Goal: Task Accomplishment & Management: Manage account settings

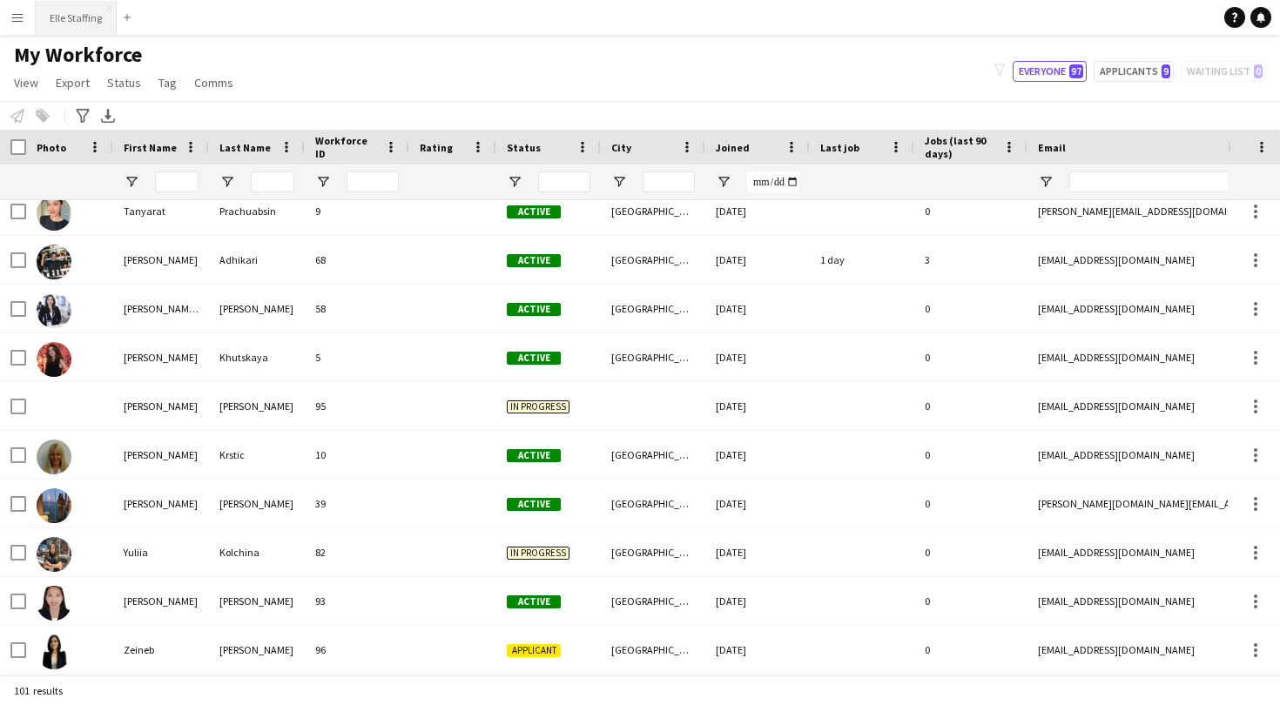
click at [86, 11] on button "Elle Staffing Close" at bounding box center [76, 18] width 81 height 34
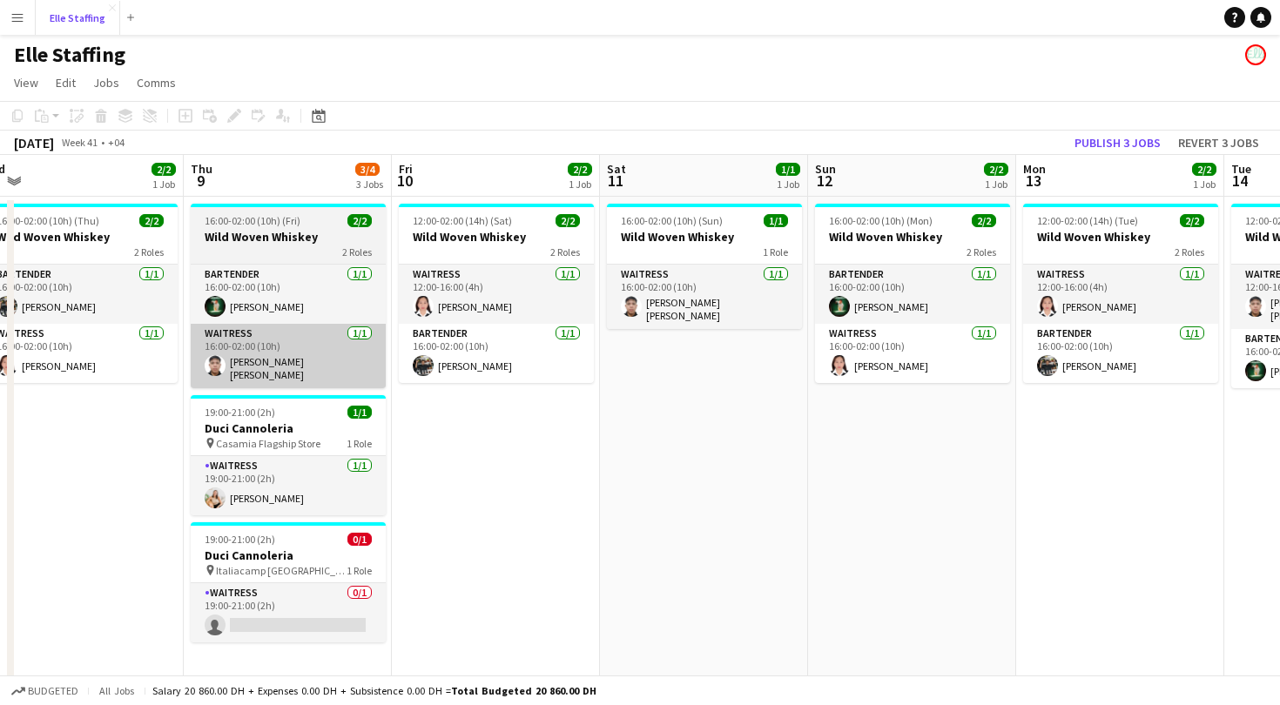
scroll to position [0, 462]
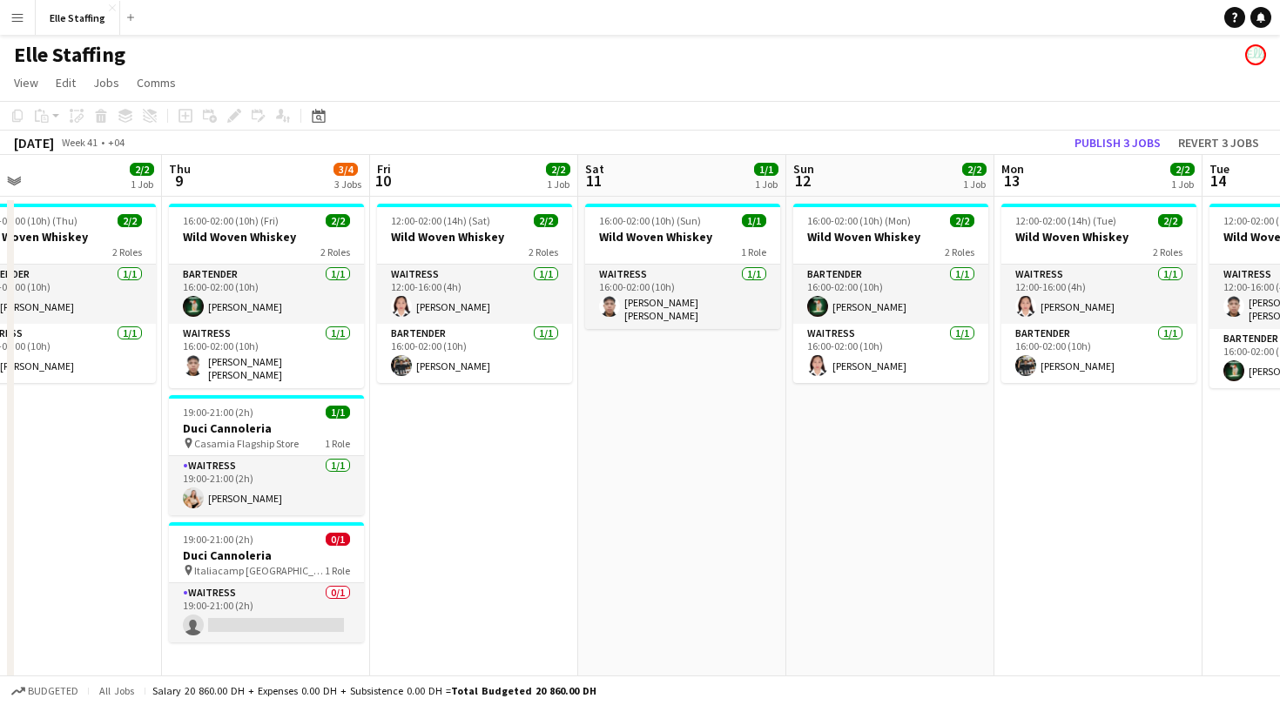
click at [878, 178] on app-board-header-date "Sun 12 2/2 1 Job" at bounding box center [890, 176] width 208 height 42
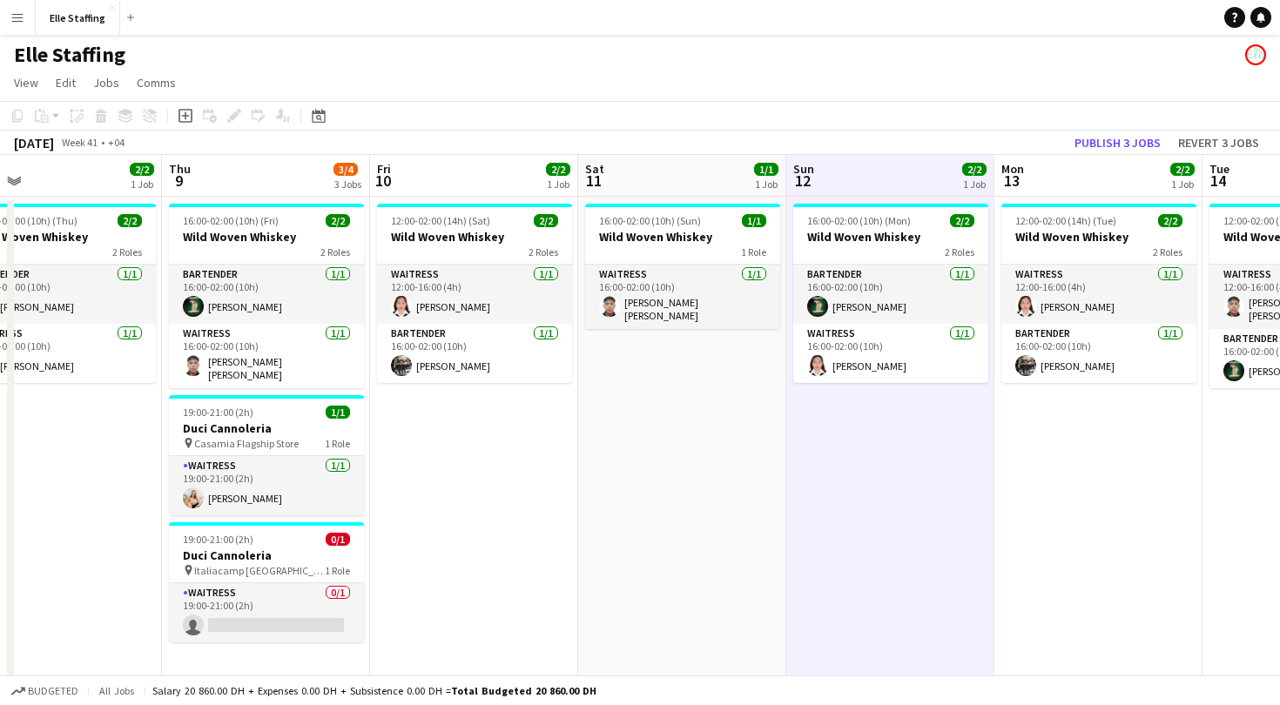
click at [1115, 171] on app-board-header-date "Mon 13 2/2 1 Job" at bounding box center [1098, 176] width 208 height 42
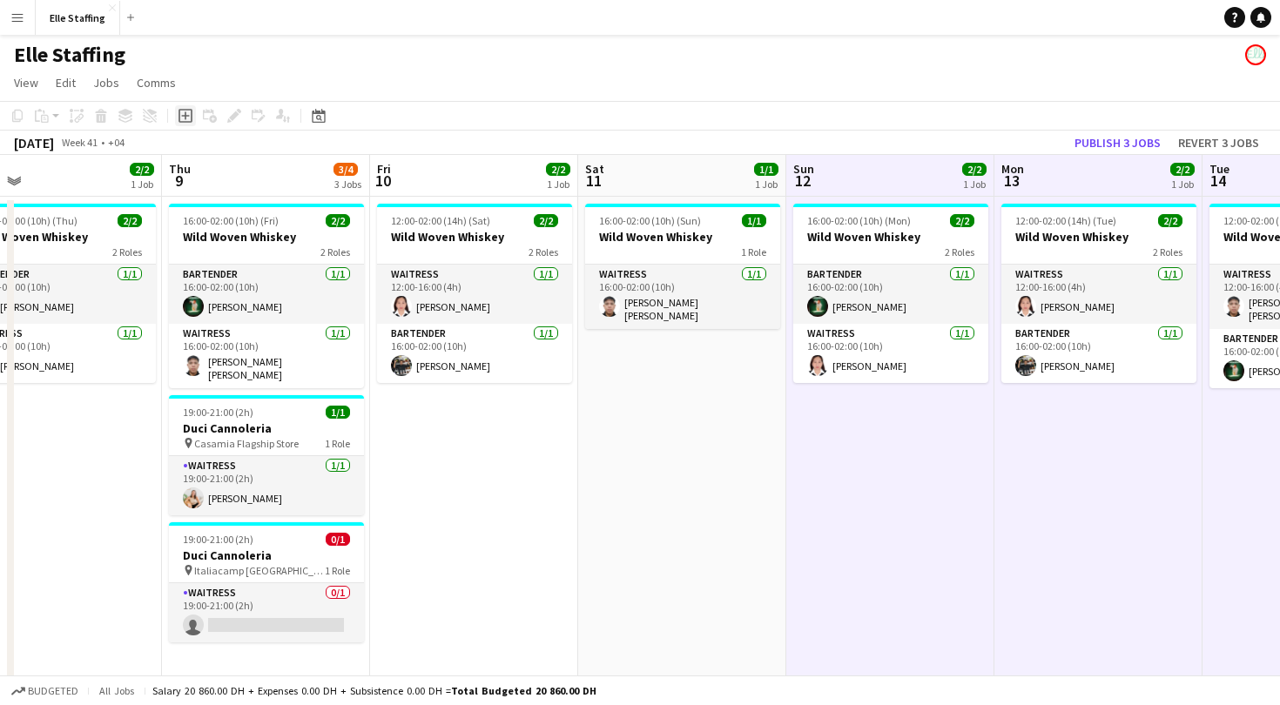
click at [184, 120] on icon "Add job" at bounding box center [186, 116] width 14 height 14
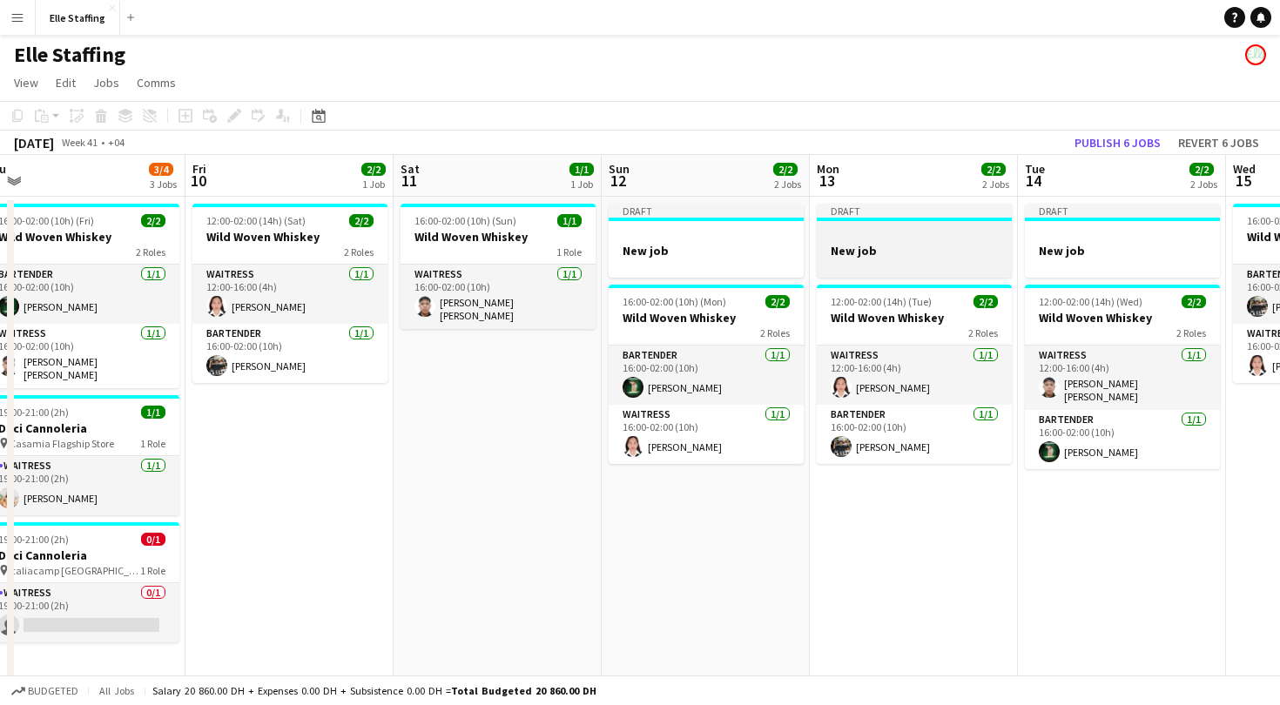
scroll to position [0, 650]
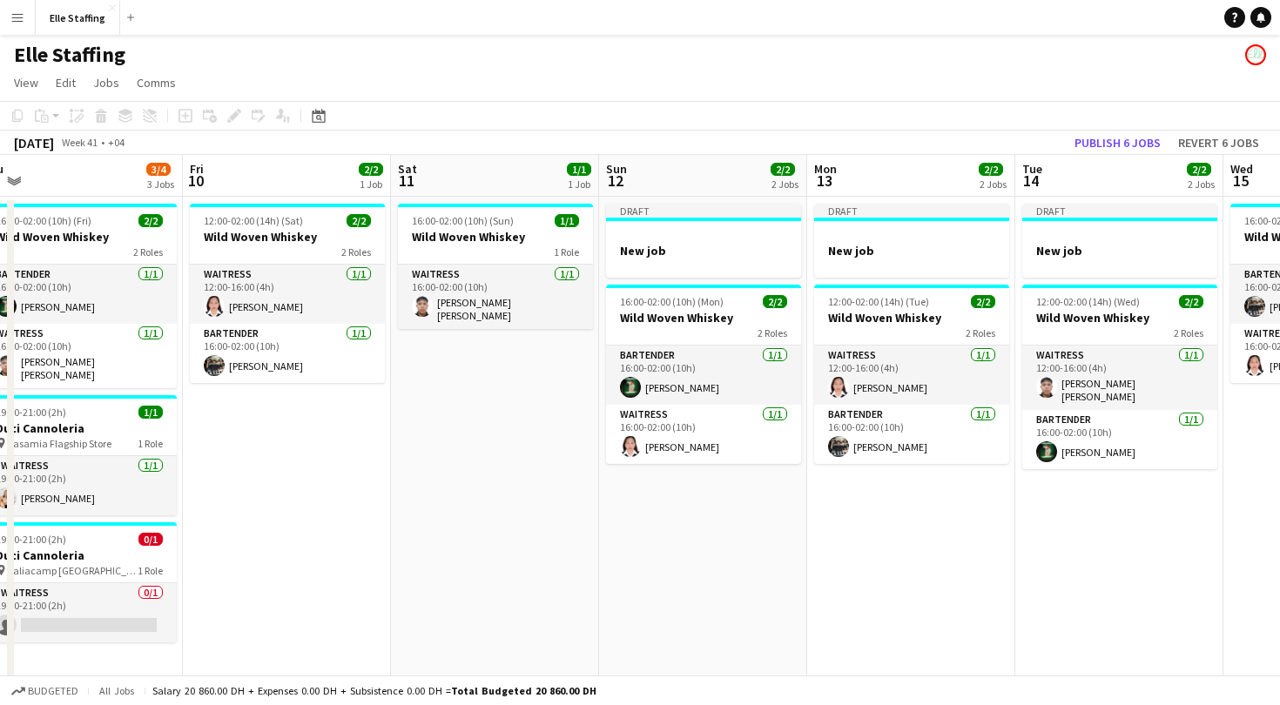
click at [694, 172] on app-board-header-date "Sun 12 2/2 2 Jobs" at bounding box center [703, 176] width 208 height 42
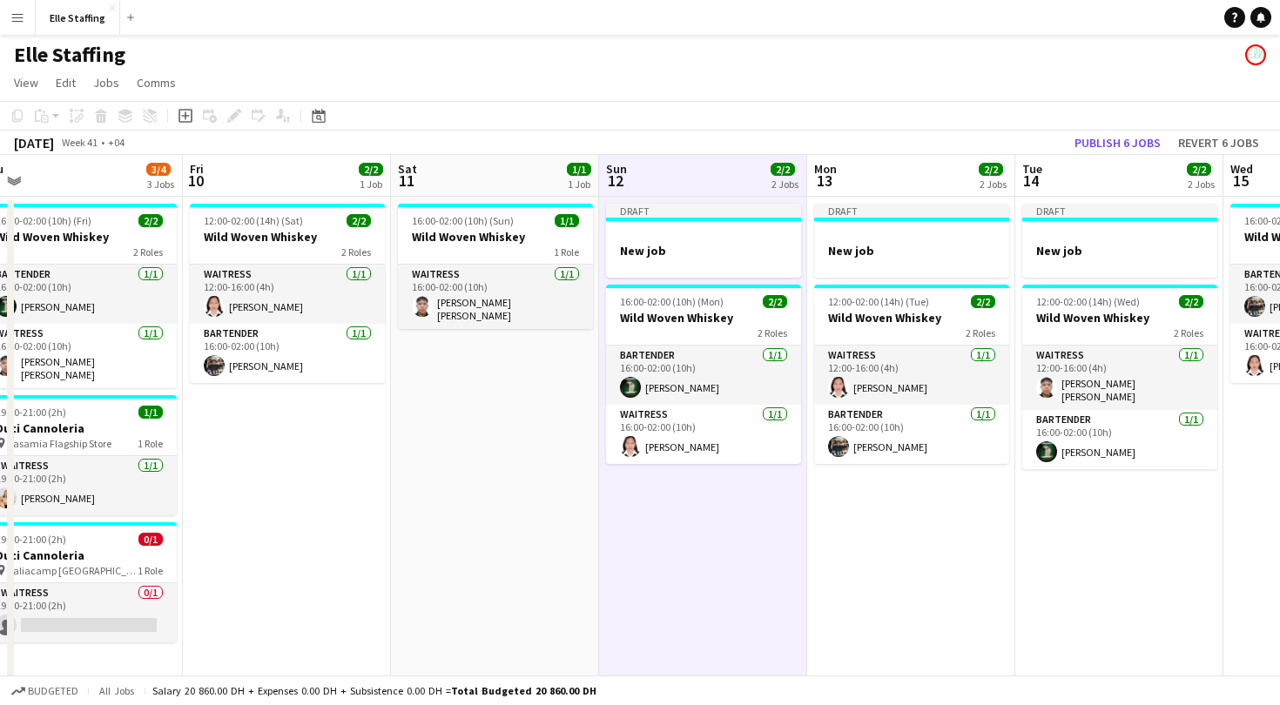
click at [926, 156] on app-board-header-date "Mon 13 2/2 2 Jobs" at bounding box center [911, 176] width 208 height 42
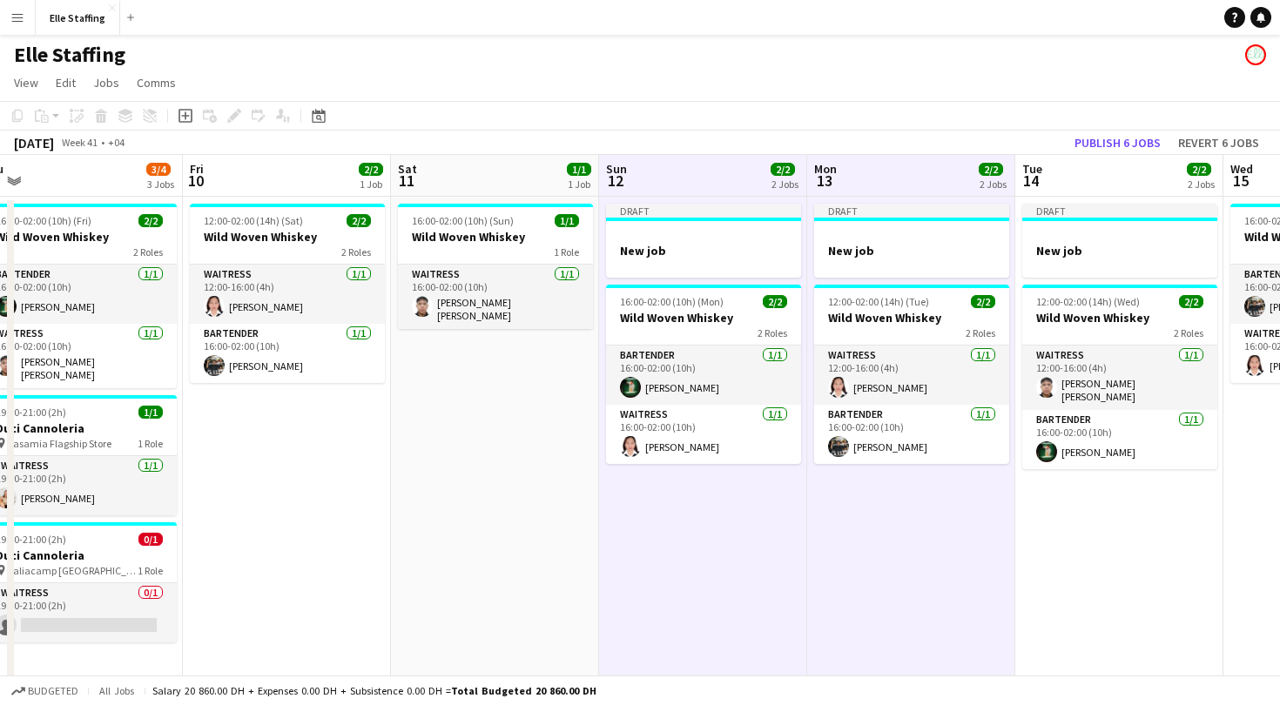
click at [1081, 190] on app-board-header-date "Tue 14 2/2 2 Jobs" at bounding box center [1119, 176] width 208 height 42
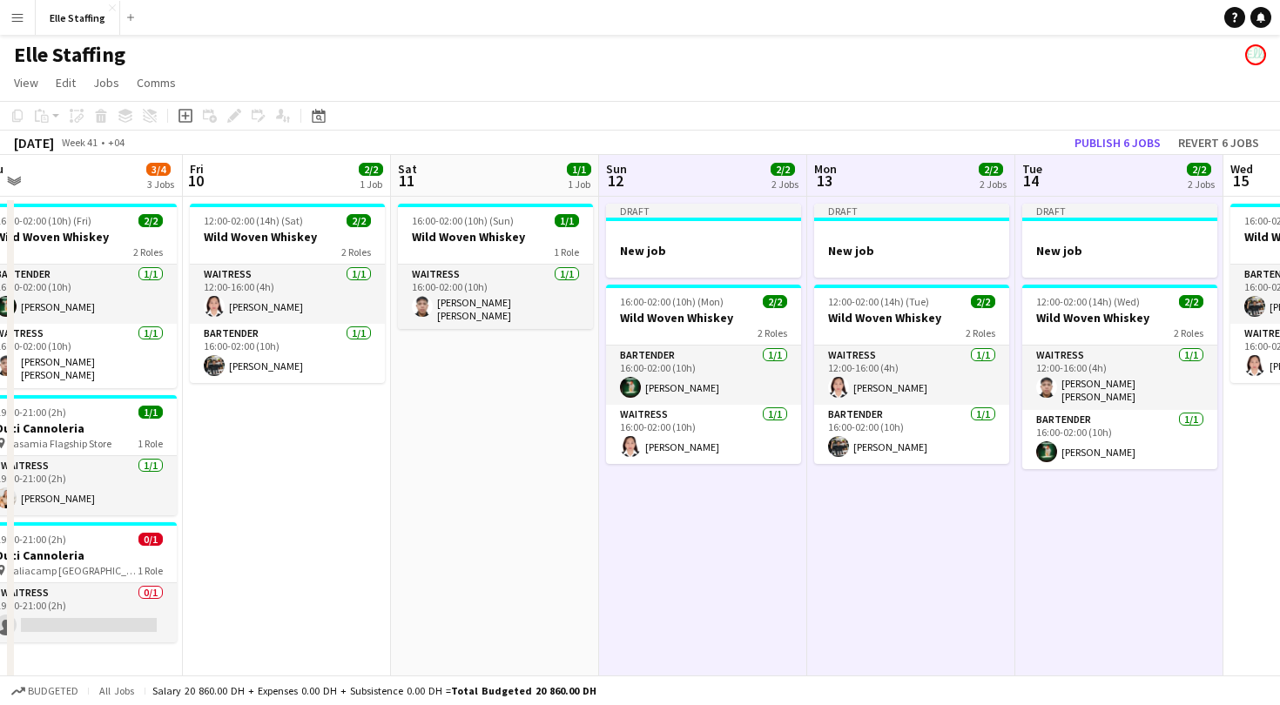
click at [741, 172] on app-board-header-date "Sun 12 2/2 2 Jobs" at bounding box center [703, 176] width 208 height 42
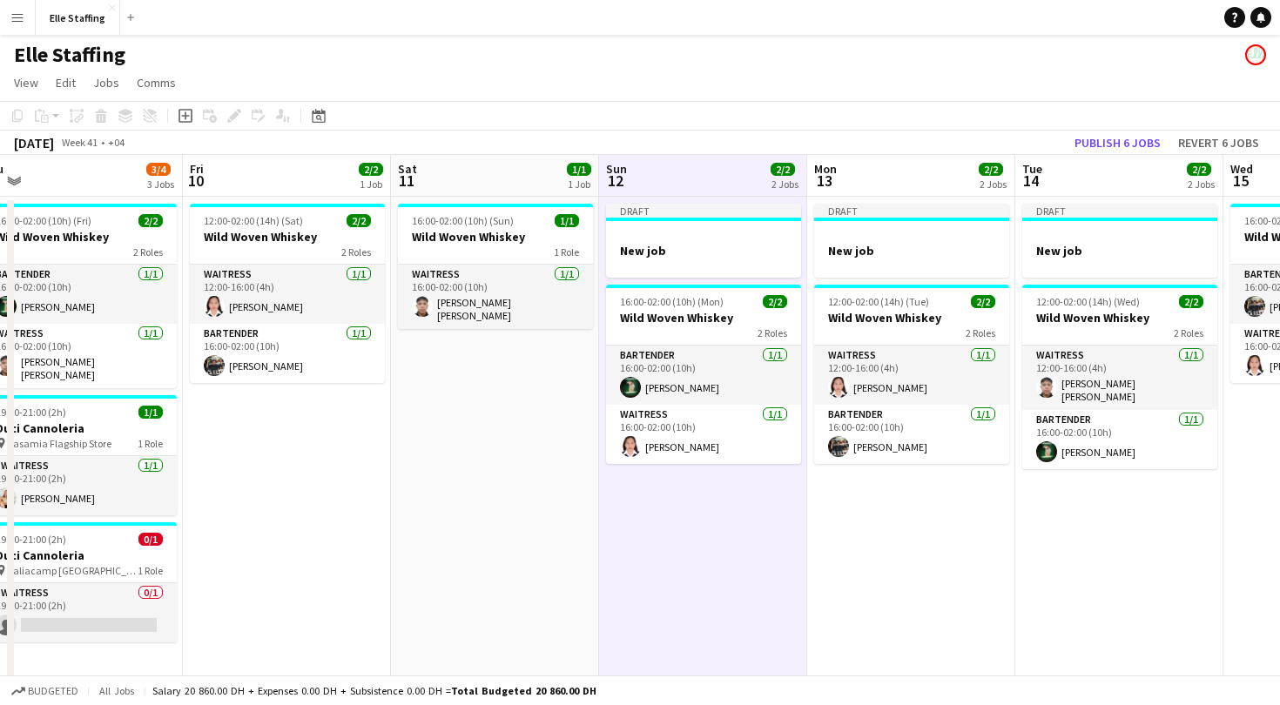
click at [782, 24] on app-navbar "Menu Boards Boards Boards All jobs Status Workforce Workforce My Workforce Recr…" at bounding box center [640, 17] width 1280 height 35
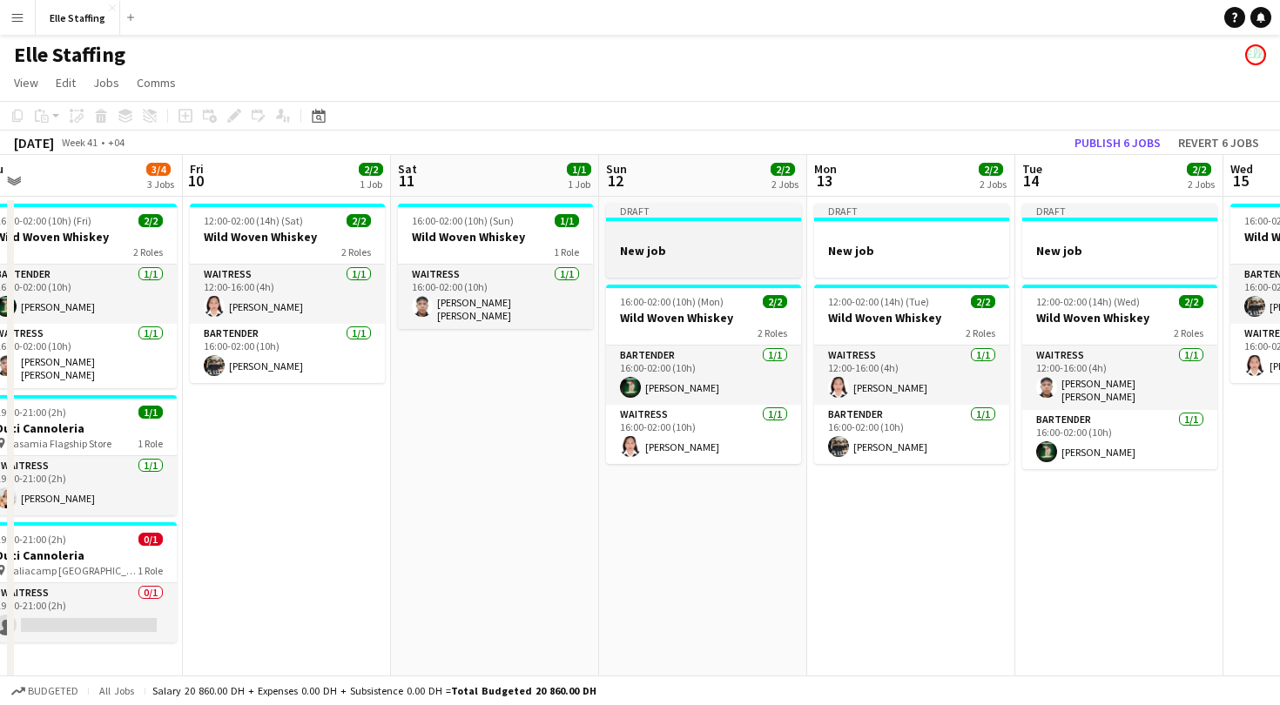
click at [669, 238] on div at bounding box center [703, 234] width 195 height 13
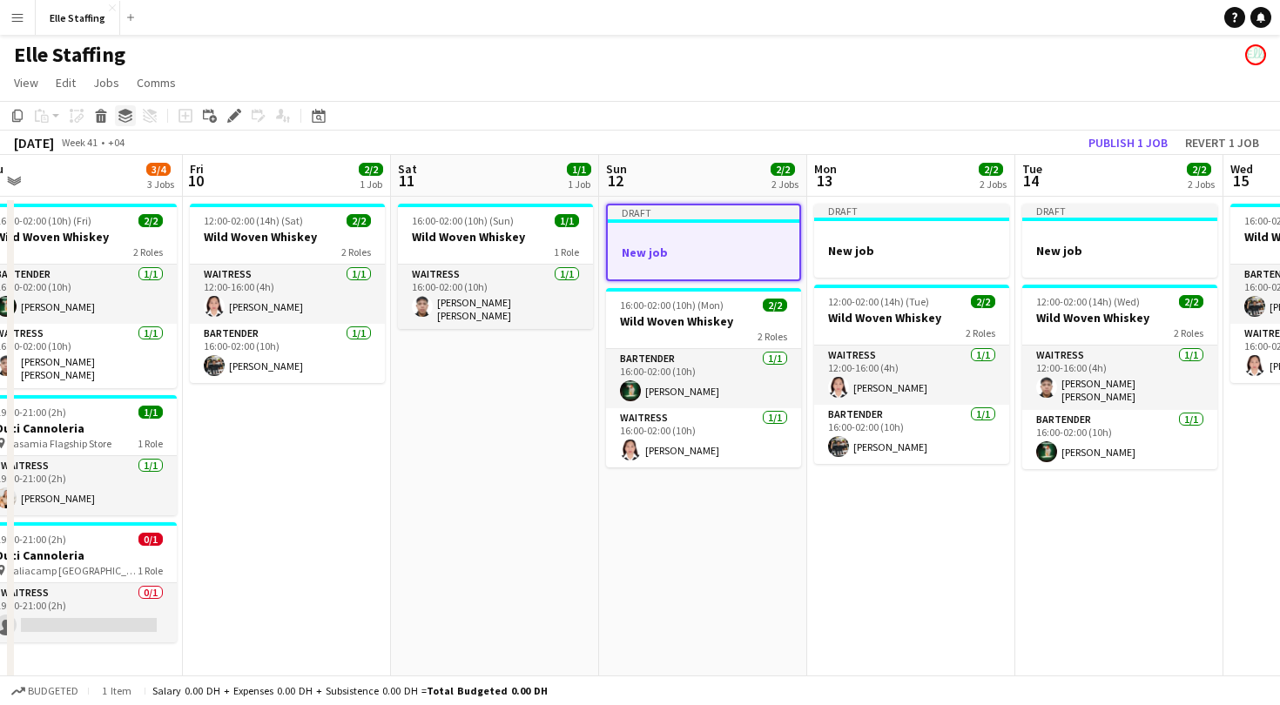
click at [132, 120] on div "Group" at bounding box center [125, 115] width 21 height 21
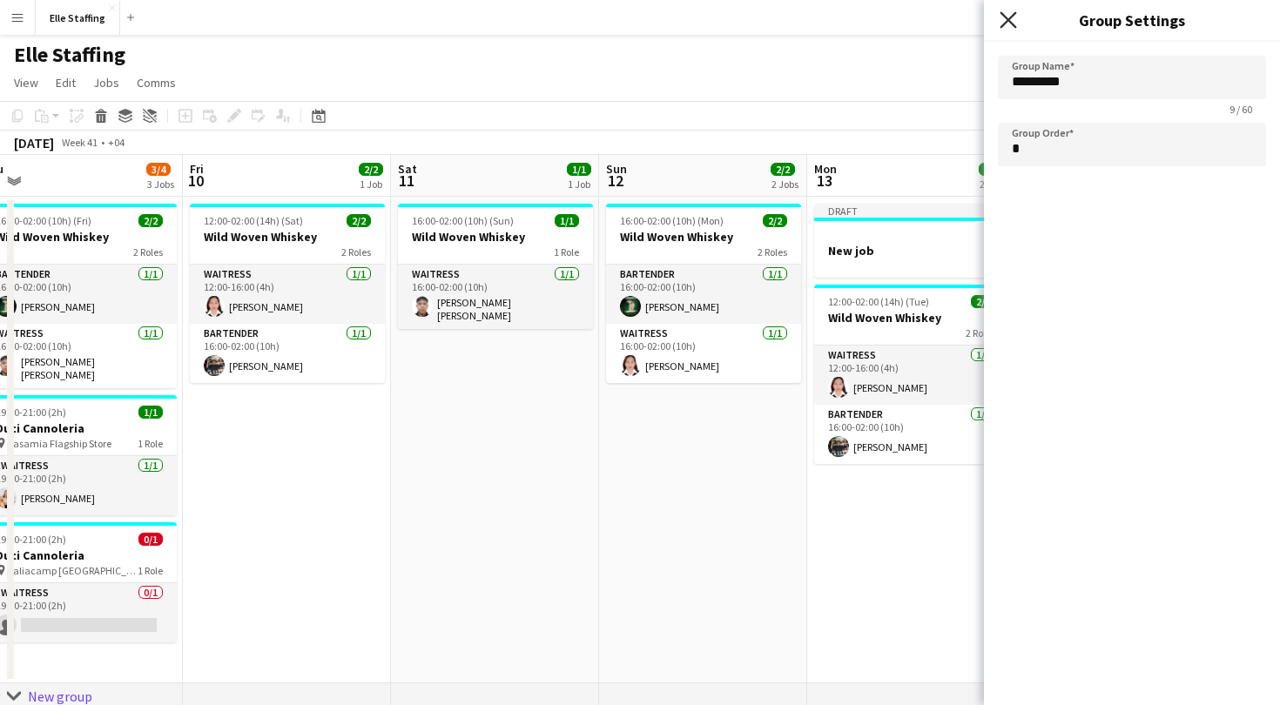
click at [1009, 21] on icon at bounding box center [1008, 19] width 17 height 17
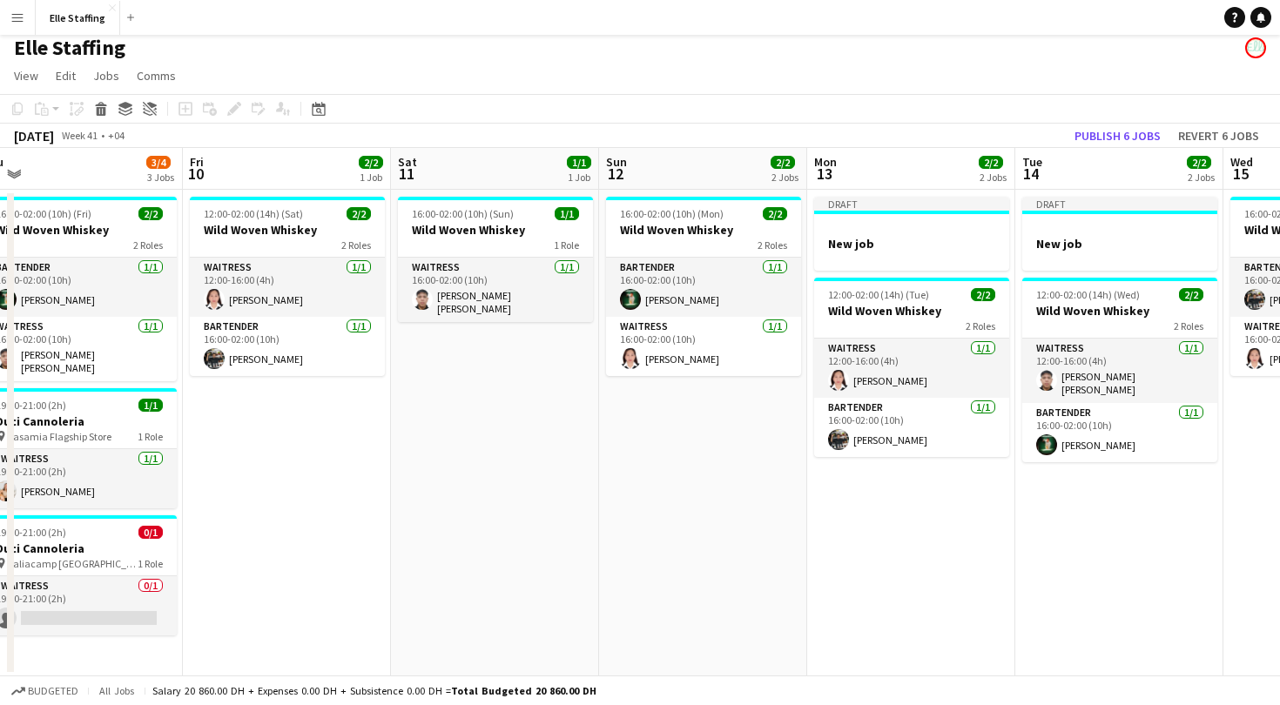
scroll to position [0, 0]
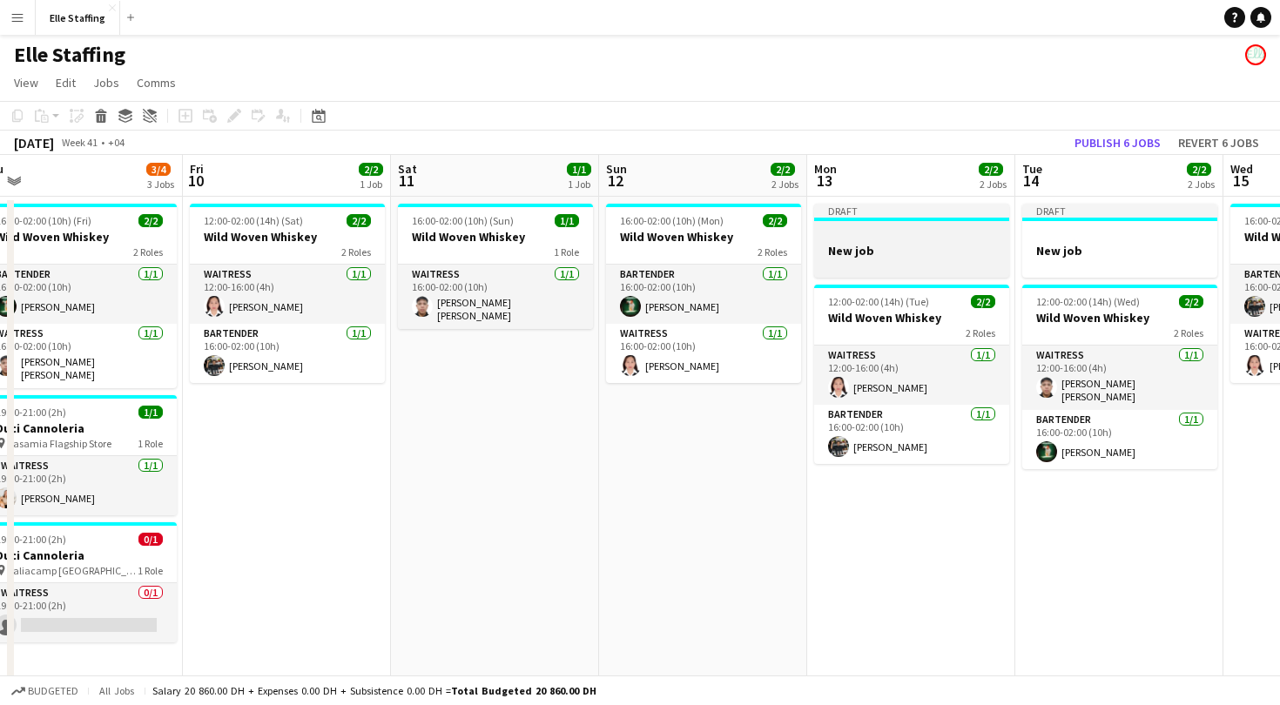
click at [923, 232] on div at bounding box center [911, 234] width 195 height 13
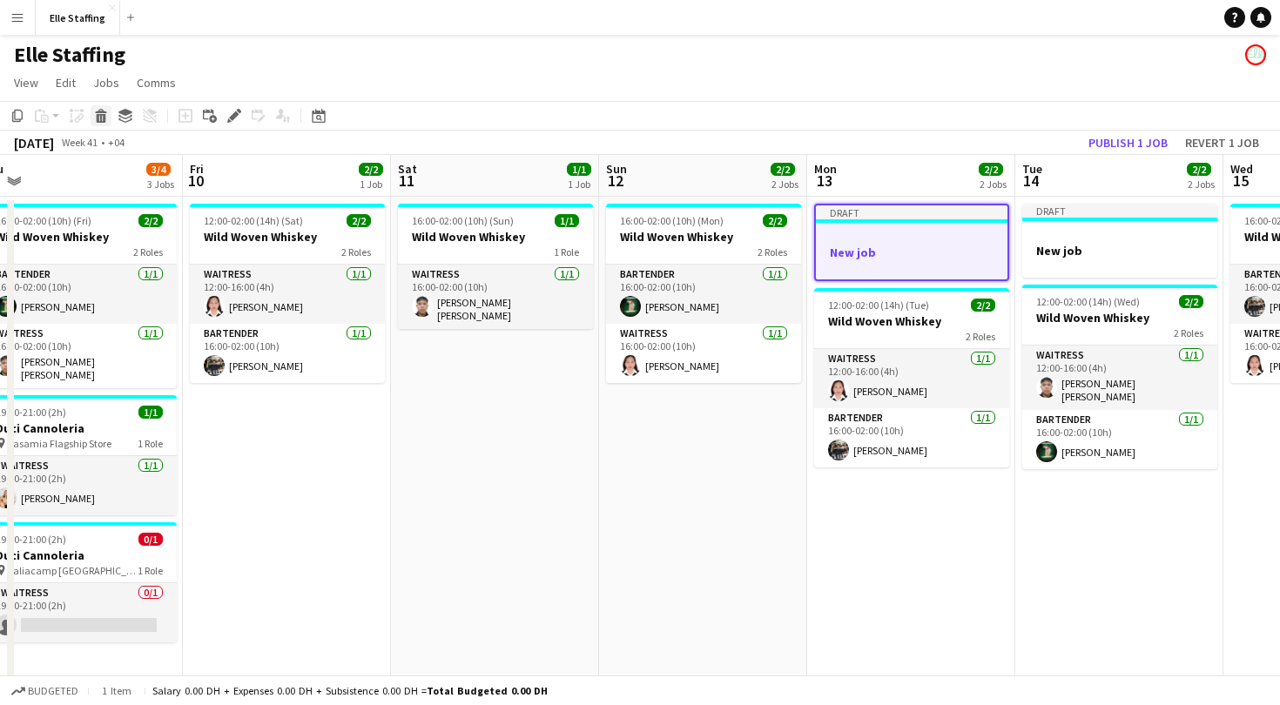
click at [104, 117] on icon at bounding box center [102, 118] width 10 height 9
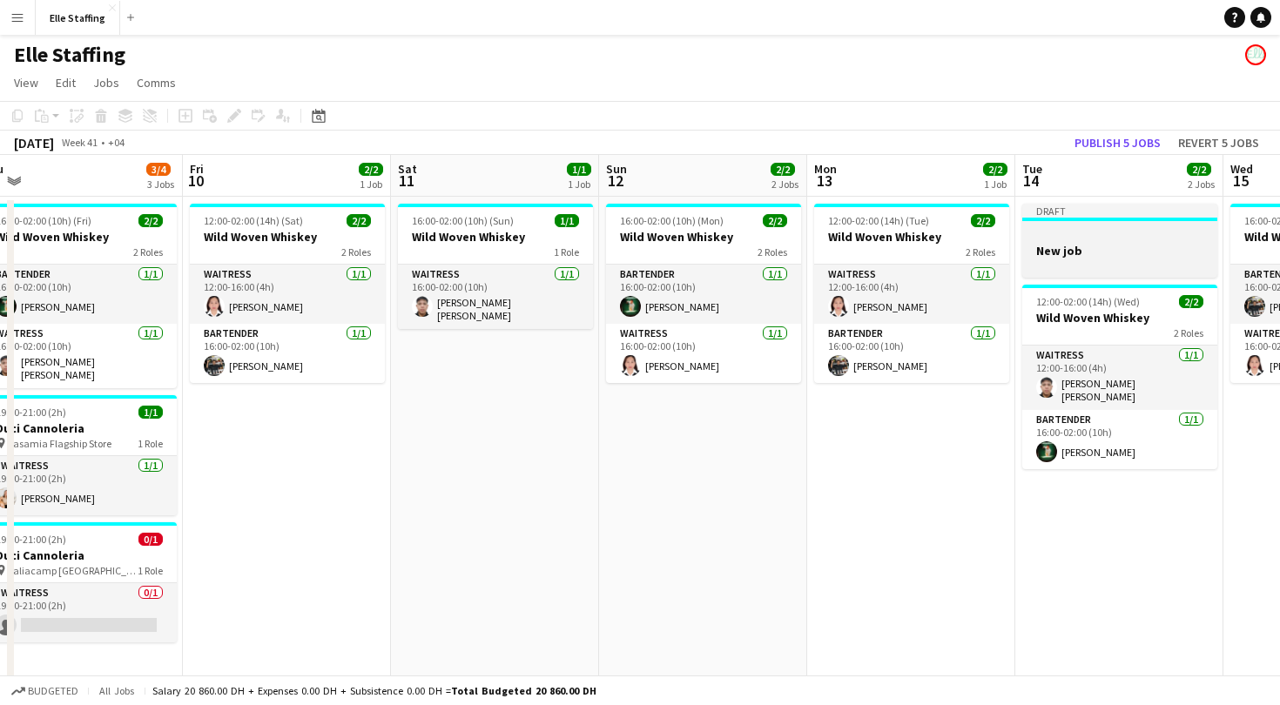
click at [1088, 230] on div at bounding box center [1119, 234] width 195 height 13
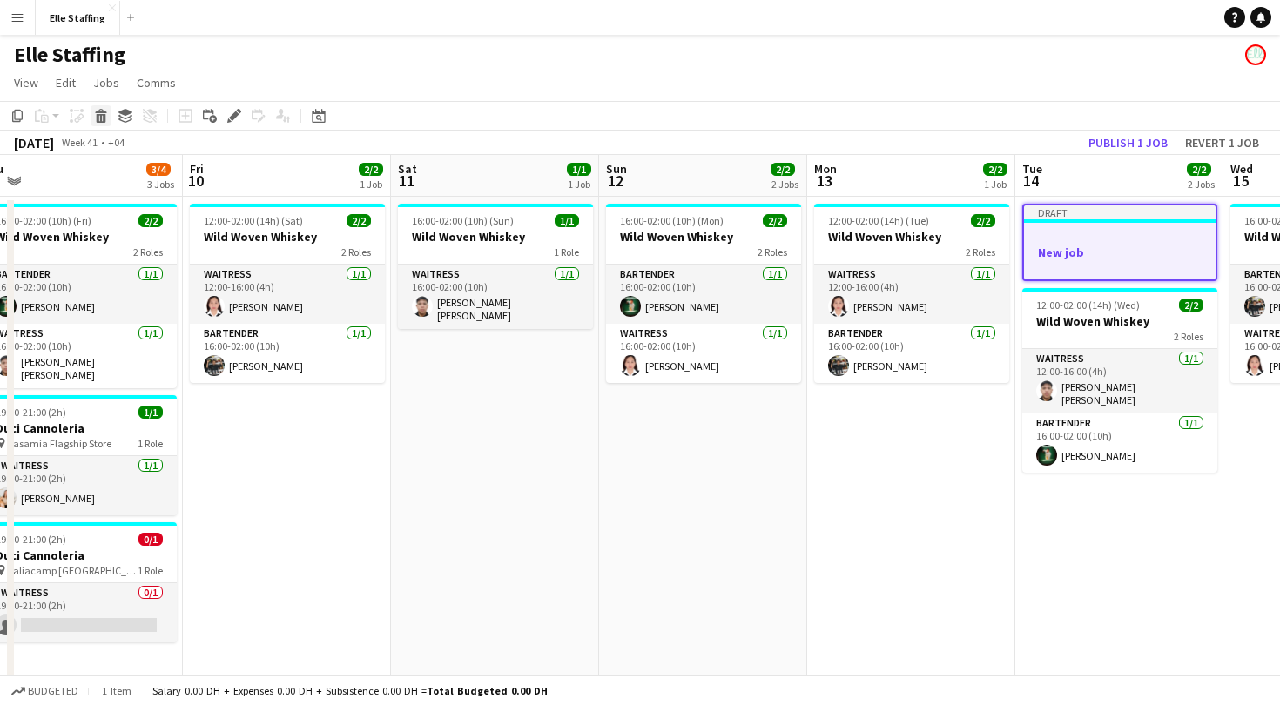
click at [109, 116] on div "Delete" at bounding box center [101, 115] width 21 height 21
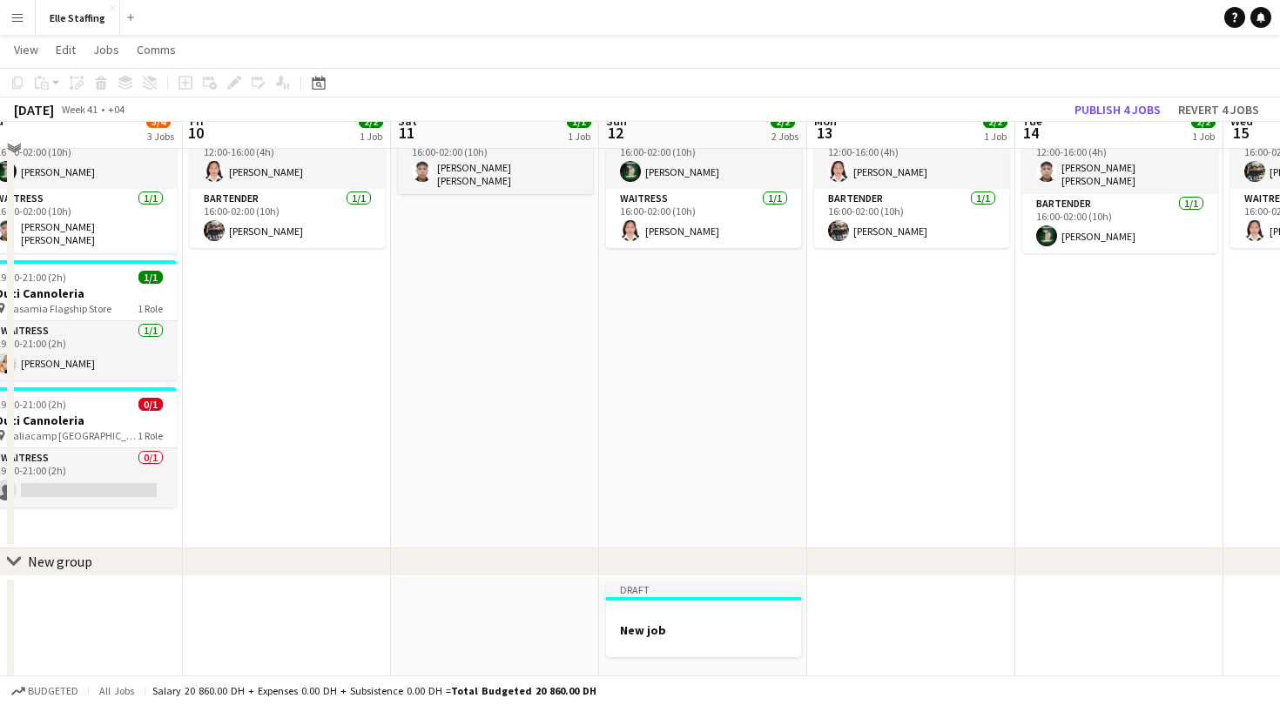
scroll to position [151, 0]
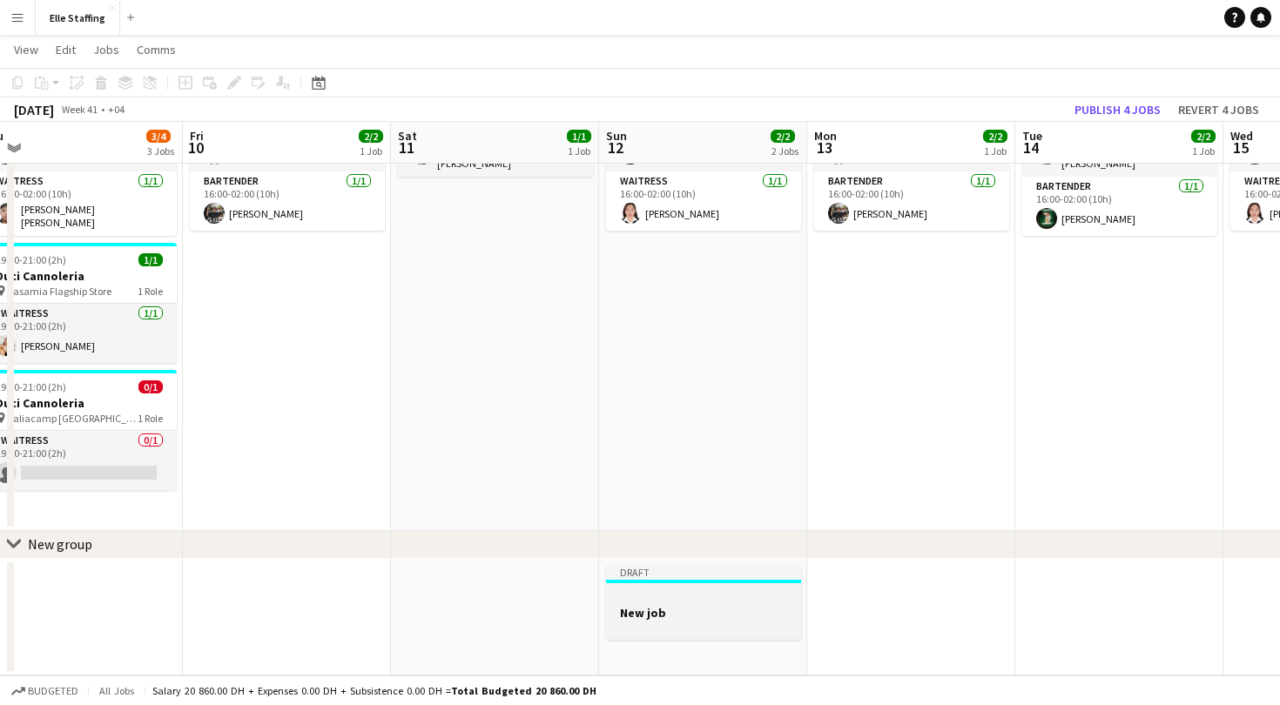
click at [724, 574] on div "Draft" at bounding box center [703, 573] width 195 height 14
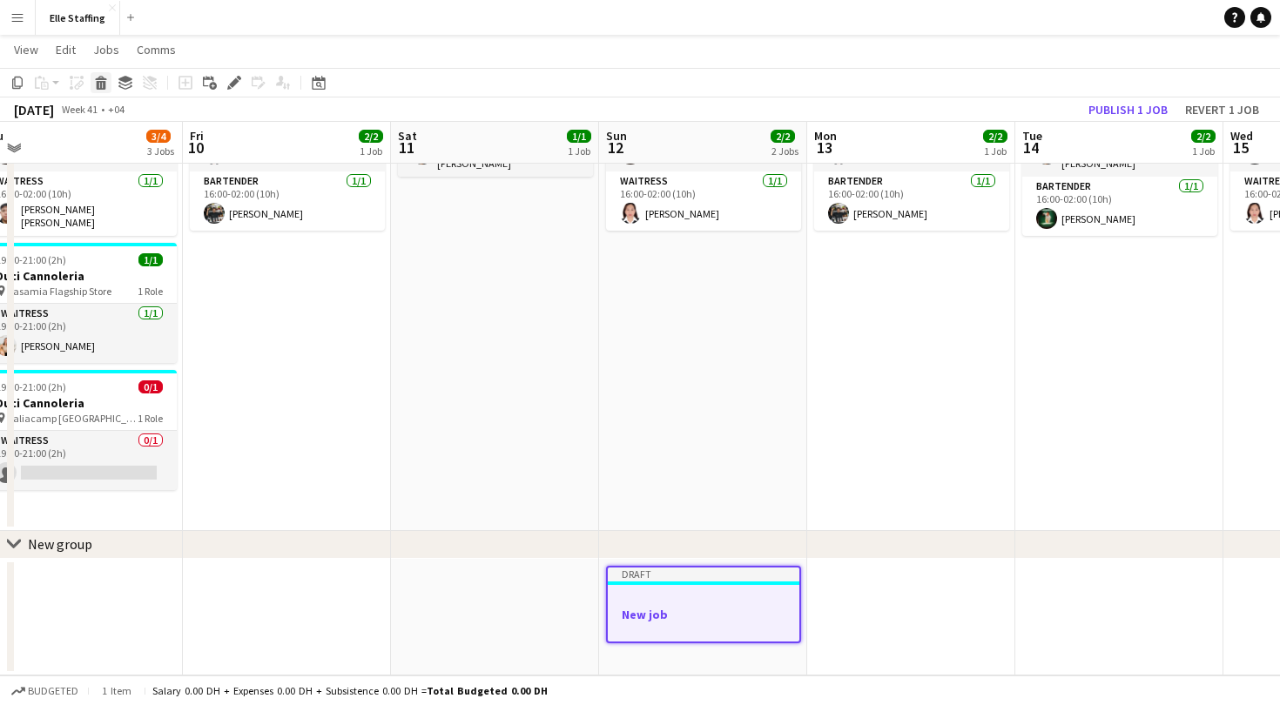
click at [100, 85] on icon at bounding box center [102, 85] width 10 height 9
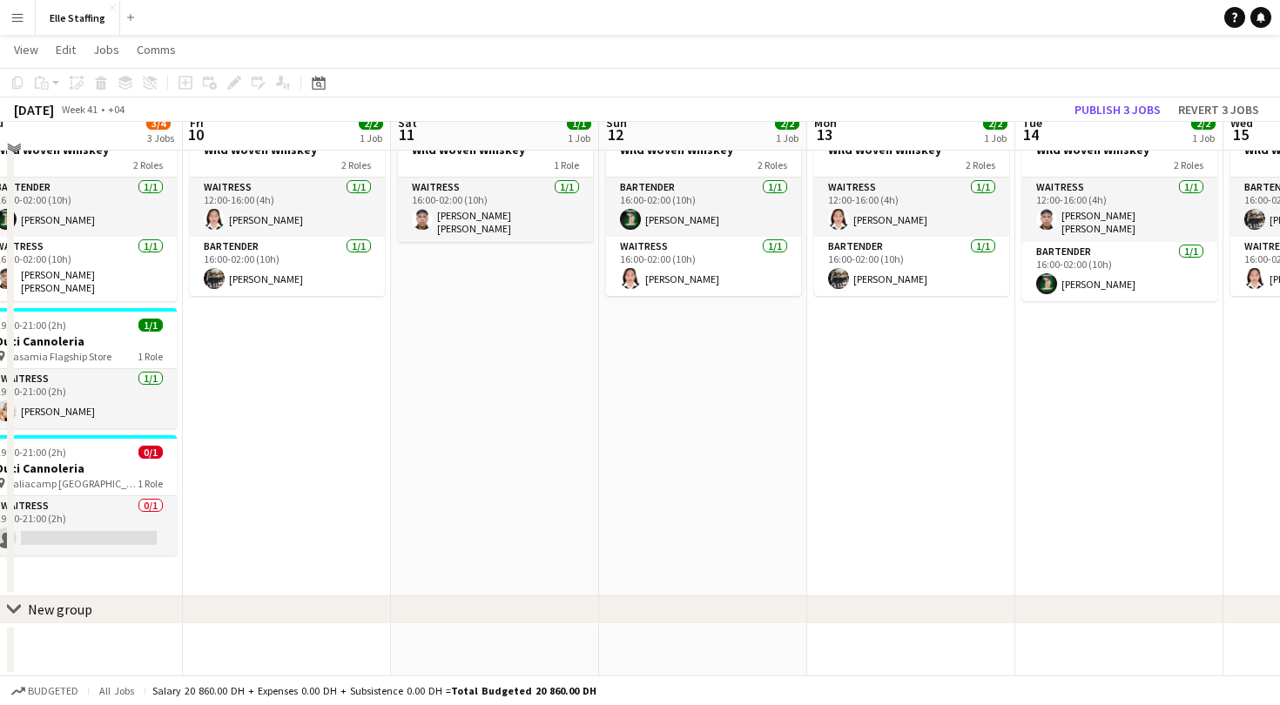
scroll to position [0, 0]
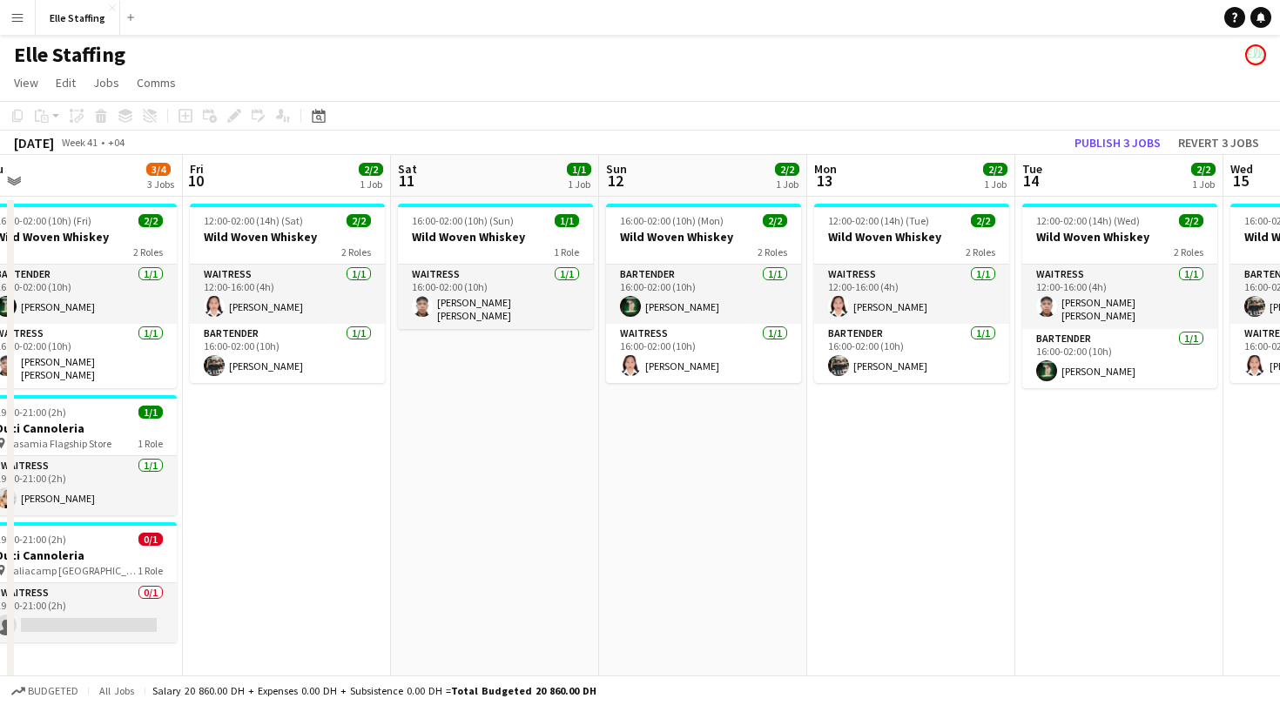
click at [708, 172] on app-board-header-date "Sun 12 2/2 1 Job" at bounding box center [703, 176] width 208 height 42
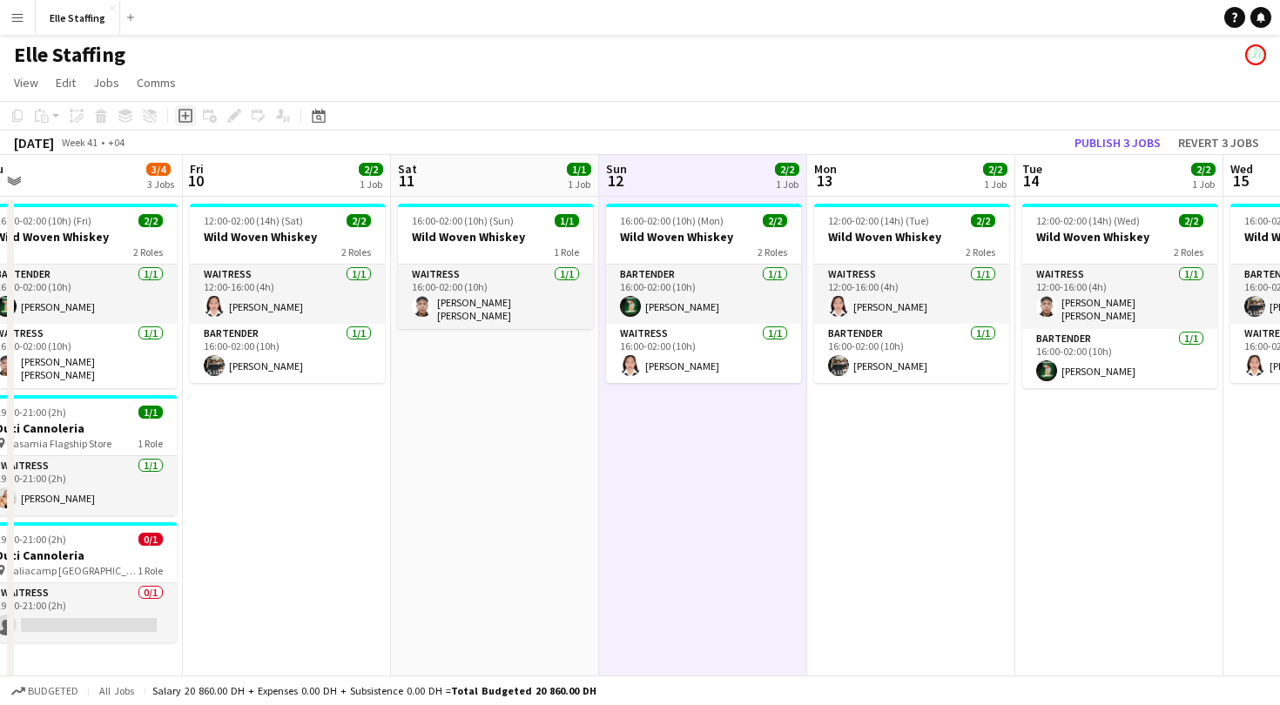
click at [191, 121] on icon at bounding box center [186, 116] width 14 height 14
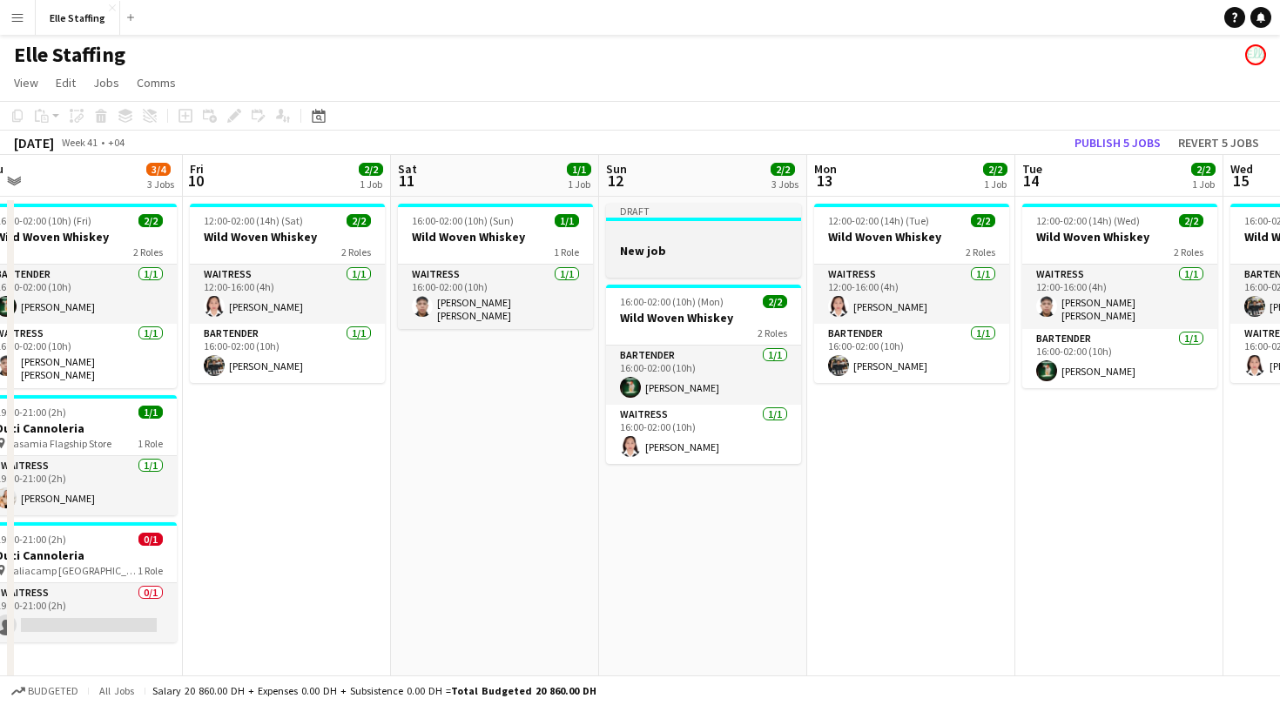
click at [702, 232] on div at bounding box center [703, 234] width 195 height 13
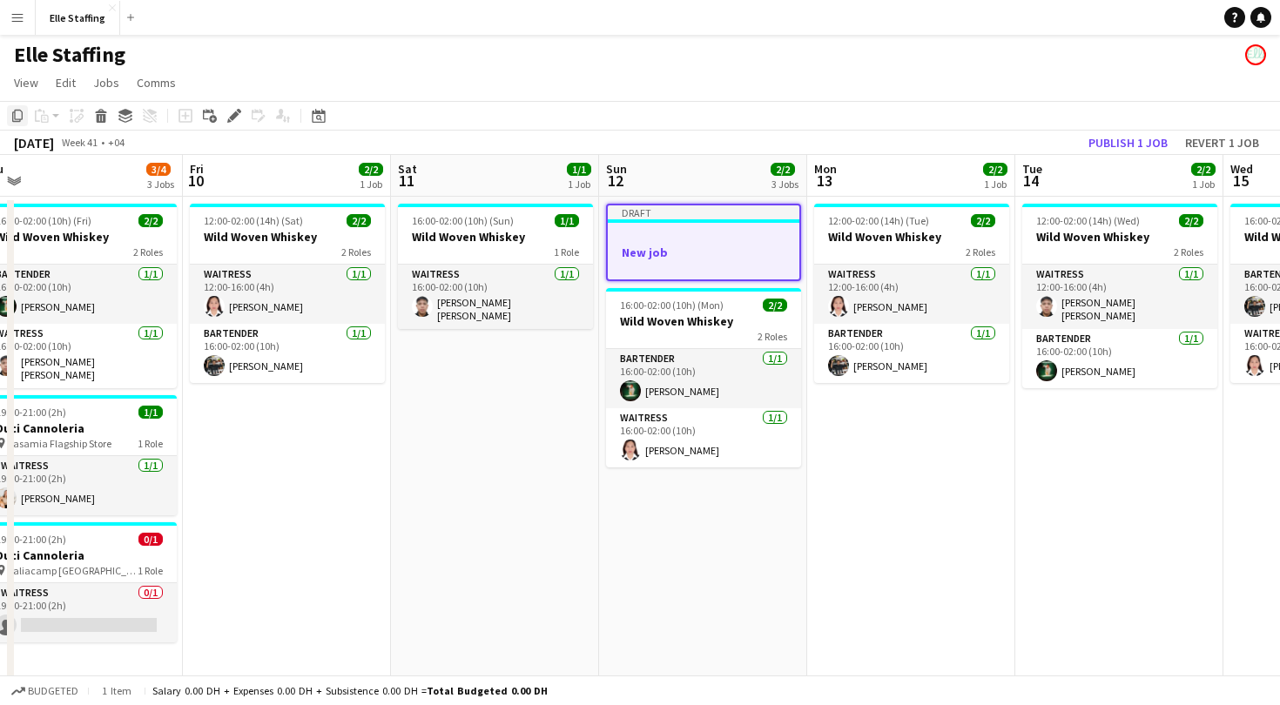
click at [18, 118] on icon "Copy" at bounding box center [17, 116] width 14 height 14
click at [211, 116] on icon at bounding box center [213, 120] width 8 height 8
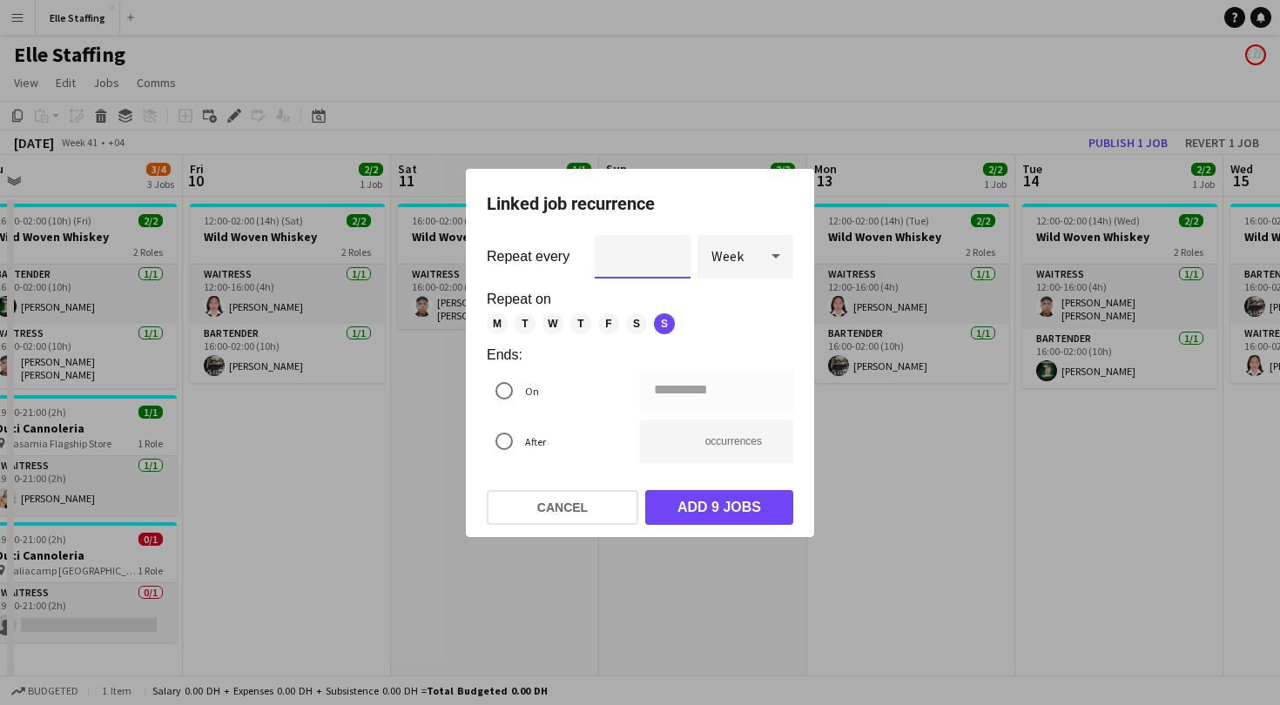
click at [670, 261] on input "*" at bounding box center [643, 257] width 96 height 44
click at [775, 261] on icon at bounding box center [775, 256] width 21 height 35
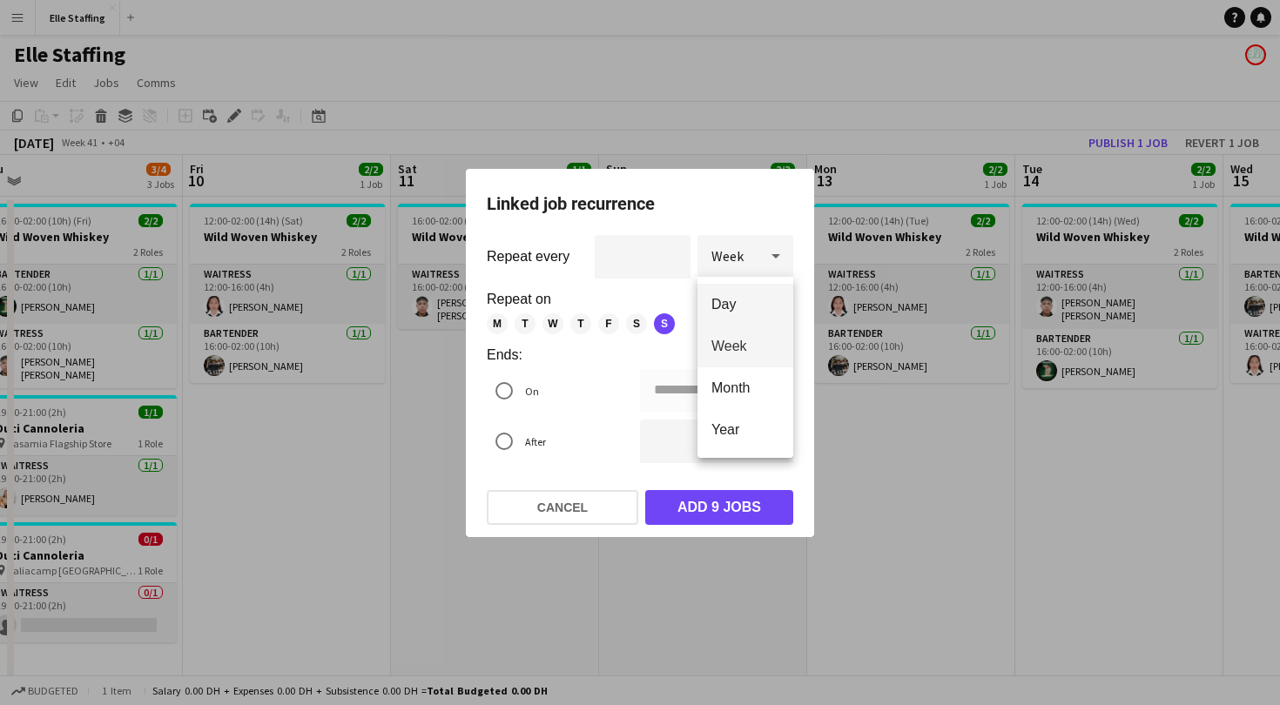
click at [742, 307] on span "Day" at bounding box center [745, 304] width 68 height 17
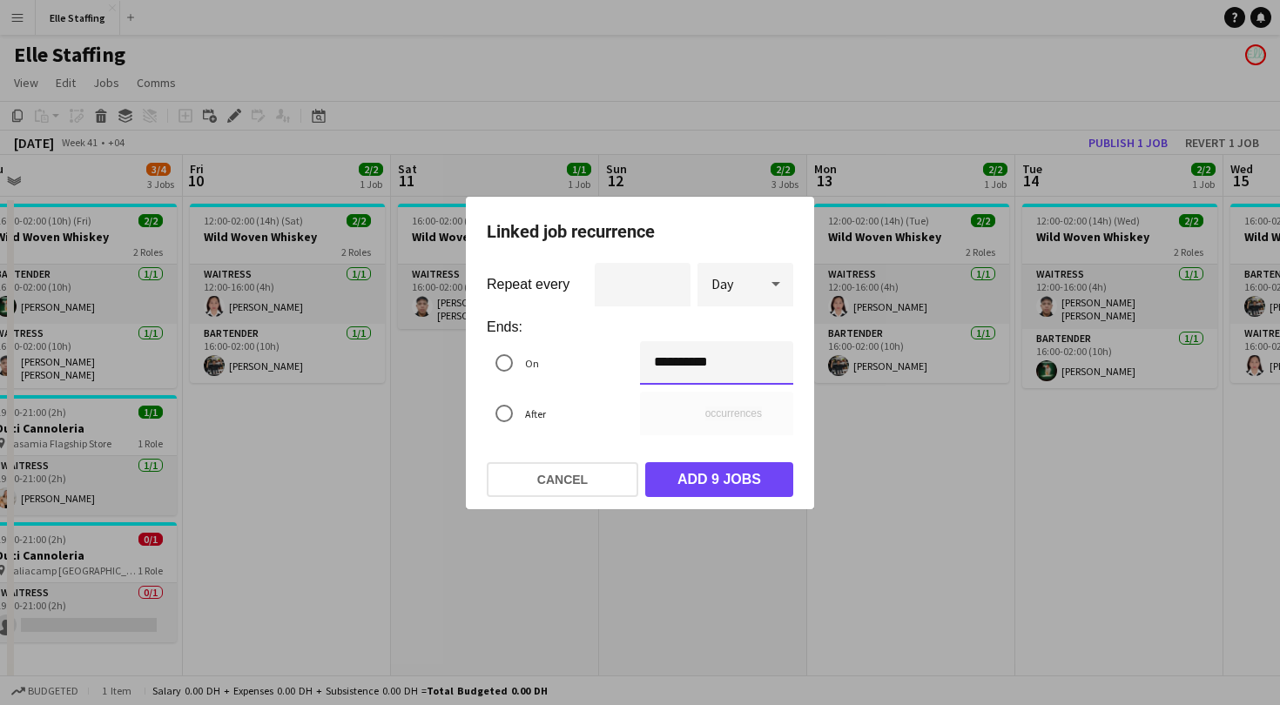
click at [665, 360] on div "**********" at bounding box center [640, 352] width 1280 height 705
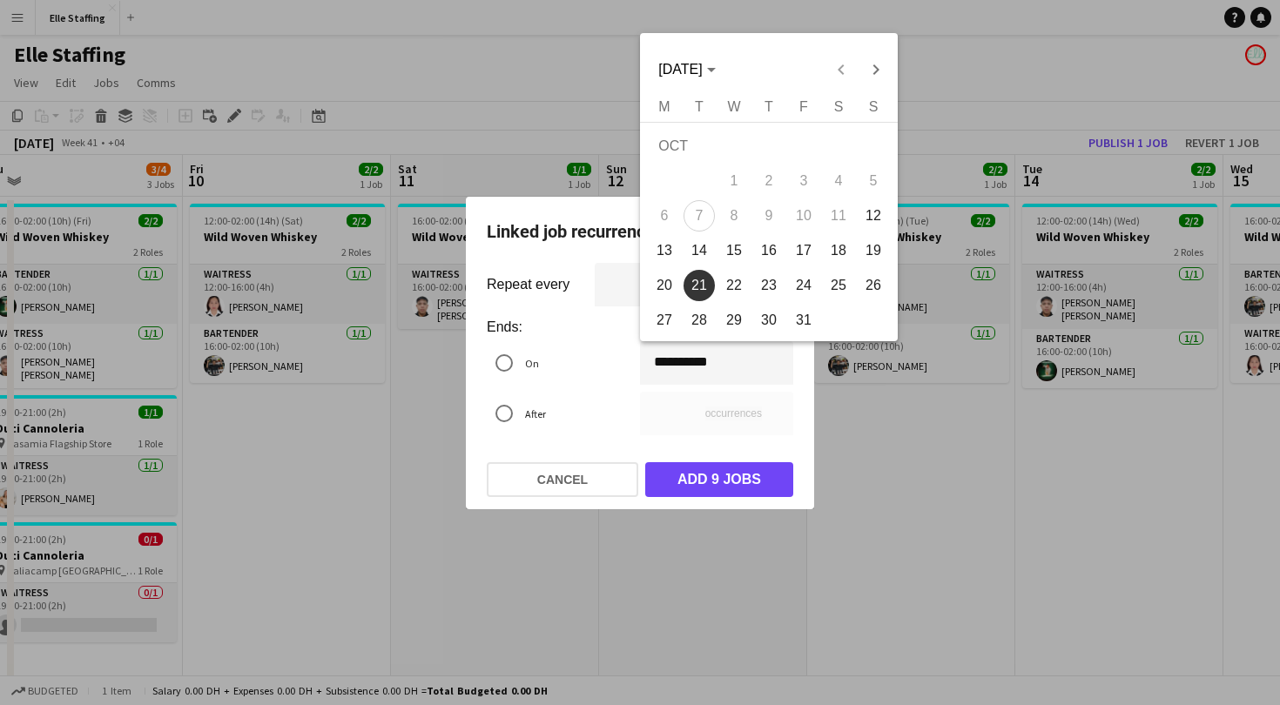
click at [698, 259] on span "14" at bounding box center [699, 250] width 31 height 31
type input "**********"
type input "*"
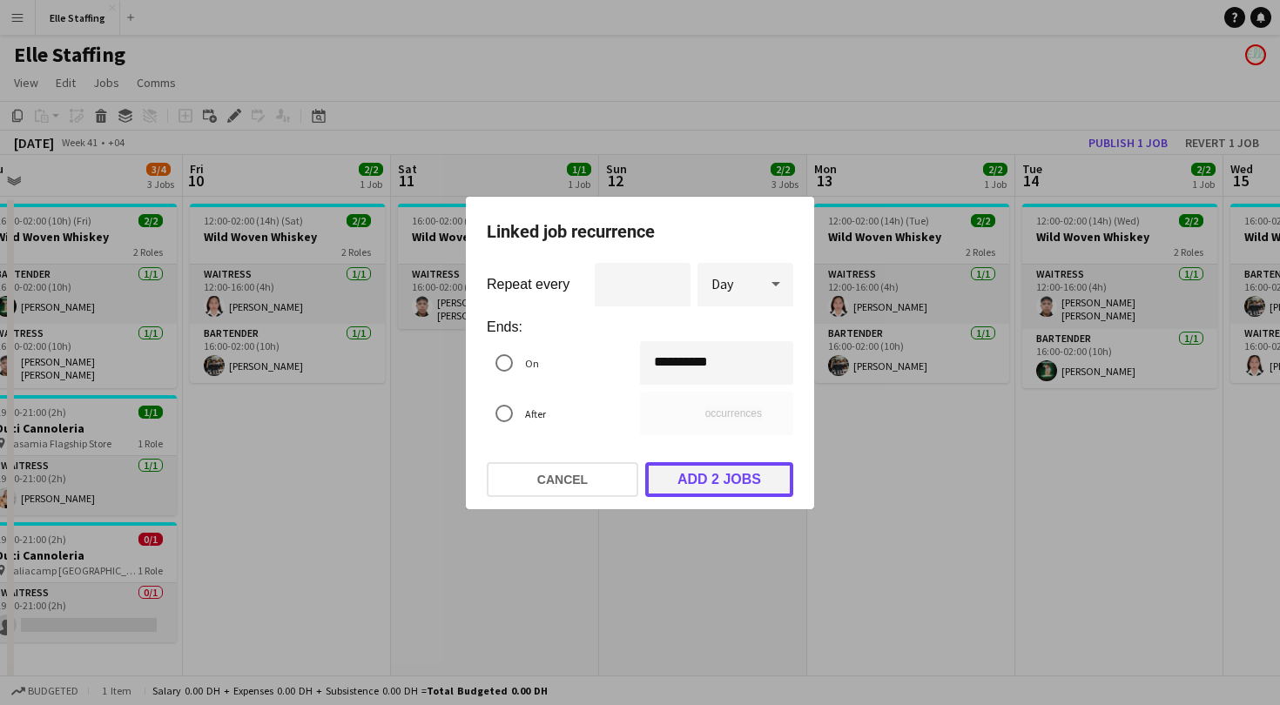
click at [702, 484] on button "Add 2 jobs" at bounding box center [719, 479] width 148 height 35
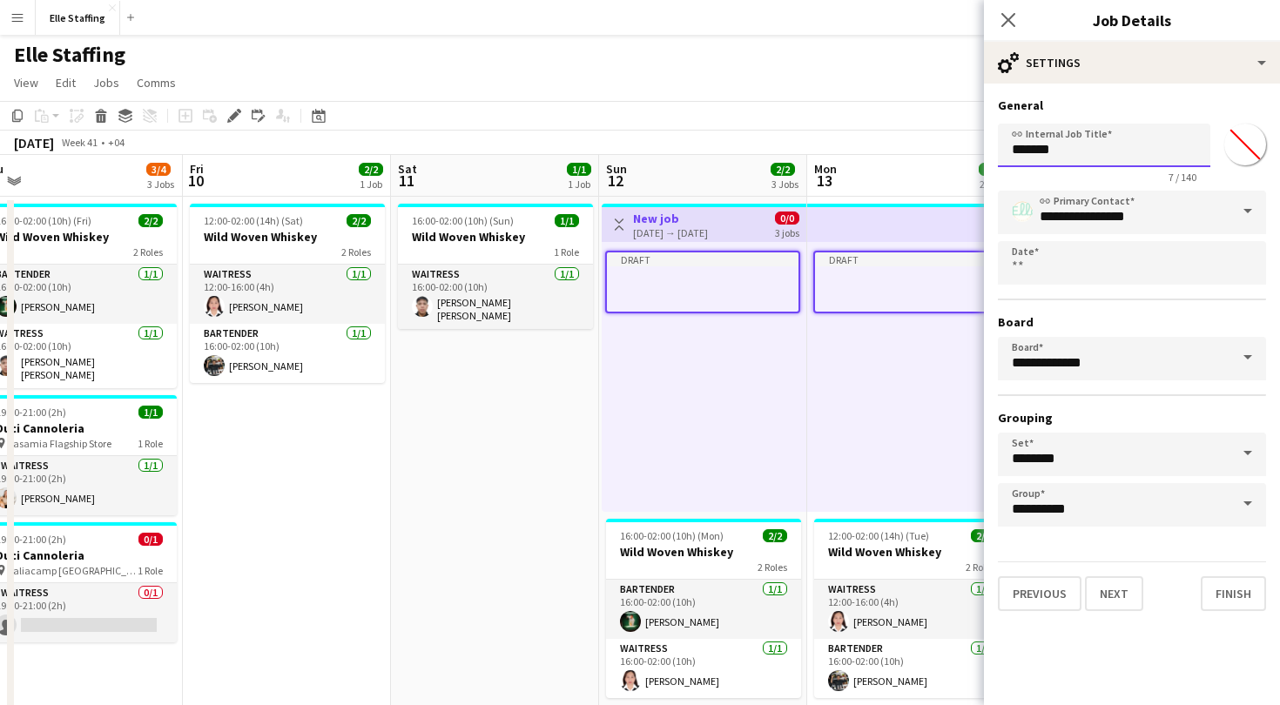
click at [1083, 150] on input "*******" at bounding box center [1104, 146] width 212 height 44
type input "*"
type input "**********"
click at [1121, 598] on button "Next" at bounding box center [1114, 593] width 58 height 35
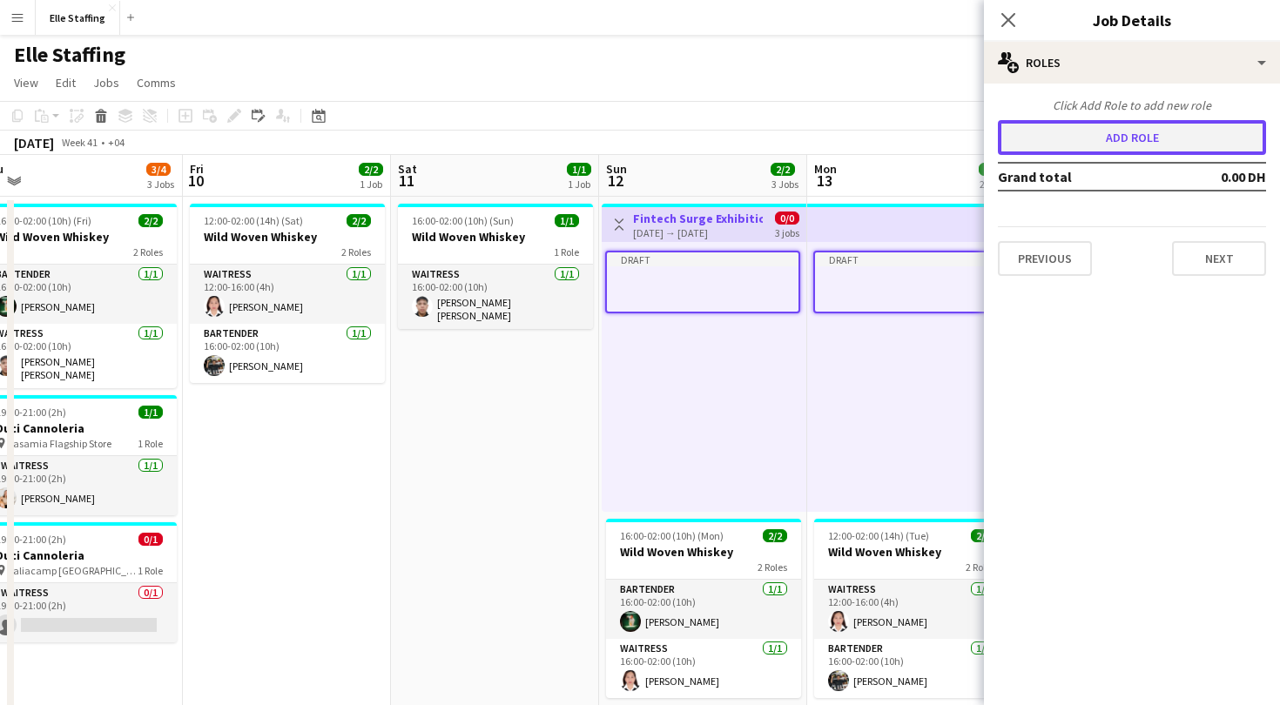
click at [1114, 130] on button "Add role" at bounding box center [1132, 137] width 268 height 35
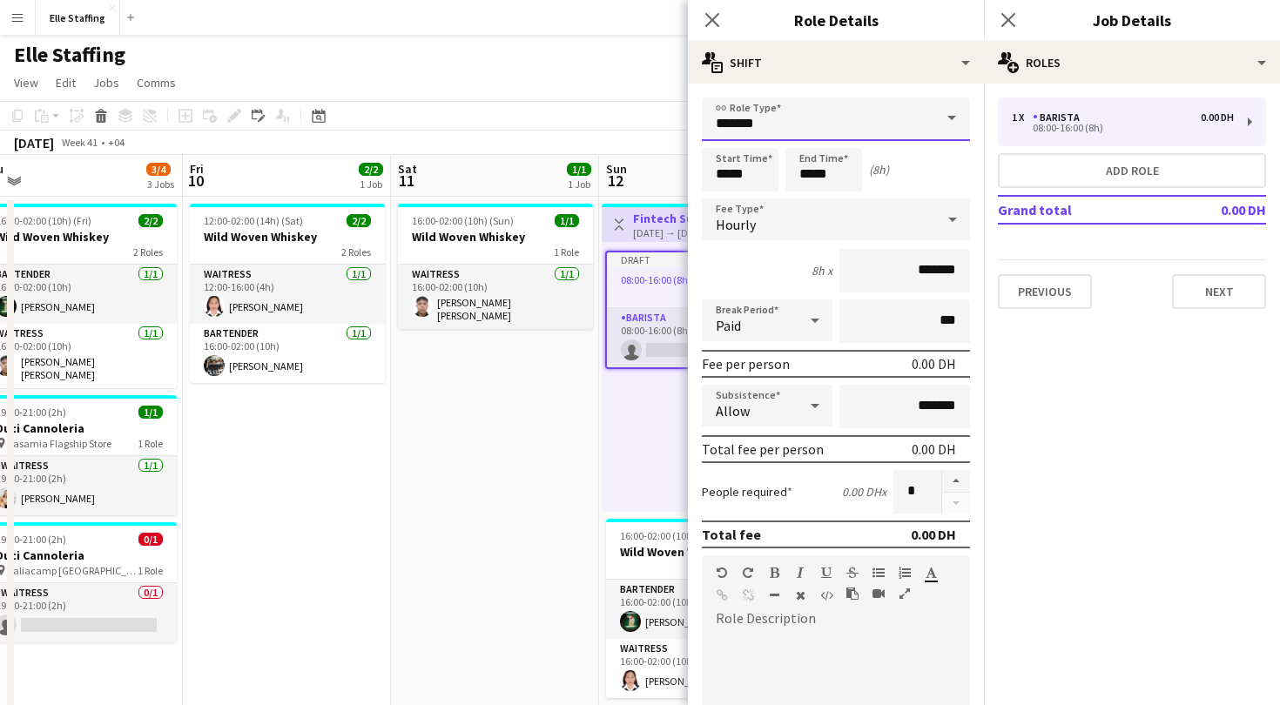
click at [888, 125] on input "*******" at bounding box center [836, 120] width 268 height 44
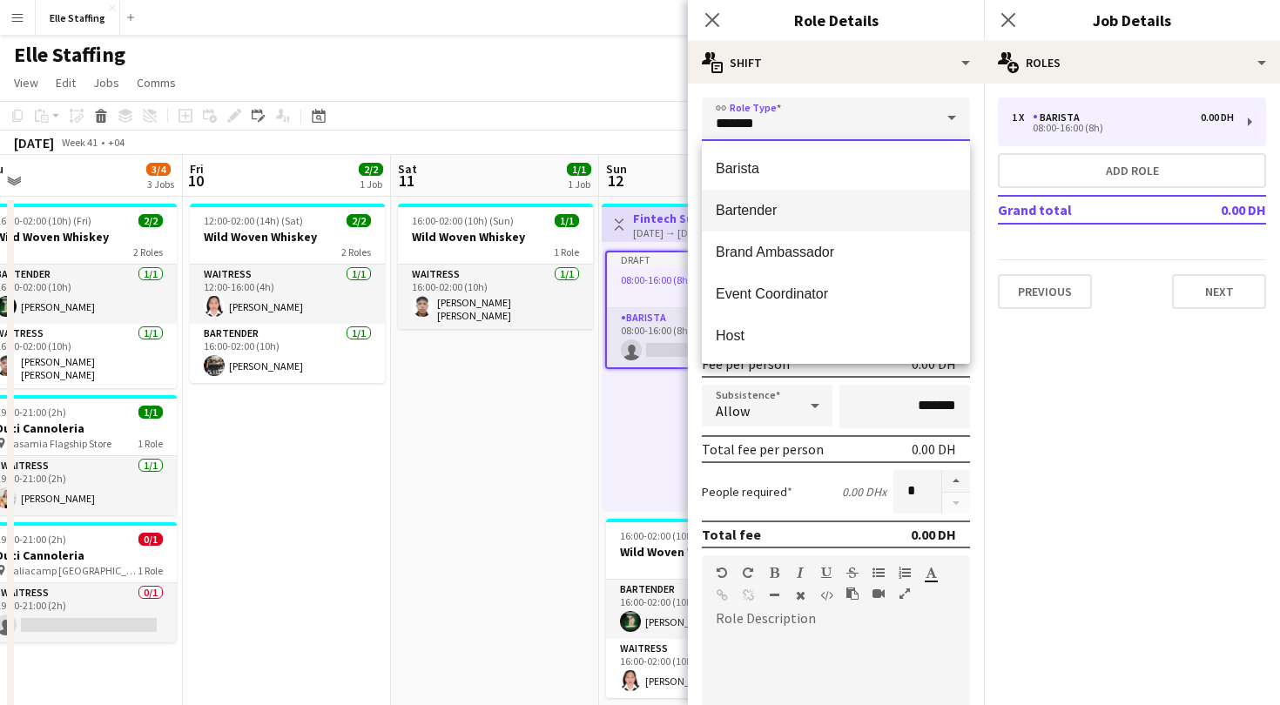
scroll to position [56, 0]
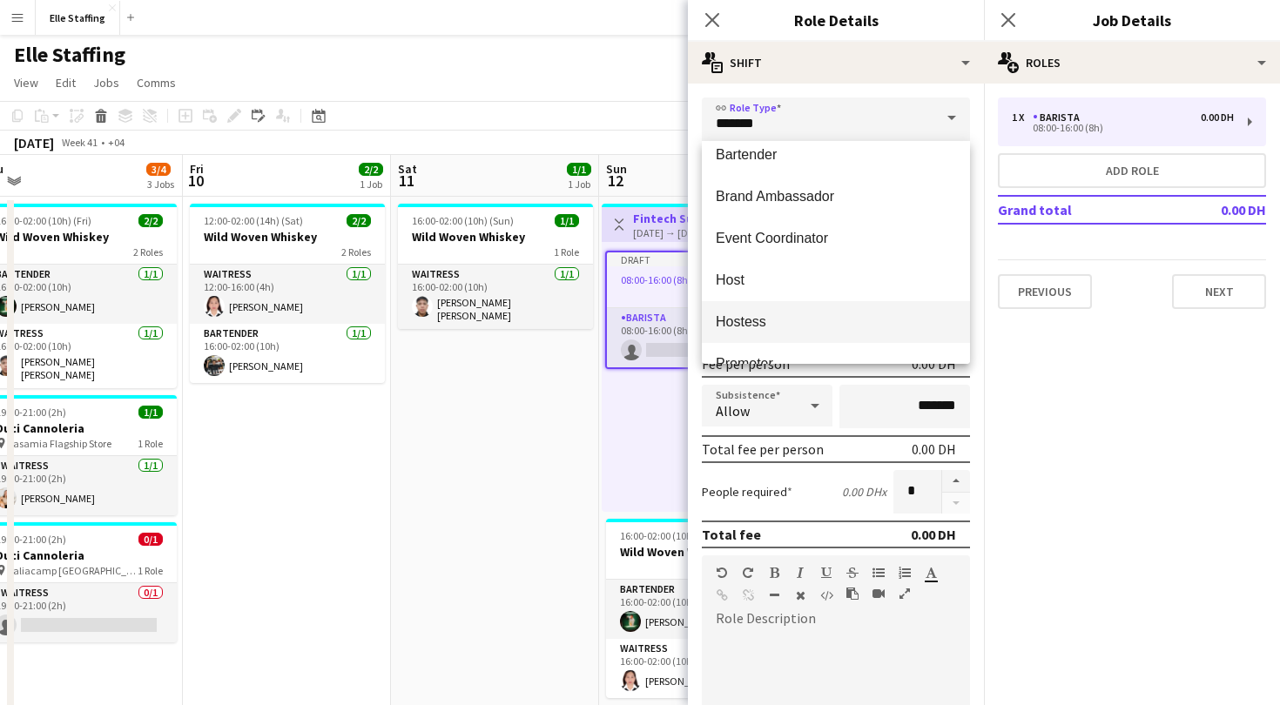
click at [801, 315] on span "Hostess" at bounding box center [836, 321] width 240 height 17
type input "*******"
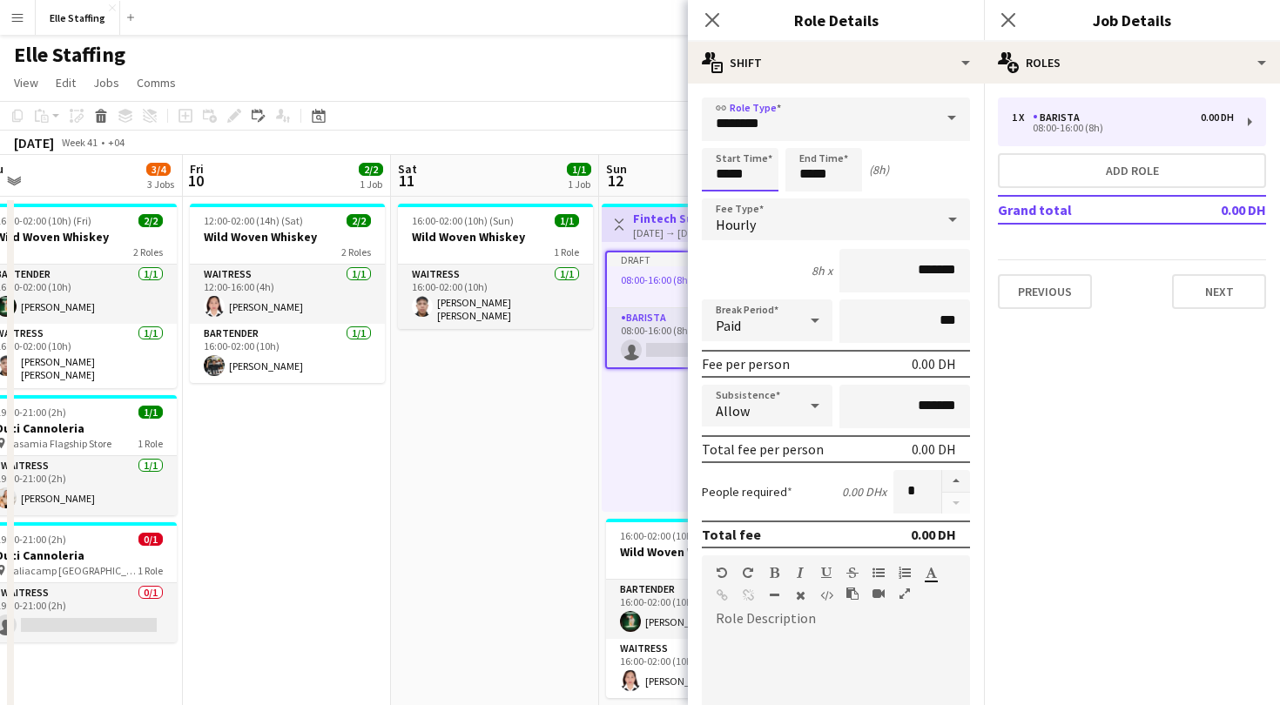
click at [757, 171] on input "*****" at bounding box center [740, 170] width 77 height 44
click at [726, 138] on div at bounding box center [722, 139] width 35 height 17
type input "*****"
click at [811, 176] on input "*****" at bounding box center [823, 170] width 77 height 44
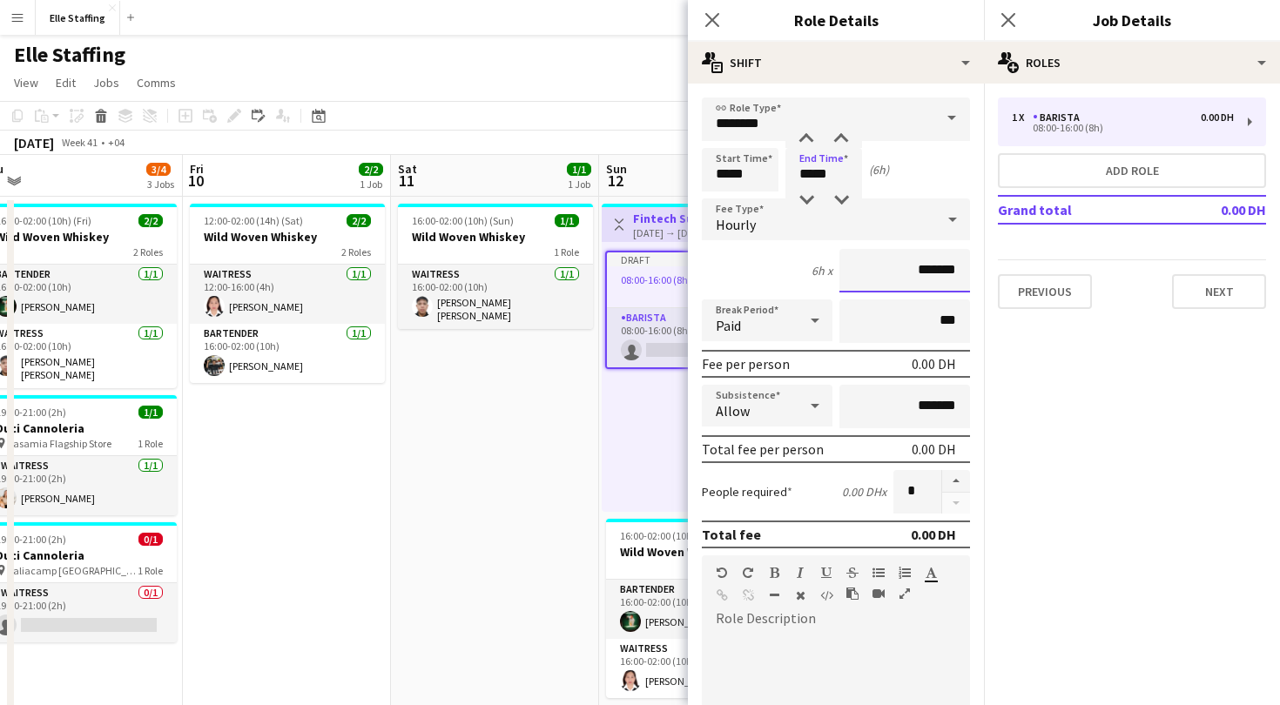
click at [933, 271] on input "*******" at bounding box center [904, 271] width 131 height 44
type input "****"
type input "*****"
click at [773, 321] on div "Paid" at bounding box center [750, 321] width 96 height 42
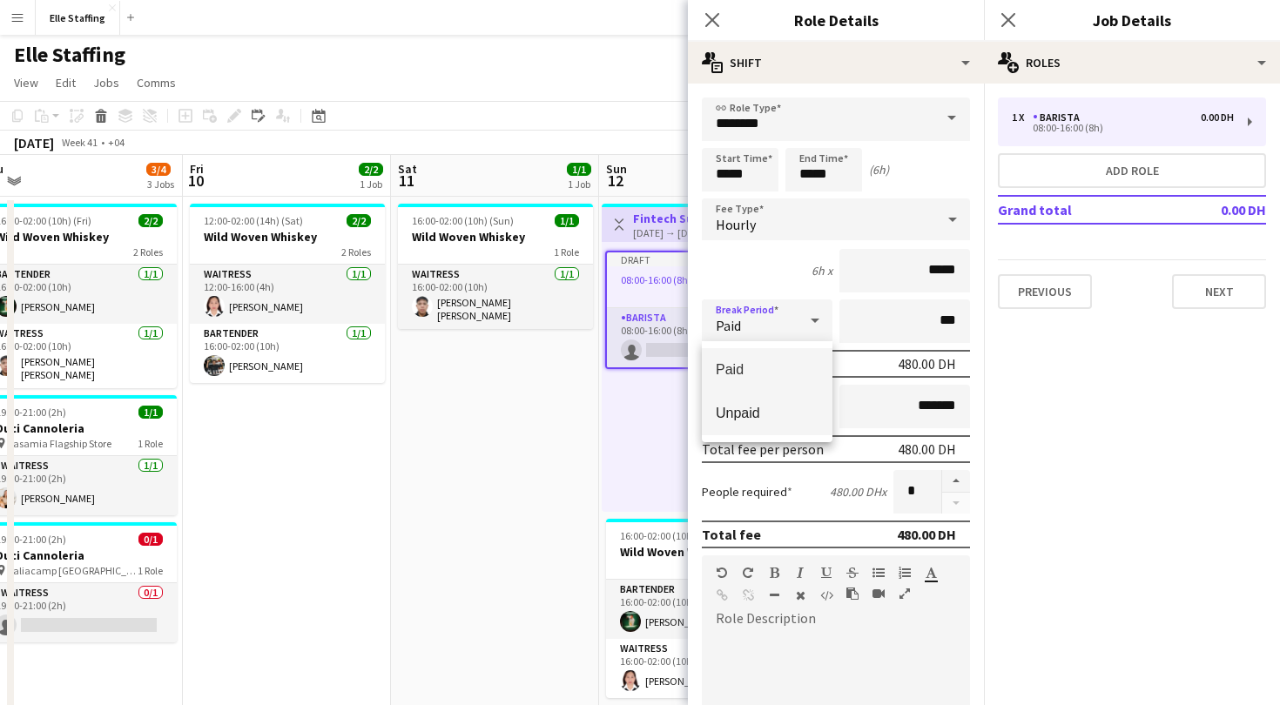
click at [755, 410] on span "Unpaid" at bounding box center [767, 413] width 103 height 17
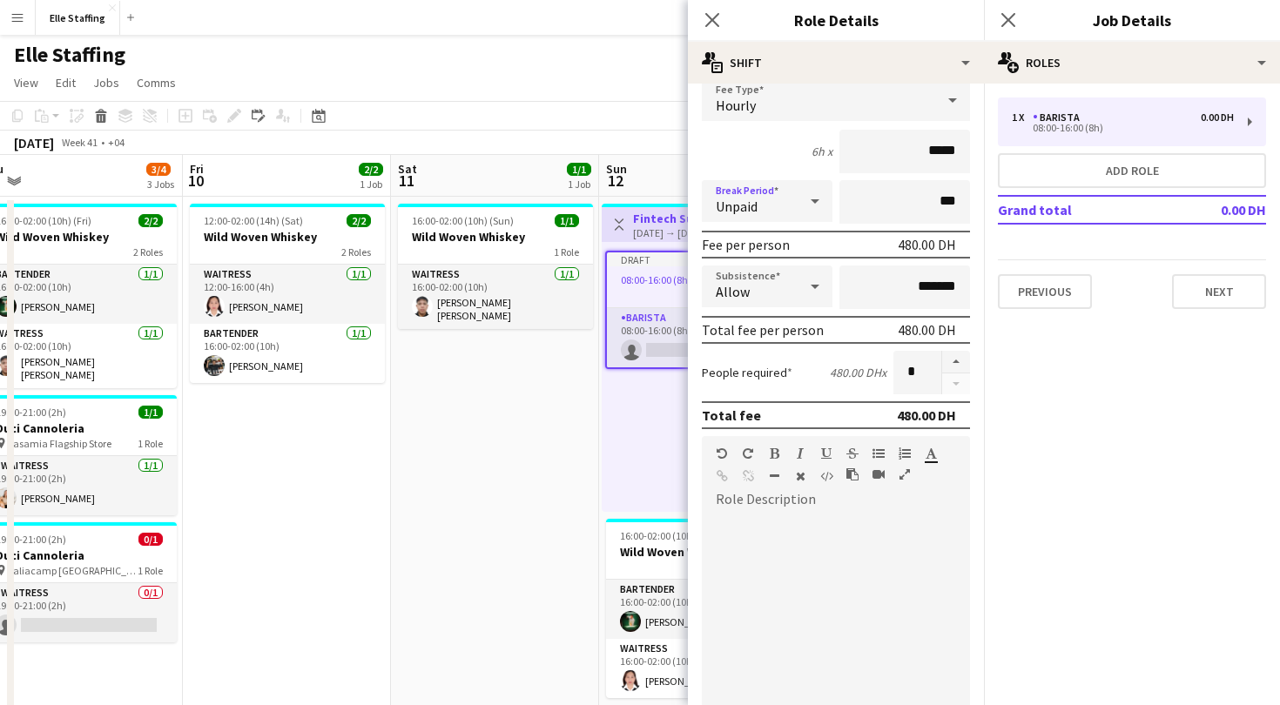
scroll to position [122, 0]
click at [742, 512] on div at bounding box center [836, 615] width 268 height 209
paste div
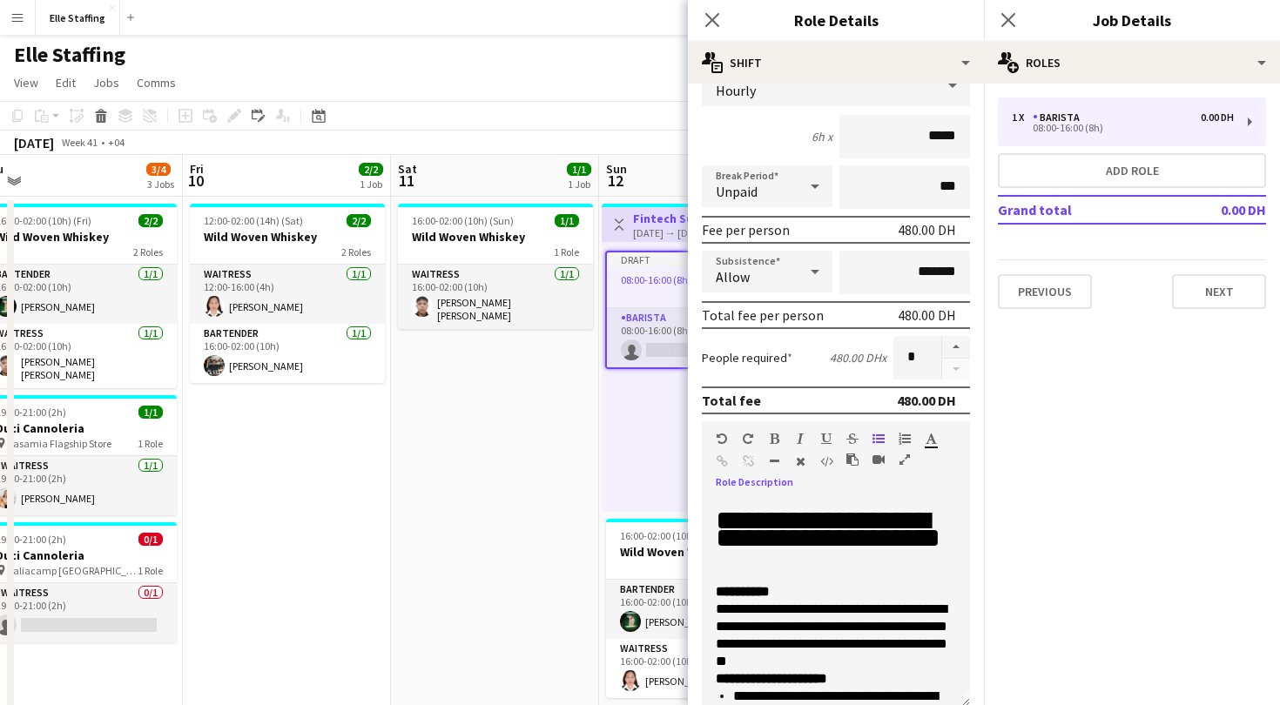
scroll to position [0, 0]
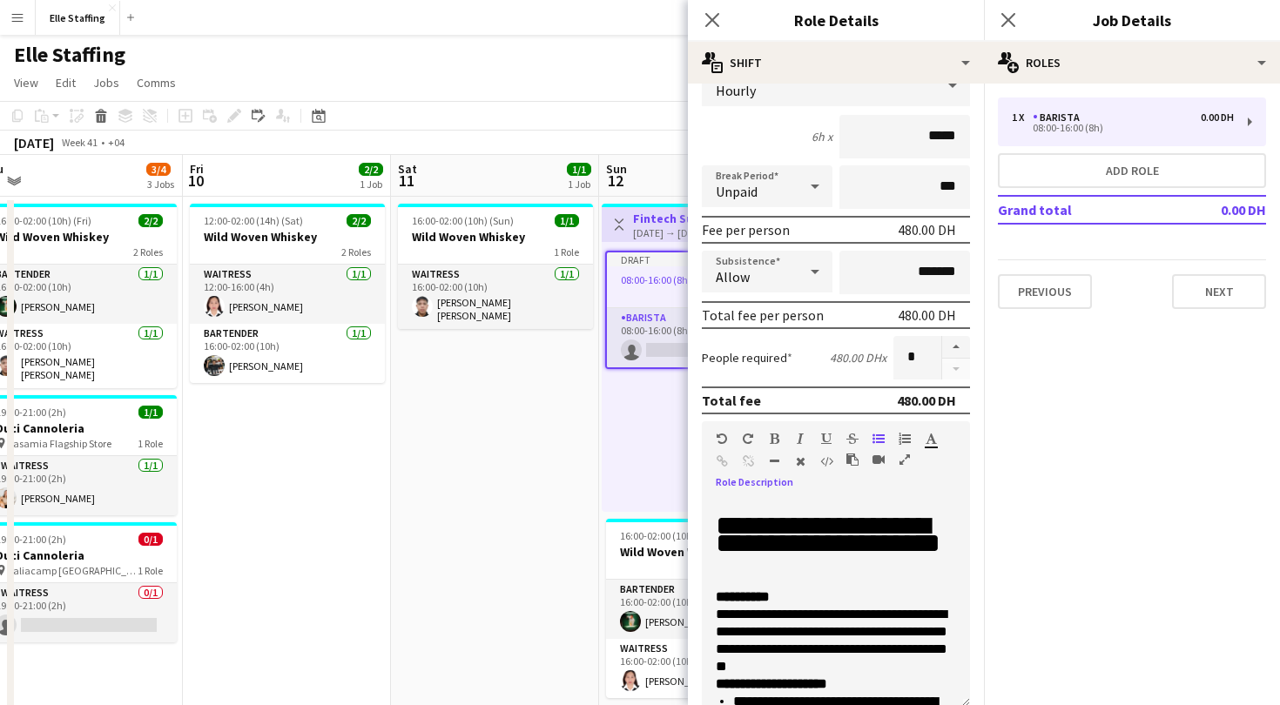
click at [782, 527] on h1 "**********" at bounding box center [836, 543] width 240 height 52
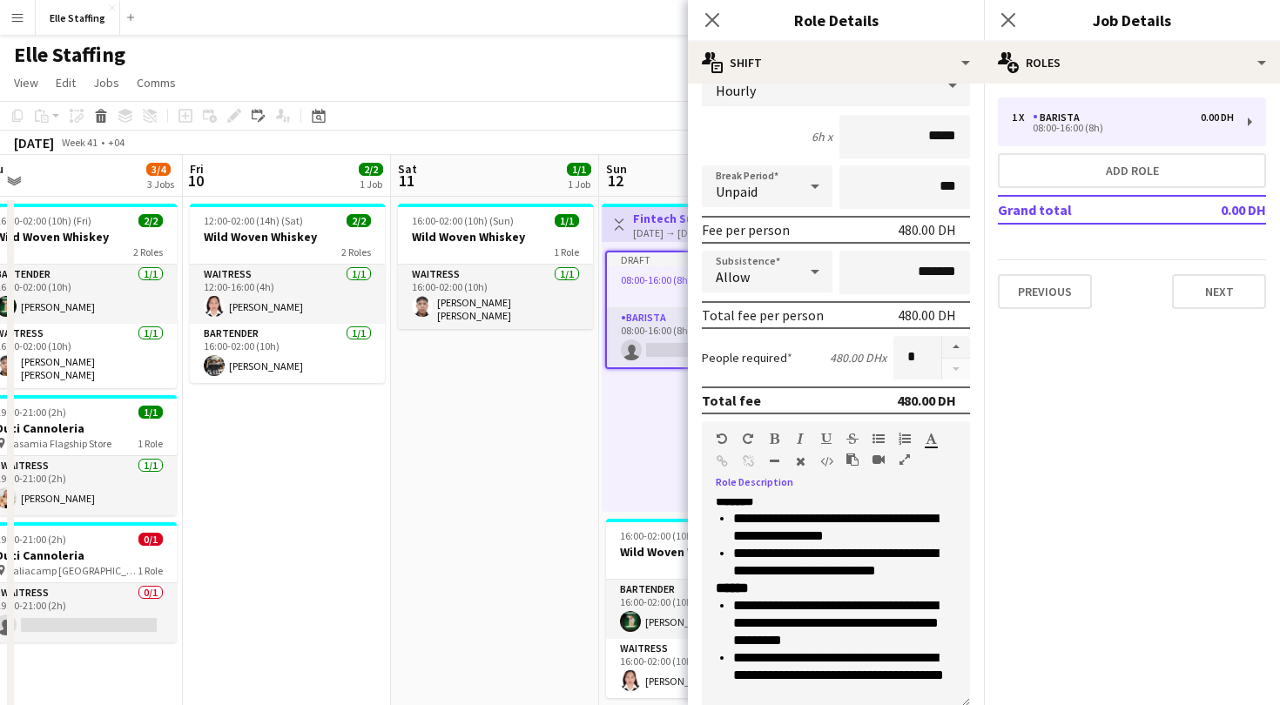
scroll to position [626, 0]
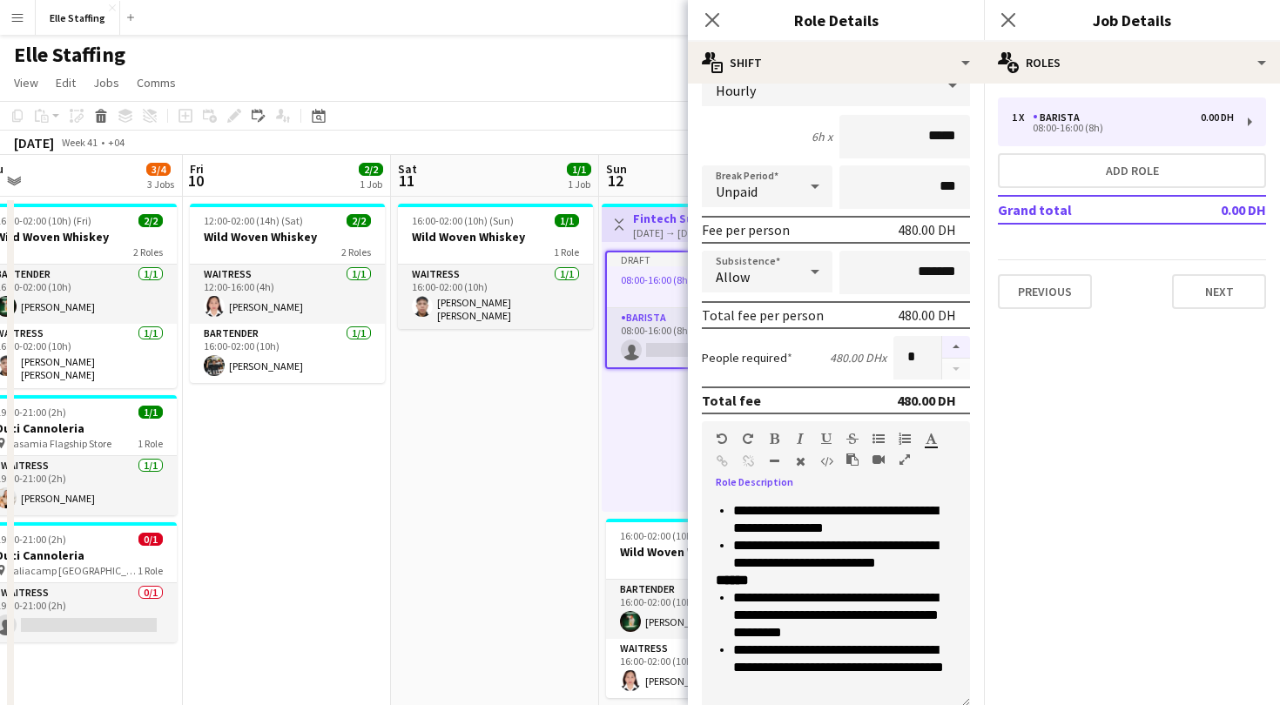
click at [952, 343] on button "button" at bounding box center [956, 347] width 28 height 23
type input "*"
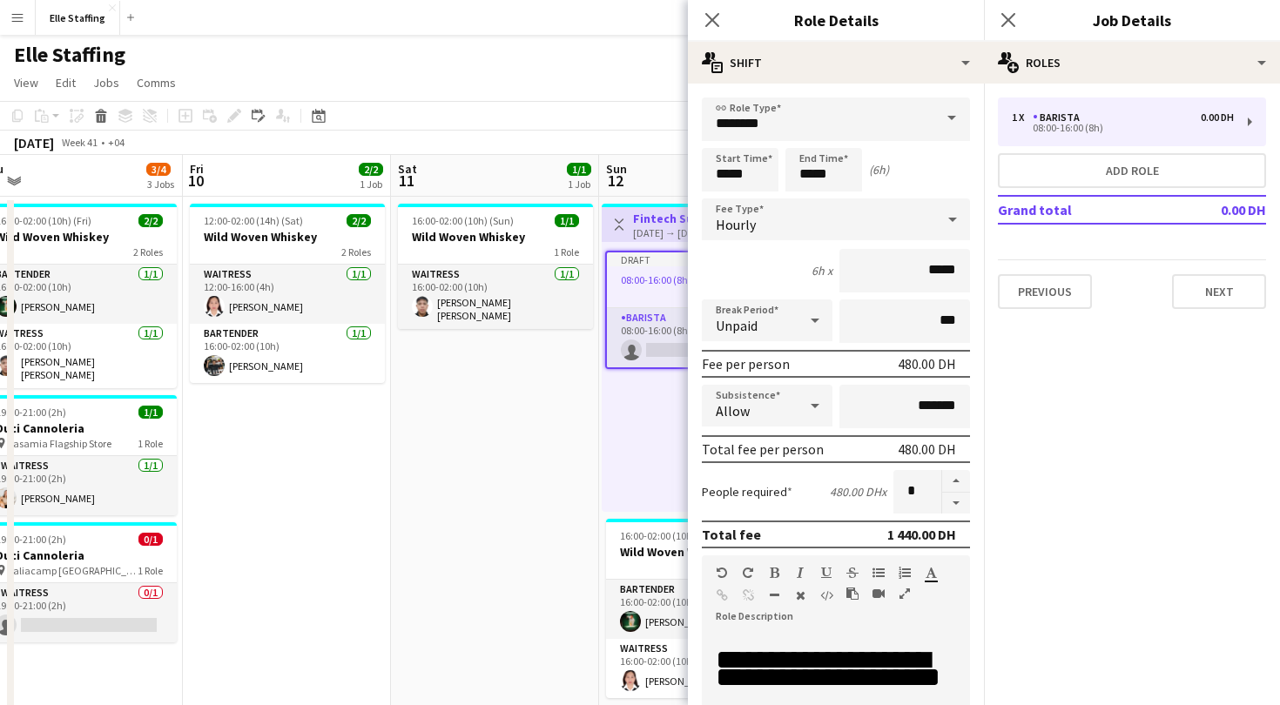
scroll to position [423, 0]
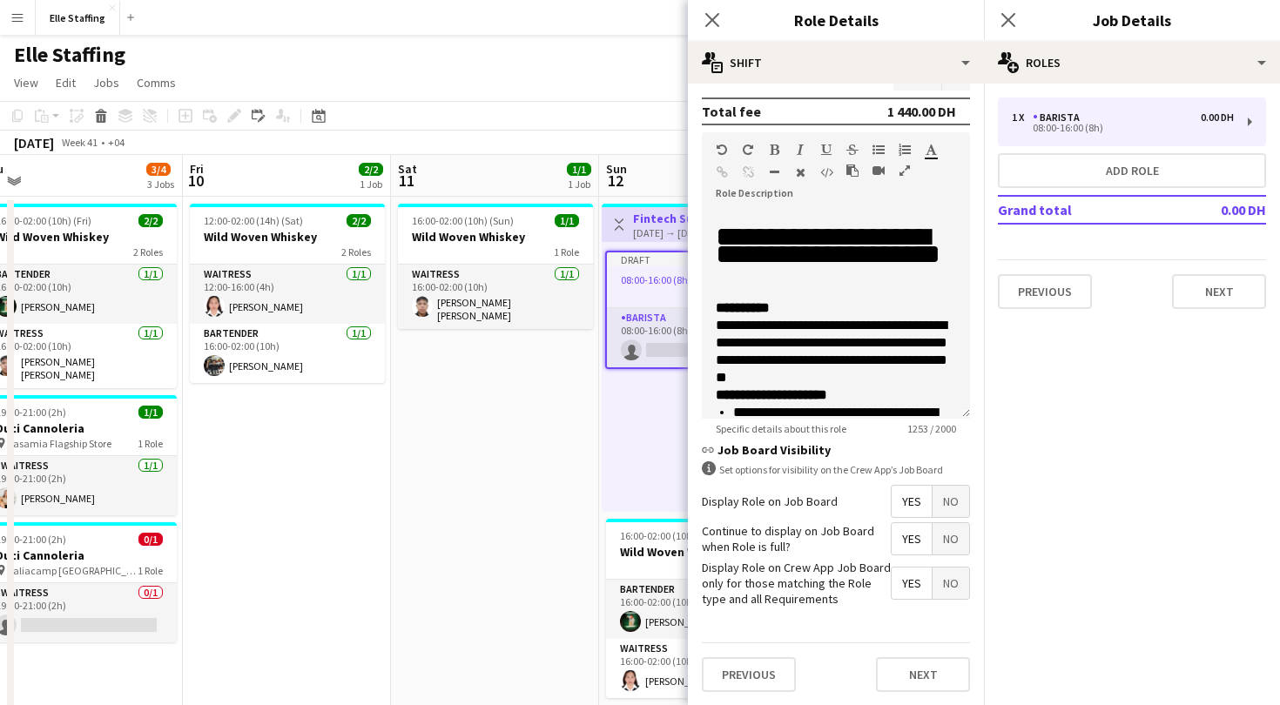
click at [904, 511] on span "Yes" at bounding box center [912, 501] width 40 height 31
click at [907, 541] on span "Yes" at bounding box center [912, 538] width 40 height 31
click at [910, 583] on span "Yes" at bounding box center [912, 583] width 40 height 31
click at [918, 671] on button "Next" at bounding box center [923, 674] width 94 height 35
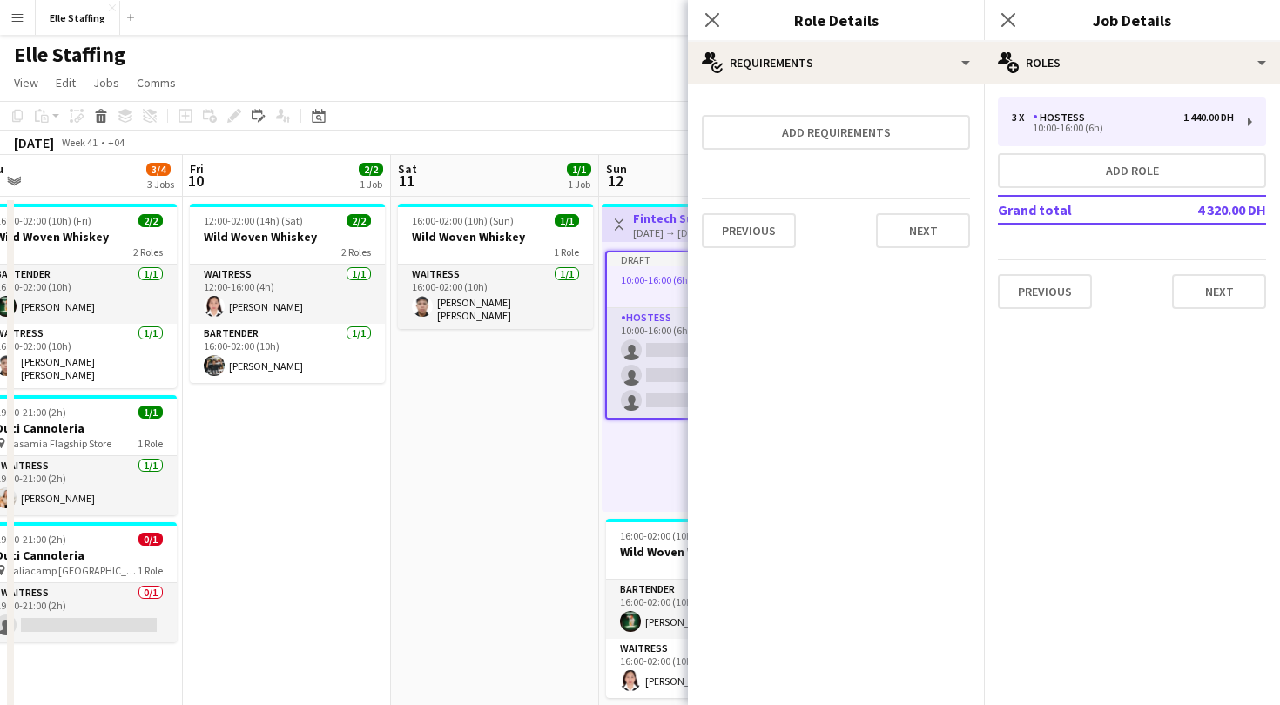
scroll to position [0, 0]
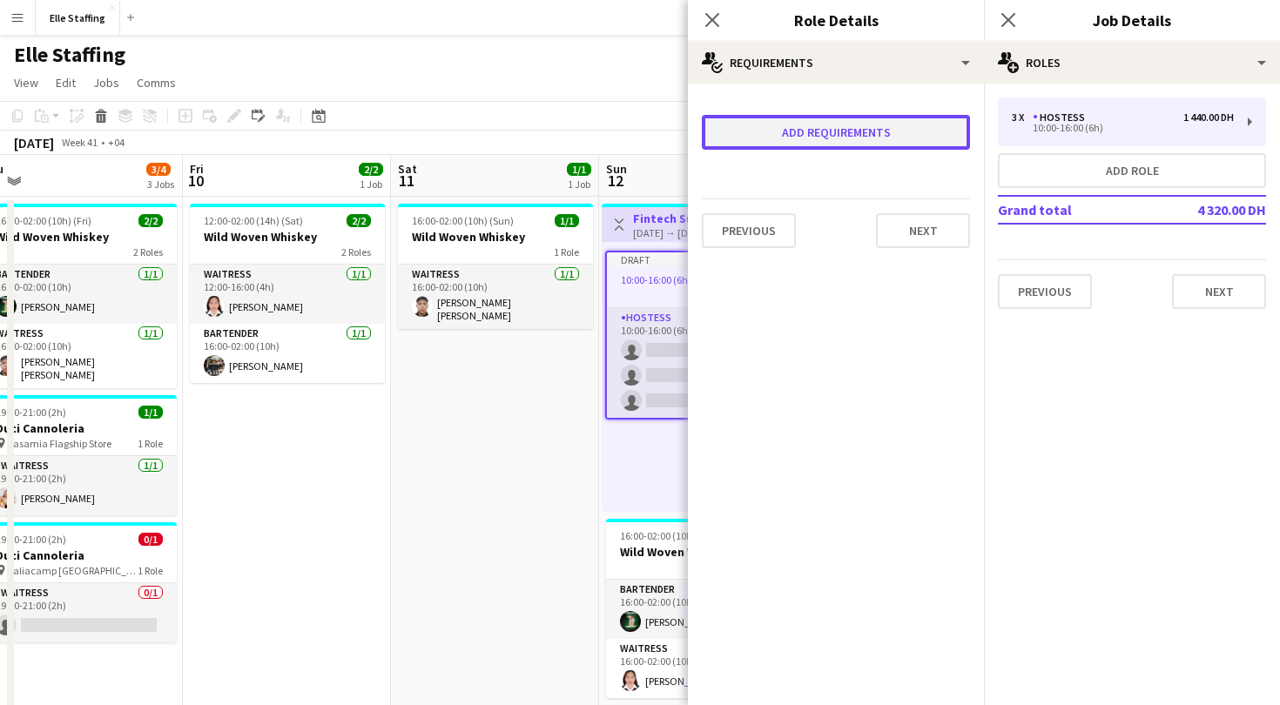
click at [842, 121] on button "Add requirements" at bounding box center [836, 132] width 268 height 35
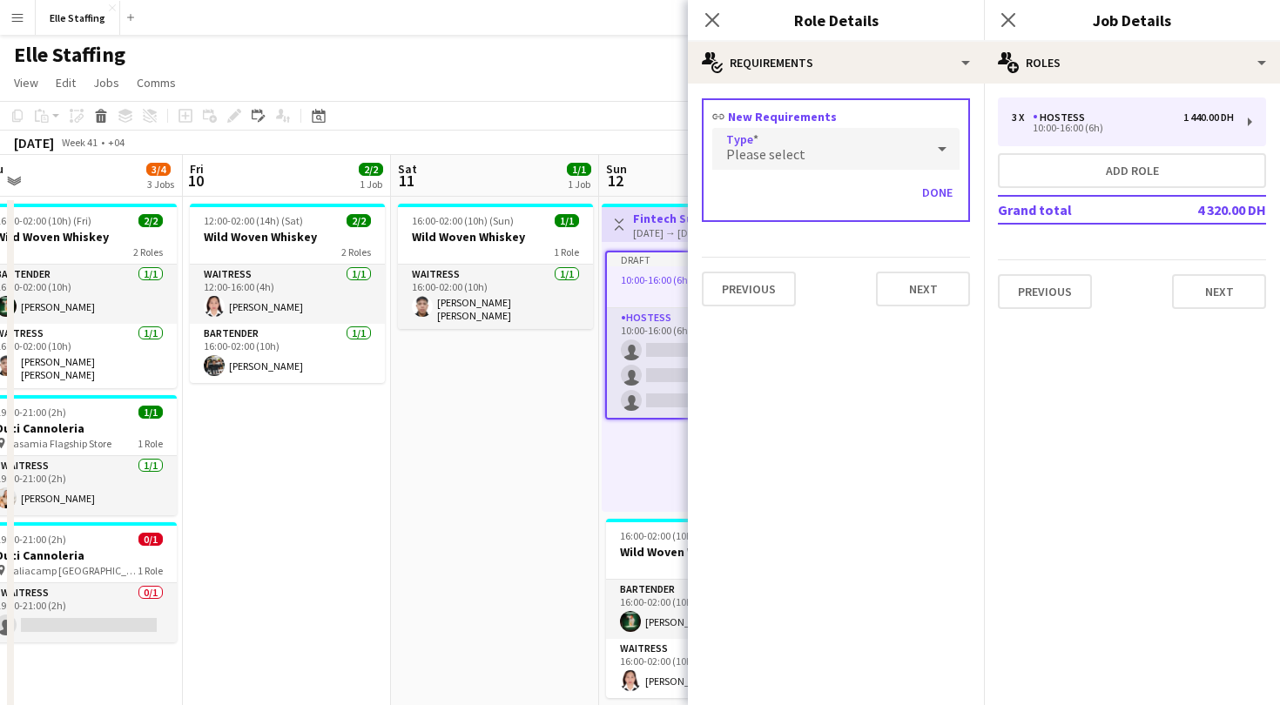
click at [797, 159] on span "Please select" at bounding box center [765, 153] width 79 height 17
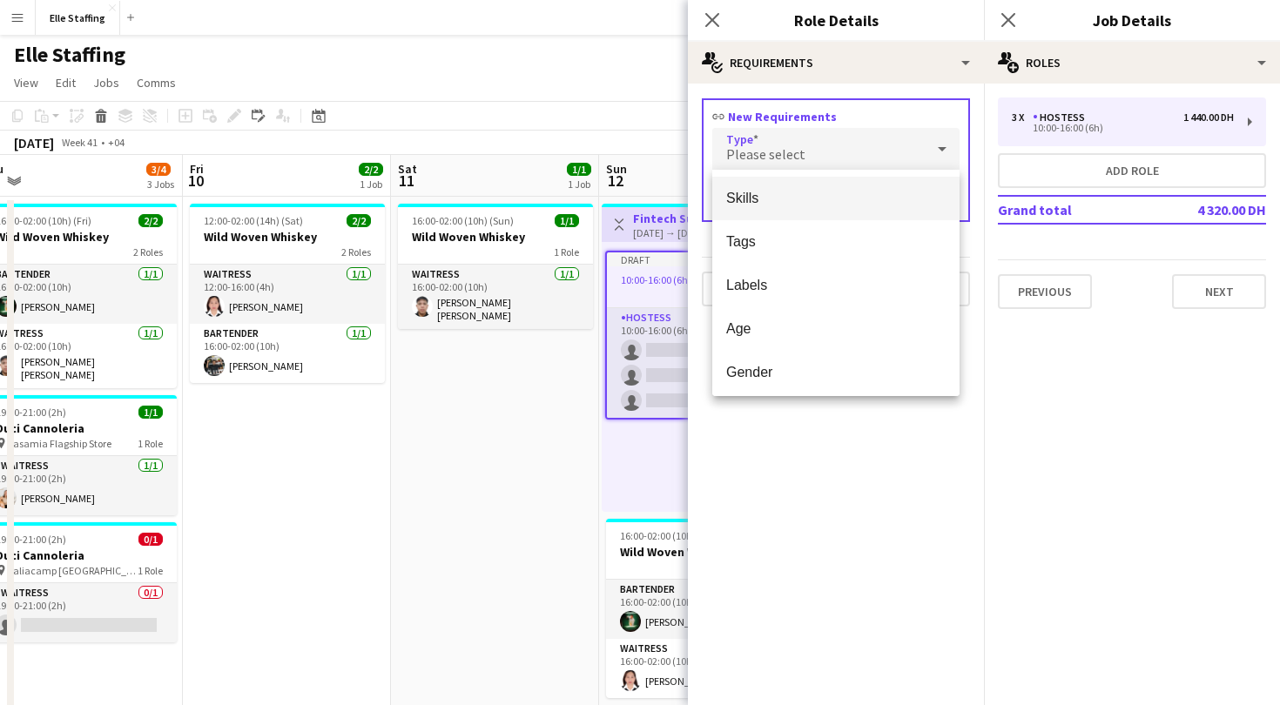
click at [763, 205] on span "Skills" at bounding box center [835, 198] width 219 height 17
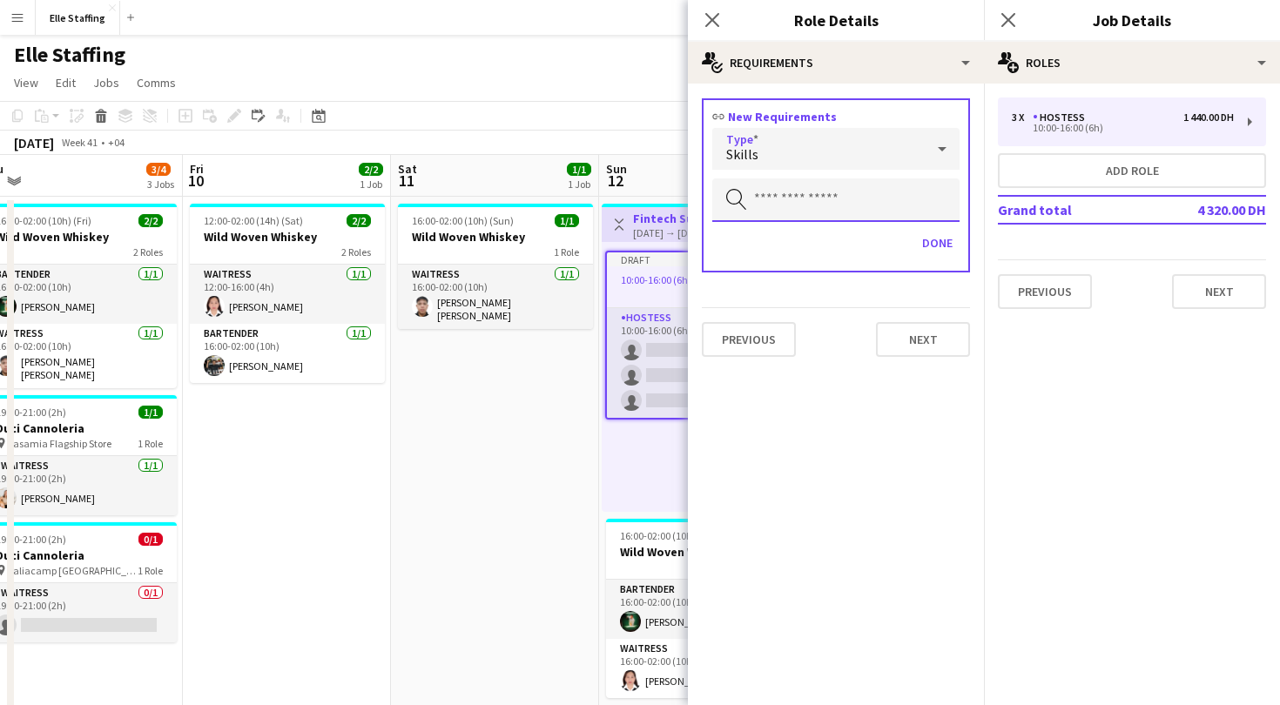
click at [776, 195] on input "text" at bounding box center [835, 201] width 247 height 44
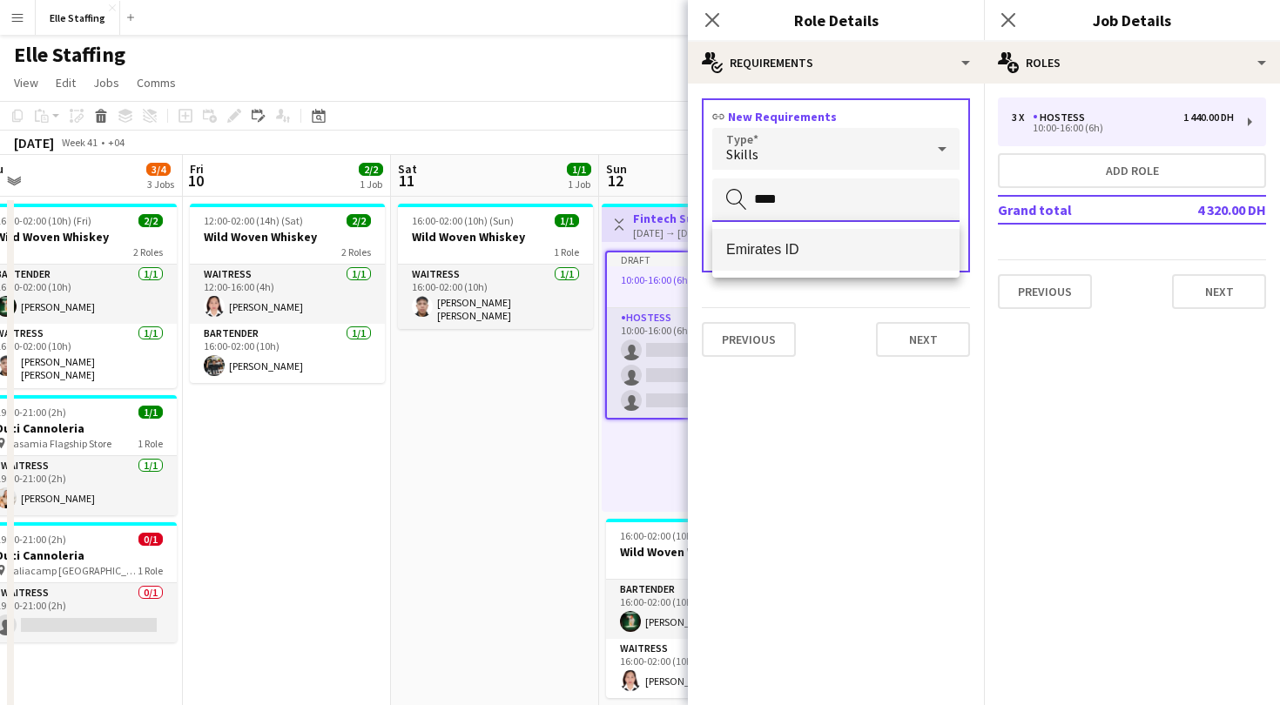
type input "****"
click at [782, 263] on mat-option "Emirates ID" at bounding box center [835, 250] width 247 height 42
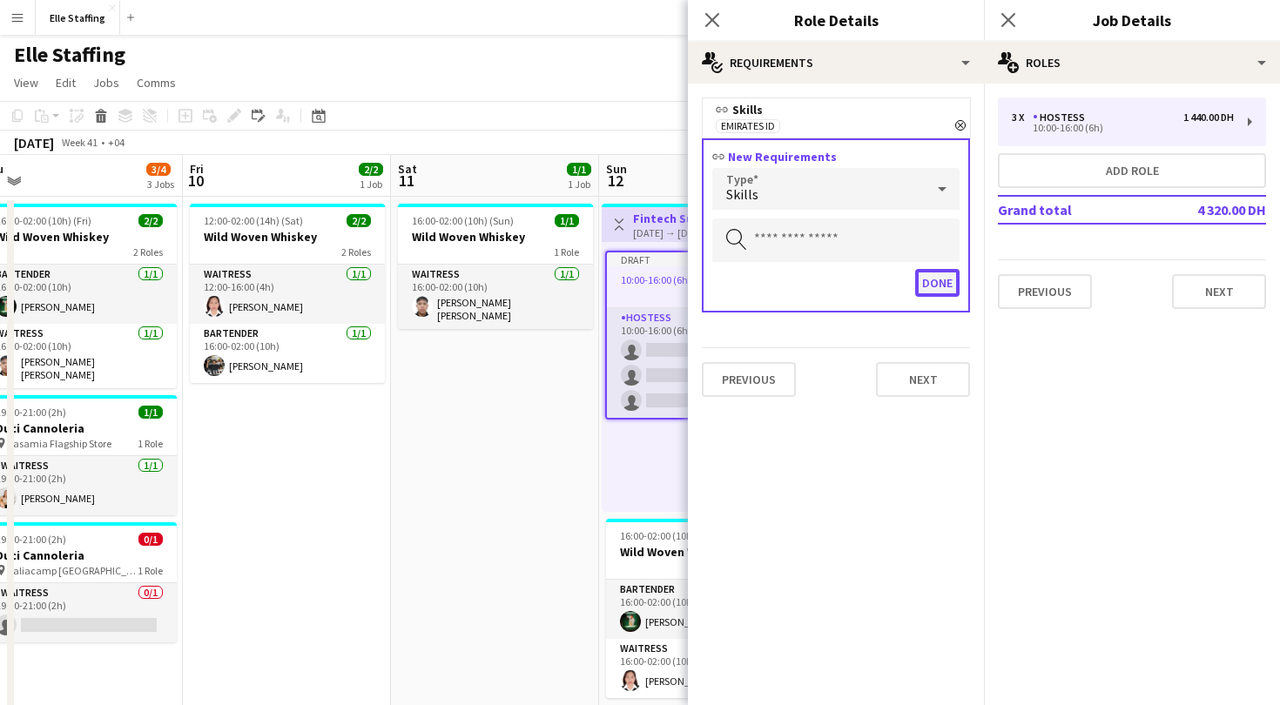
click at [934, 293] on button "Done" at bounding box center [937, 283] width 44 height 28
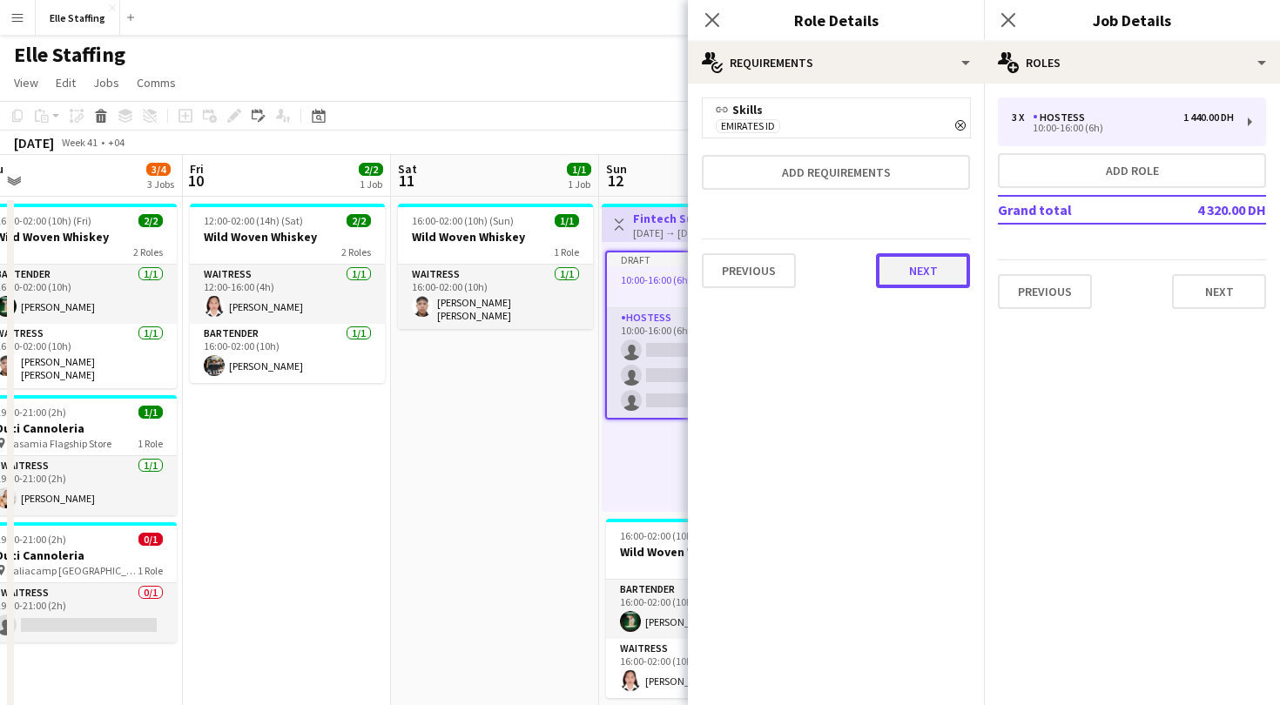
click at [932, 275] on button "Next" at bounding box center [923, 270] width 94 height 35
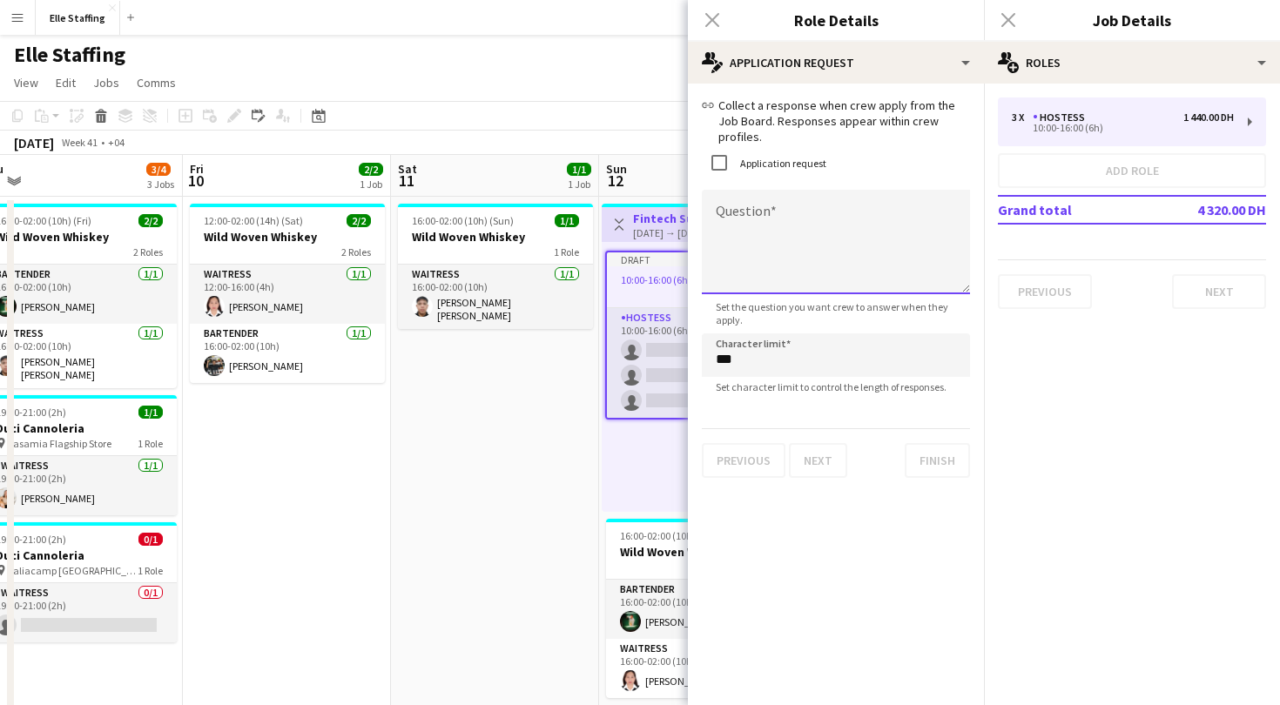
click at [744, 230] on textarea "Question" at bounding box center [836, 242] width 268 height 104
type textarea "**********"
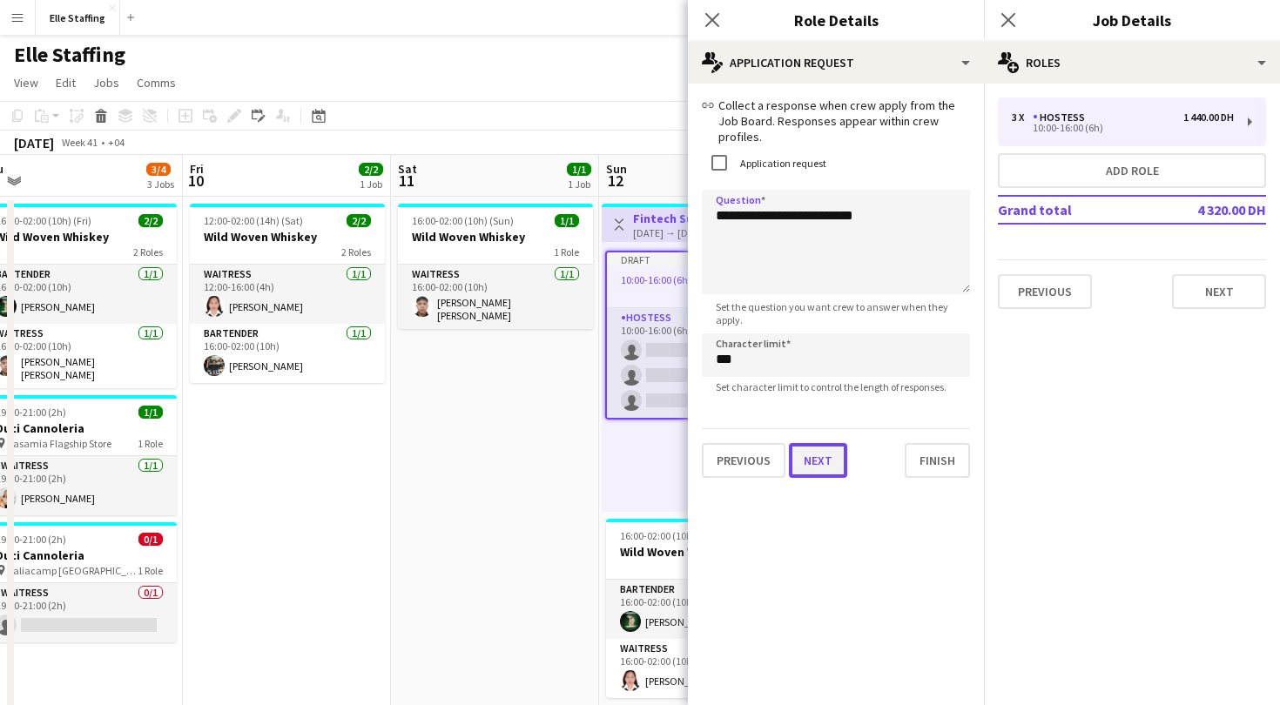
click at [827, 447] on button "Next" at bounding box center [818, 460] width 58 height 35
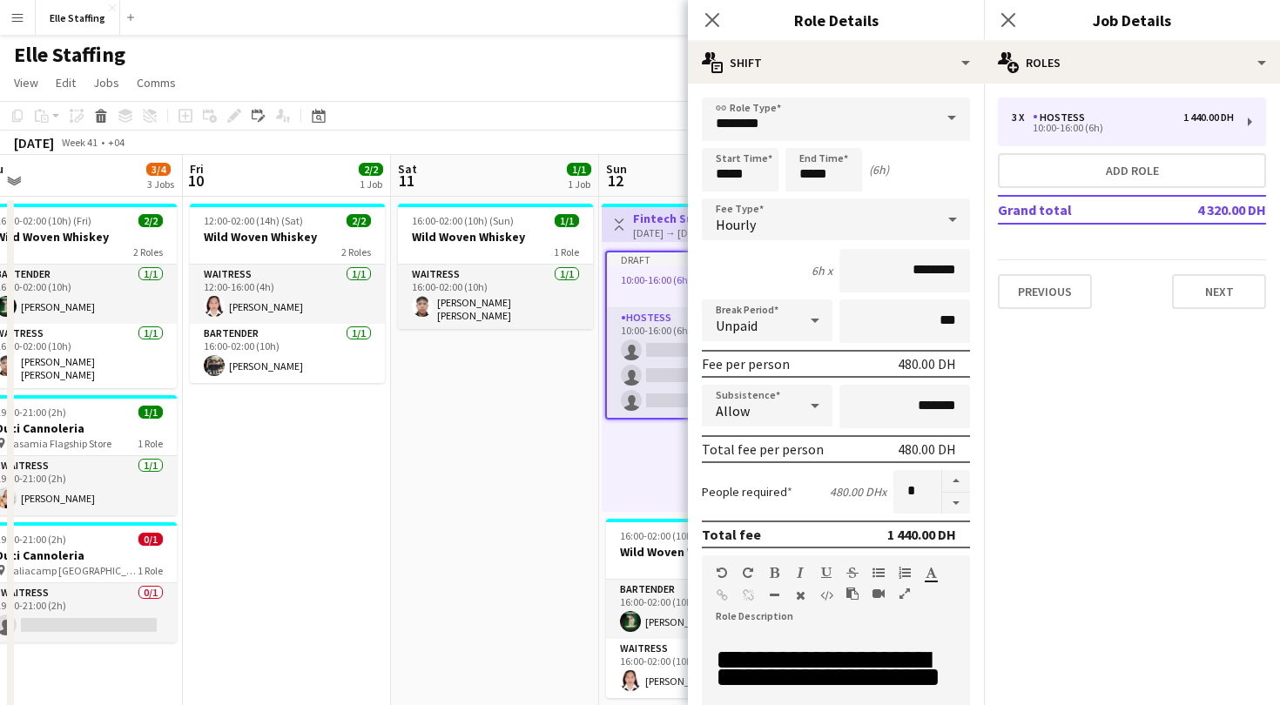
scroll to position [423, 0]
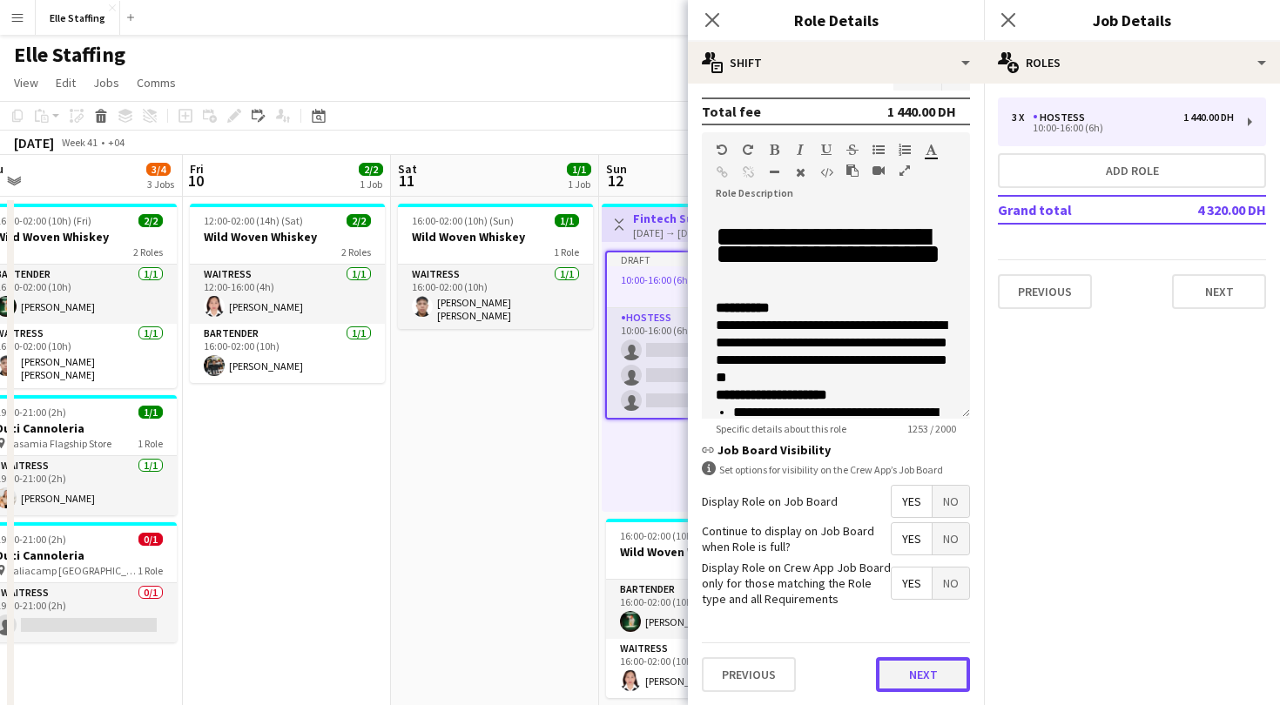
click at [906, 661] on button "Next" at bounding box center [923, 674] width 94 height 35
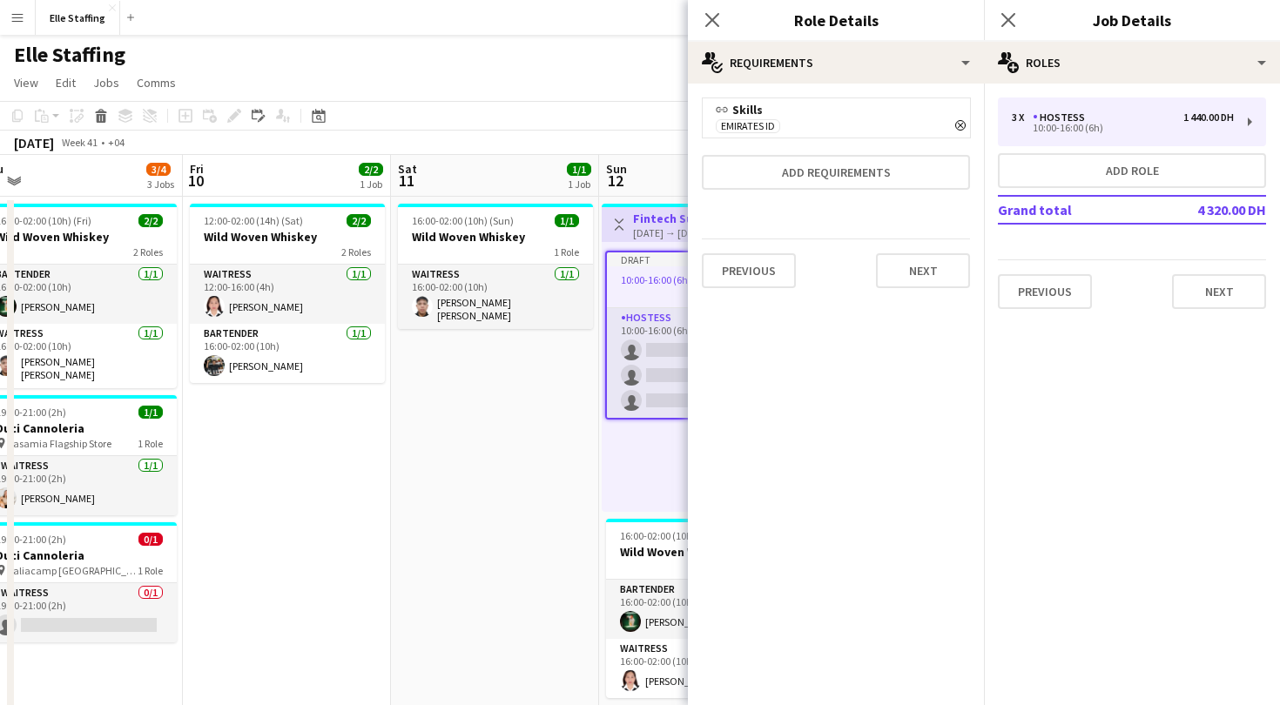
scroll to position [0, 0]
click at [921, 273] on button "Next" at bounding box center [923, 270] width 94 height 35
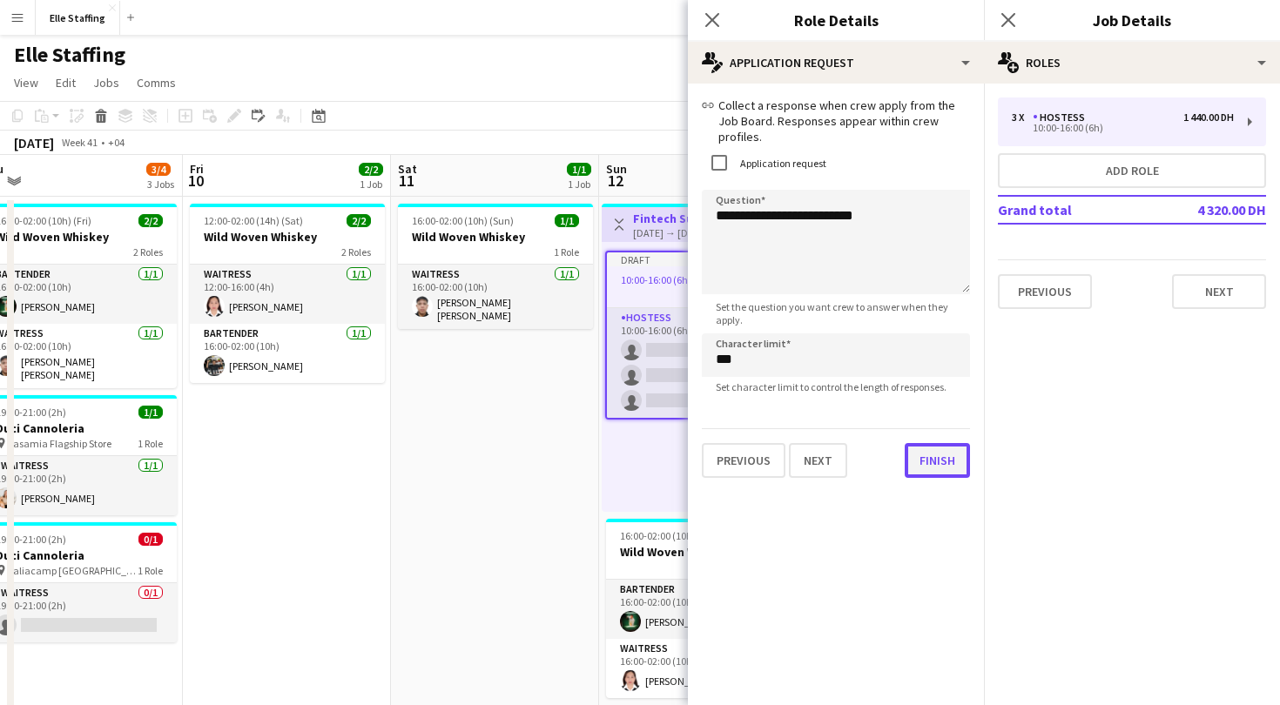
click at [959, 460] on button "Finish" at bounding box center [937, 460] width 65 height 35
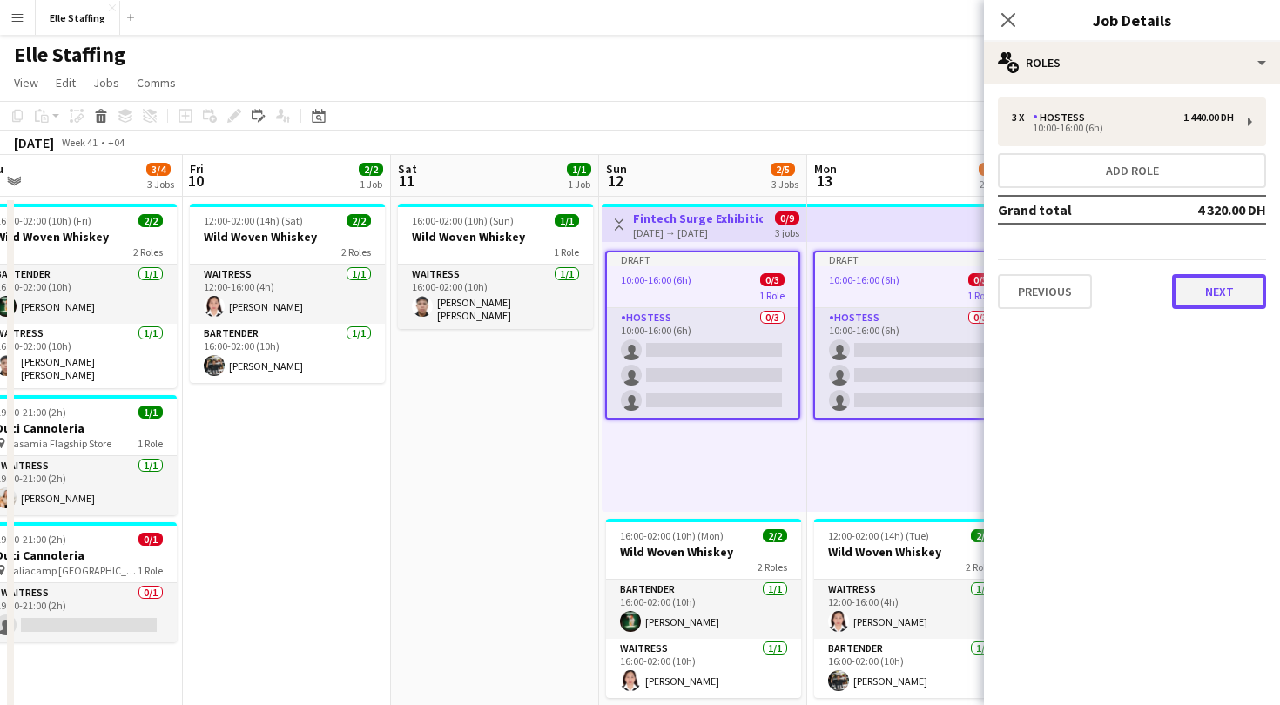
click at [1232, 287] on button "Next" at bounding box center [1219, 291] width 94 height 35
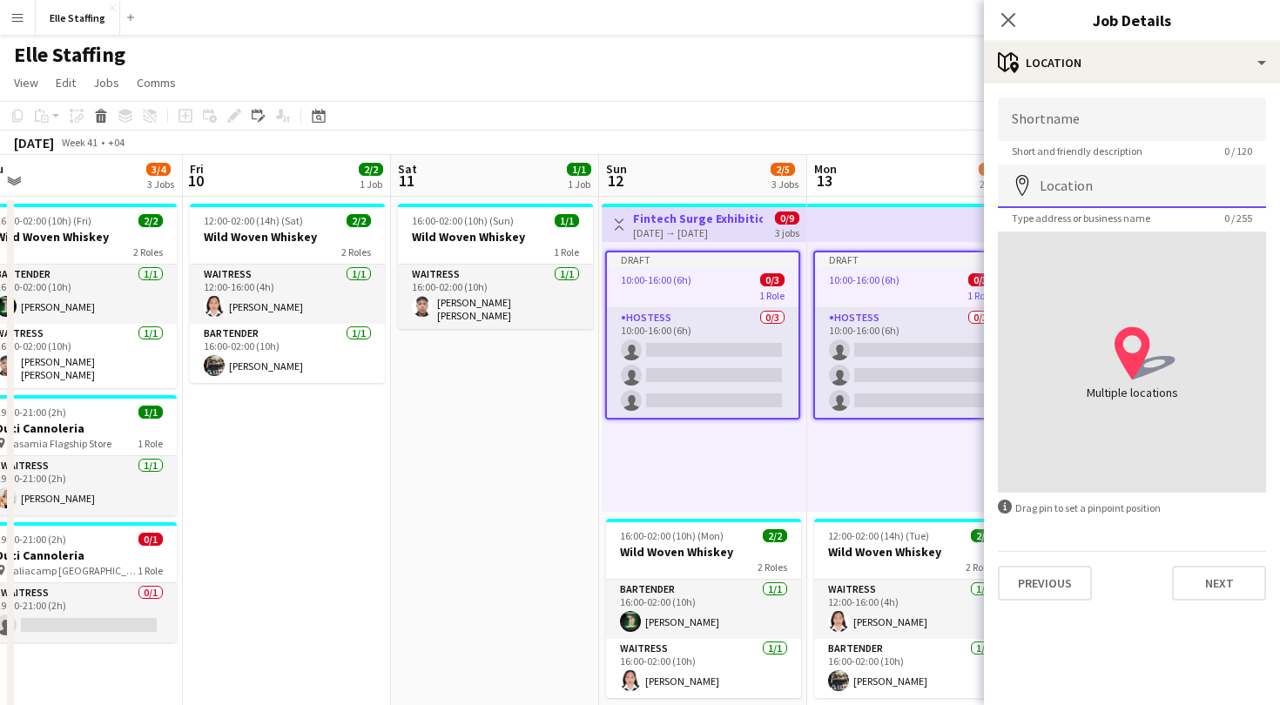
click at [1115, 176] on input "Location" at bounding box center [1132, 187] width 268 height 44
type input "**********"
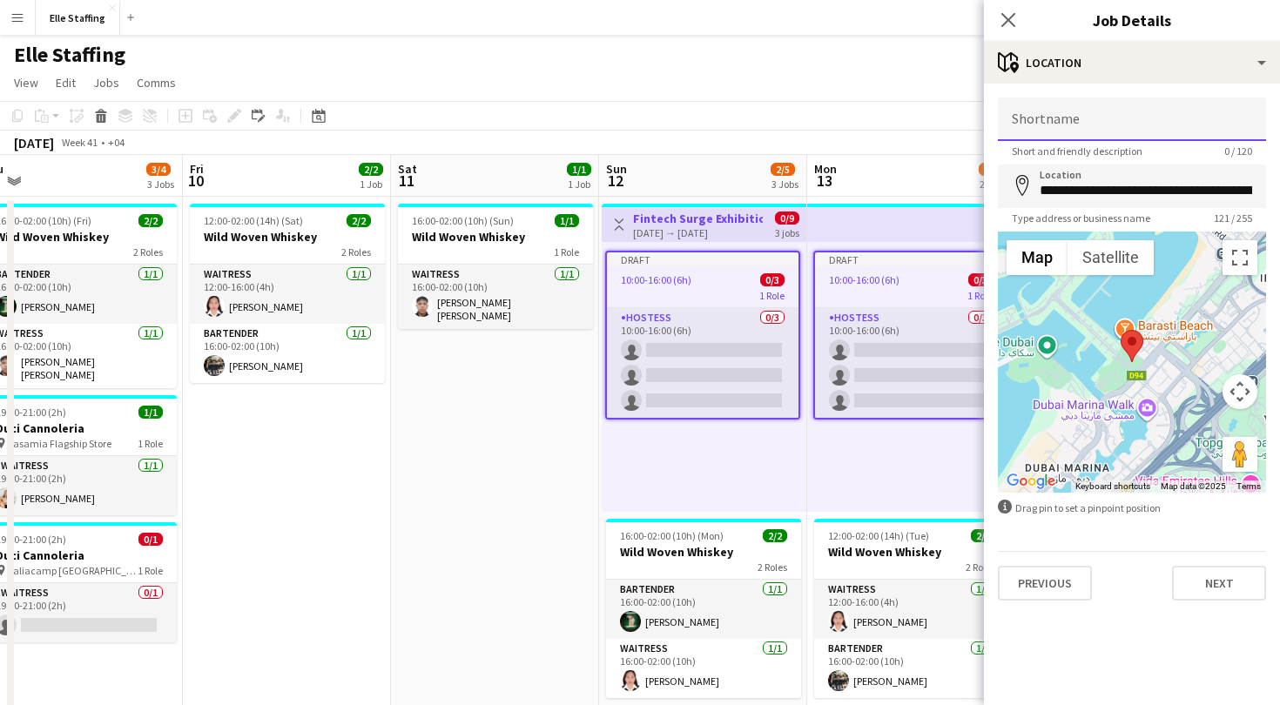
click at [1063, 118] on input "Shortname" at bounding box center [1132, 120] width 268 height 44
type input "**********"
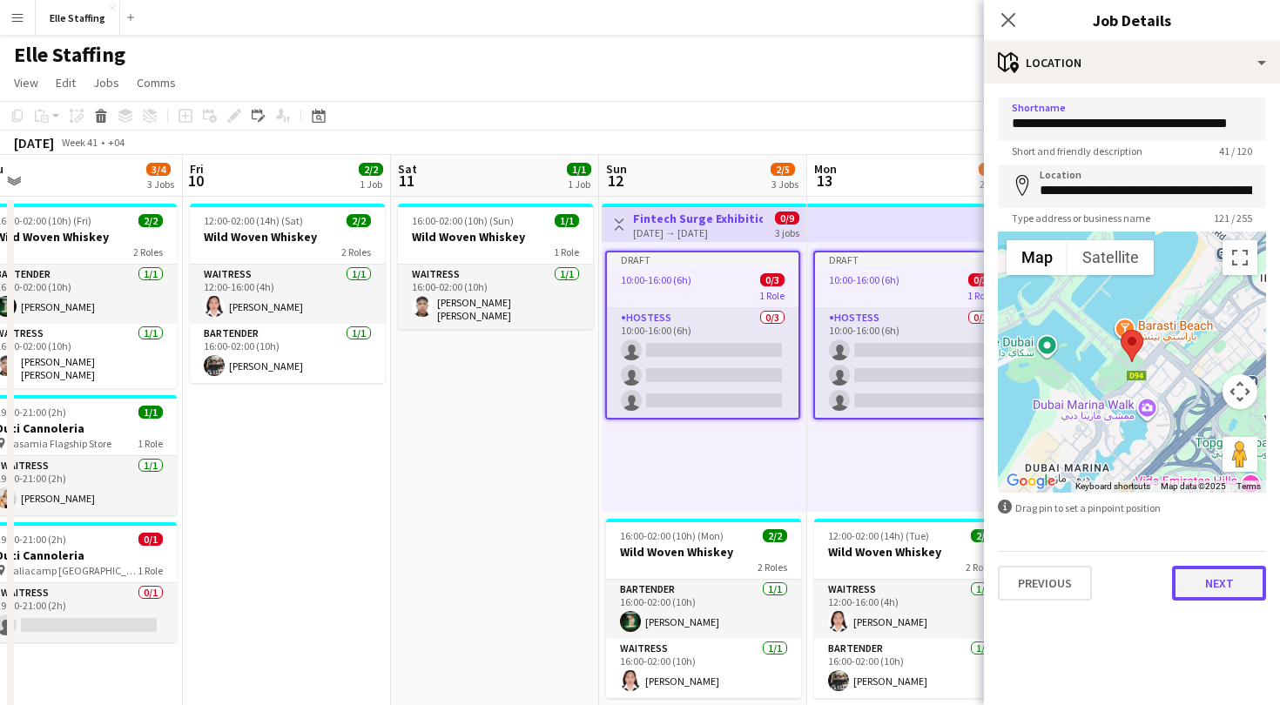
click at [1213, 589] on button "Next" at bounding box center [1219, 583] width 94 height 35
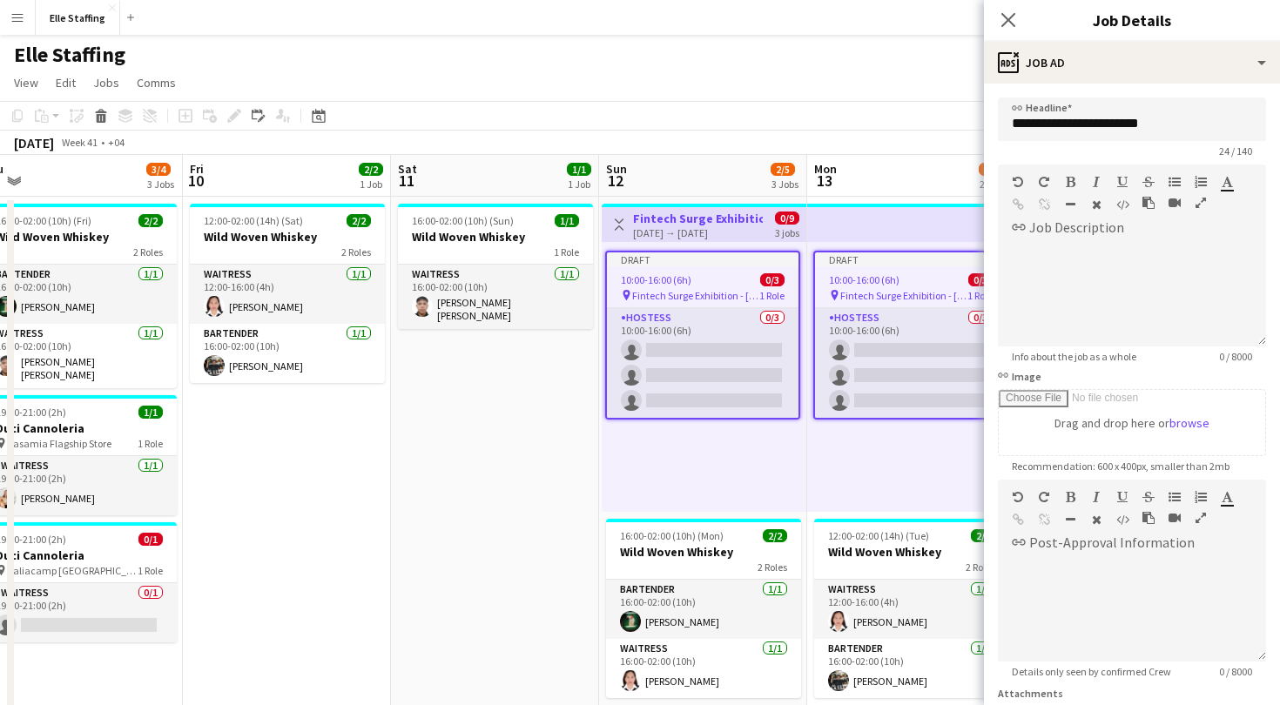
scroll to position [156, 0]
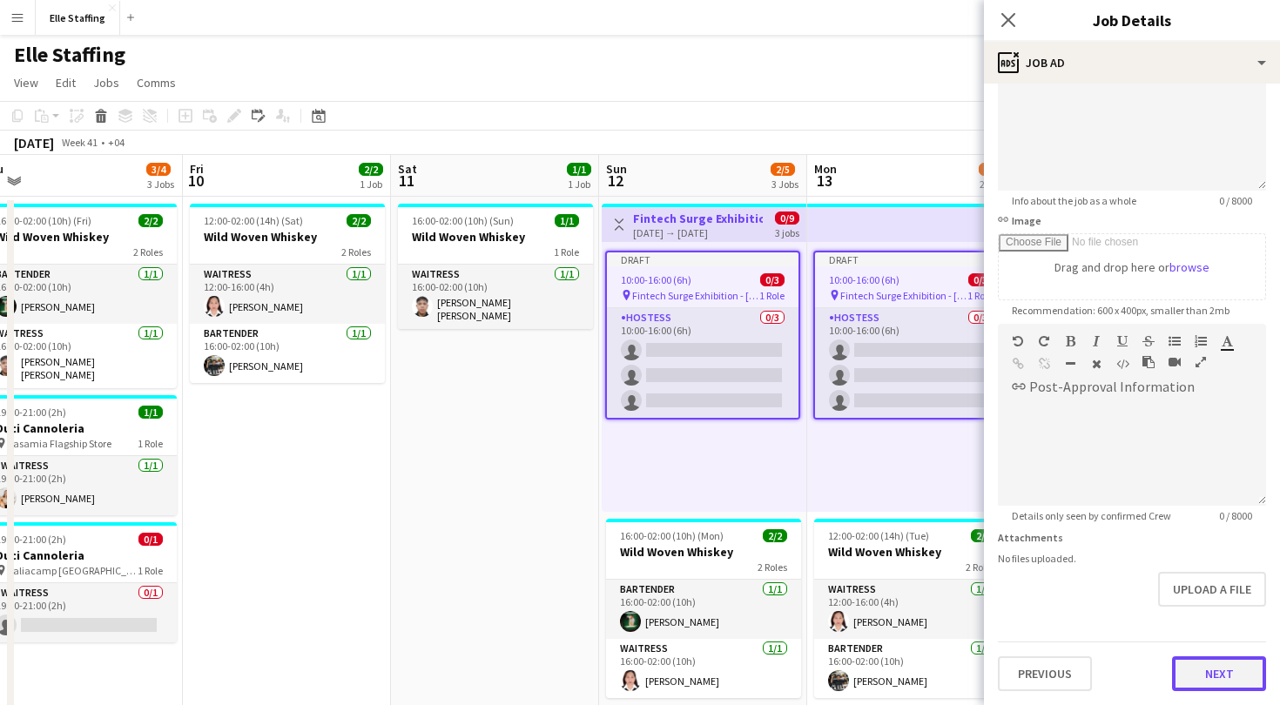
click at [1216, 673] on button "Next" at bounding box center [1219, 674] width 94 height 35
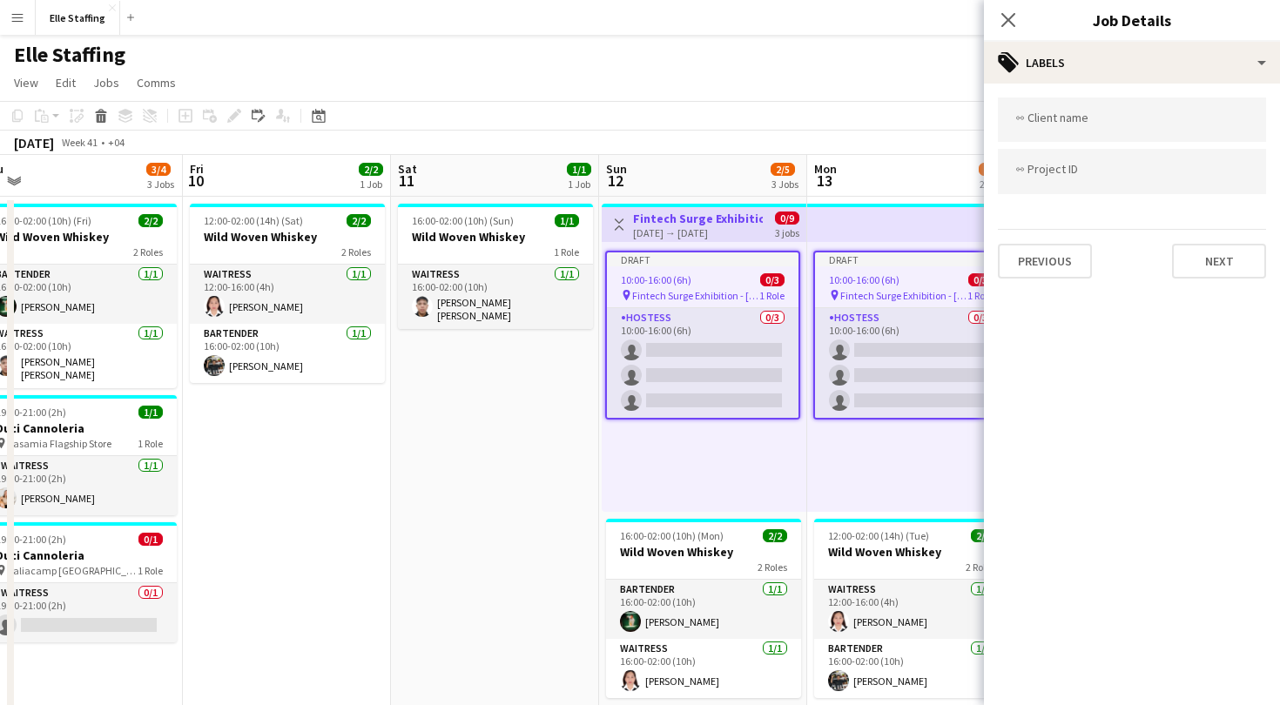
scroll to position [0, 0]
click at [1209, 264] on button "Next" at bounding box center [1219, 261] width 94 height 35
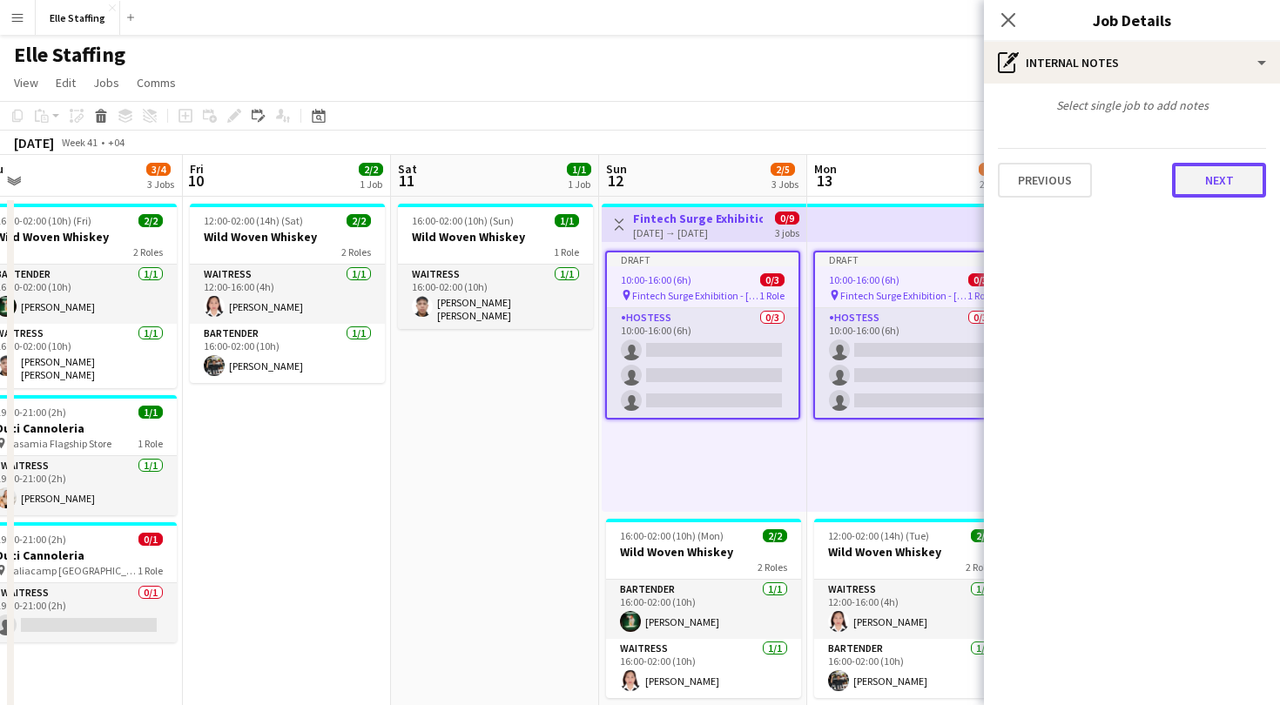
click at [1223, 192] on button "Next" at bounding box center [1219, 180] width 94 height 35
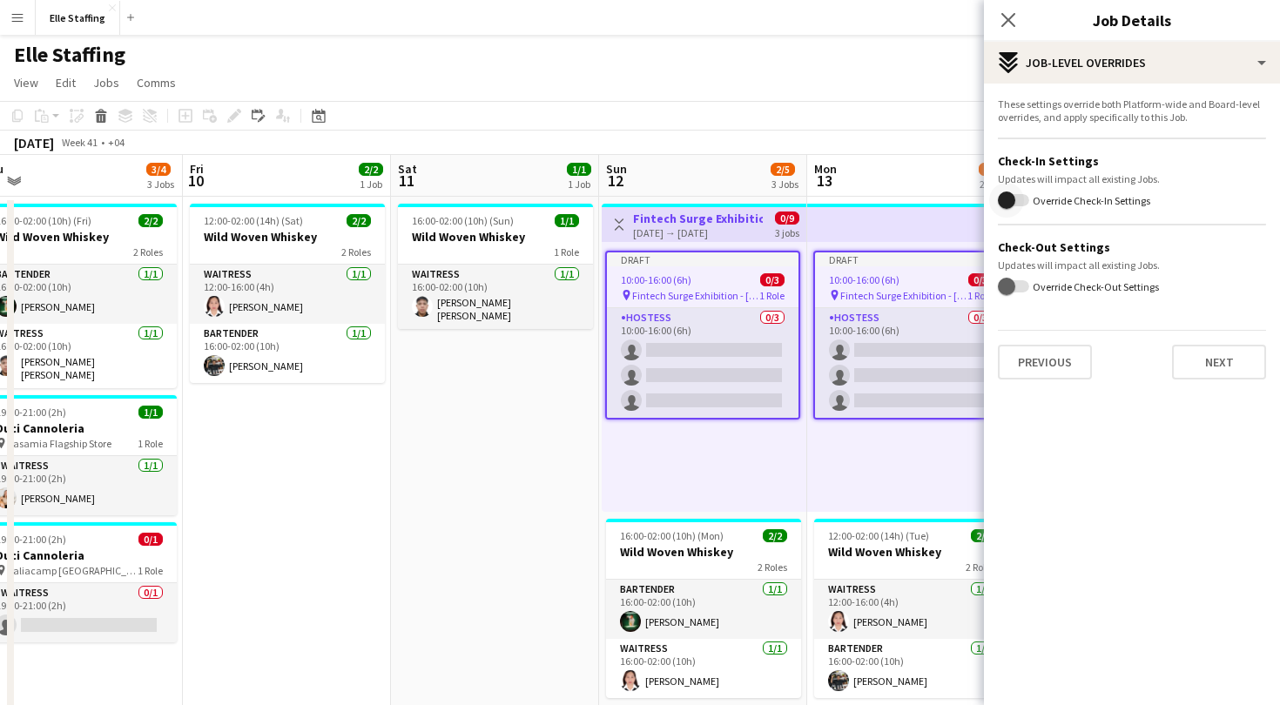
click at [1012, 197] on span "button" at bounding box center [1006, 200] width 17 height 17
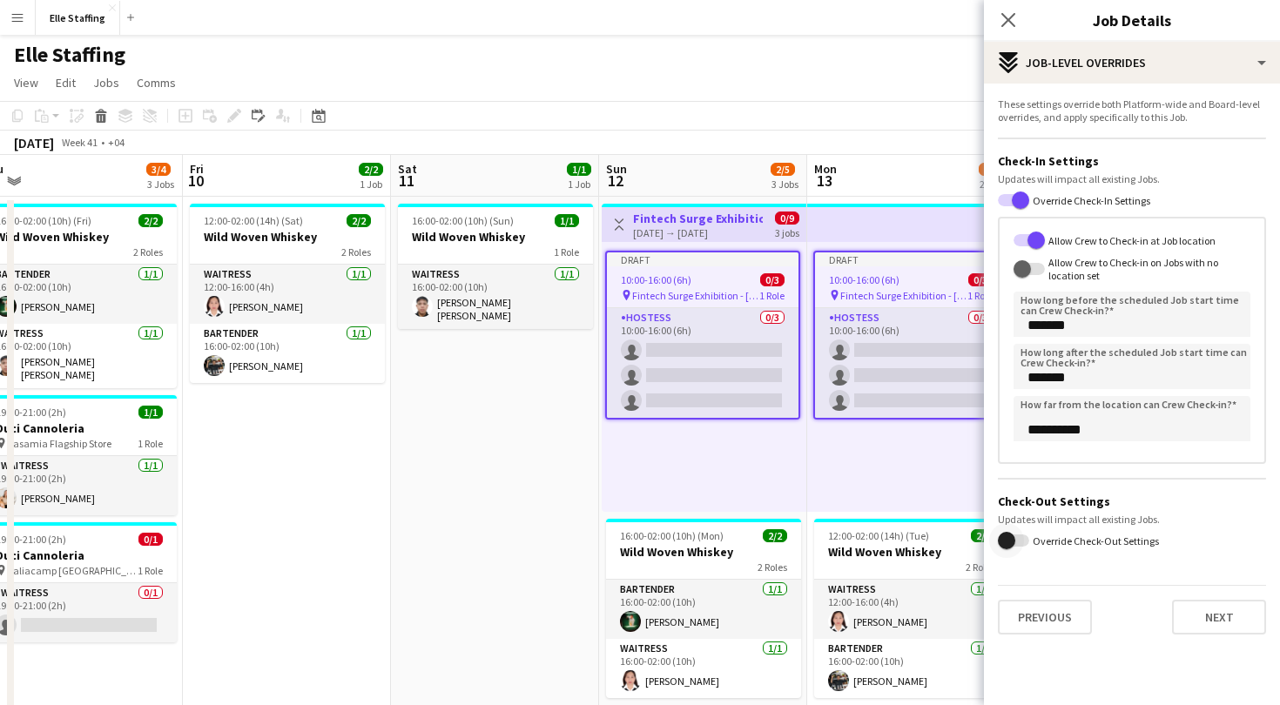
click at [1020, 536] on span "button" at bounding box center [1006, 540] width 35 height 35
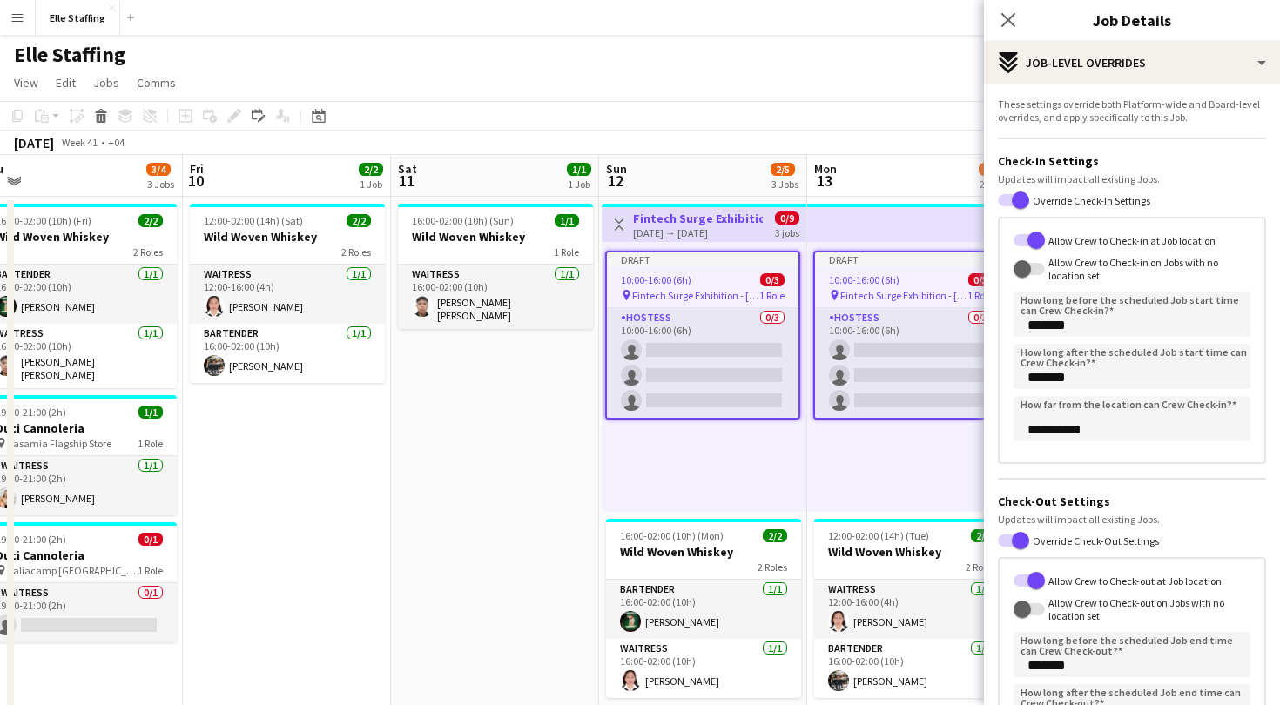
scroll to position [199, 0]
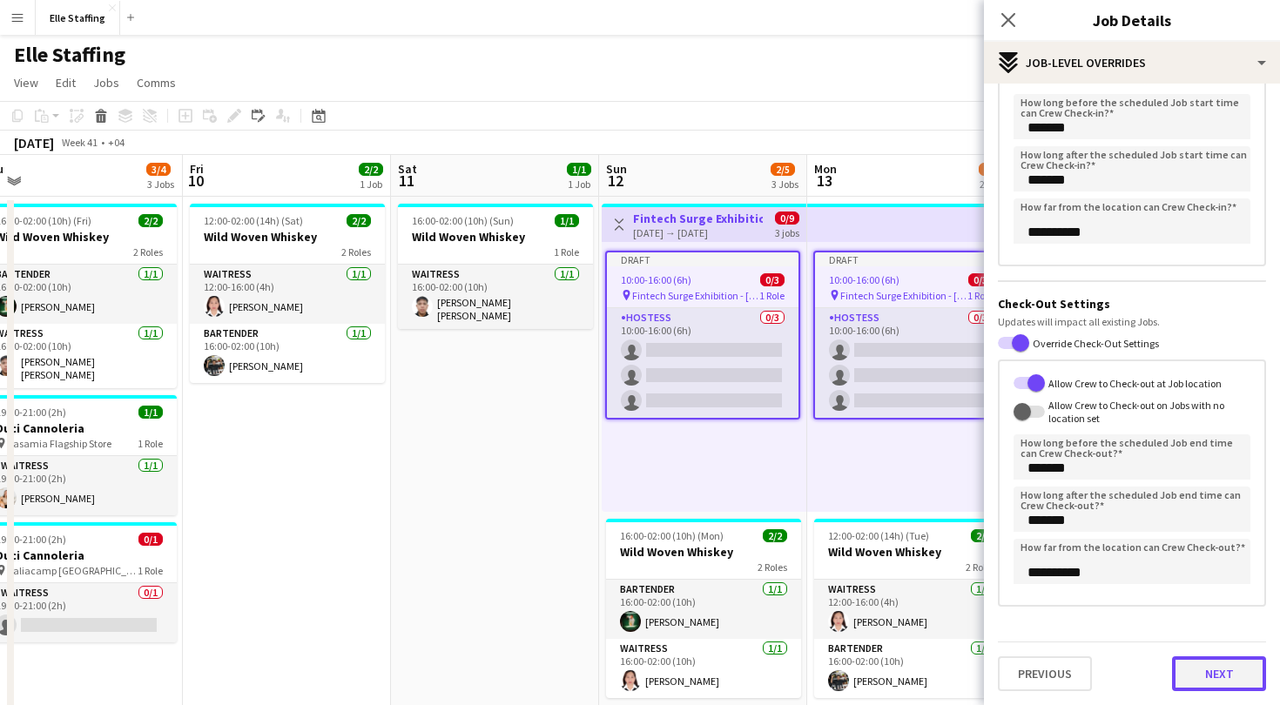
click at [1221, 664] on button "Next" at bounding box center [1219, 674] width 94 height 35
type input "*******"
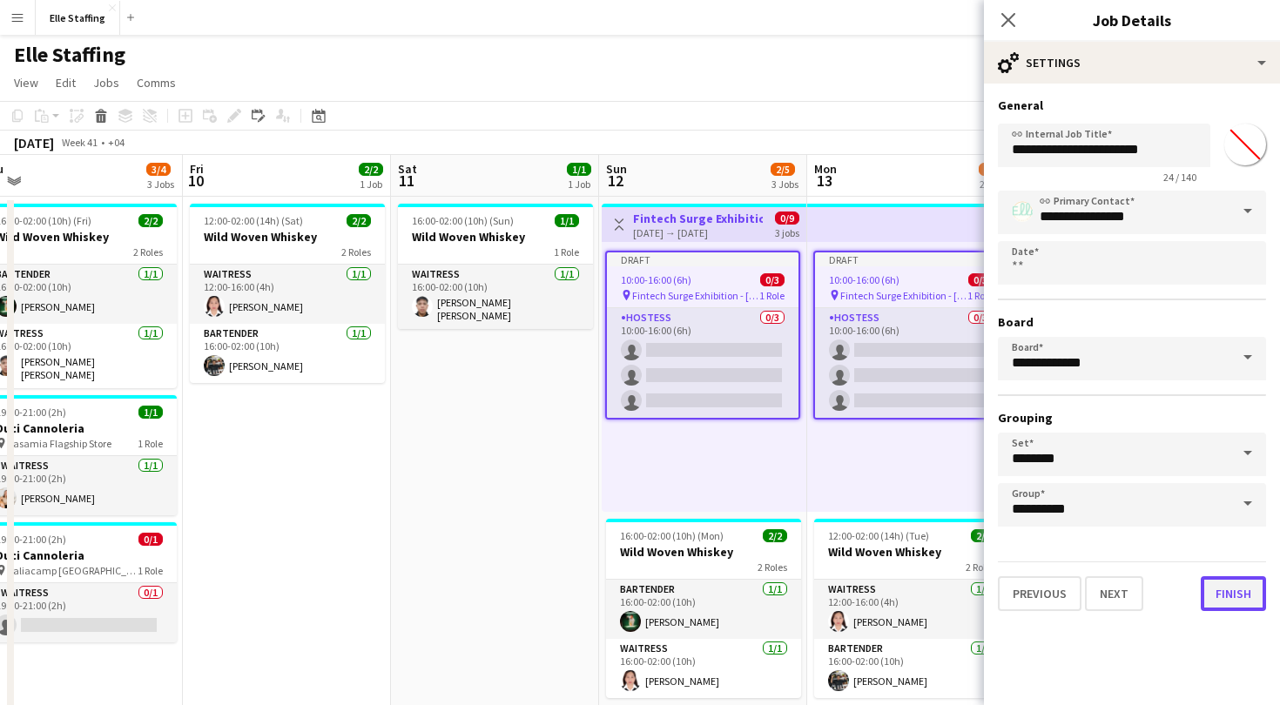
click at [1232, 594] on button "Finish" at bounding box center [1233, 593] width 65 height 35
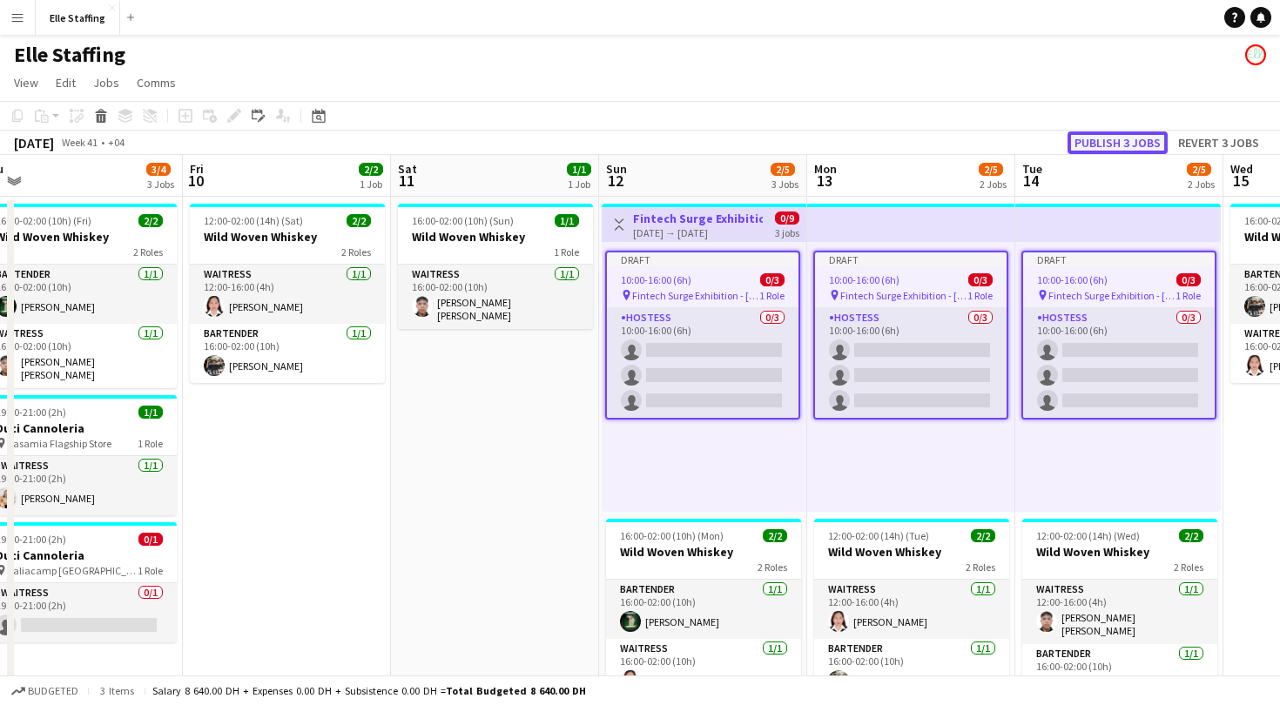
click at [1095, 135] on button "Publish 3 jobs" at bounding box center [1118, 142] width 100 height 23
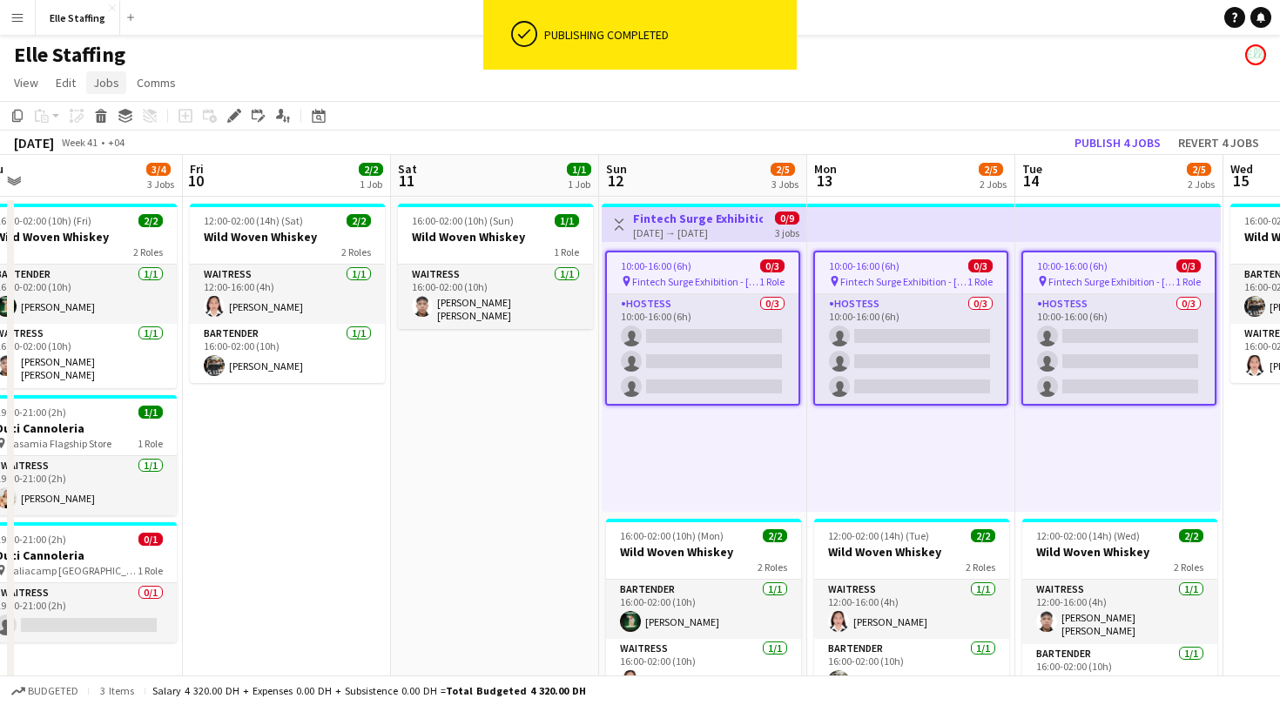
click at [113, 83] on span "Jobs" at bounding box center [106, 83] width 26 height 16
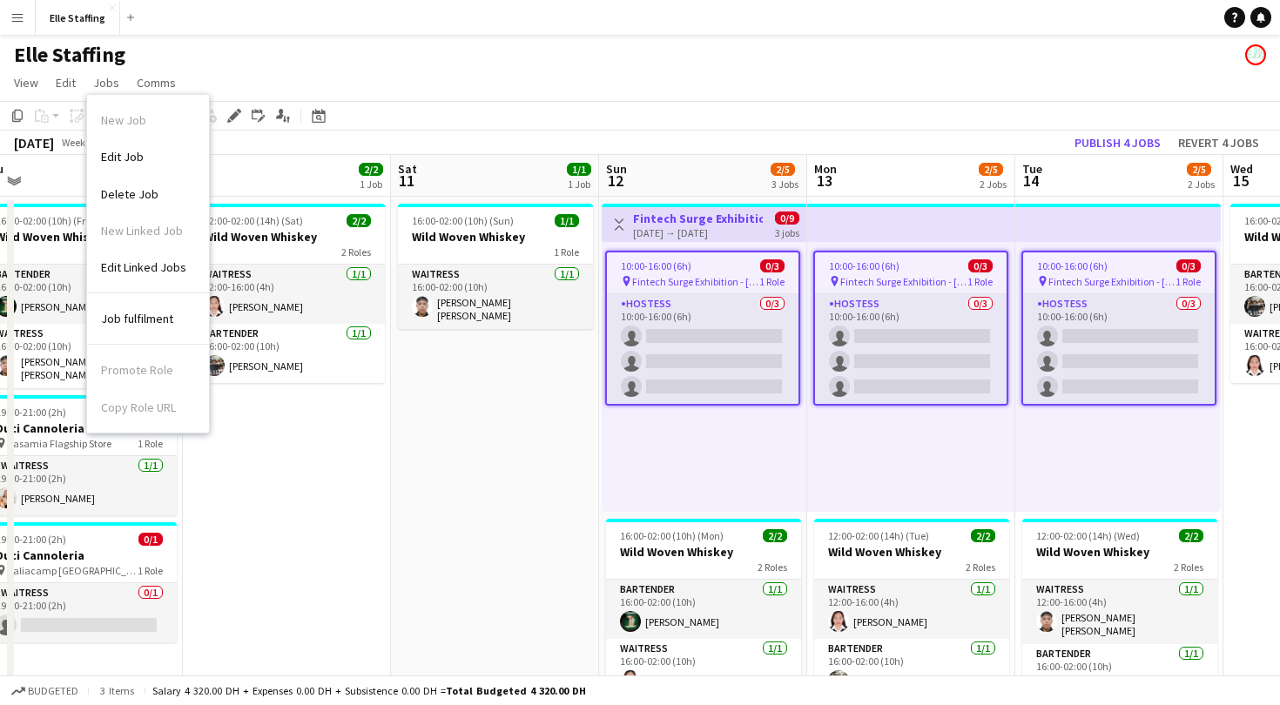
click at [657, 206] on app-top-bar "Toggle View Fintech Surge Exhibition [DATE] → [DATE] 0/9 3 jobs" at bounding box center [704, 223] width 205 height 38
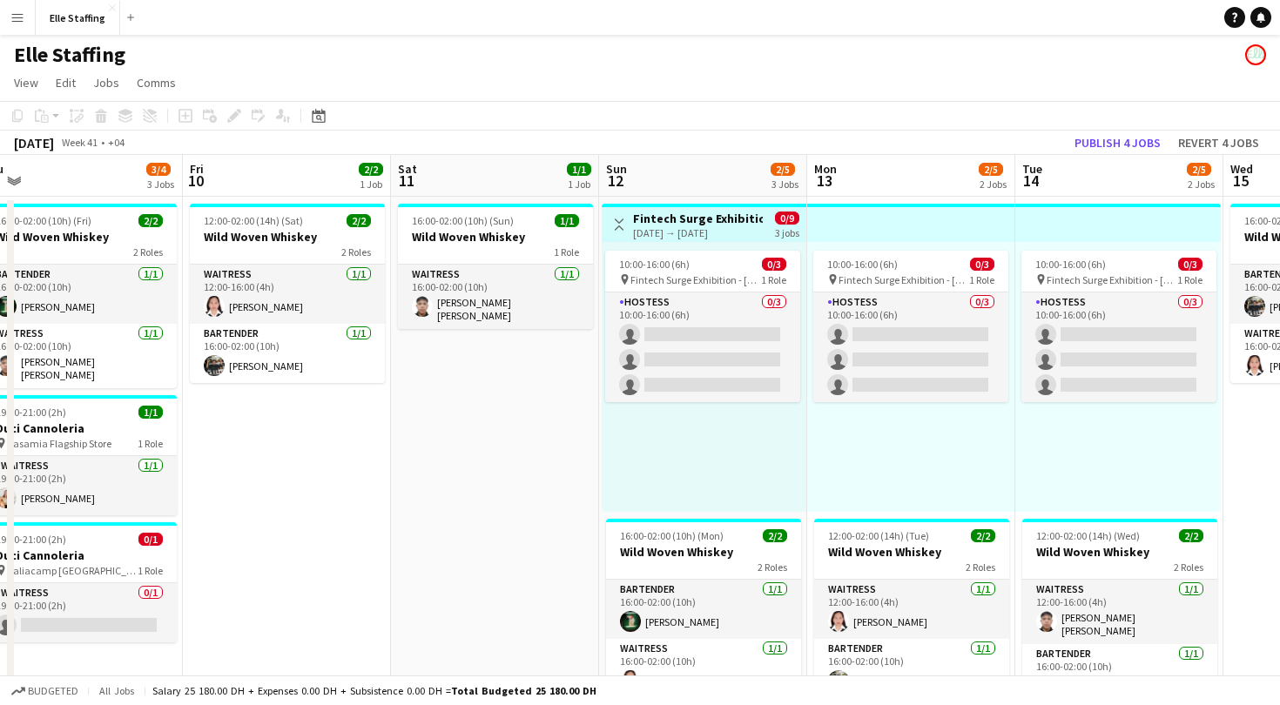
click at [657, 206] on app-top-bar "Toggle View Fintech Surge Exhibition [DATE] → [DATE] 0/9 3 jobs" at bounding box center [704, 223] width 205 height 38
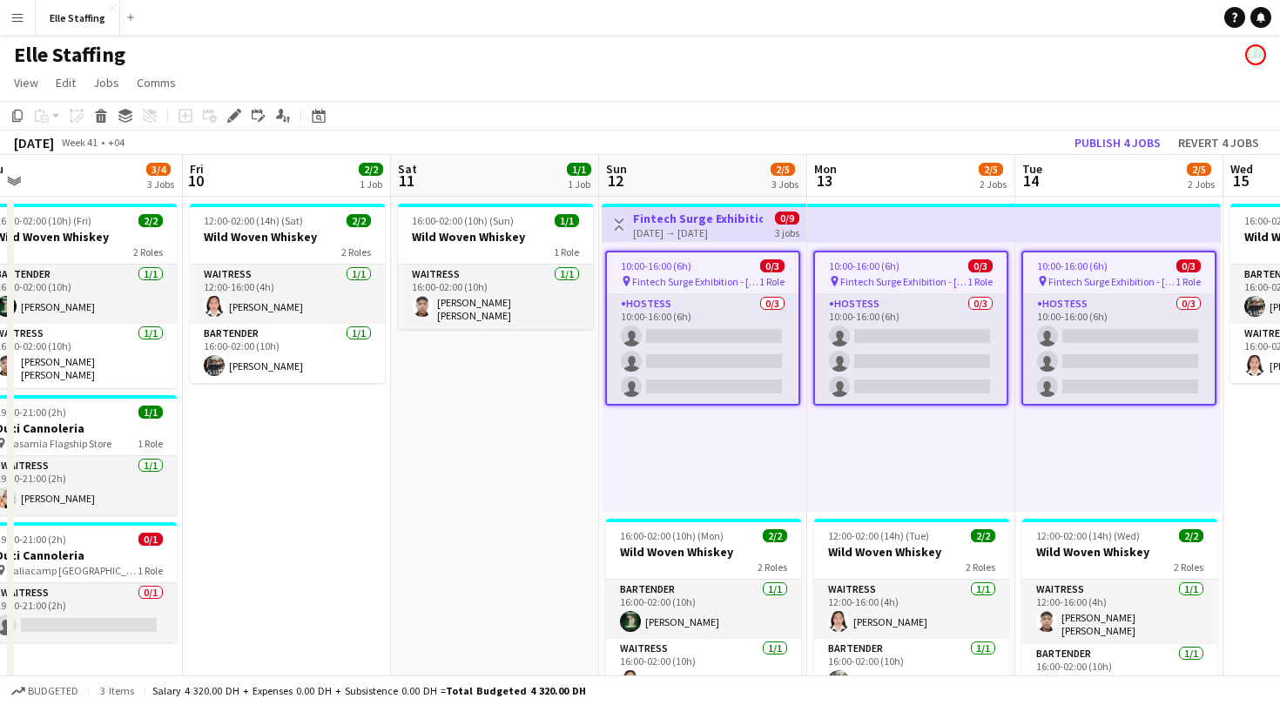
click at [103, 95] on app-page-menu "View Day view expanded Day view collapsed Month view Date picker Jump to [DATE]…" at bounding box center [640, 84] width 1280 height 33
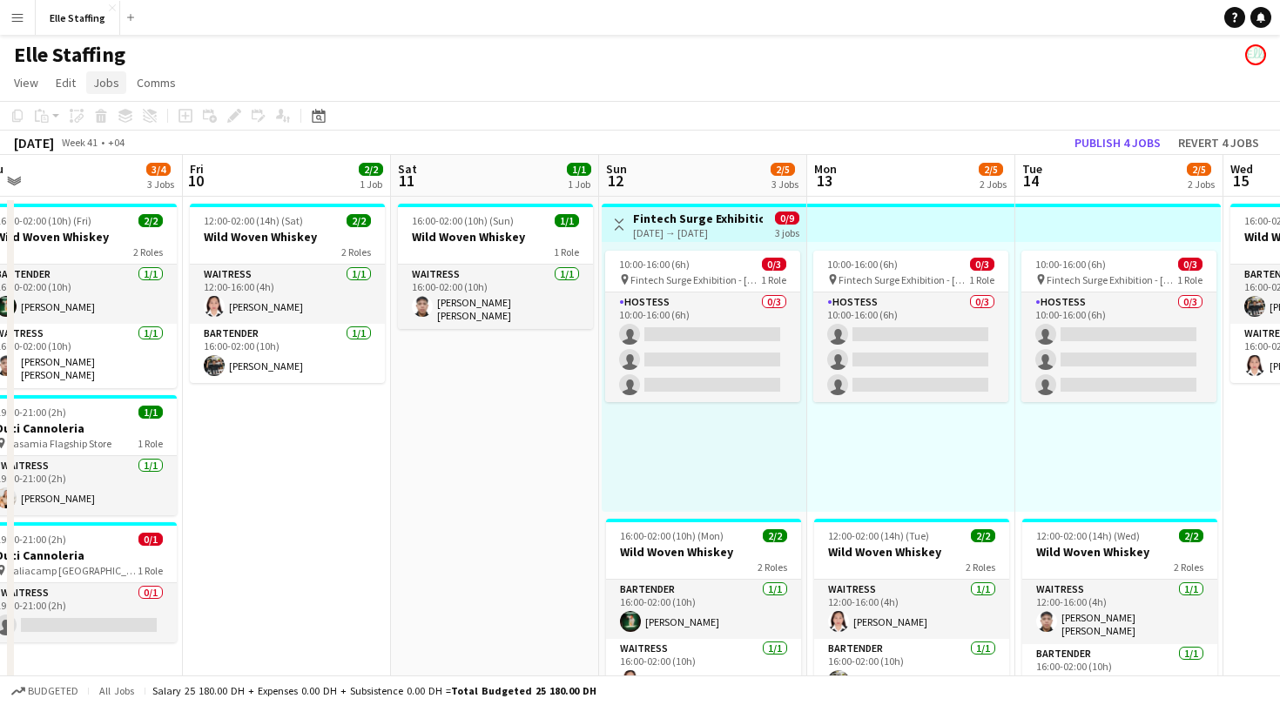
click at [104, 84] on span "Jobs" at bounding box center [106, 83] width 26 height 16
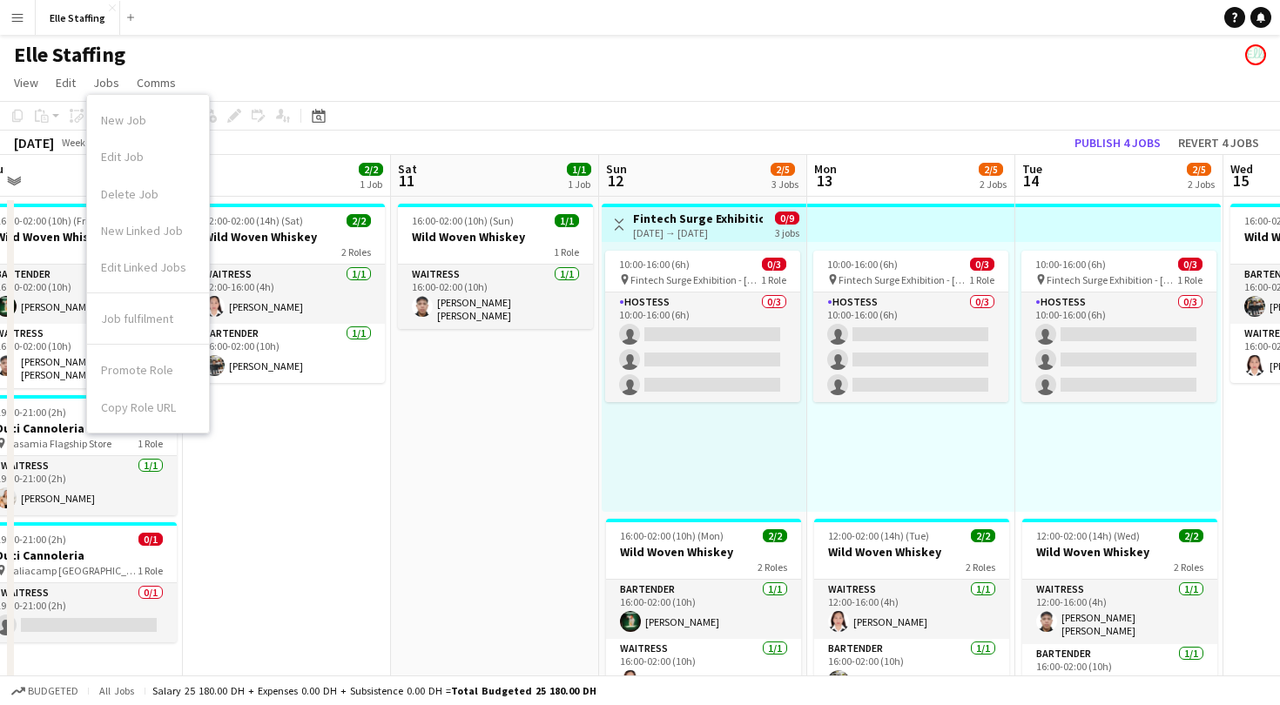
click at [666, 203] on app-date-cell "Toggle View Fintech Surge Exhibition [DATE] → [DATE] 0/9 3 jobs 10:00-16:00 (6h…" at bounding box center [703, 466] width 208 height 538
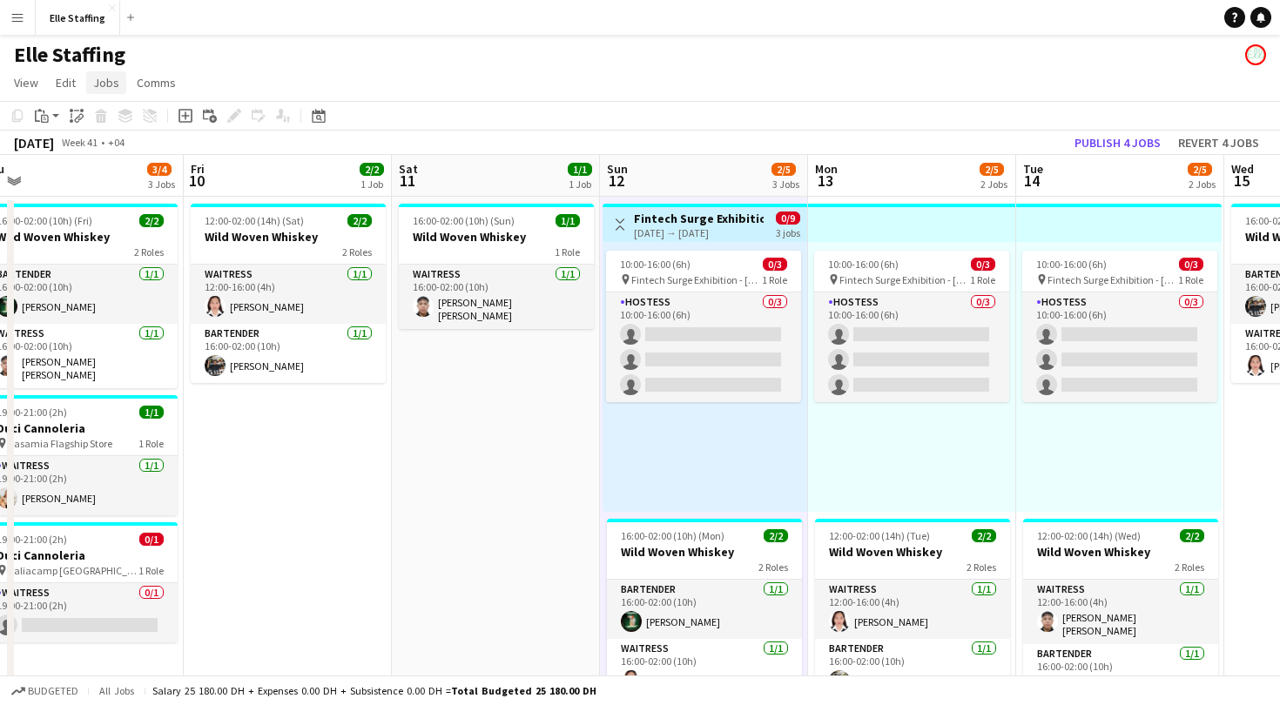
click at [98, 77] on span "Jobs" at bounding box center [106, 83] width 26 height 16
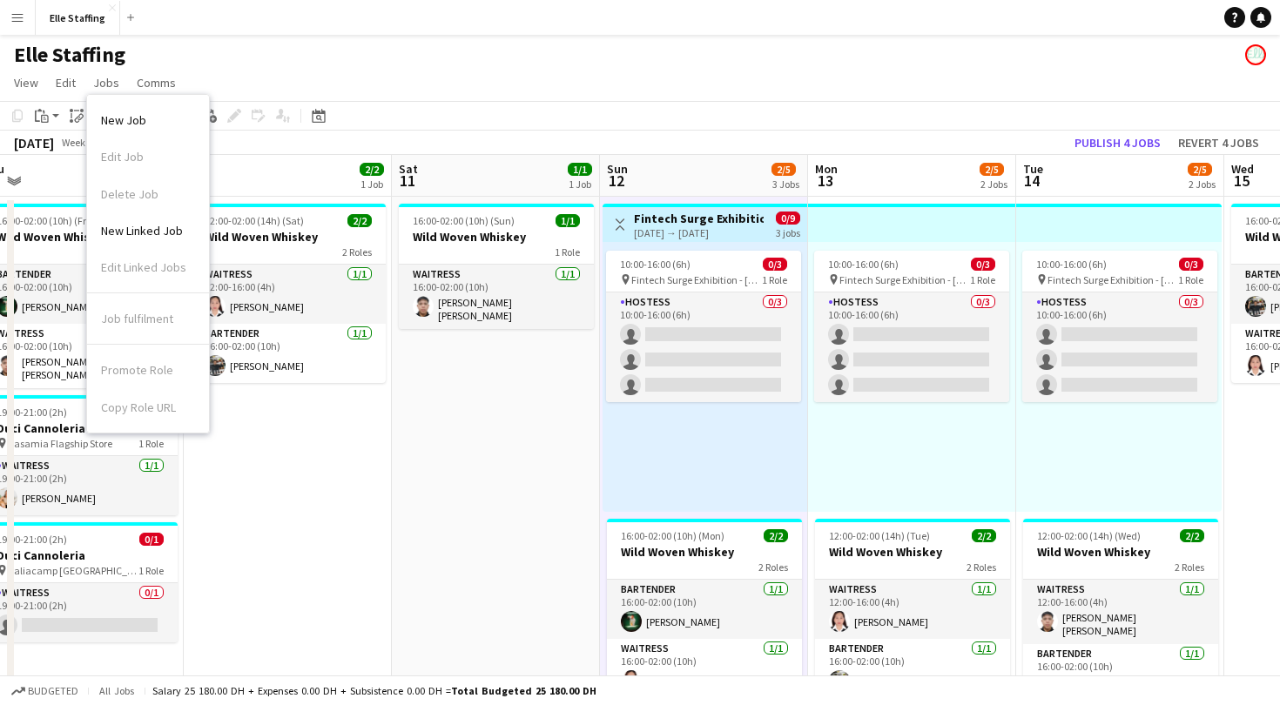
click at [149, 367] on div "Promote Role Copy Role URL" at bounding box center [148, 385] width 122 height 80
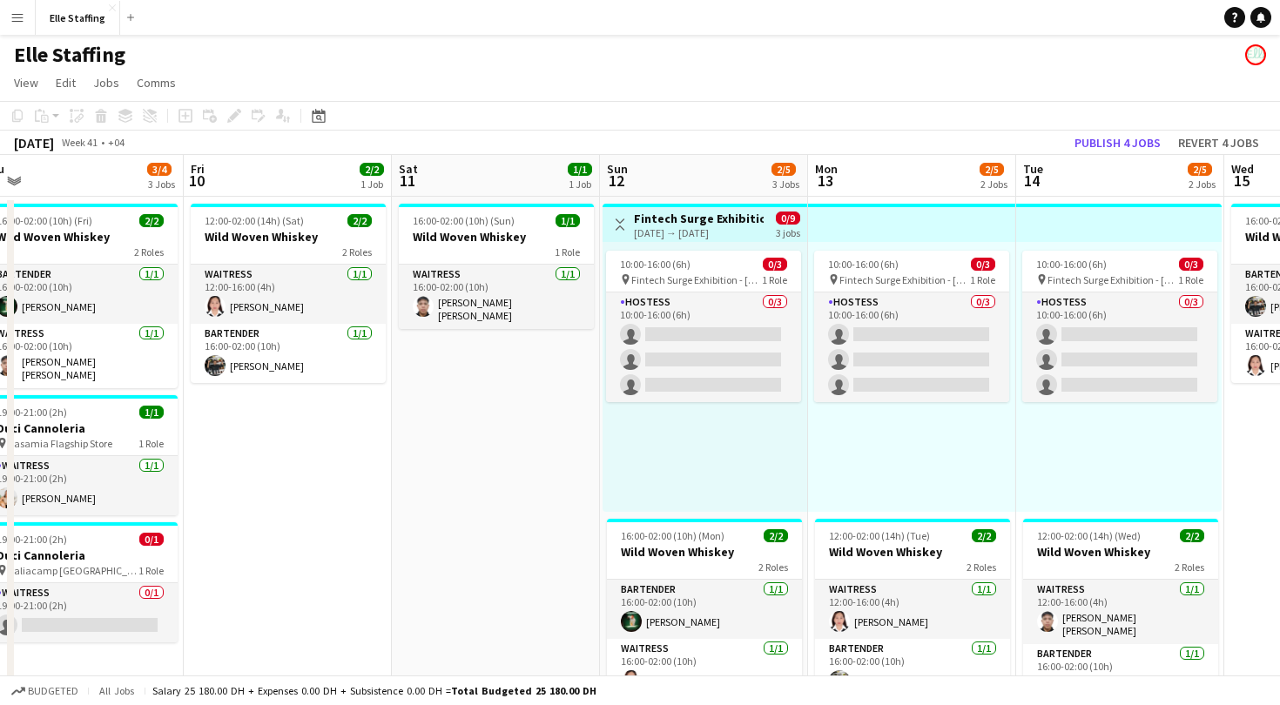
click at [759, 88] on app-page-menu "View Day view expanded Day view collapsed Month view Date picker Jump to [DATE]…" at bounding box center [640, 84] width 1280 height 33
click at [730, 169] on app-board-header-date "Sun 12 2/5 3 Jobs" at bounding box center [704, 176] width 208 height 42
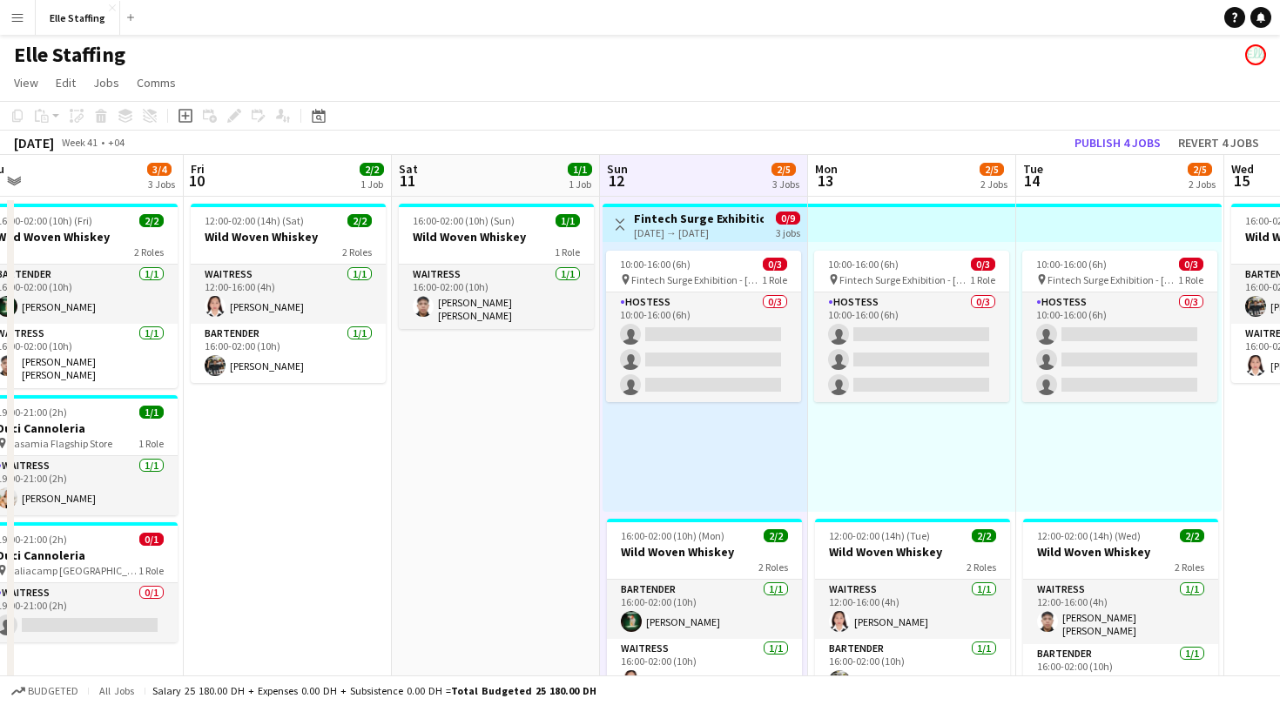
click at [884, 165] on app-board-header-date "Mon 13 2/5 2 Jobs" at bounding box center [912, 176] width 208 height 42
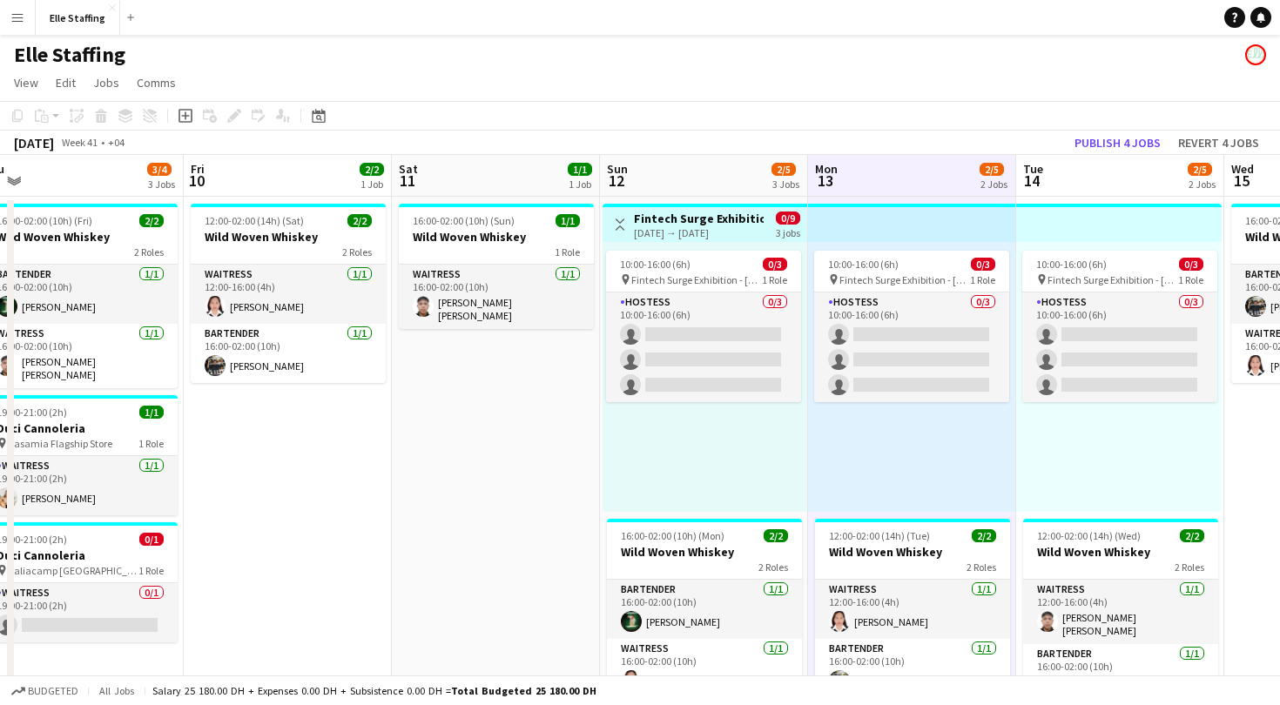
click at [694, 154] on div "[DATE] Week 41 • +04 Publish 4 jobs Revert 4 jobs" at bounding box center [640, 143] width 1280 height 24
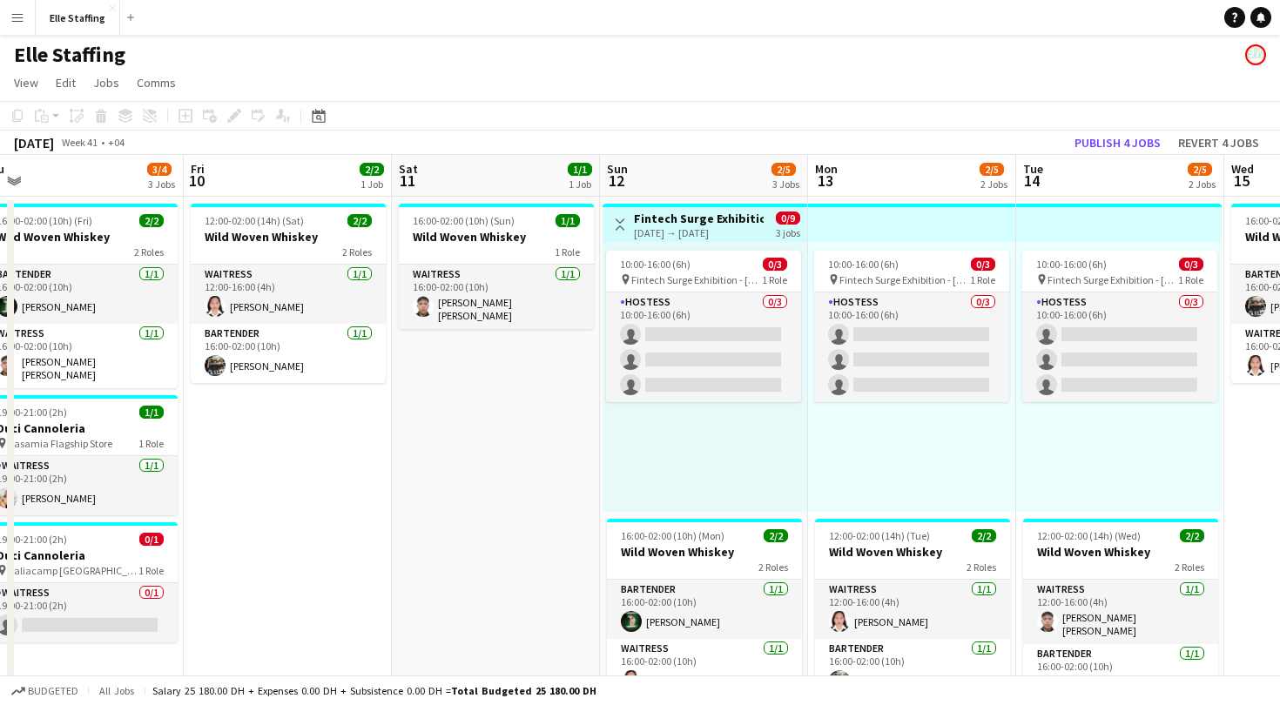
click at [669, 237] on div "[DATE] → [DATE]" at bounding box center [699, 232] width 130 height 13
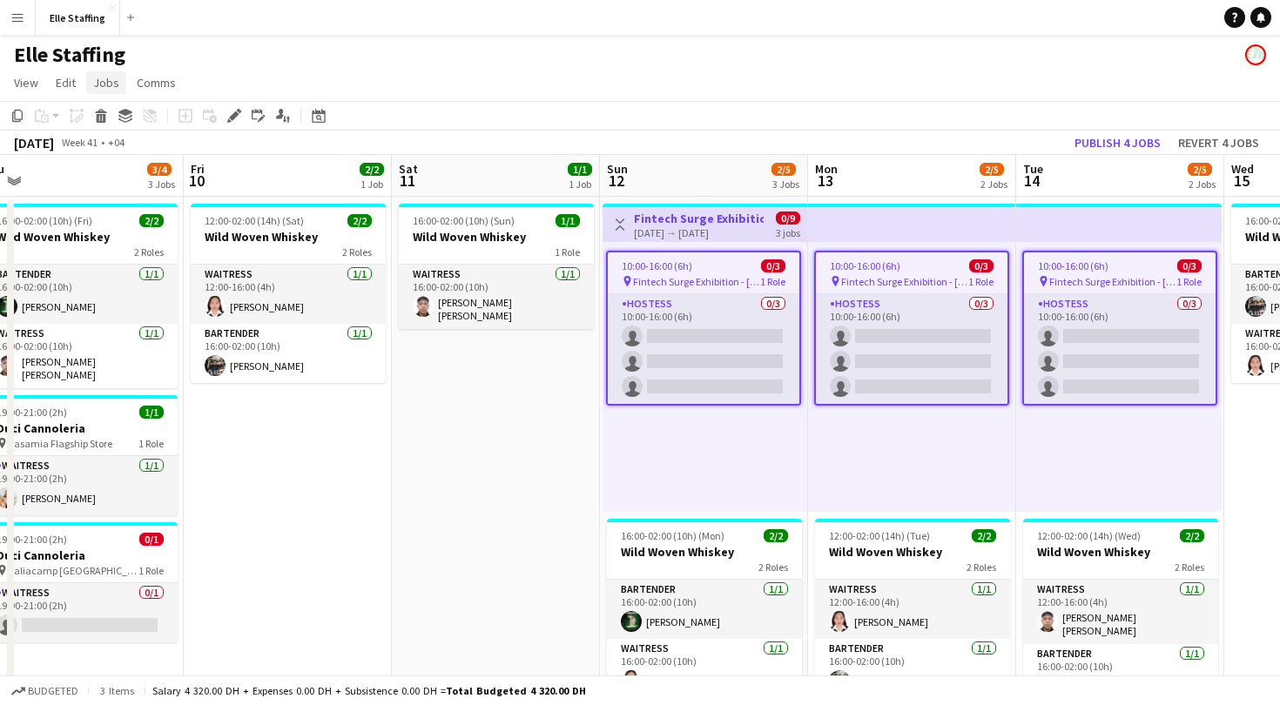
click at [93, 83] on span "Jobs" at bounding box center [106, 83] width 26 height 16
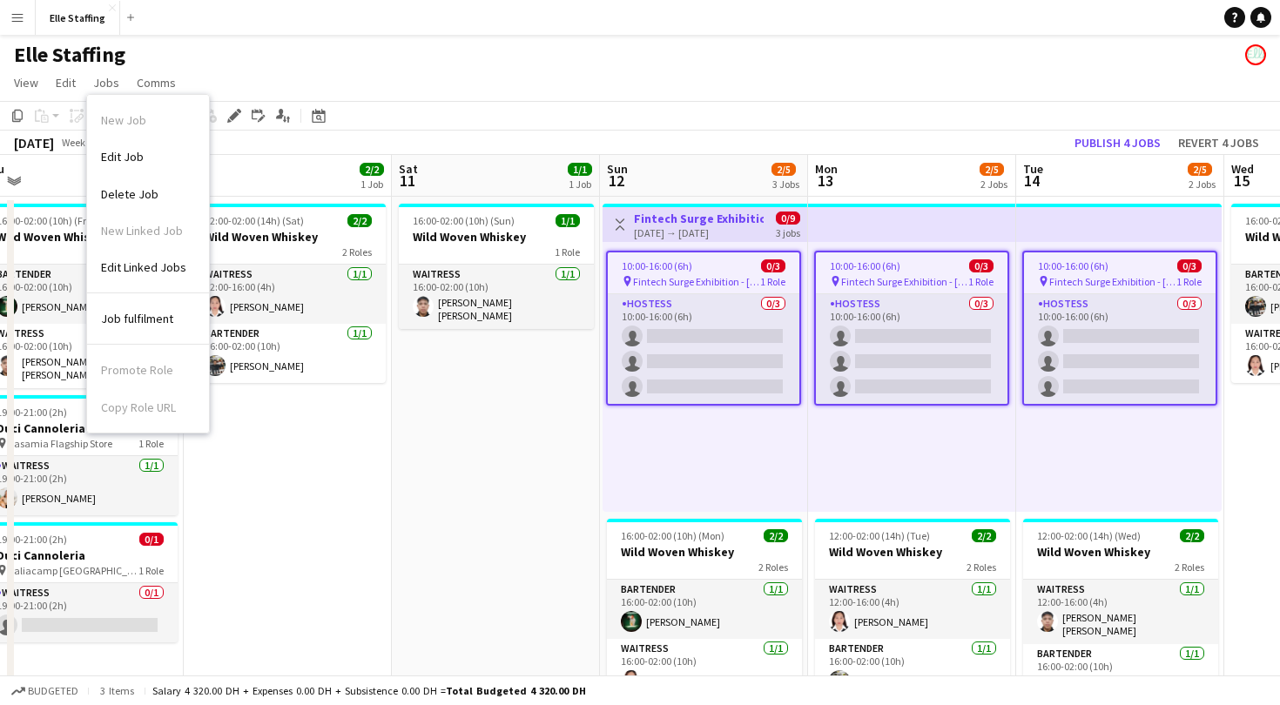
click at [133, 370] on div "Promote Role Copy Role URL" at bounding box center [148, 385] width 122 height 80
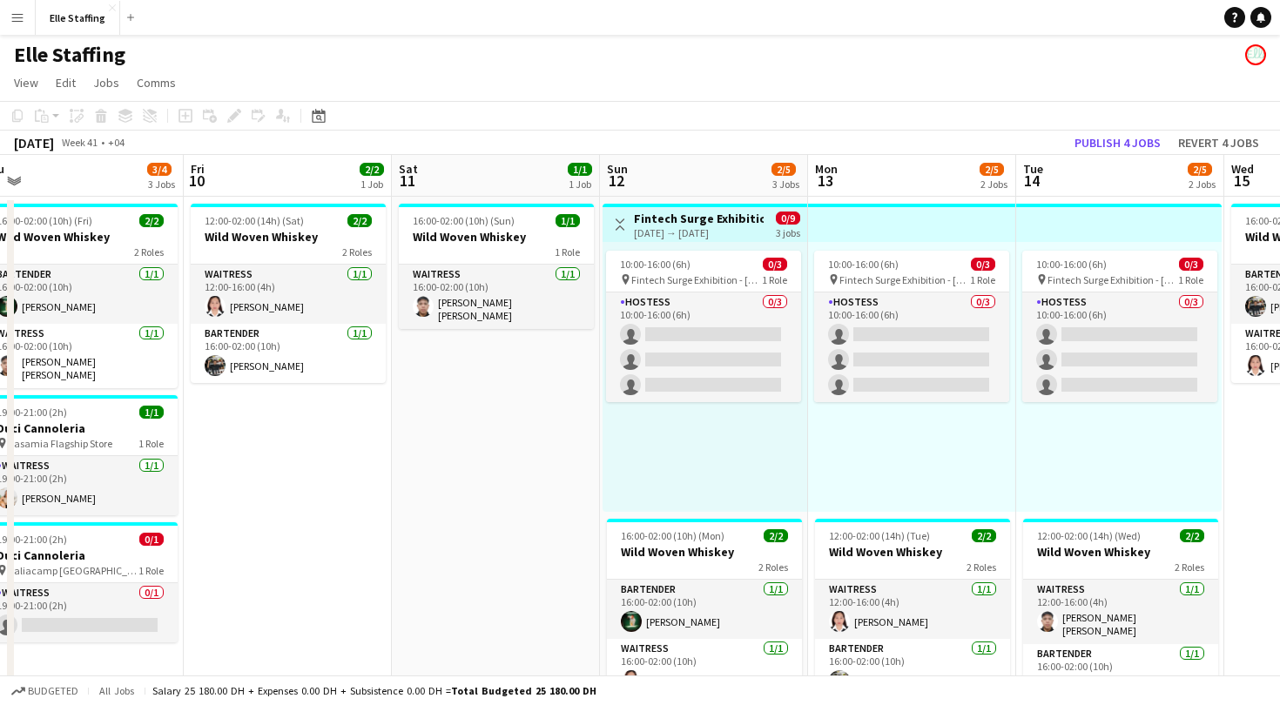
click at [734, 87] on app-page-menu "View Day view expanded Day view collapsed Month view Date picker Jump to [DATE]…" at bounding box center [640, 84] width 1280 height 33
click at [734, 213] on h3 "Fintech Surge Exhibition" at bounding box center [699, 219] width 130 height 16
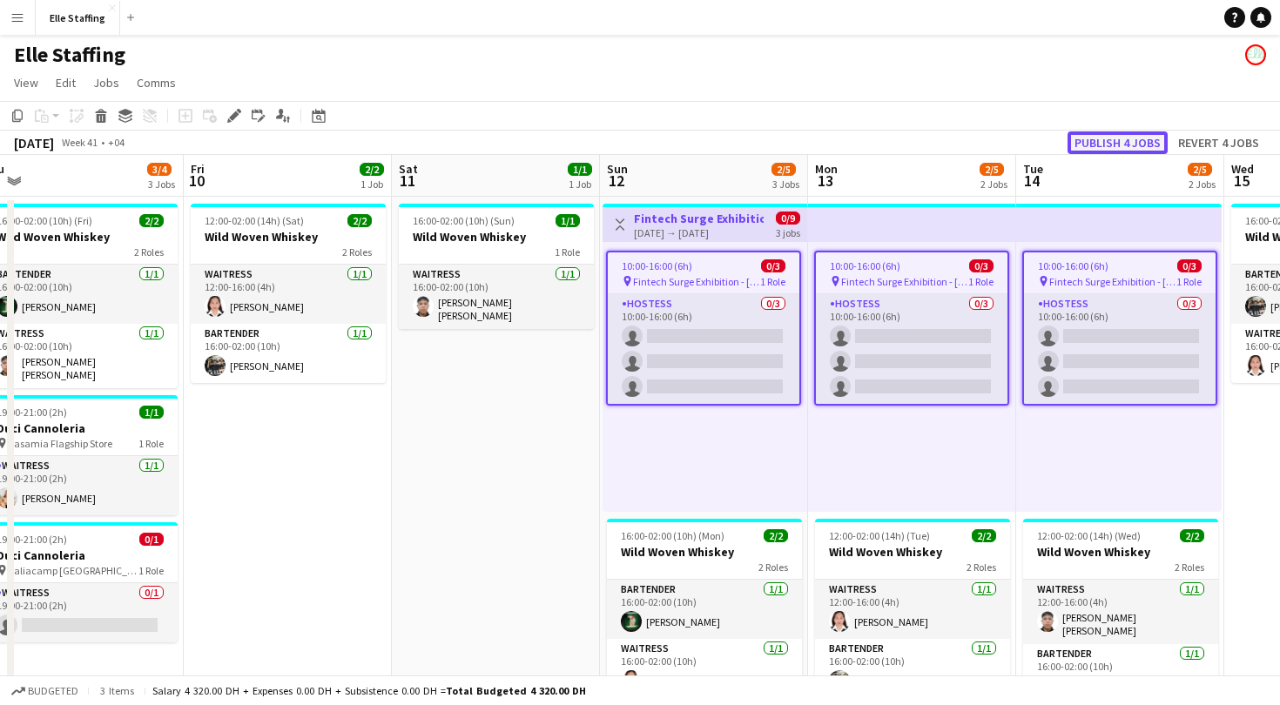
click at [1106, 143] on button "Publish 4 jobs" at bounding box center [1118, 142] width 100 height 23
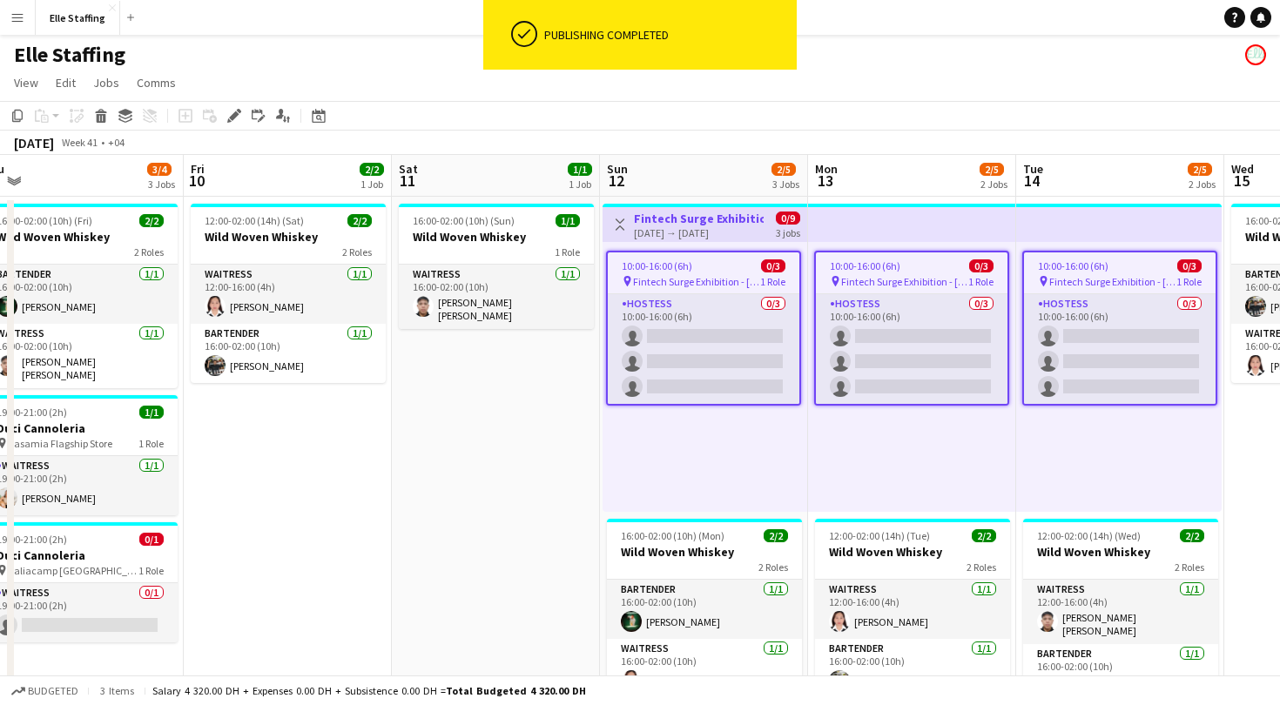
click at [1081, 111] on app-toolbar "Copy Paste Paste Command V Paste with crew Command Shift V Paste linked Job [GE…" at bounding box center [640, 116] width 1280 height 30
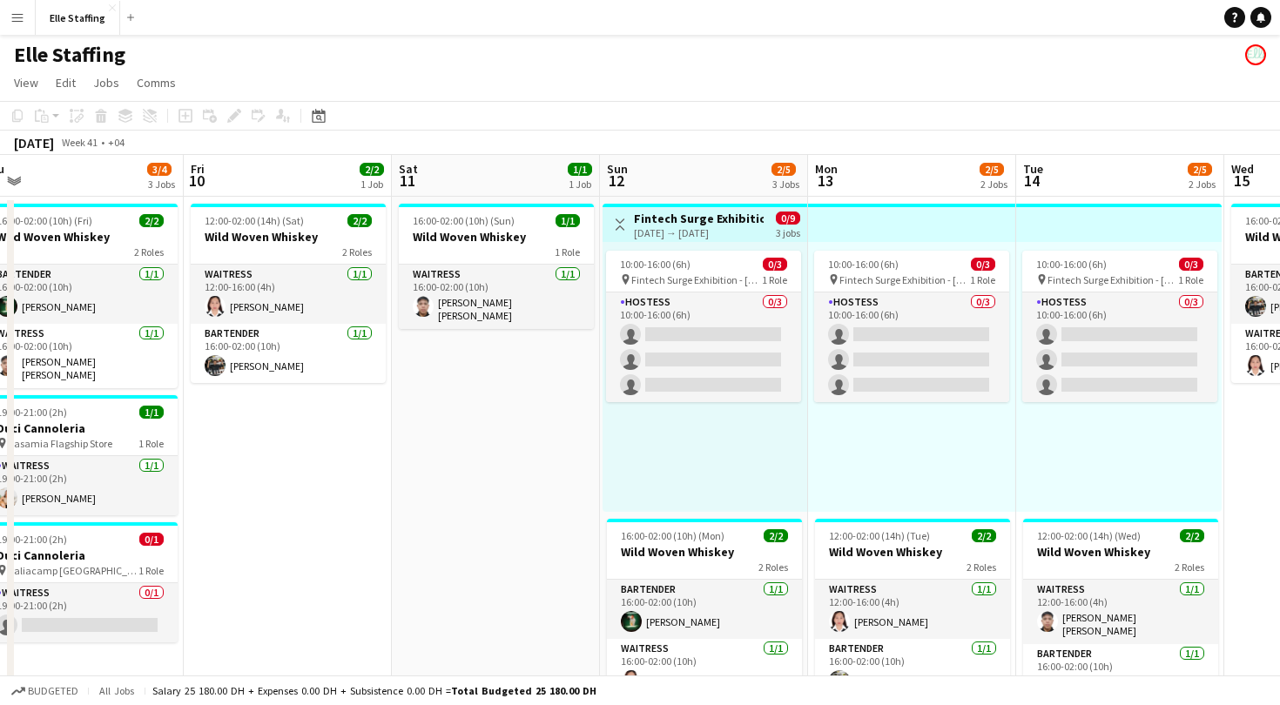
click at [692, 222] on h3 "Fintech Surge Exhibition" at bounding box center [699, 219] width 130 height 16
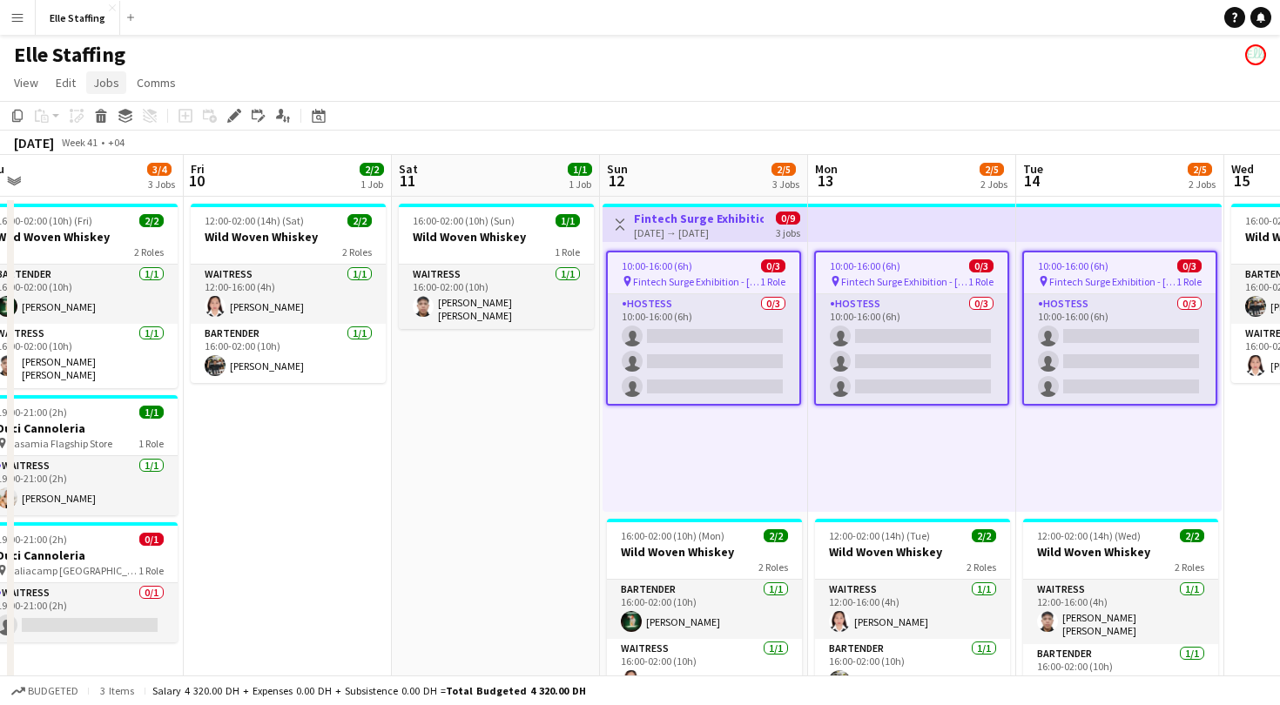
click at [111, 80] on span "Jobs" at bounding box center [106, 83] width 26 height 16
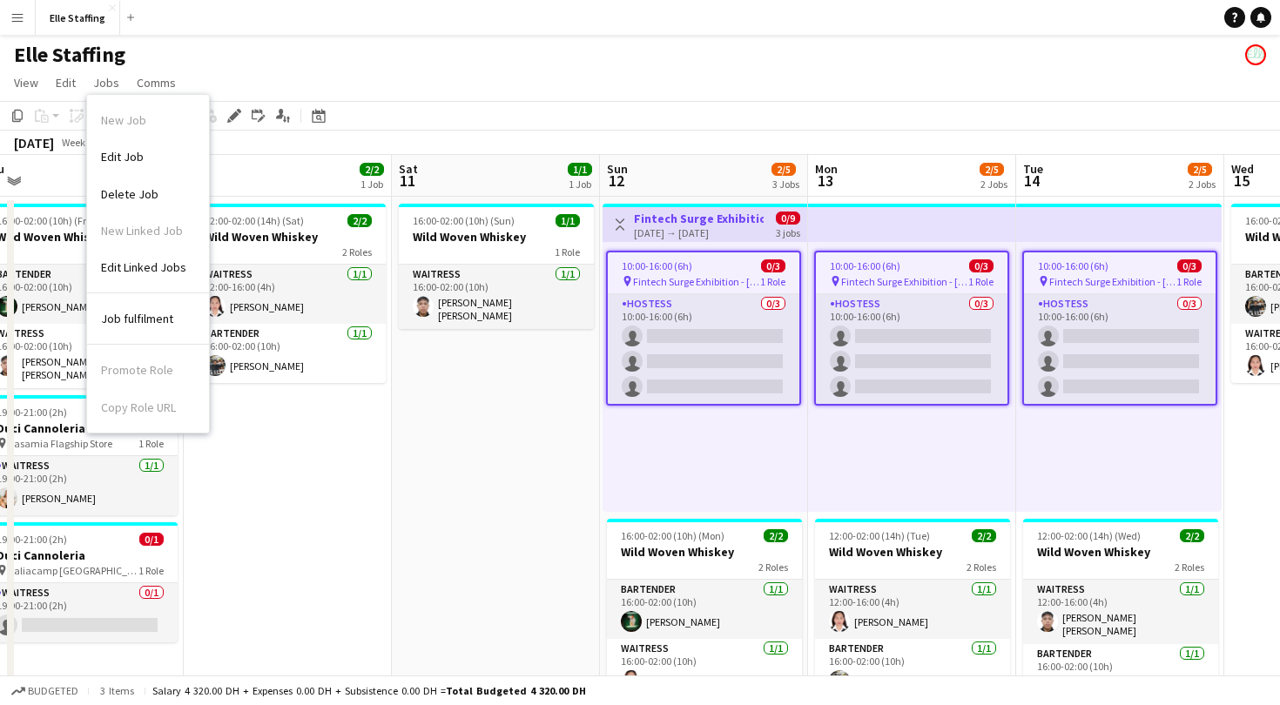
click at [471, 75] on app-page-menu "View Day view expanded Day view collapsed Month view Date picker Jump to [DATE]…" at bounding box center [640, 84] width 1280 height 33
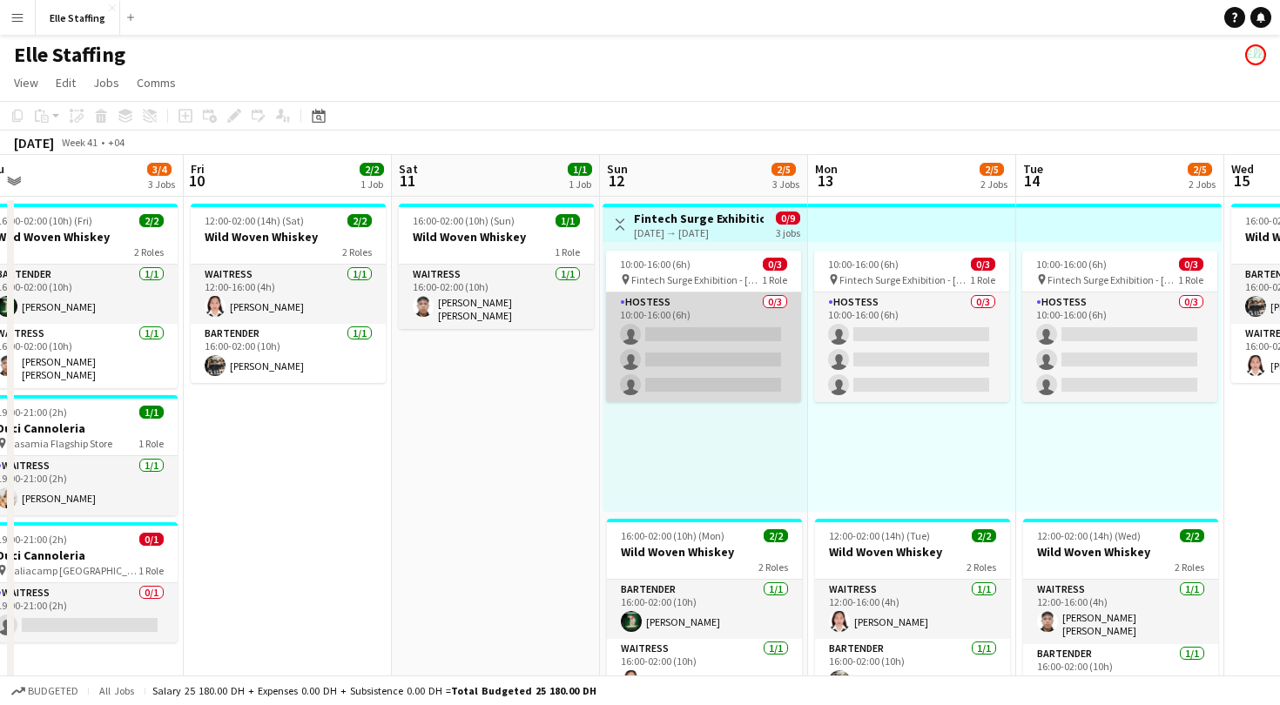
click at [752, 313] on app-card-role "Hostess 0/3 10:00-16:00 (6h) single-neutral-actions single-neutral-actions sing…" at bounding box center [703, 348] width 195 height 110
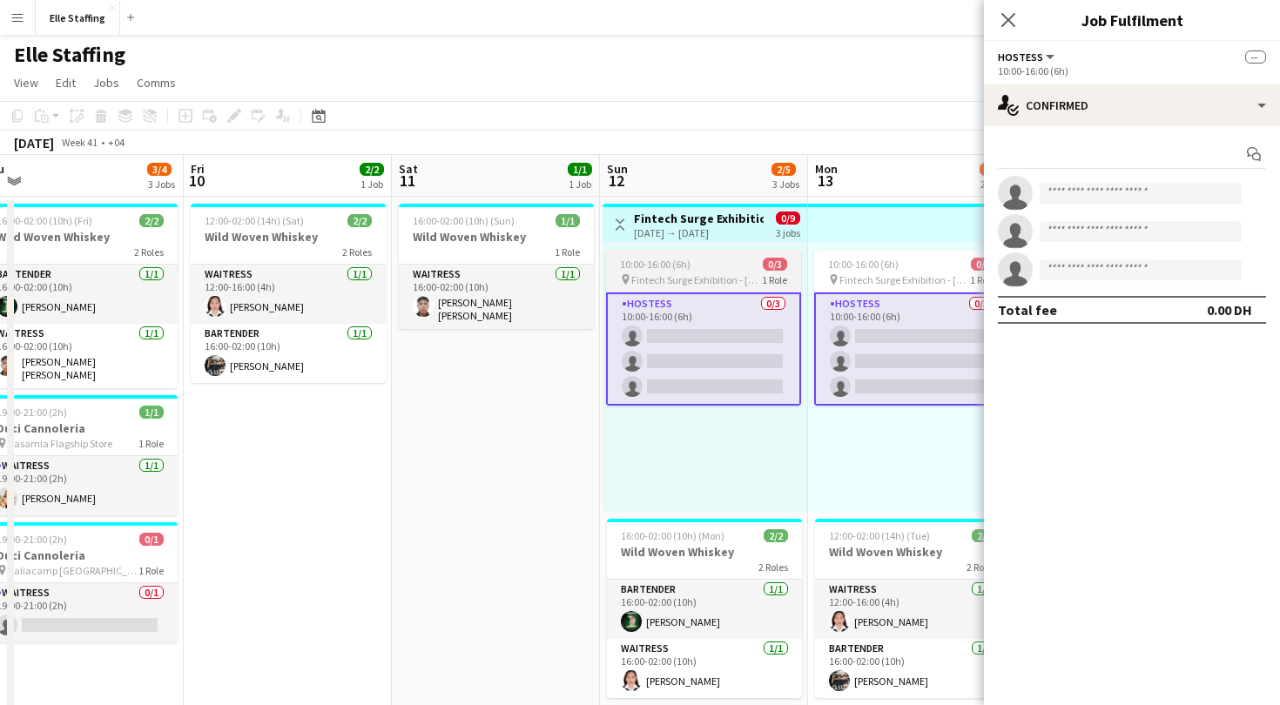
click at [720, 271] on app-job-card "10:00-16:00 (6h) 0/3 pin Fintech Surge Exhibition - [PERSON_NAME] 1 Role Hostes…" at bounding box center [703, 328] width 195 height 155
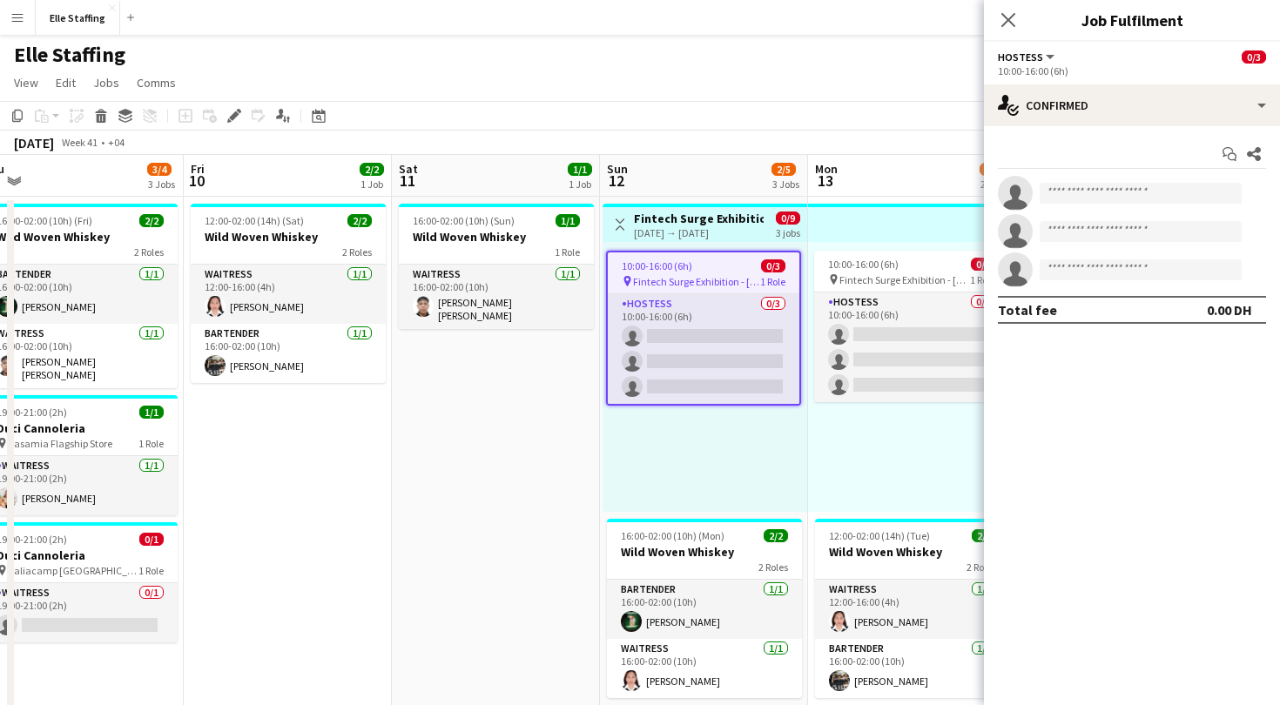
click at [773, 82] on app-page-menu "View Day view expanded Day view collapsed Month view Date picker Jump to [DATE]…" at bounding box center [640, 84] width 1280 height 33
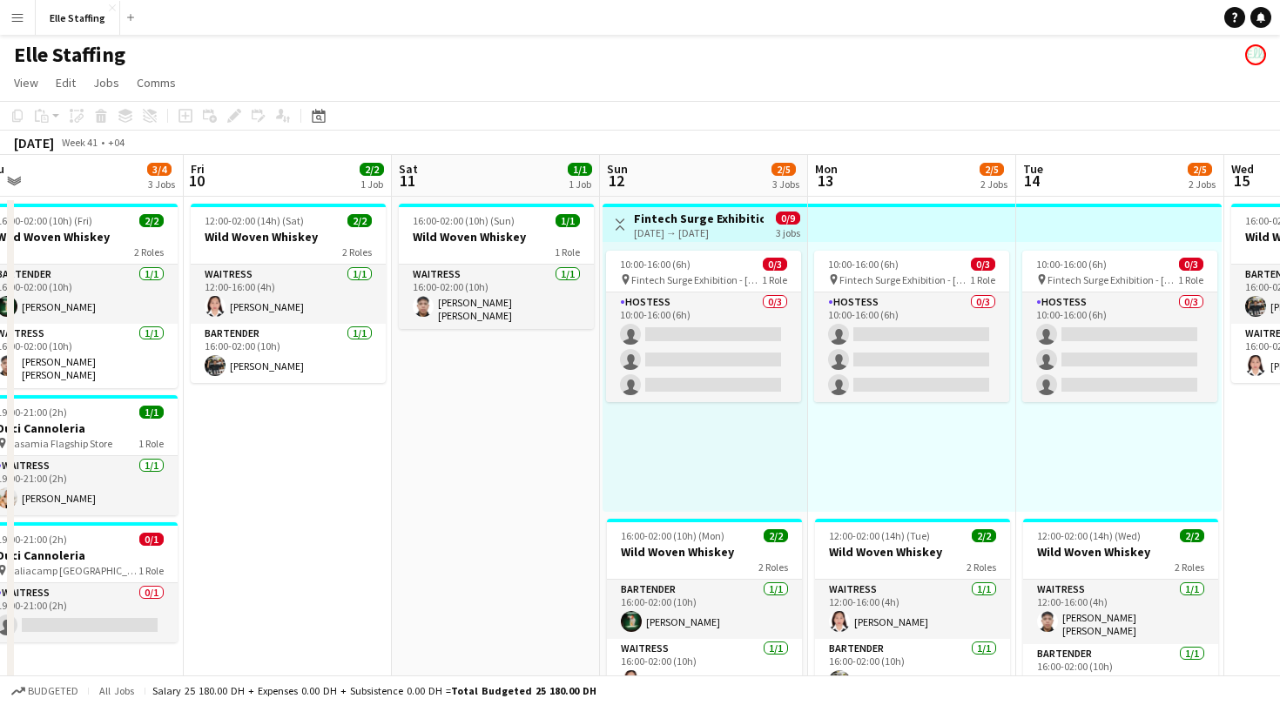
click at [721, 244] on div "10:00-16:00 (6h) 0/3 pin Fintech Surge Exhibition - [PERSON_NAME] 1 Role Hostes…" at bounding box center [705, 377] width 205 height 270
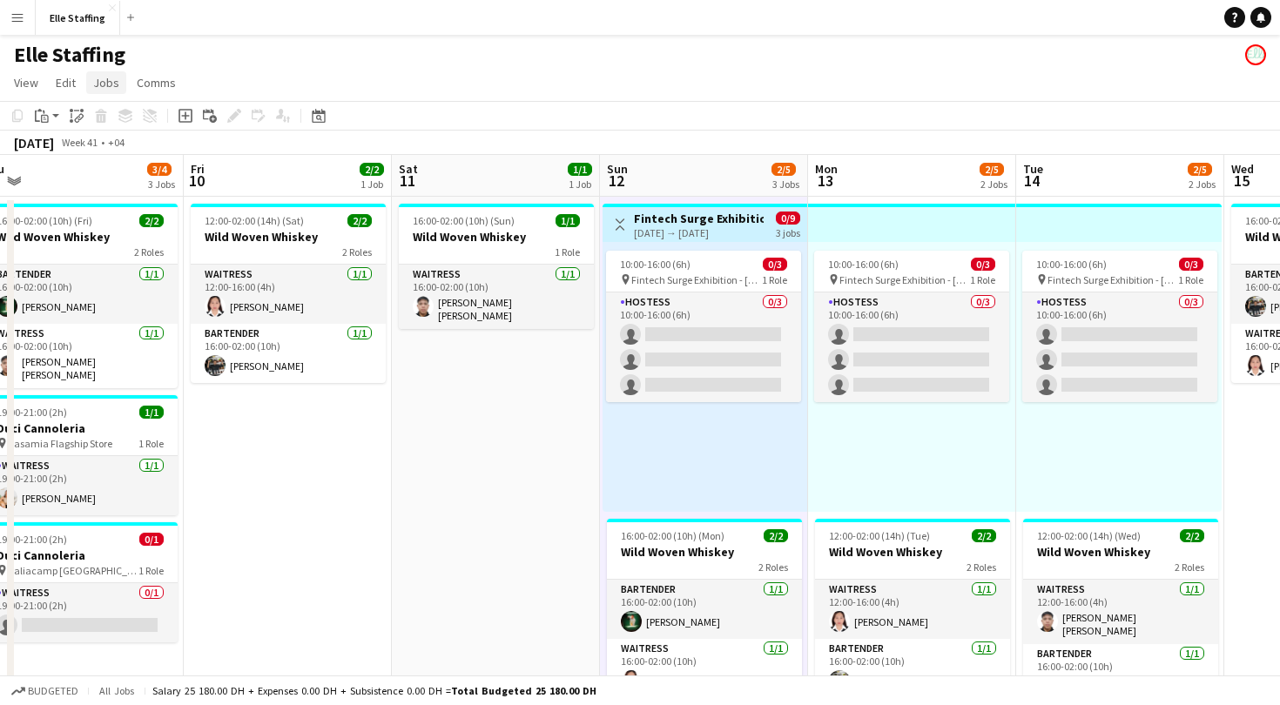
click at [101, 77] on span "Jobs" at bounding box center [106, 83] width 26 height 16
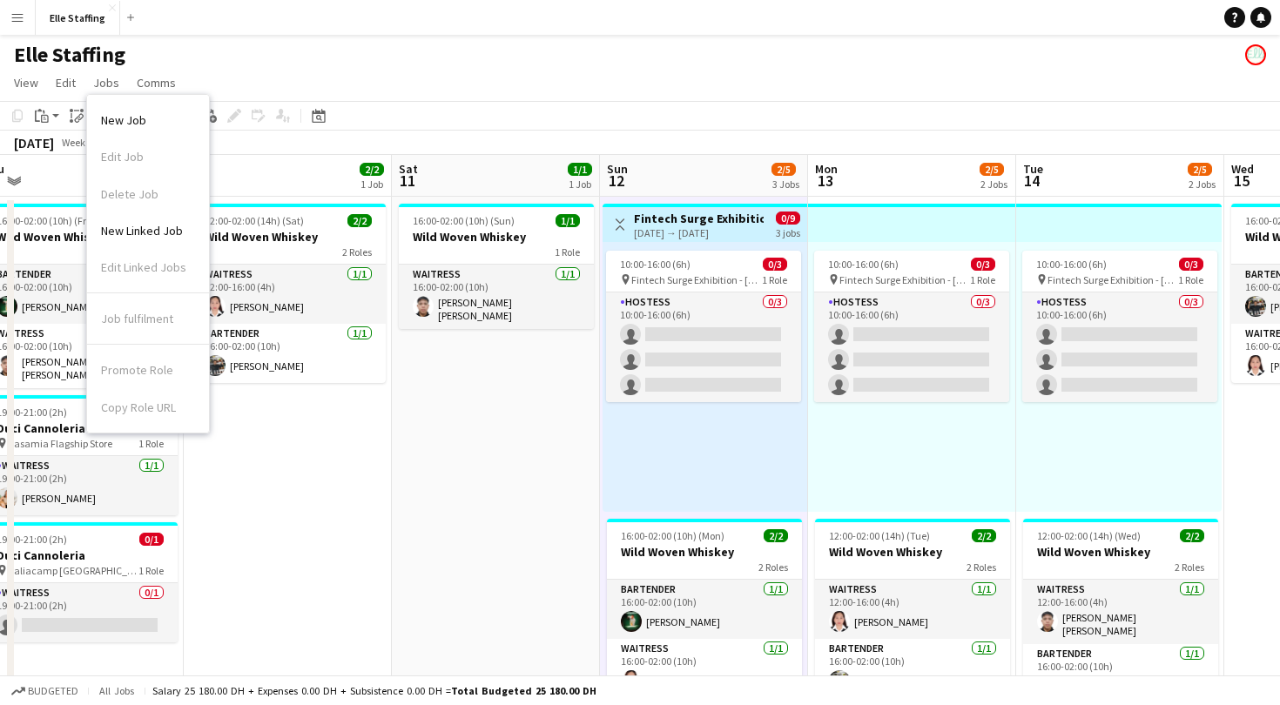
click at [151, 378] on div "Promote Role Copy Role URL" at bounding box center [148, 385] width 122 height 80
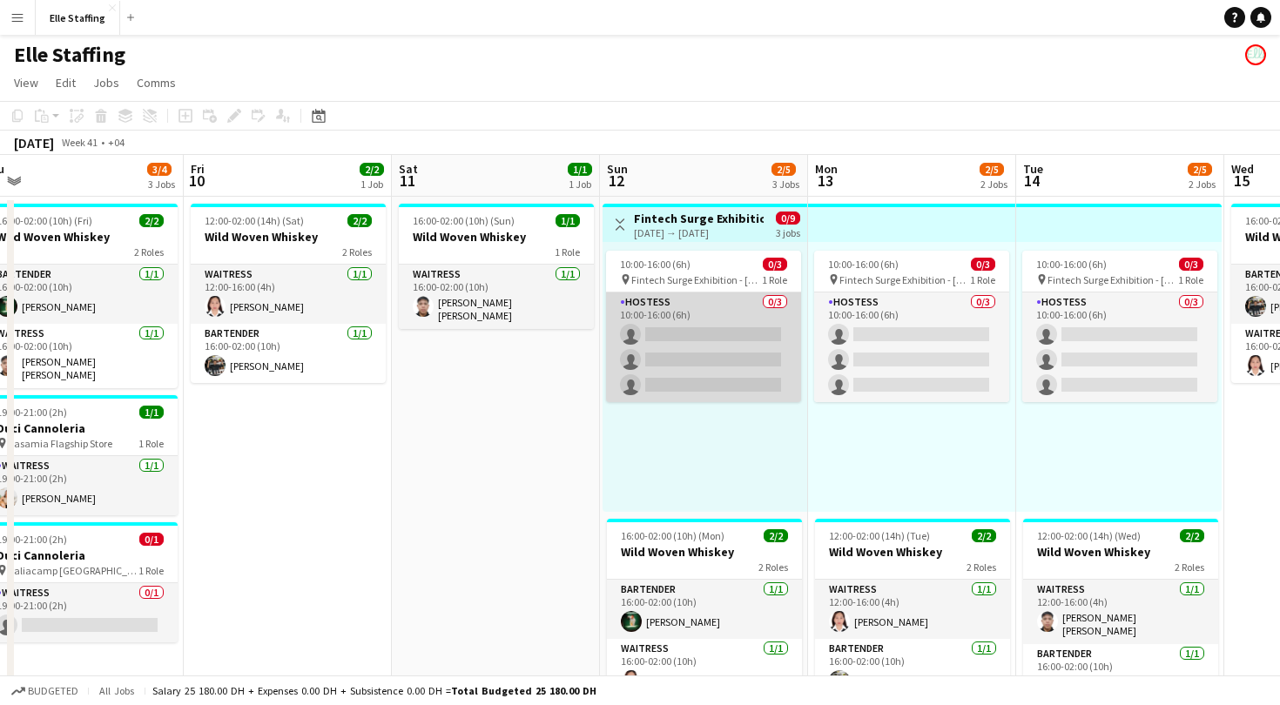
click at [714, 334] on app-card-role "Hostess 0/3 10:00-16:00 (6h) single-neutral-actions single-neutral-actions sing…" at bounding box center [703, 348] width 195 height 110
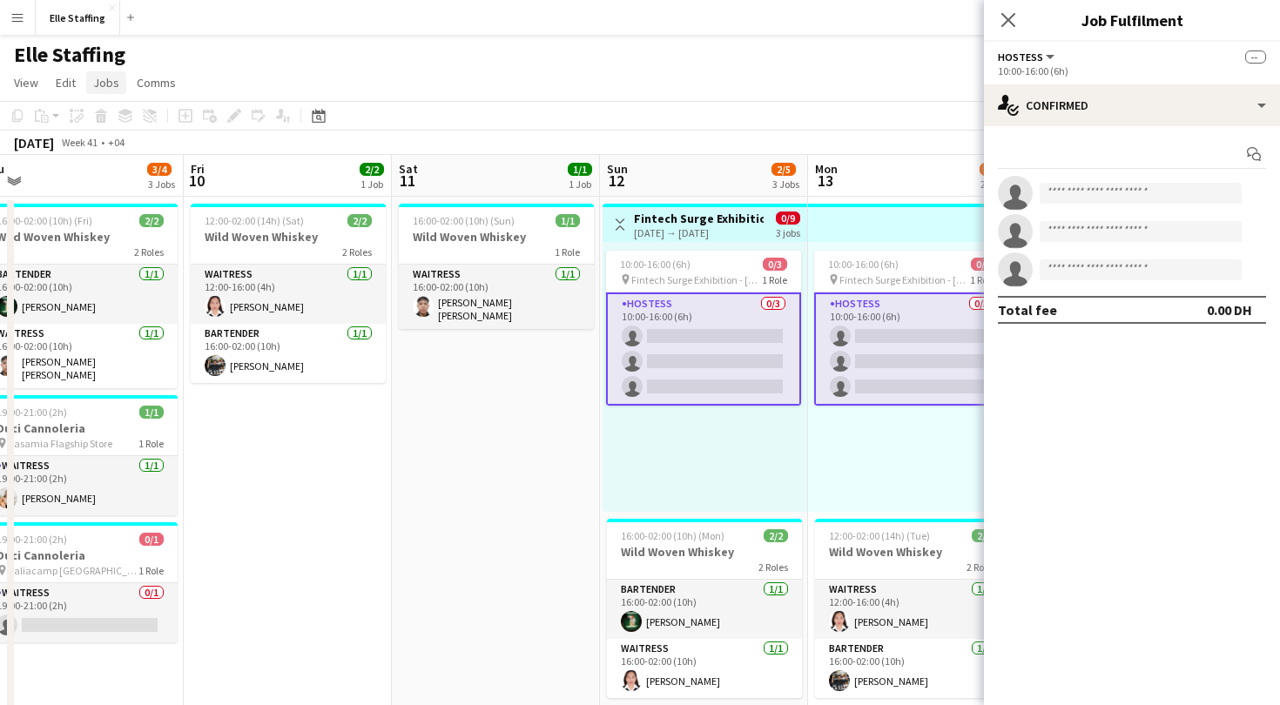
click at [105, 84] on span "Jobs" at bounding box center [106, 83] width 26 height 16
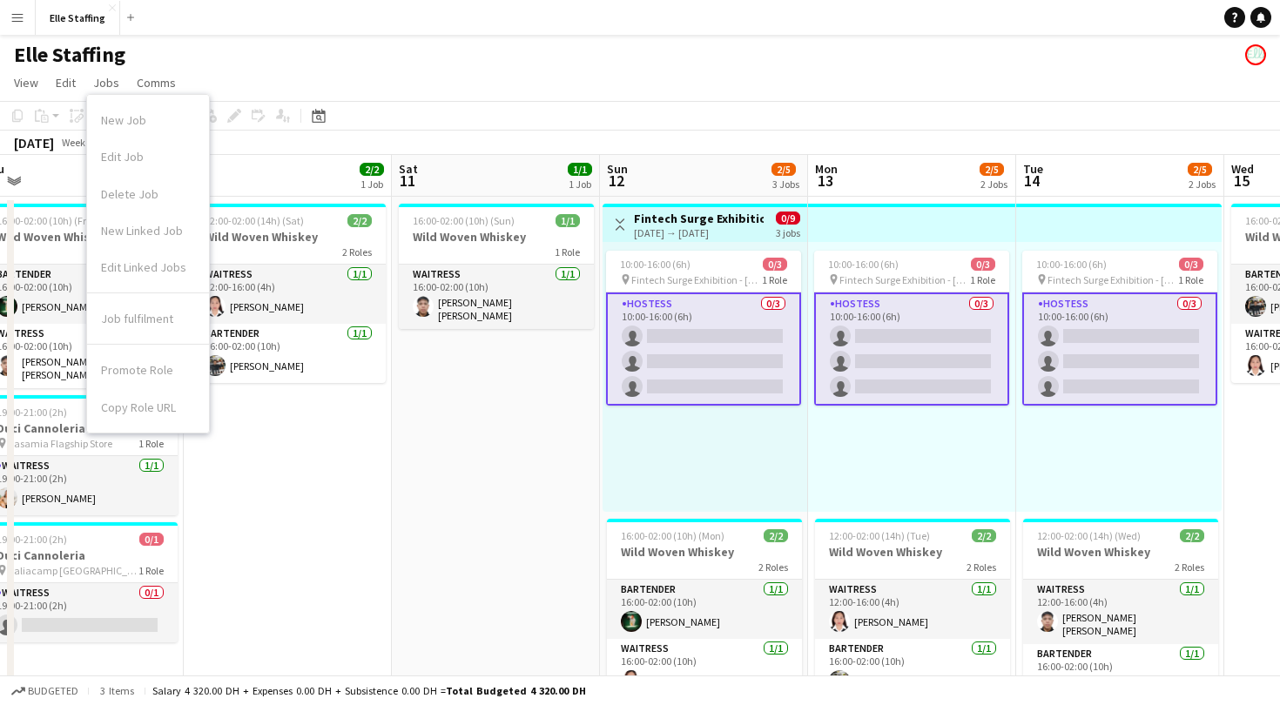
click at [652, 83] on app-page-menu "View Day view expanded Day view collapsed Month view Date picker Jump to [DATE]…" at bounding box center [640, 84] width 1280 height 33
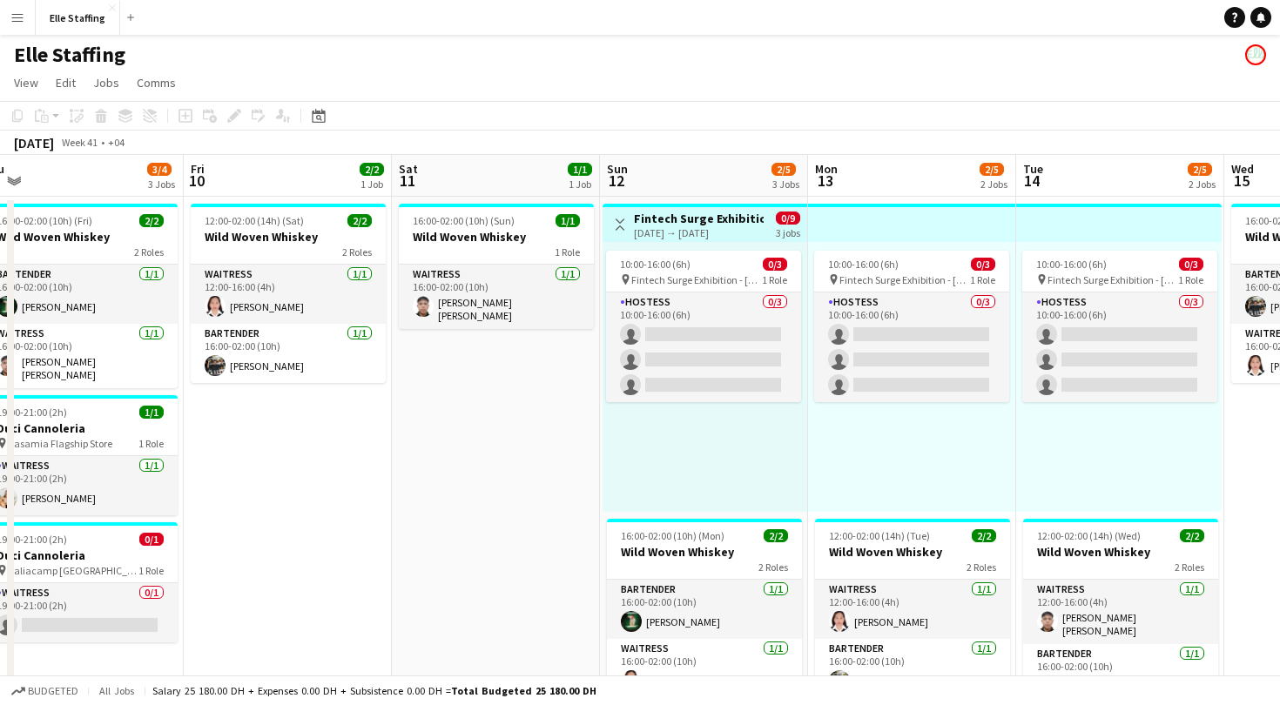
click at [660, 222] on h3 "Fintech Surge Exhibition" at bounding box center [699, 219] width 130 height 16
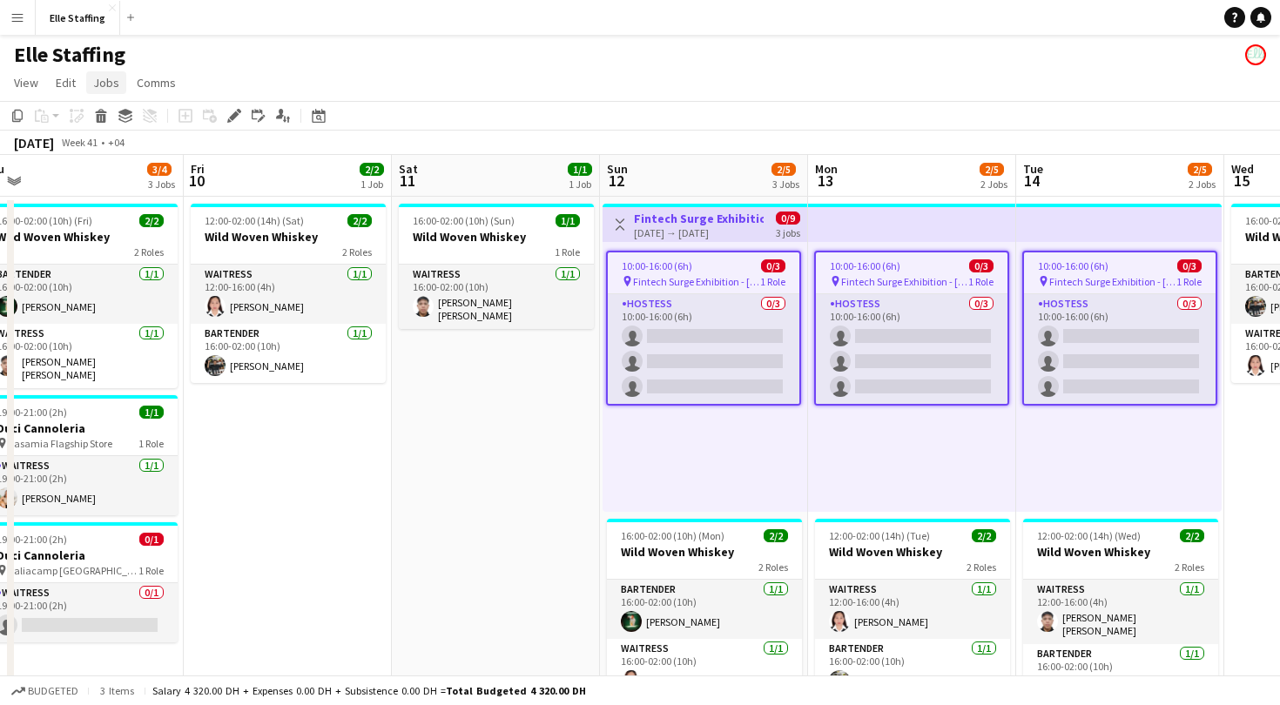
click at [108, 81] on span "Jobs" at bounding box center [106, 83] width 26 height 16
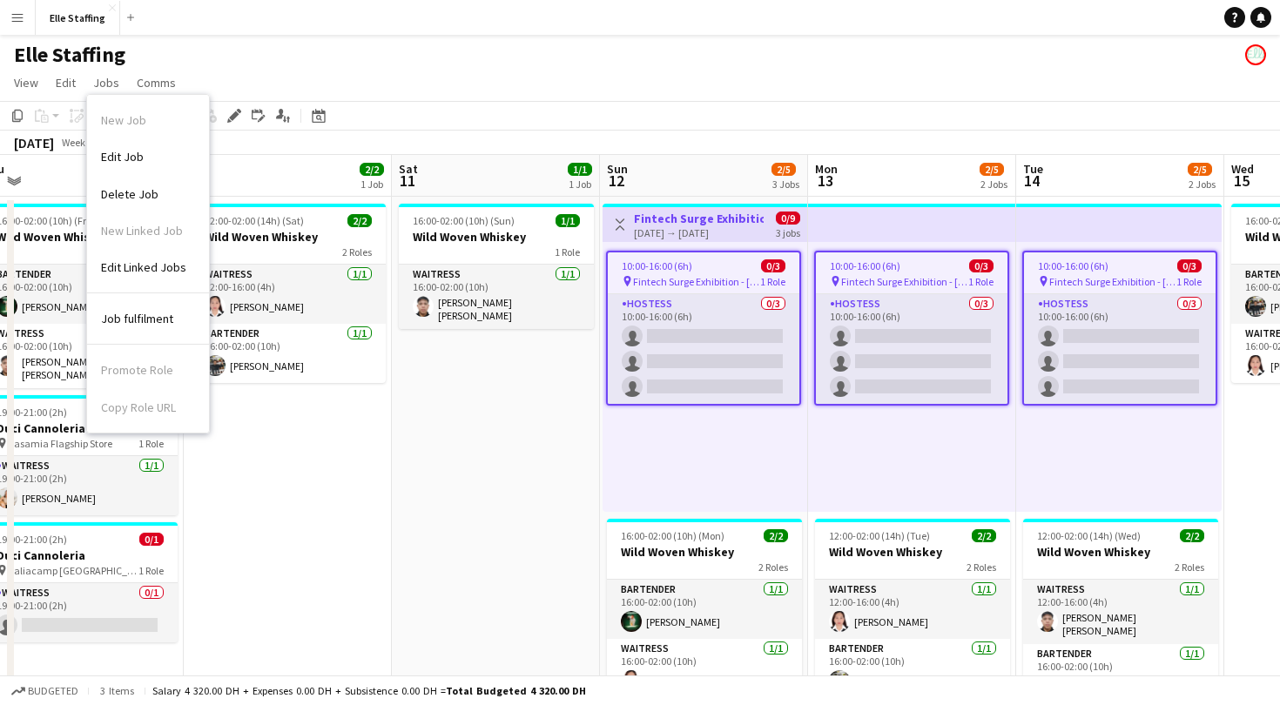
click at [431, 37] on div "Elle Staffing" at bounding box center [640, 51] width 1280 height 33
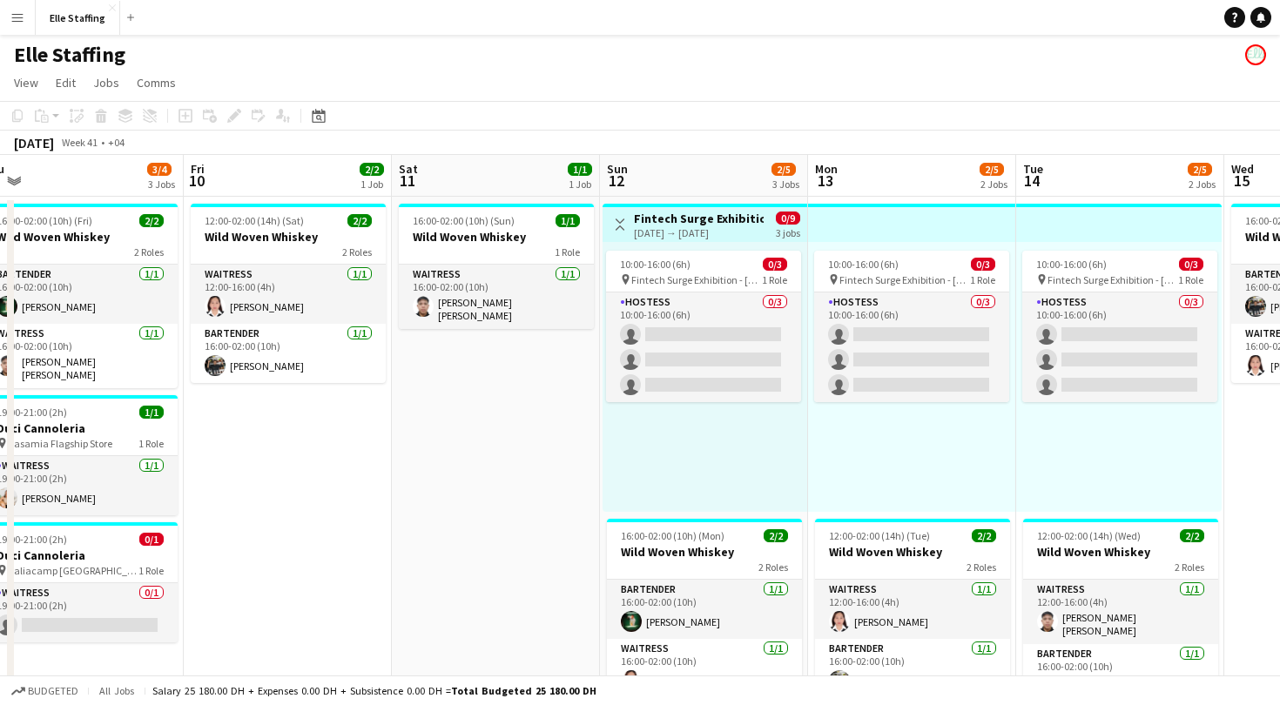
click at [866, 213] on app-top-bar at bounding box center [912, 223] width 208 height 38
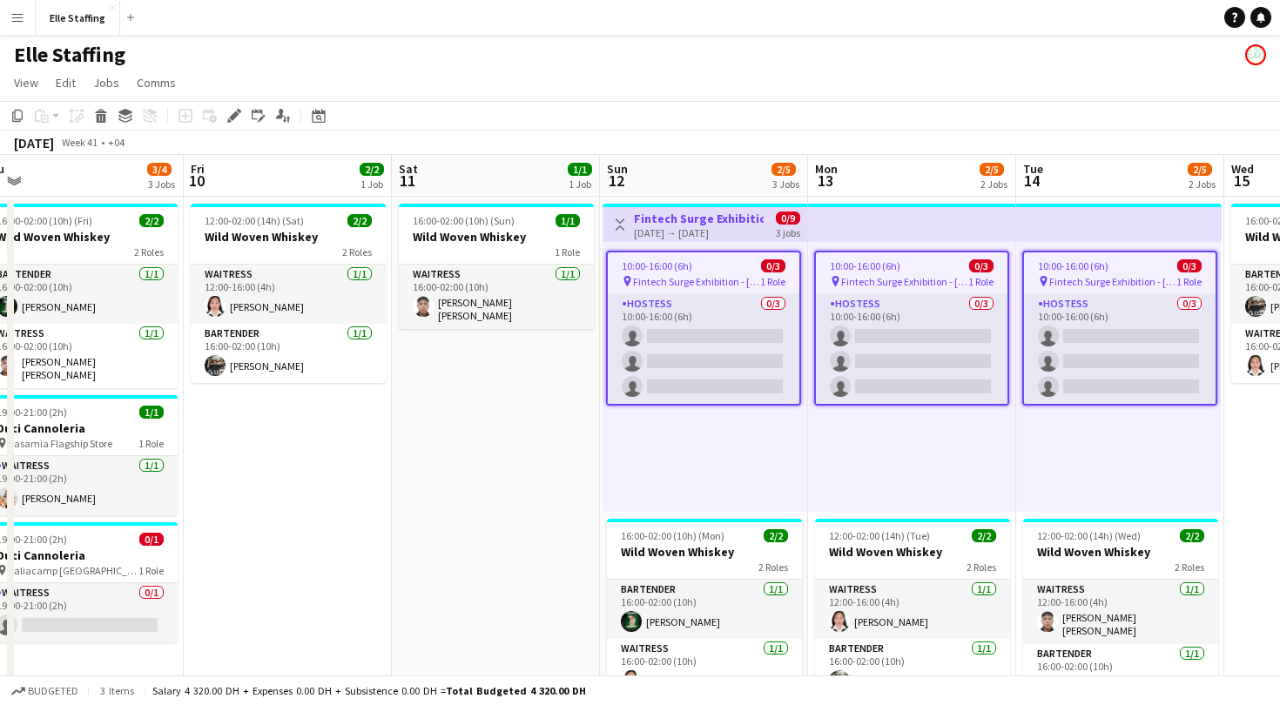
click at [106, 95] on app-page-menu "View Day view expanded Day view collapsed Month view Date picker Jump to [DATE]…" at bounding box center [640, 84] width 1280 height 33
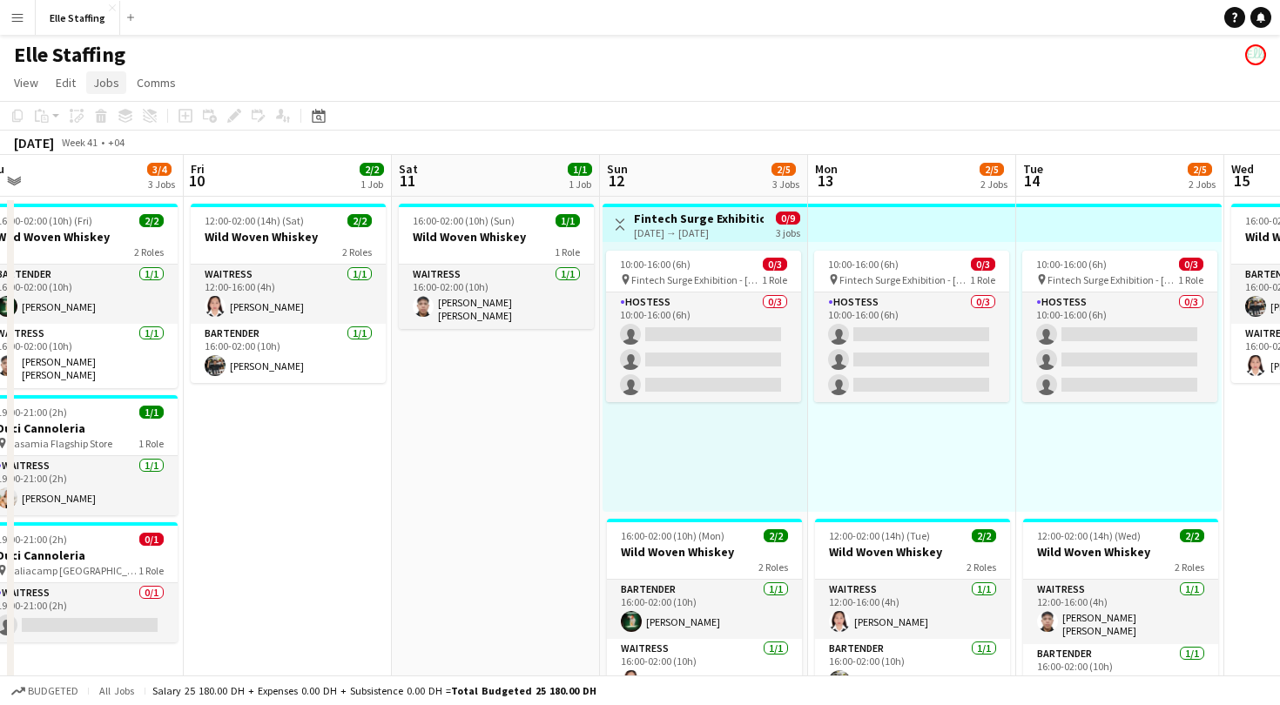
click at [109, 71] on link "Jobs" at bounding box center [106, 82] width 40 height 23
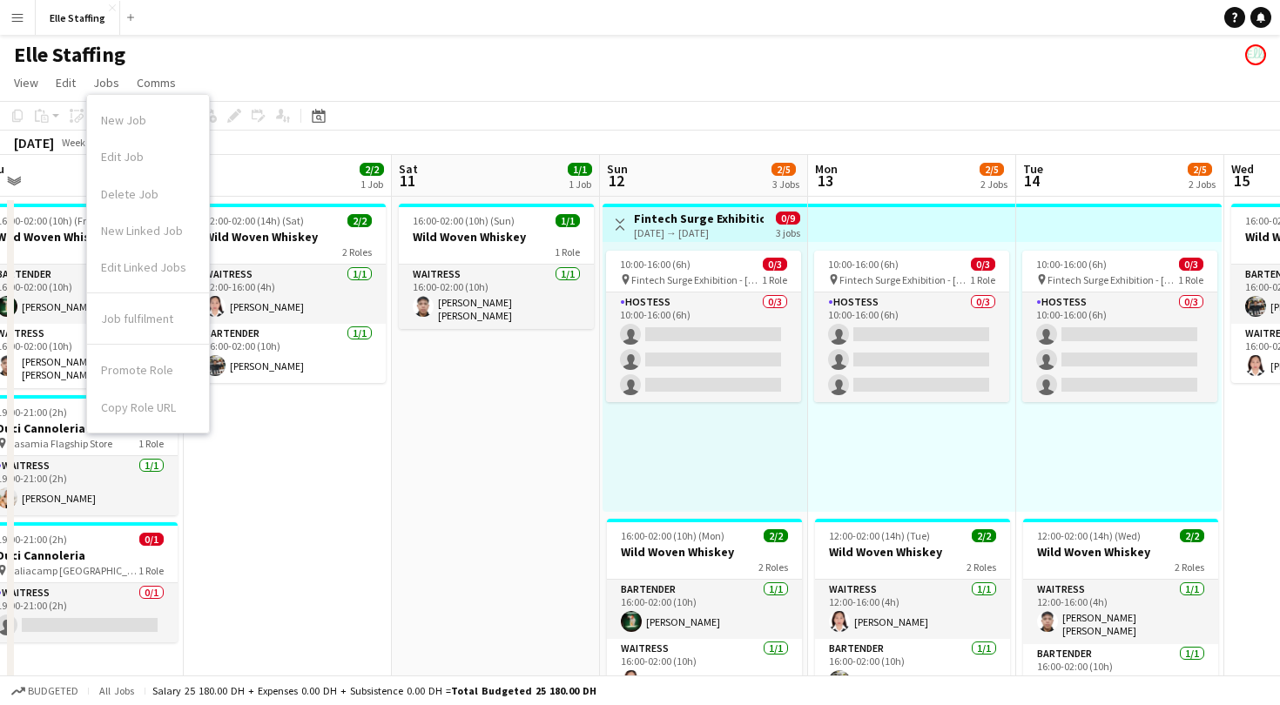
click at [642, 118] on app-toolbar "Copy Paste Paste Command V Paste with crew Command Shift V Paste linked Job [GE…" at bounding box center [640, 116] width 1280 height 30
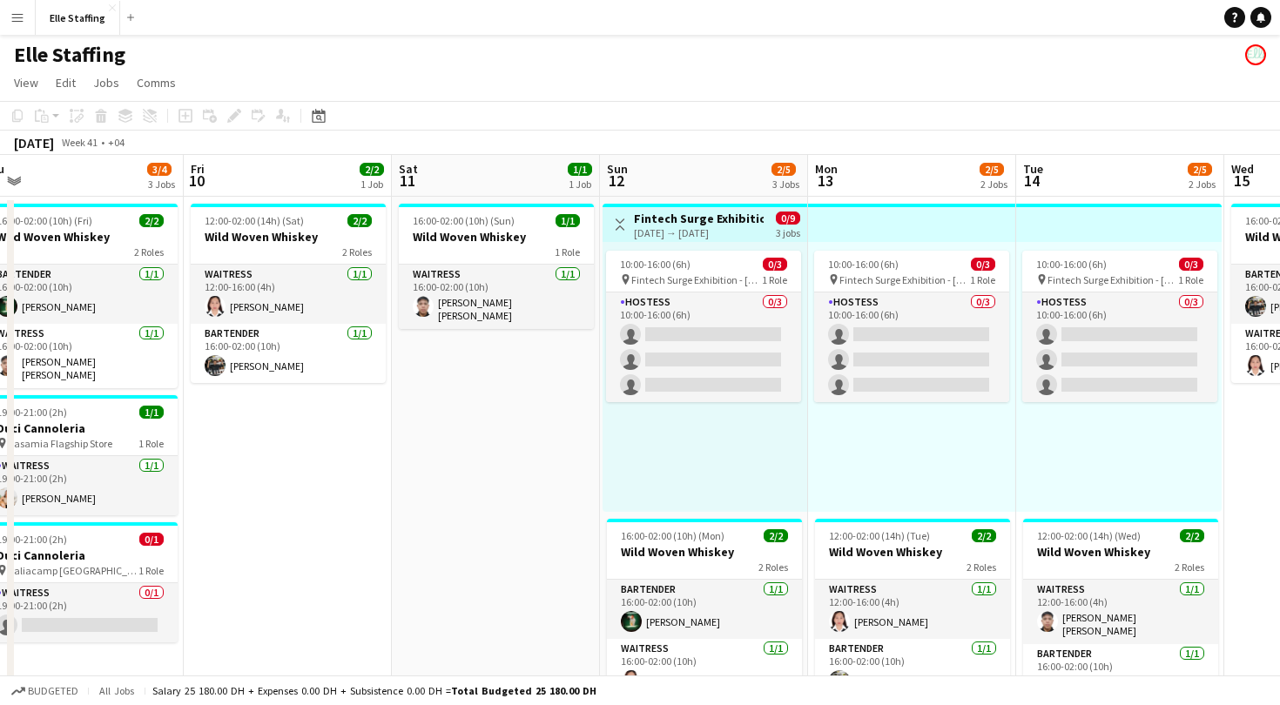
click at [648, 202] on app-date-cell "Toggle View Fintech Surge Exhibition [DATE] → [DATE] 0/9 3 jobs 10:00-16:00 (6h…" at bounding box center [704, 466] width 208 height 538
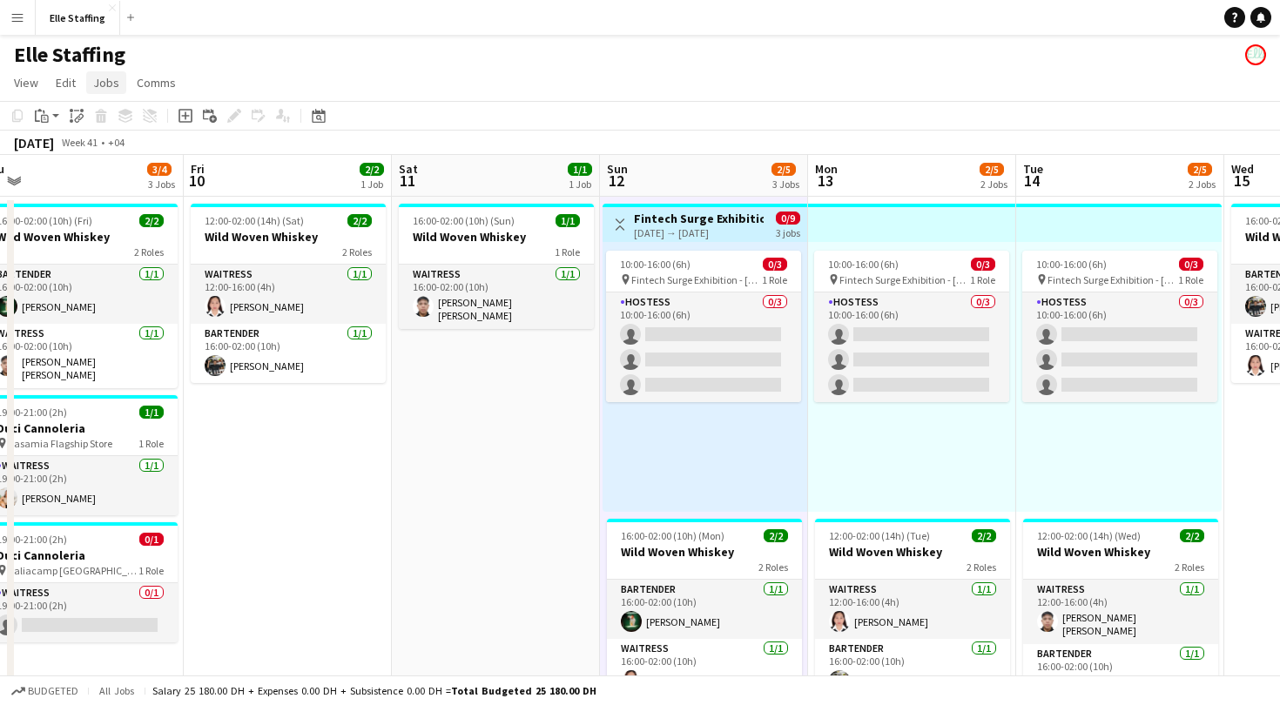
click at [123, 78] on link "Jobs" at bounding box center [106, 82] width 40 height 23
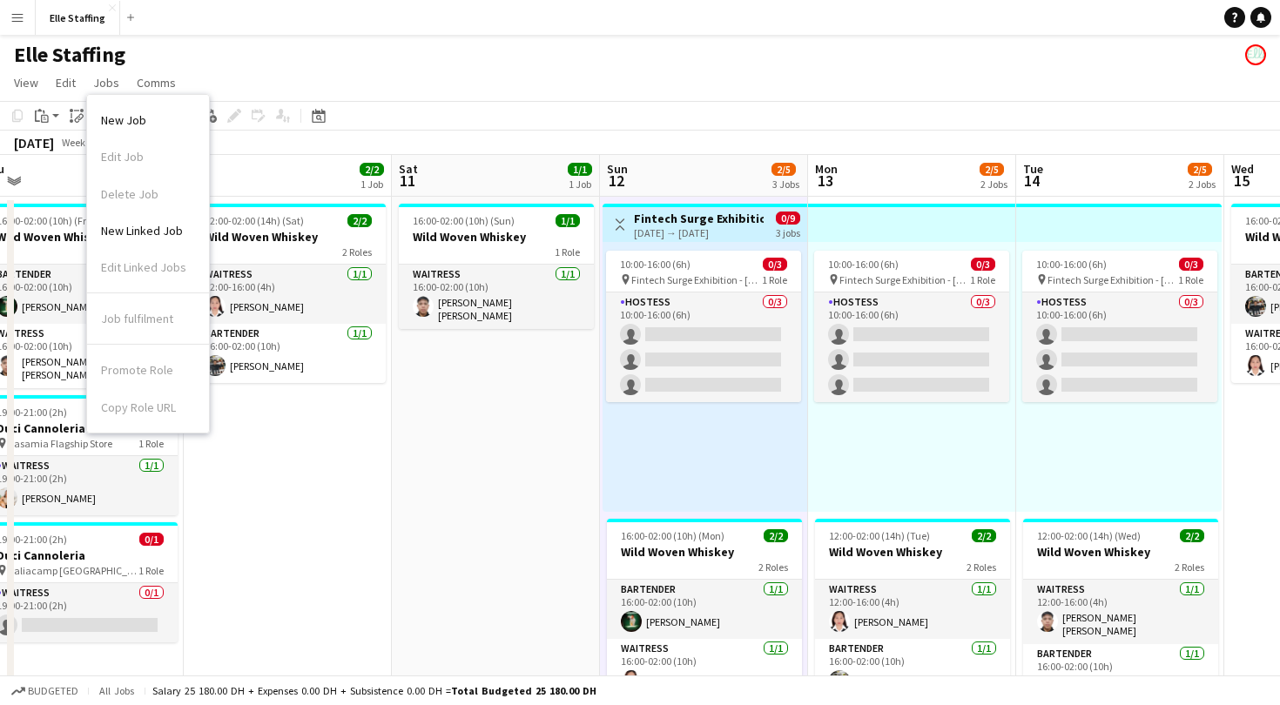
click at [623, 73] on app-page-menu "View Day view expanded Day view collapsed Month view Date picker Jump to [DATE]…" at bounding box center [640, 84] width 1280 height 33
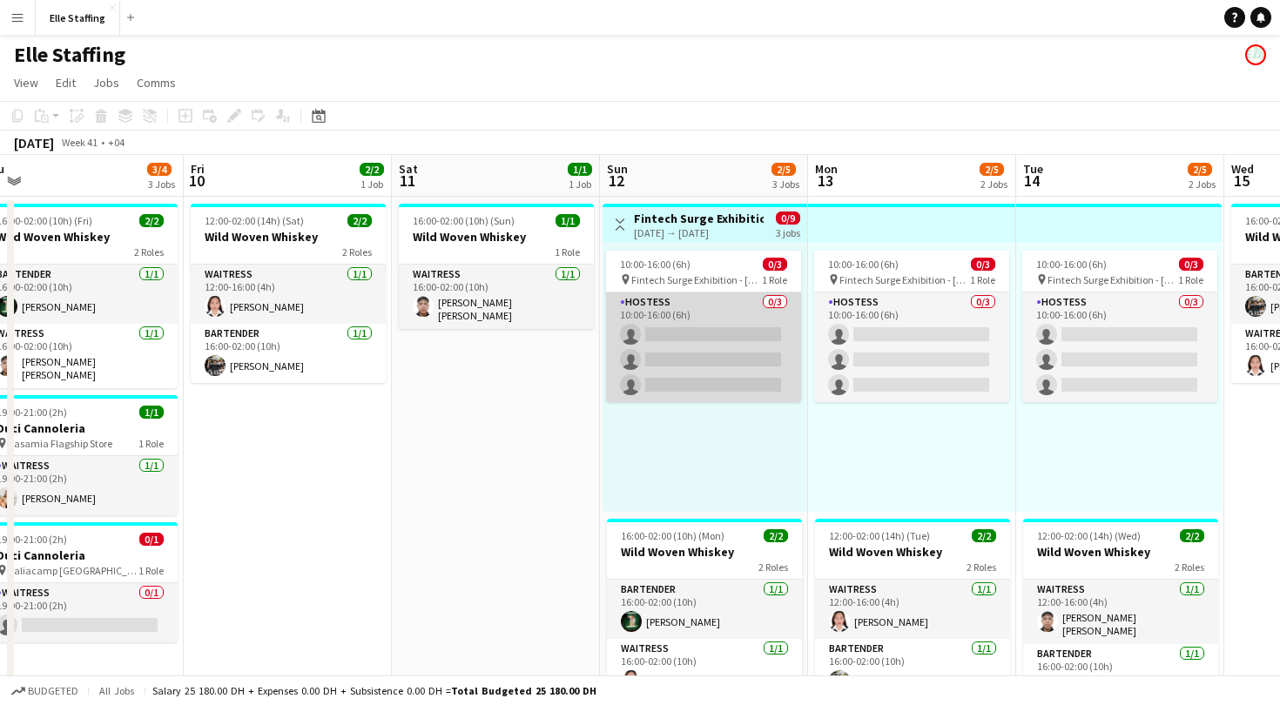
click at [731, 298] on app-card-role "Hostess 0/3 10:00-16:00 (6h) single-neutral-actions single-neutral-actions sing…" at bounding box center [703, 348] width 195 height 110
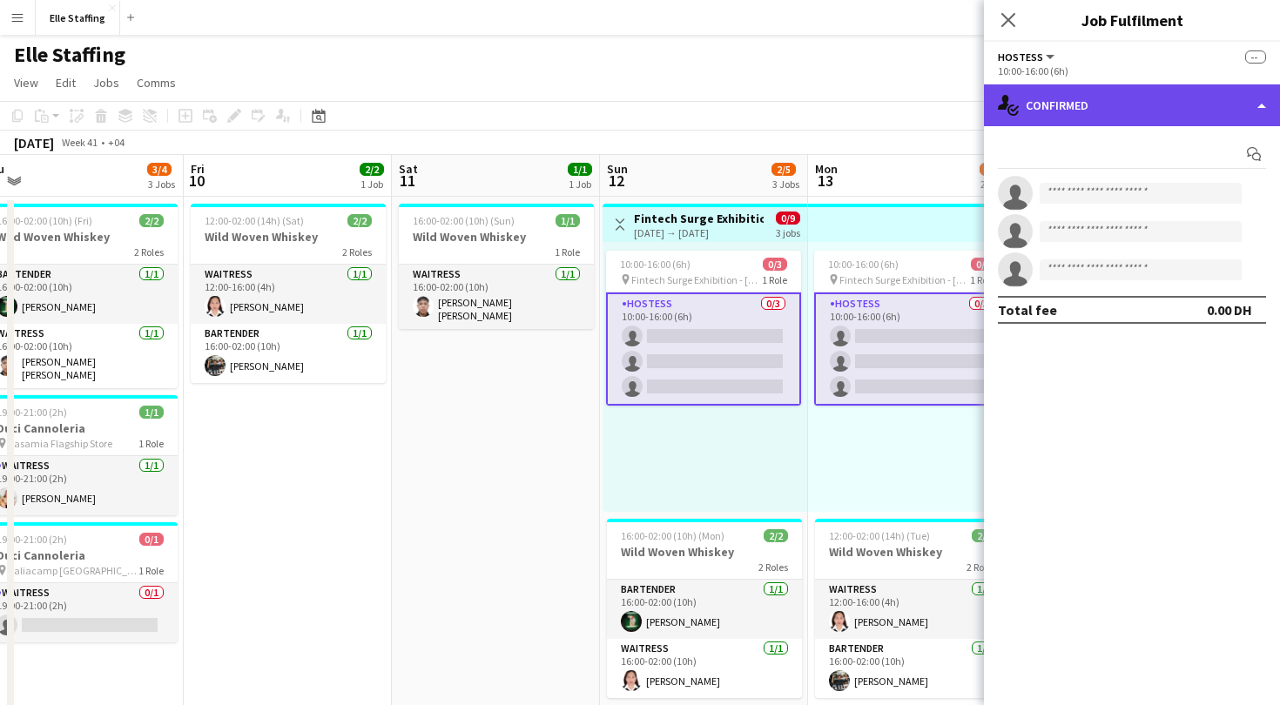
click at [1150, 99] on div "single-neutral-actions-check-2 Confirmed" at bounding box center [1132, 105] width 296 height 42
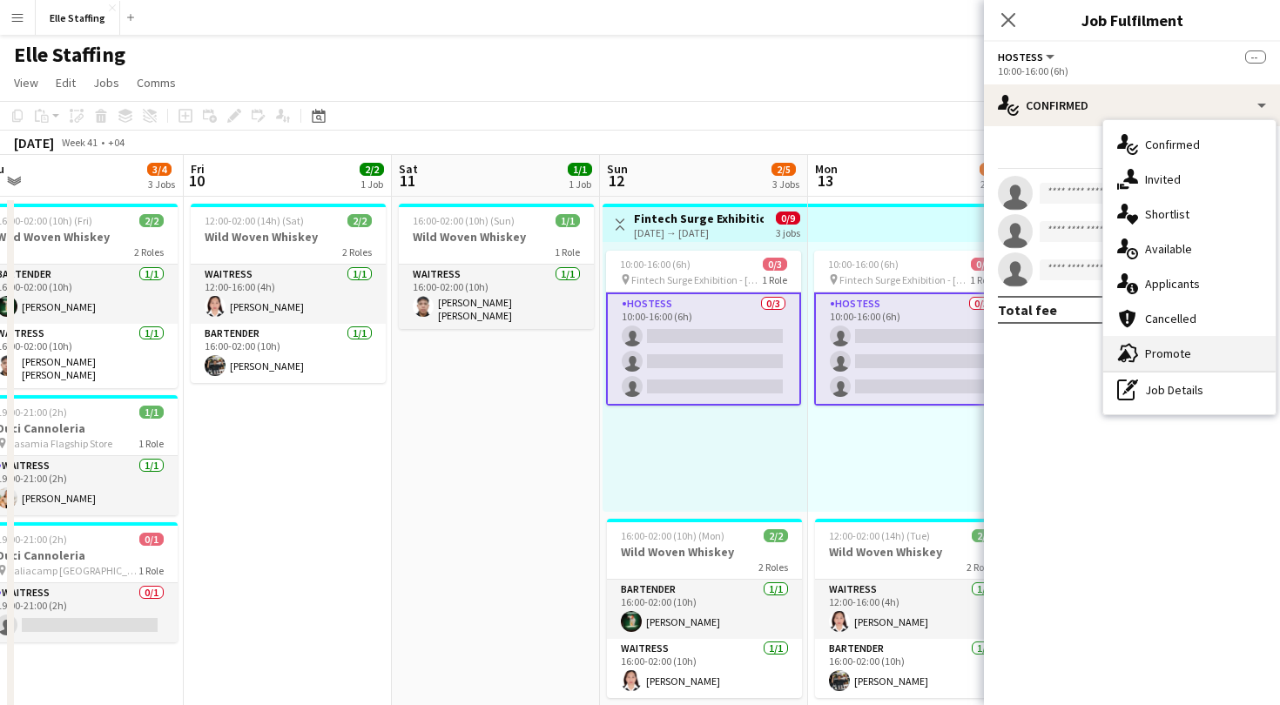
click at [1162, 366] on div "advertising-megaphone Promote" at bounding box center [1189, 353] width 172 height 35
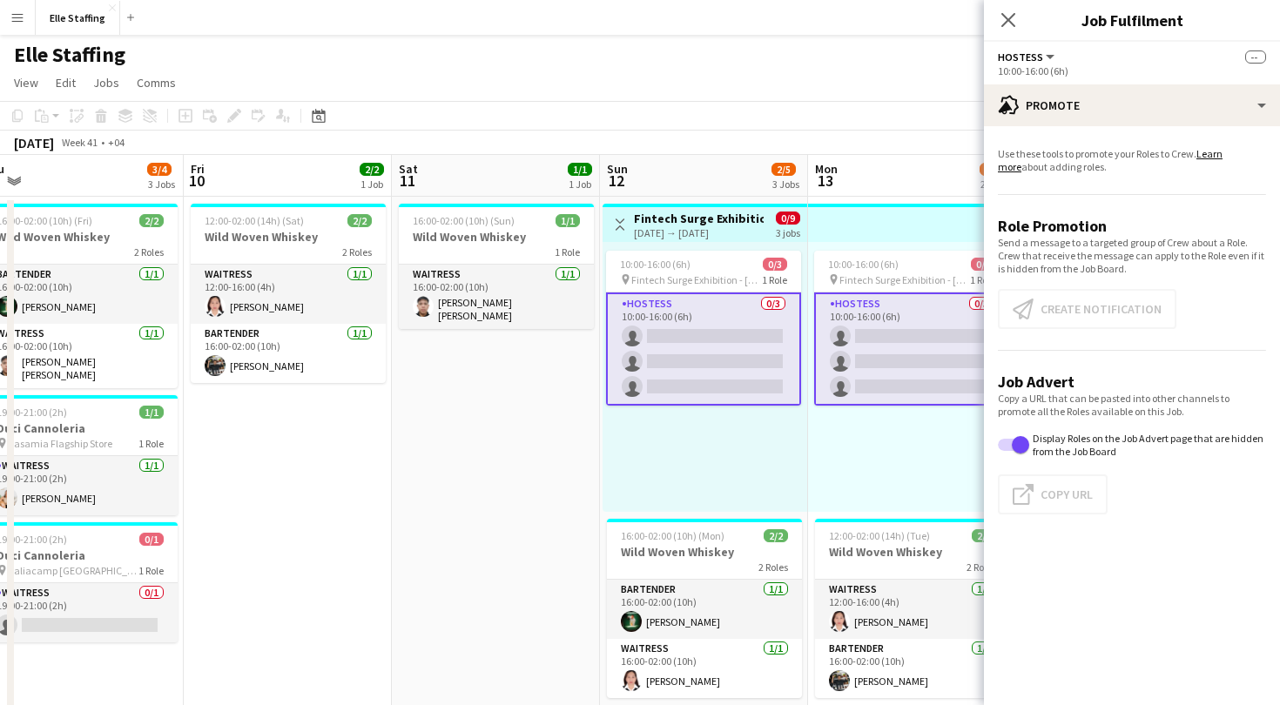
click at [1142, 524] on app-form-group "Copy a URL that can be pasted into other channels to promote all the Roles avai…" at bounding box center [1132, 460] width 268 height 137
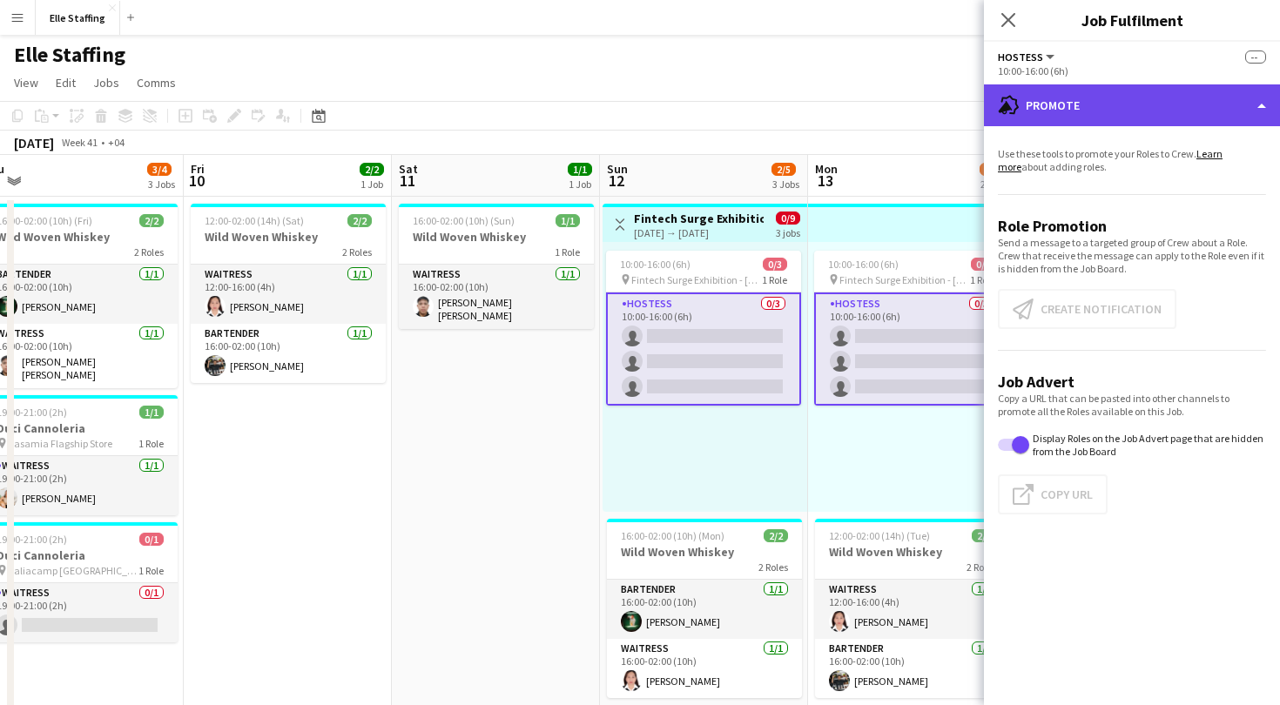
click at [1186, 116] on div "advertising-megaphone Promote" at bounding box center [1132, 105] width 296 height 42
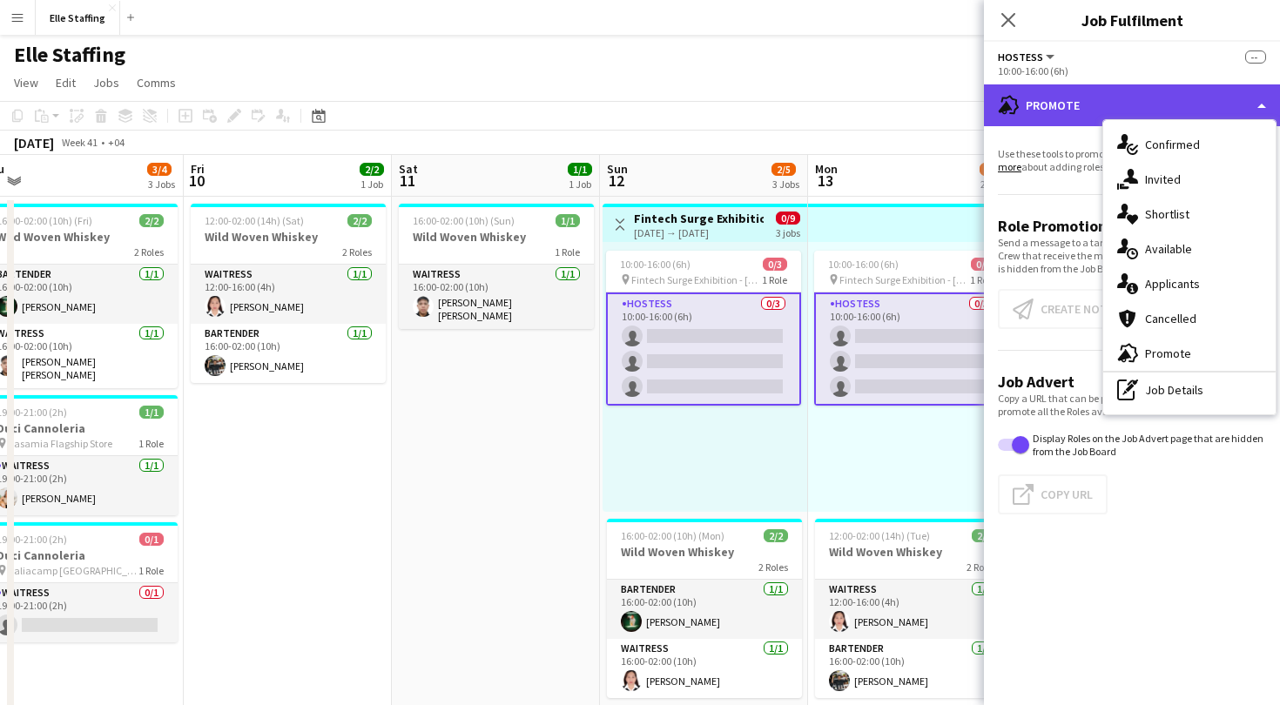
click at [1186, 116] on div "advertising-megaphone Promote" at bounding box center [1132, 105] width 296 height 42
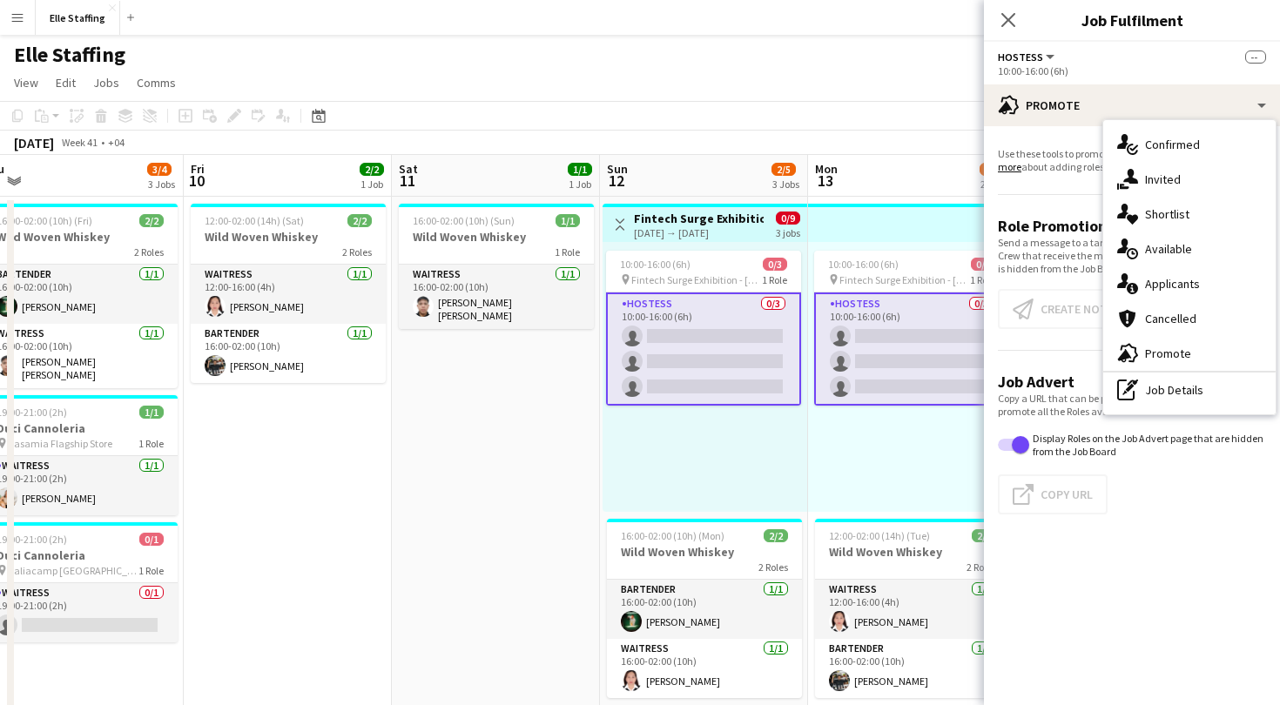
click at [1085, 58] on div "Hostess All roles Hostess --" at bounding box center [1132, 57] width 268 height 16
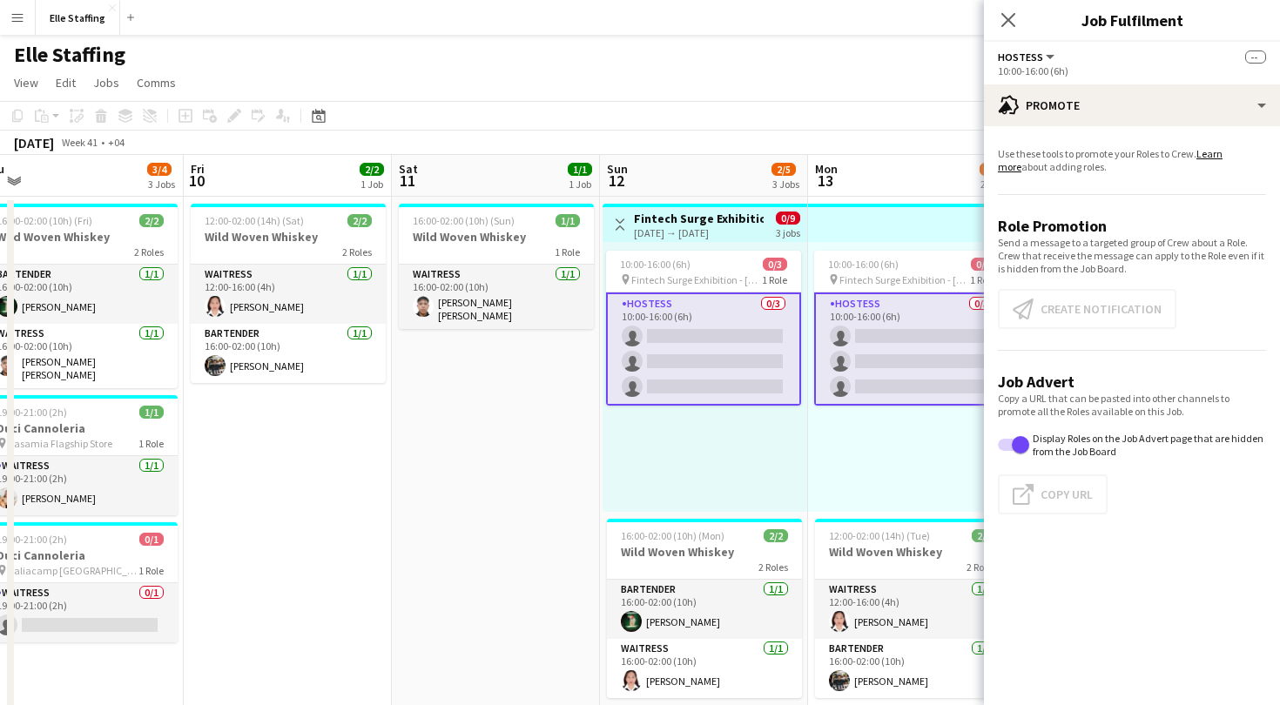
click at [1048, 333] on app-promote-tab "Use these tools to promote your Roles to Crew. Learn more about adding roles. R…" at bounding box center [1132, 334] width 296 height 388
click at [1007, 25] on icon "Close pop-in" at bounding box center [1008, 19] width 17 height 17
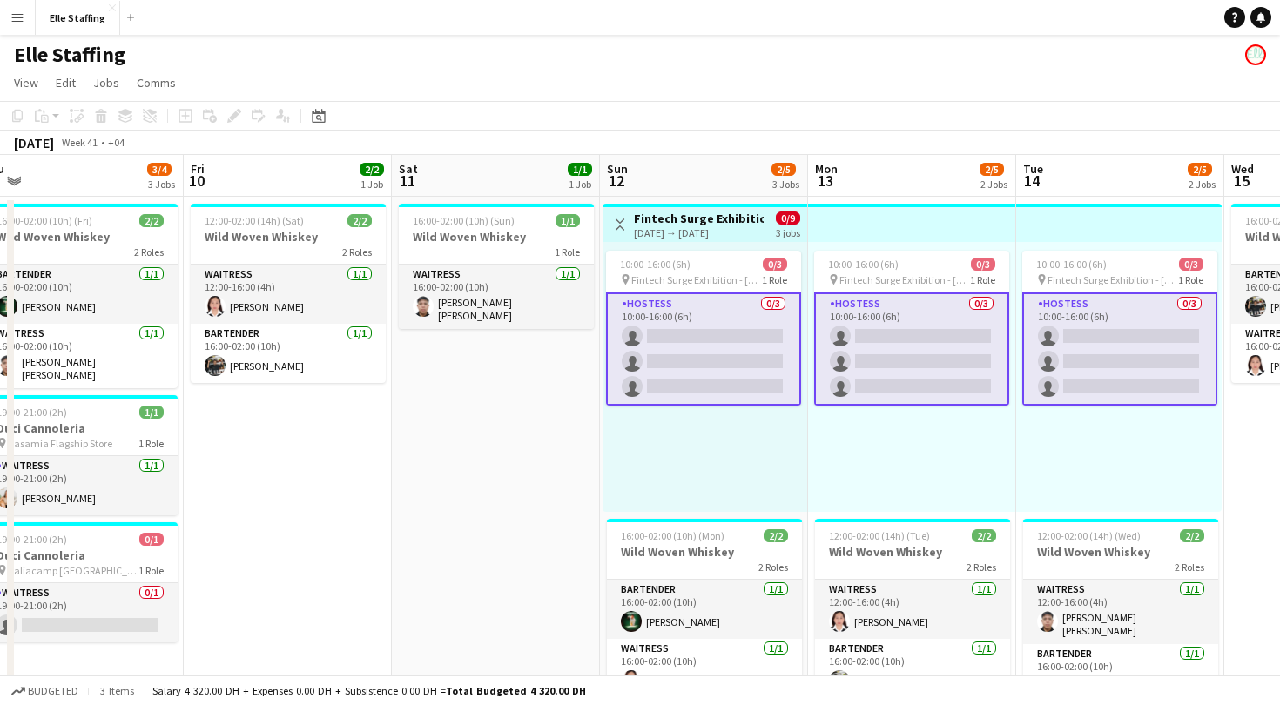
click at [882, 111] on app-toolbar "Copy Paste Paste Command V Paste with crew Command Shift V Paste linked Job [GE…" at bounding box center [640, 116] width 1280 height 30
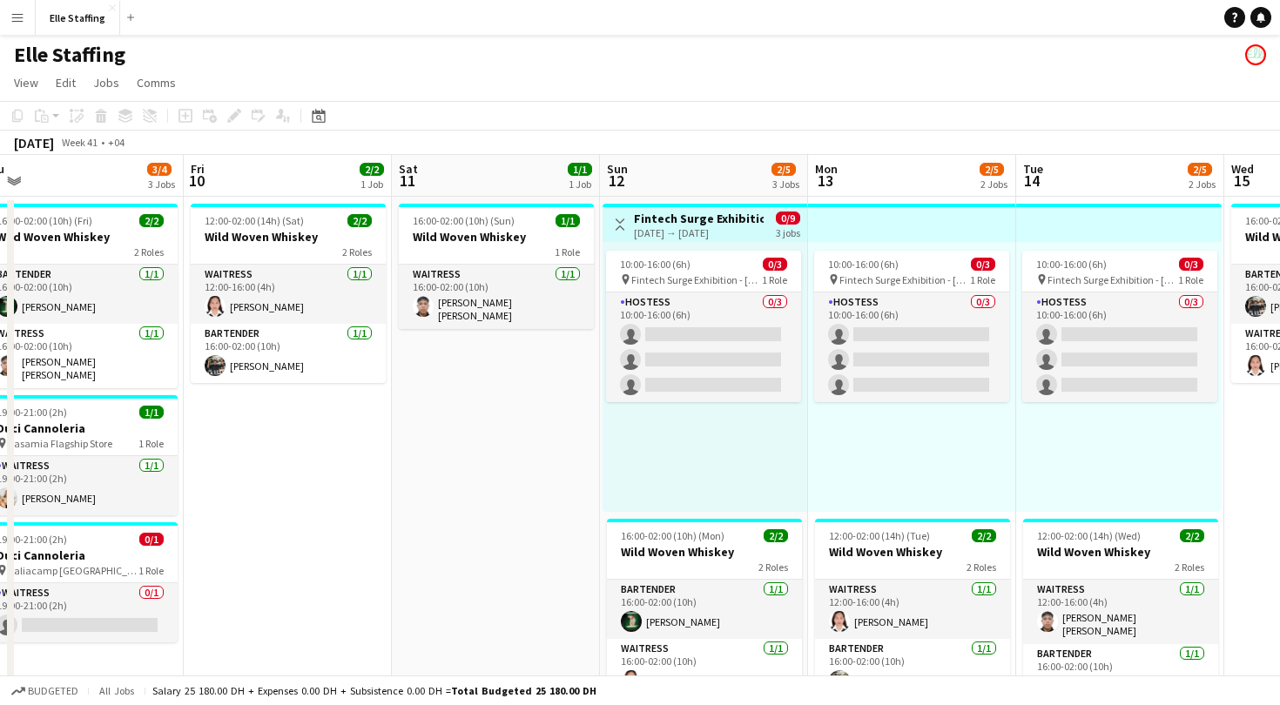
click at [680, 154] on div "[DATE] Week 41 • +04" at bounding box center [640, 143] width 1280 height 24
click at [670, 159] on app-board-header-date "Sun 12 2/5 3 Jobs" at bounding box center [704, 176] width 208 height 42
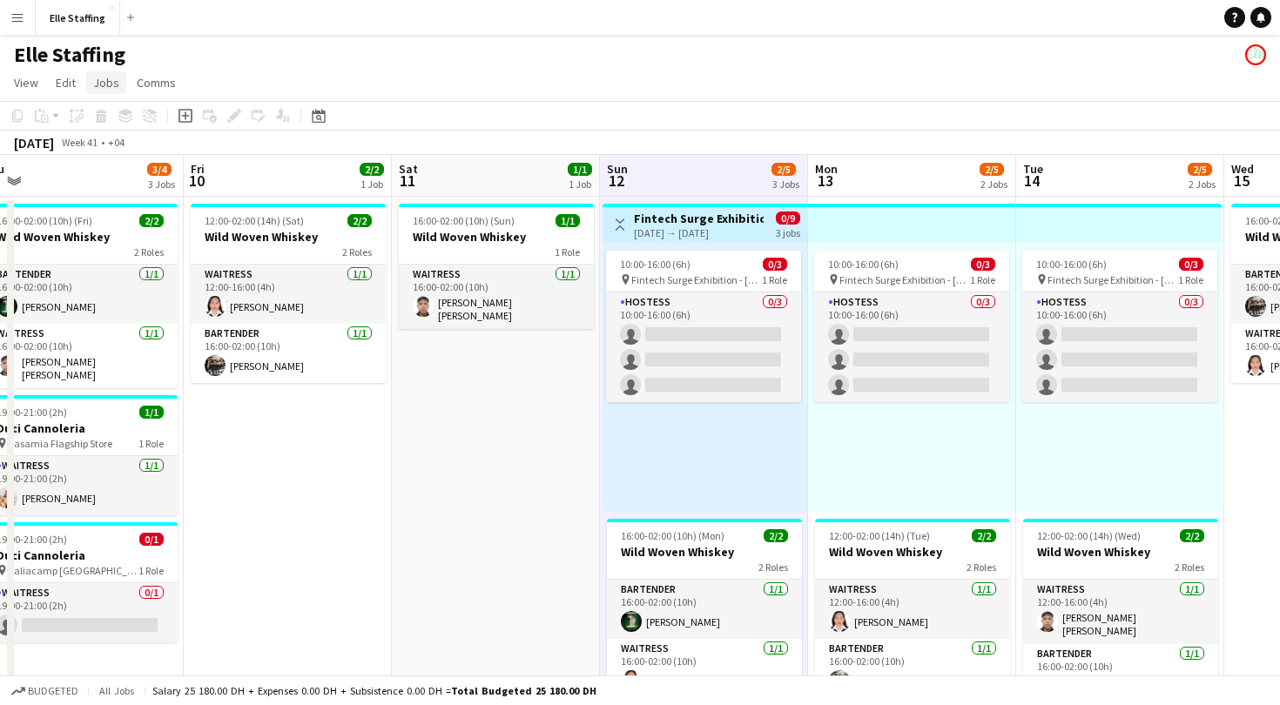
click at [98, 83] on span "Jobs" at bounding box center [106, 83] width 26 height 16
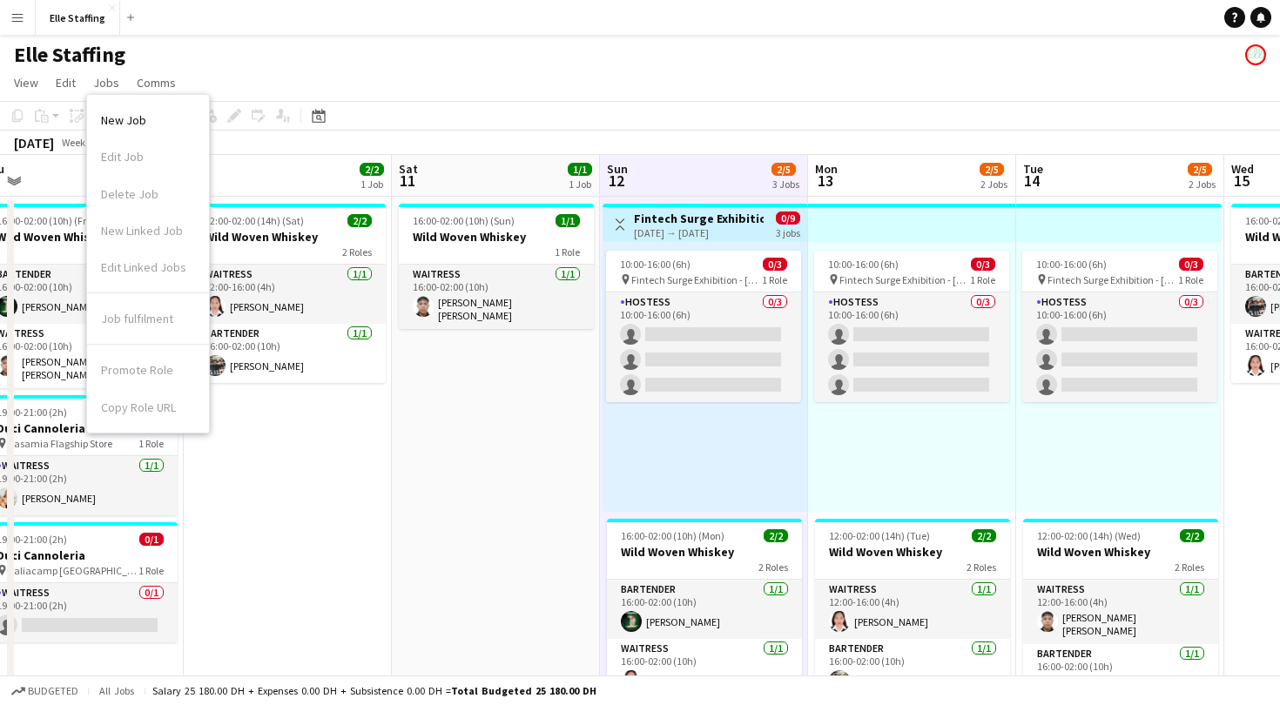
click at [135, 382] on div "Promote Role Copy Role URL" at bounding box center [148, 385] width 122 height 80
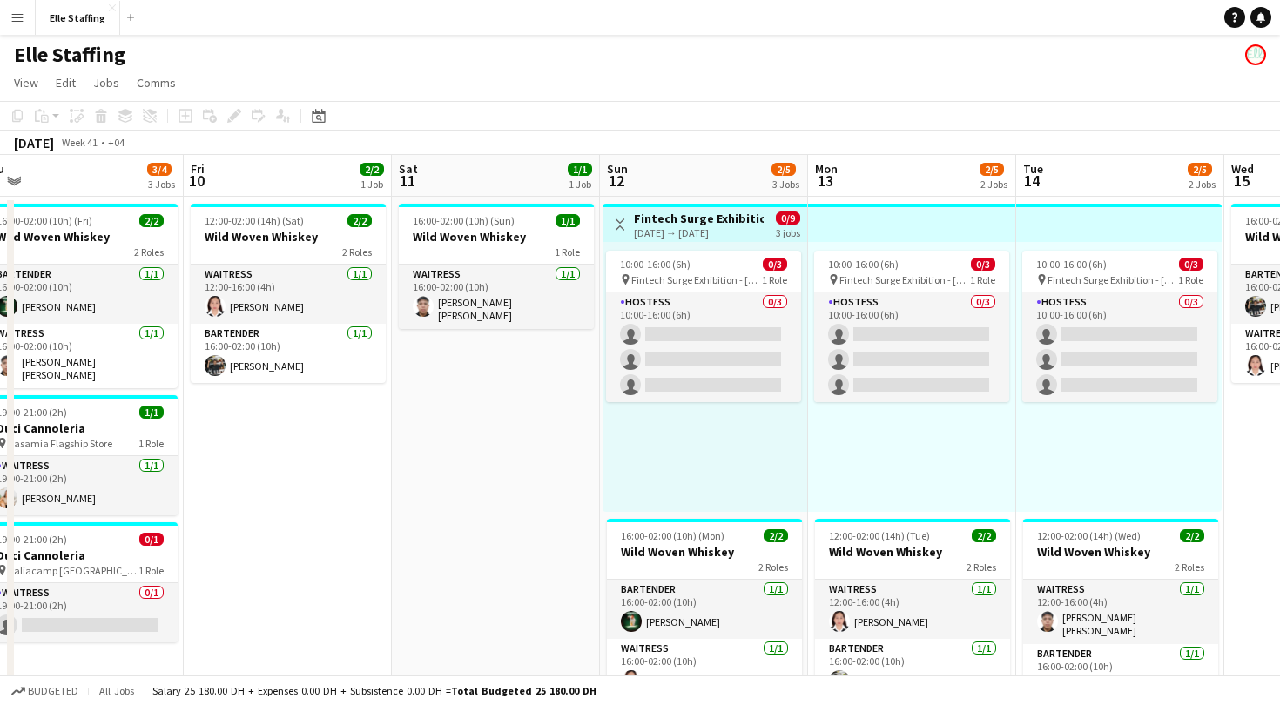
click at [683, 109] on app-toolbar "Copy Paste Paste Command V Paste with crew Command Shift V Paste linked Job [GE…" at bounding box center [640, 116] width 1280 height 30
click at [724, 512] on app-date-cell "Toggle View Fintech Surge Exhibition [DATE] → [DATE] 0/9 3 jobs 10:00-16:00 (6h…" at bounding box center [704, 466] width 208 height 538
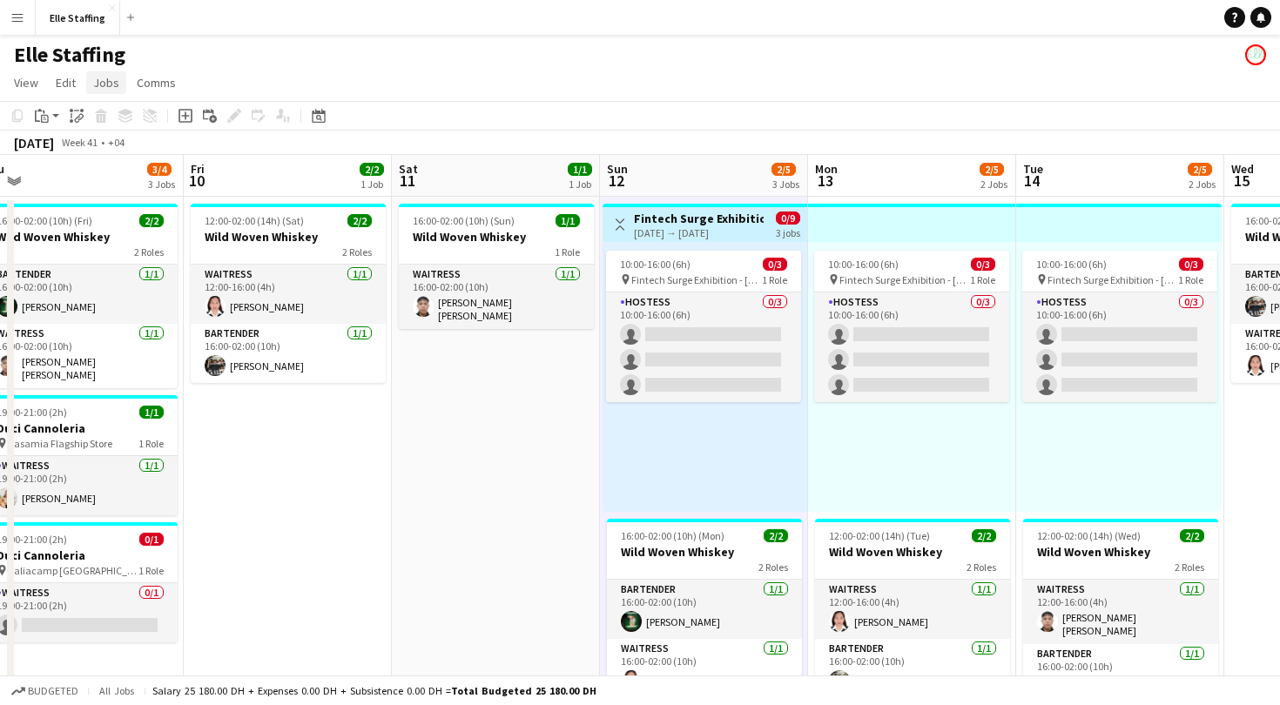
click at [106, 83] on span "Jobs" at bounding box center [106, 83] width 26 height 16
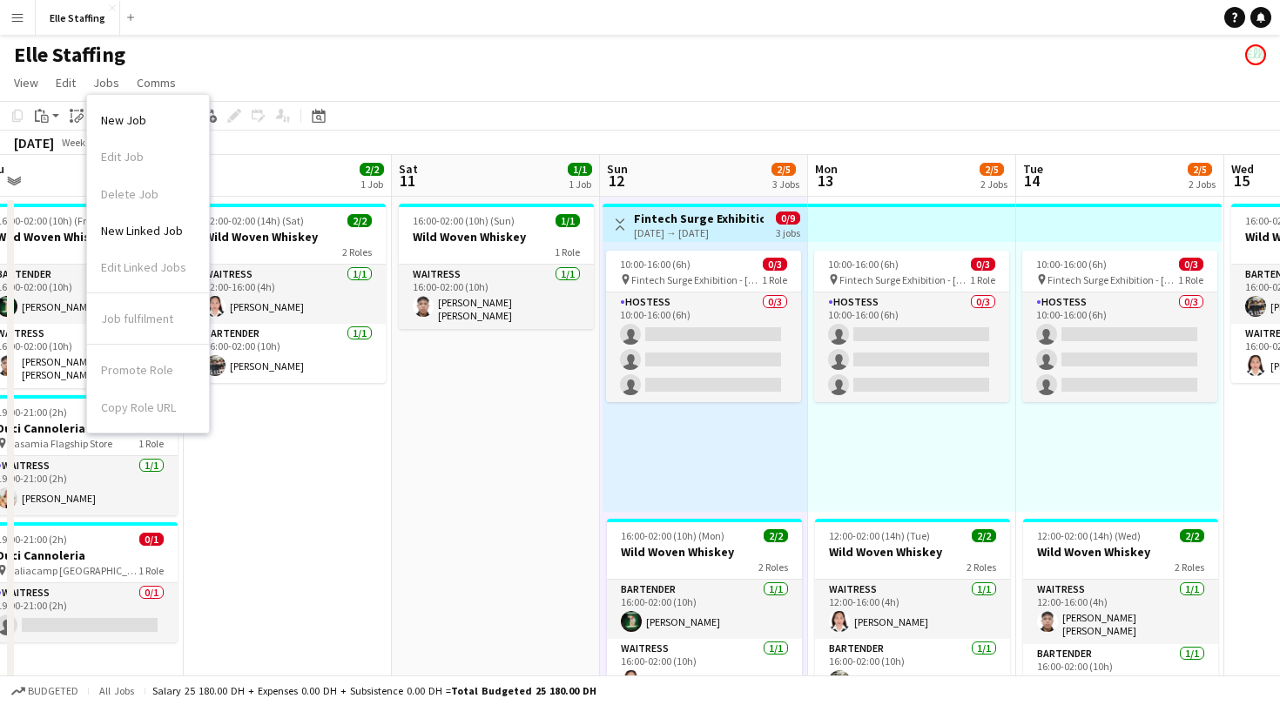
click at [694, 28] on app-navbar "Menu Boards Boards Boards All jobs Status Workforce Workforce My Workforce Recr…" at bounding box center [640, 17] width 1280 height 35
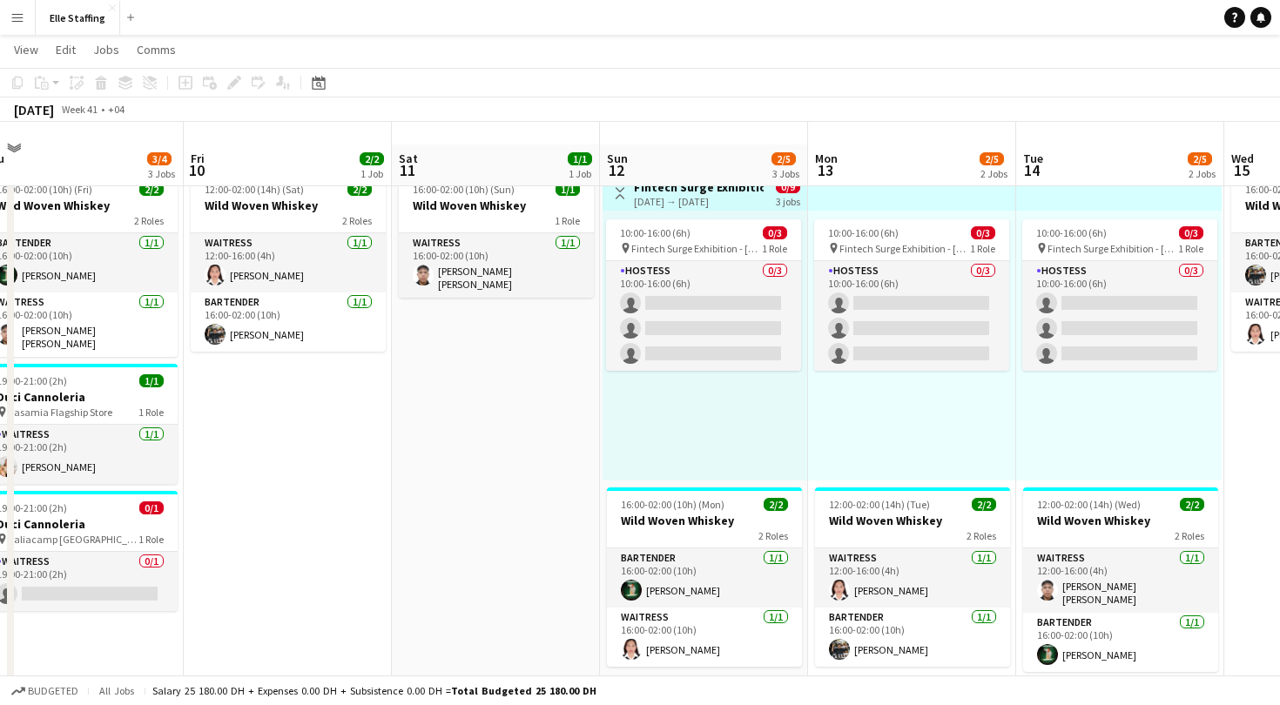
scroll to position [0, 0]
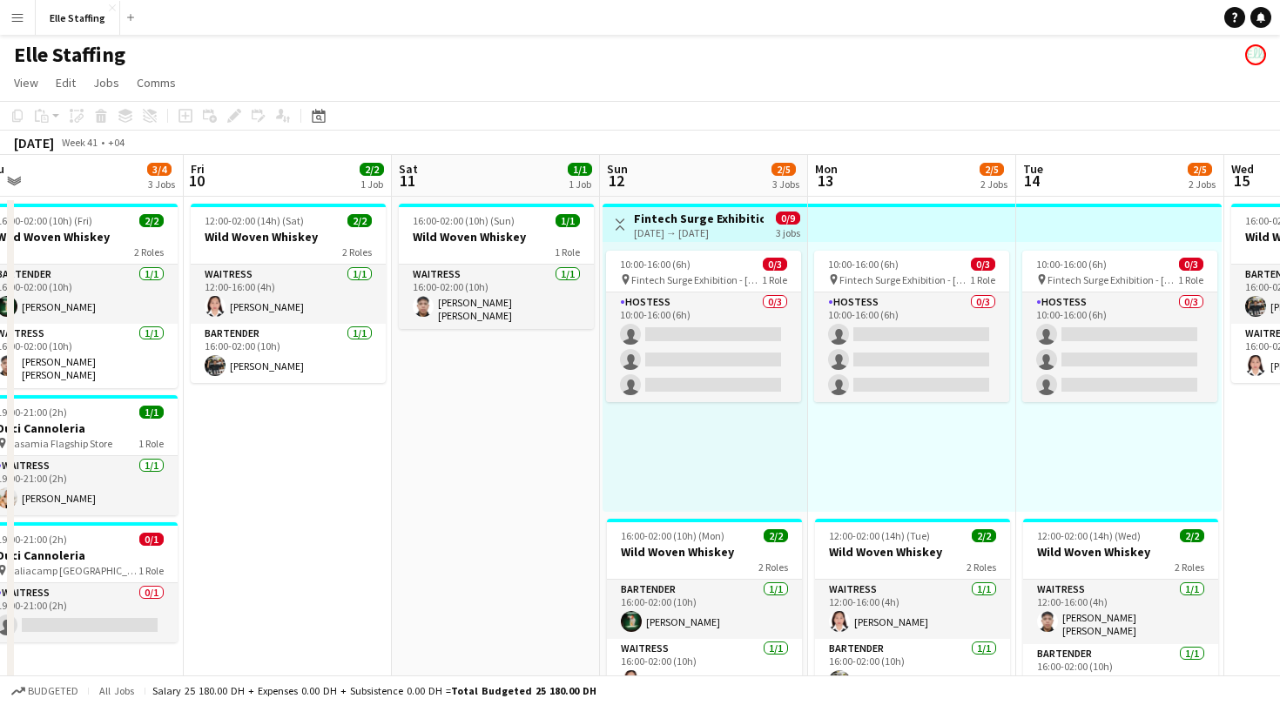
click at [392, 69] on app-page-menu "View Day view expanded Day view collapsed Month view Date picker Jump to [DATE]…" at bounding box center [640, 84] width 1280 height 33
click at [1099, 165] on app-board-header-date "Tue 14 2/5 2 Jobs" at bounding box center [1120, 176] width 208 height 42
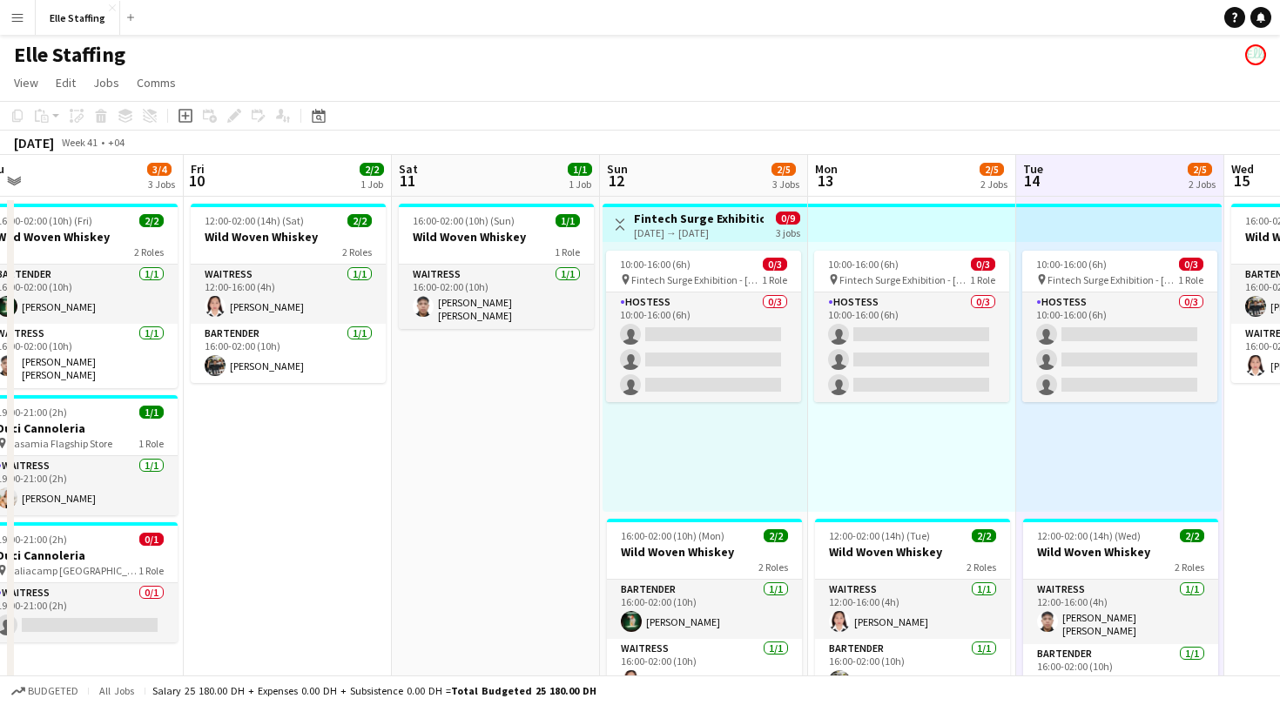
click at [724, 157] on app-board-header-date "Sun 12 2/5 3 Jobs" at bounding box center [704, 176] width 208 height 42
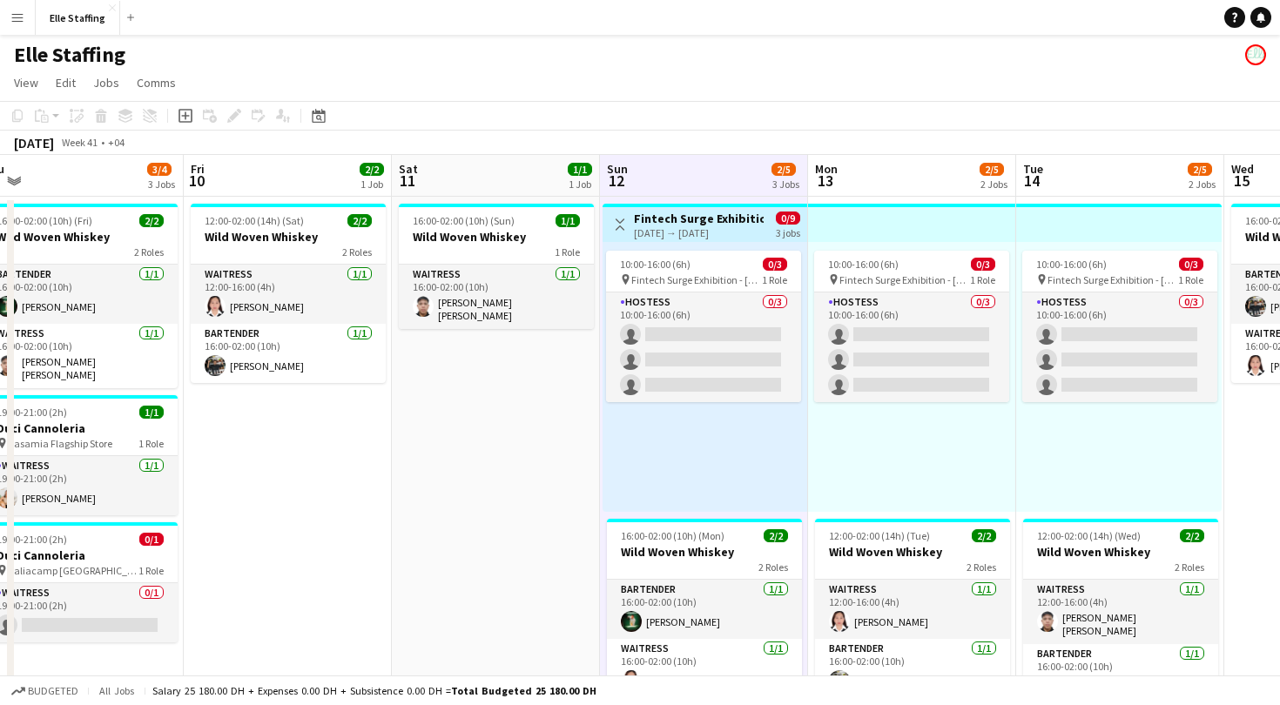
click at [938, 181] on app-board-header-date "Mon 13 2/5 2 Jobs" at bounding box center [912, 176] width 208 height 42
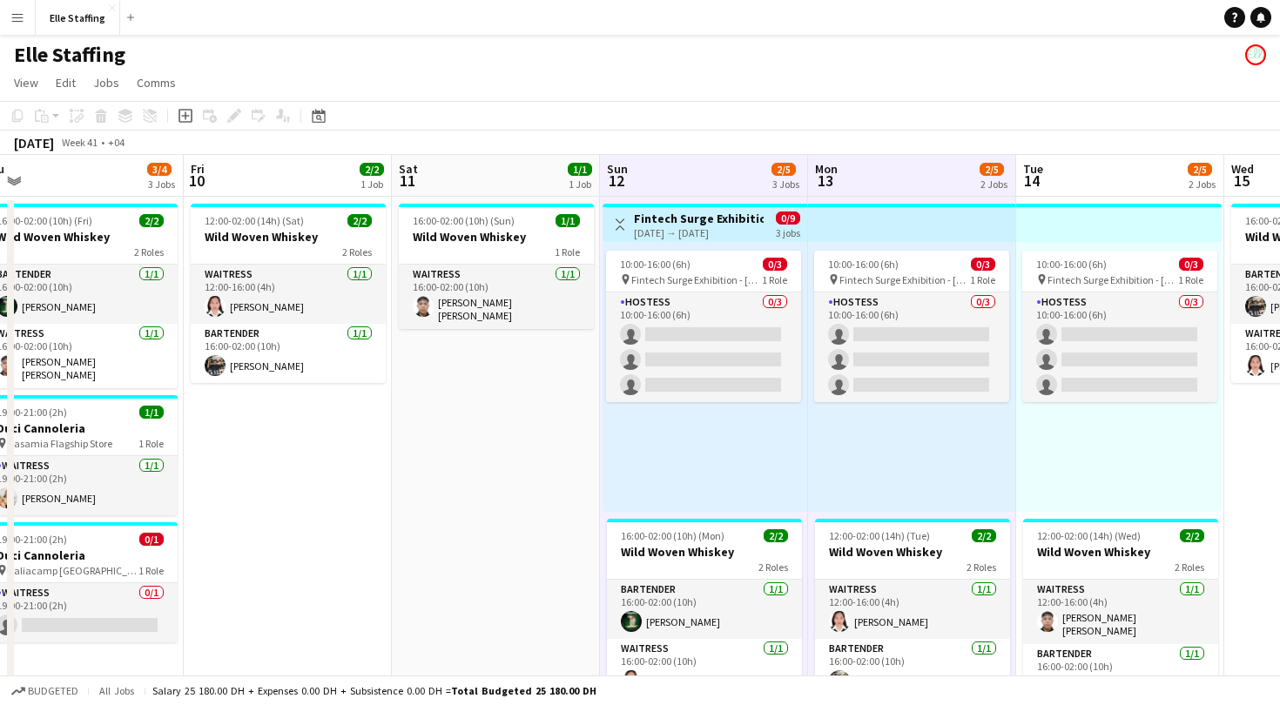
click at [1082, 184] on app-board-header-date "Tue 14 2/5 2 Jobs" at bounding box center [1120, 176] width 208 height 42
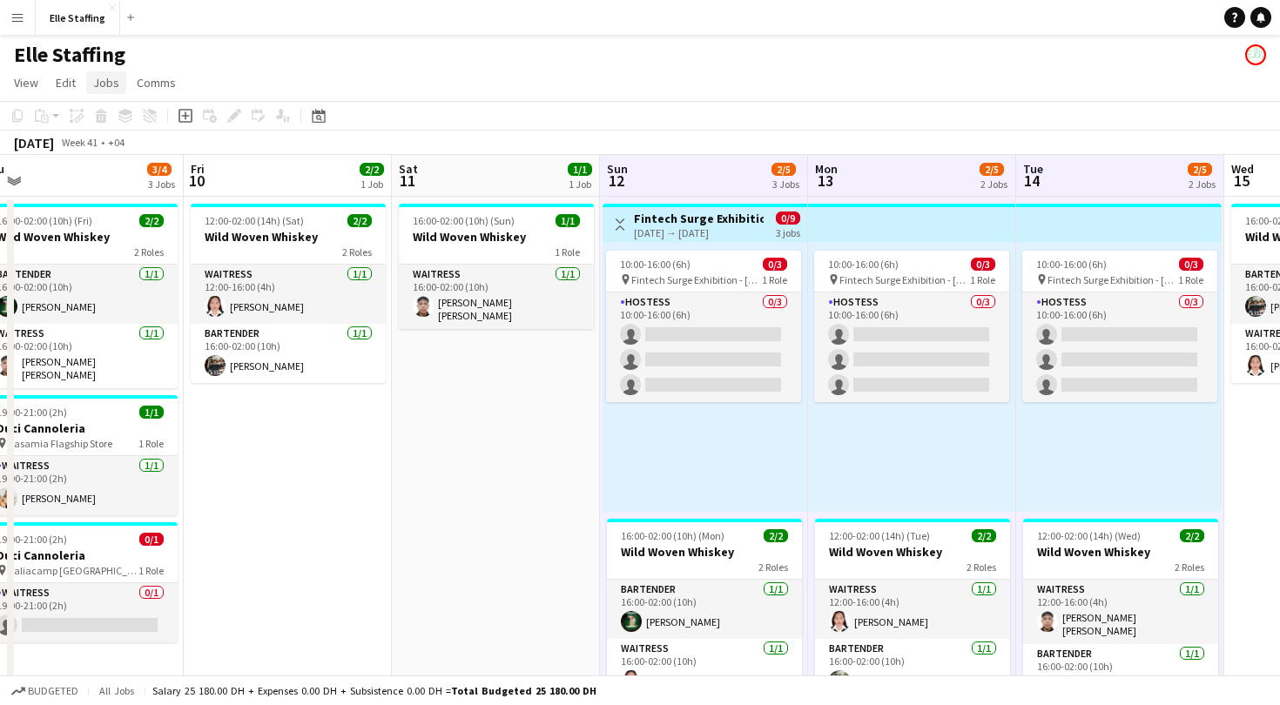
click at [115, 84] on span "Jobs" at bounding box center [106, 83] width 26 height 16
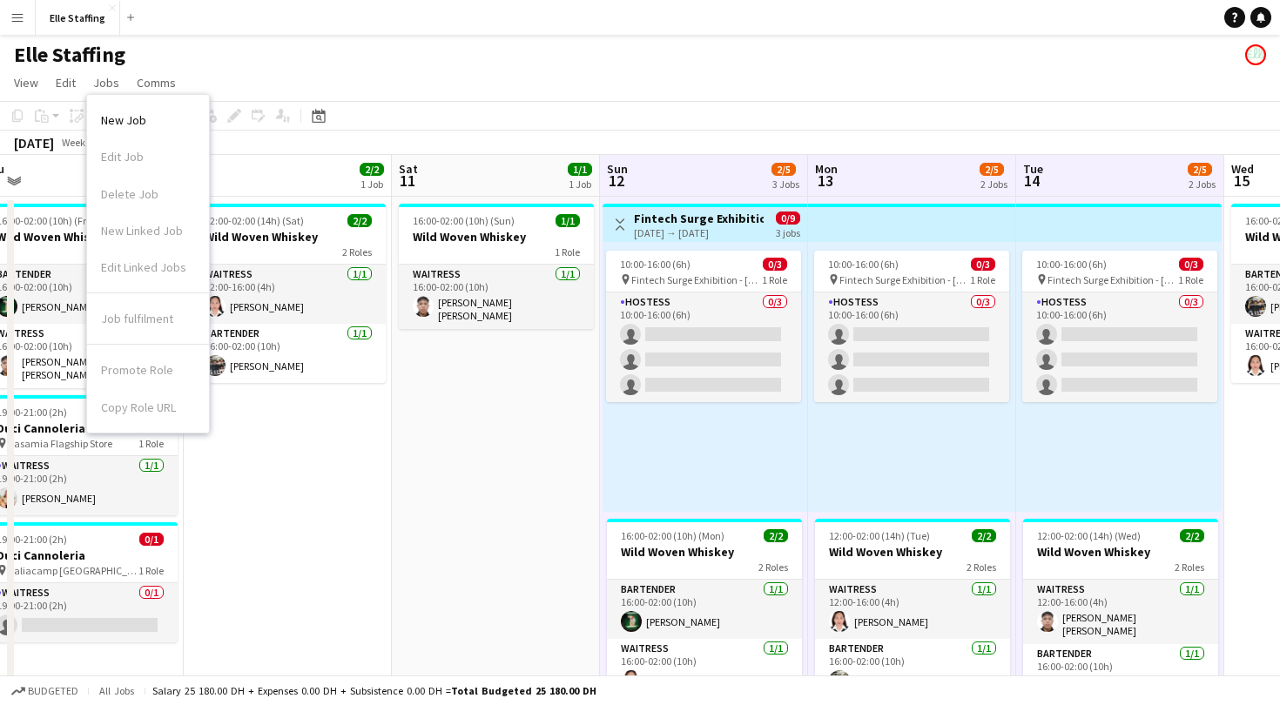
click at [152, 370] on div "Promote Role Copy Role URL" at bounding box center [148, 385] width 122 height 80
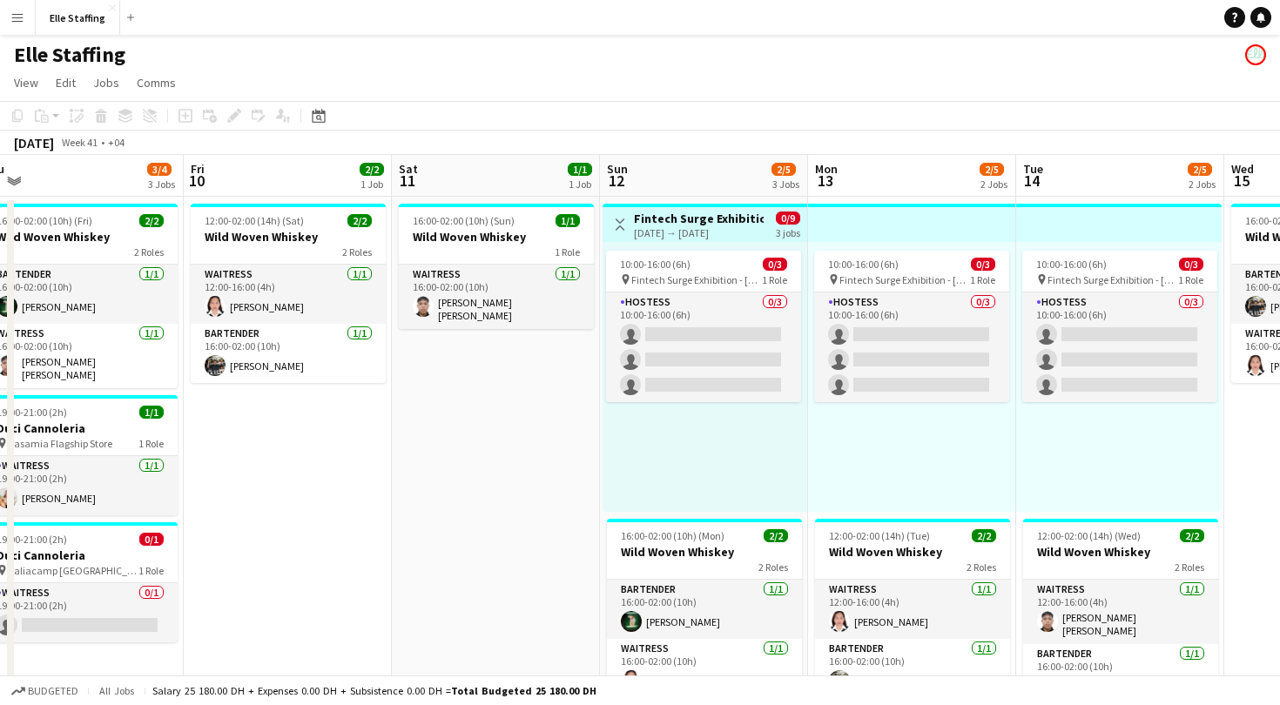
click at [152, 370] on app-card-role "Waitress [DATE] 16:00-02:00 (10h) [PERSON_NAME] [PERSON_NAME] Amor" at bounding box center [80, 356] width 195 height 64
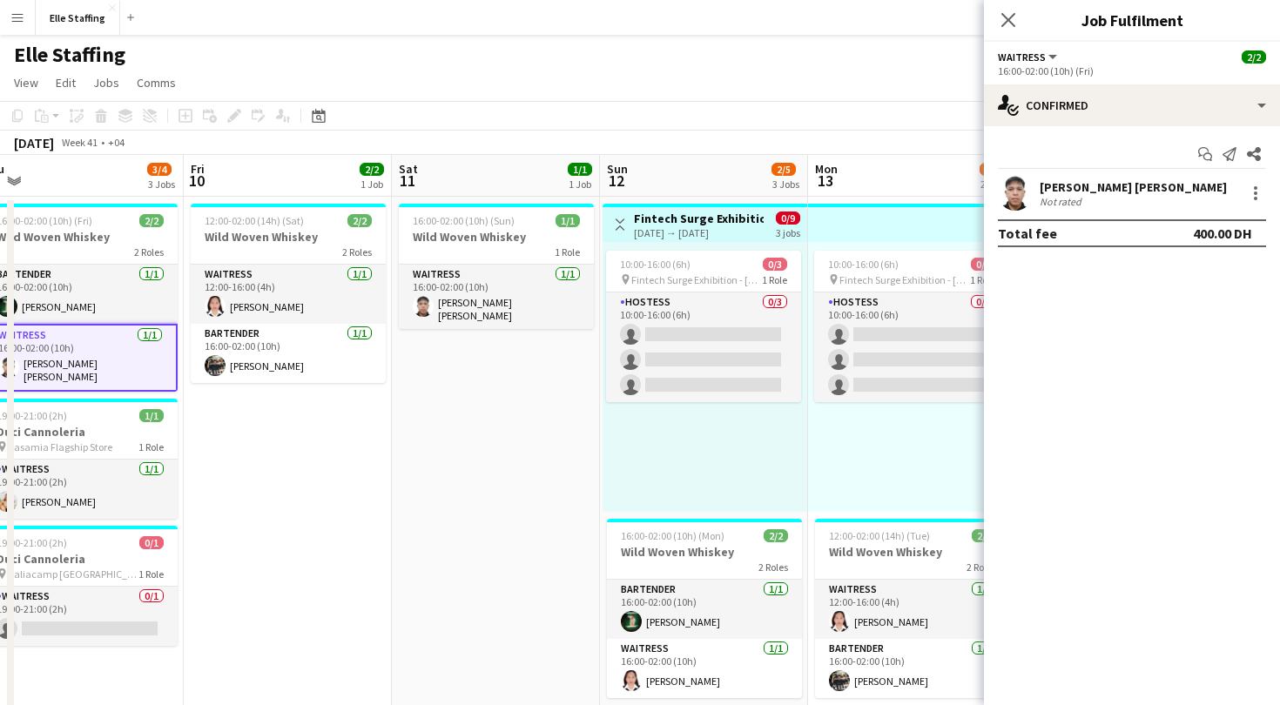
click at [152, 370] on app-card-role "Waitress [DATE] 16:00-02:00 (10h) [PERSON_NAME] [PERSON_NAME] Amor" at bounding box center [80, 358] width 195 height 68
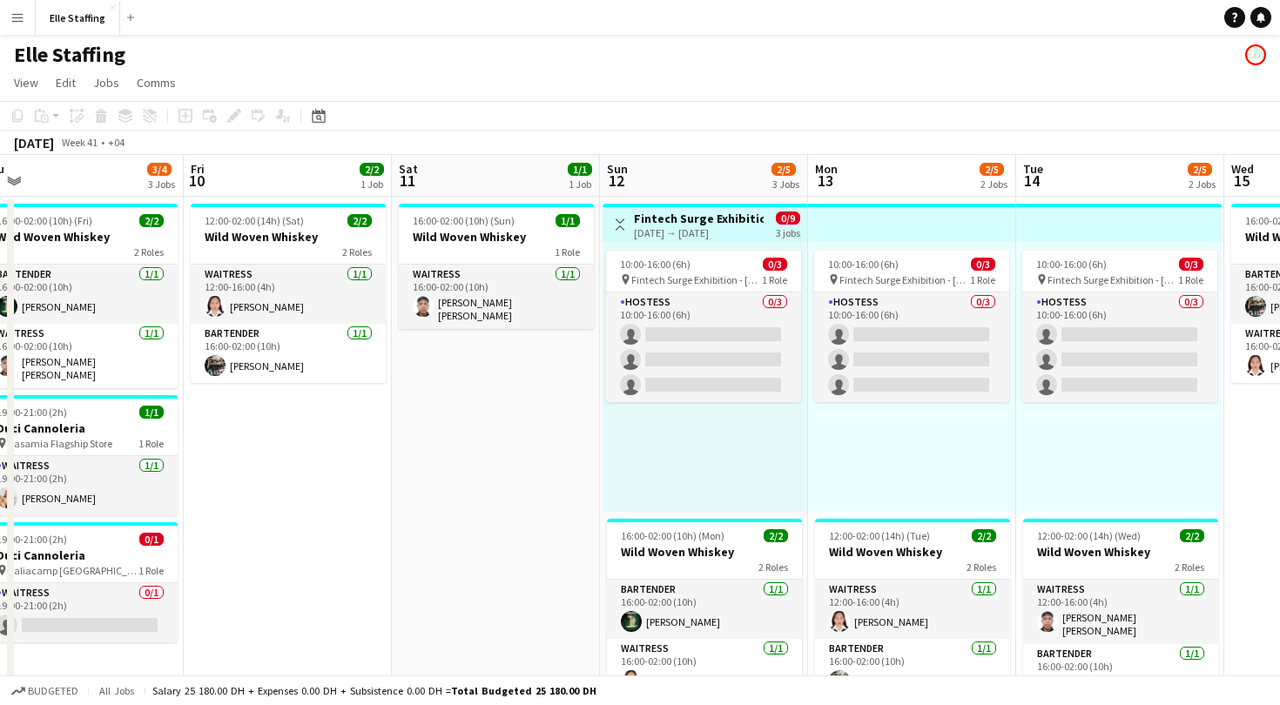
click at [689, 231] on div "[DATE] → [DATE]" at bounding box center [699, 232] width 130 height 13
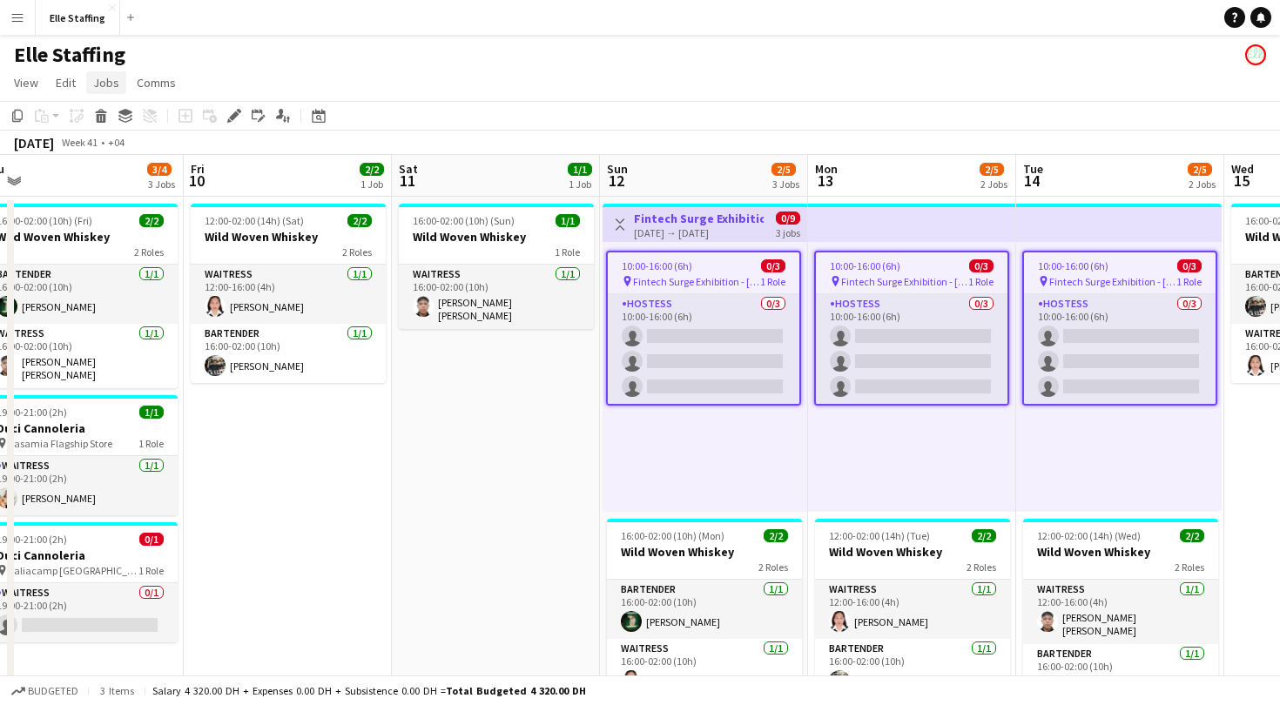
click at [101, 90] on span "Jobs" at bounding box center [106, 83] width 26 height 16
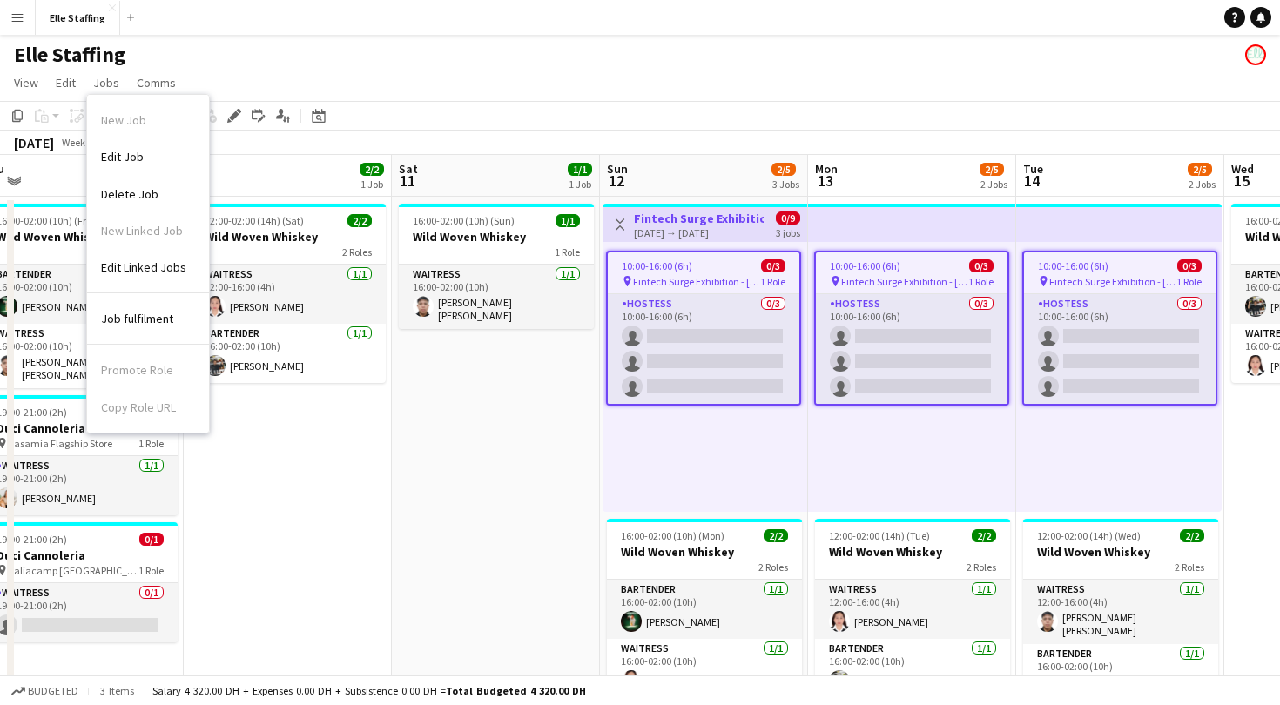
click at [566, 66] on div "Elle Staffing" at bounding box center [640, 51] width 1280 height 33
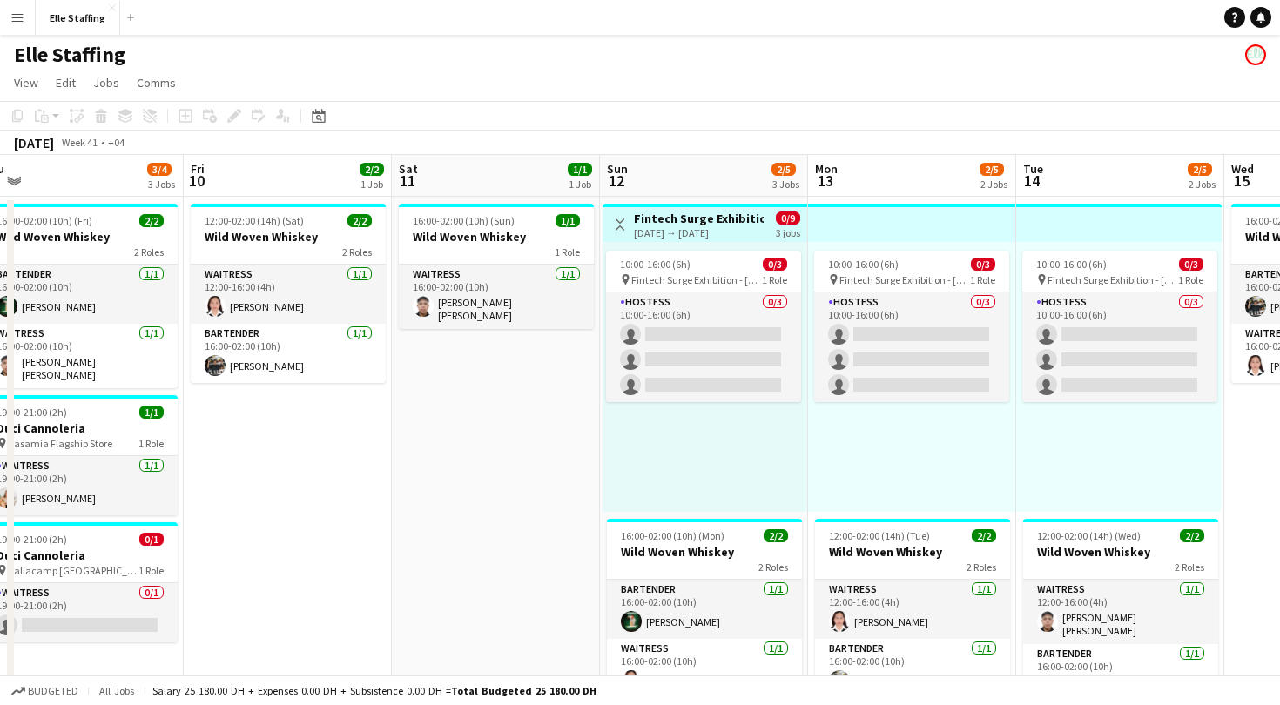
click at [10, 27] on button "Menu" at bounding box center [17, 17] width 35 height 35
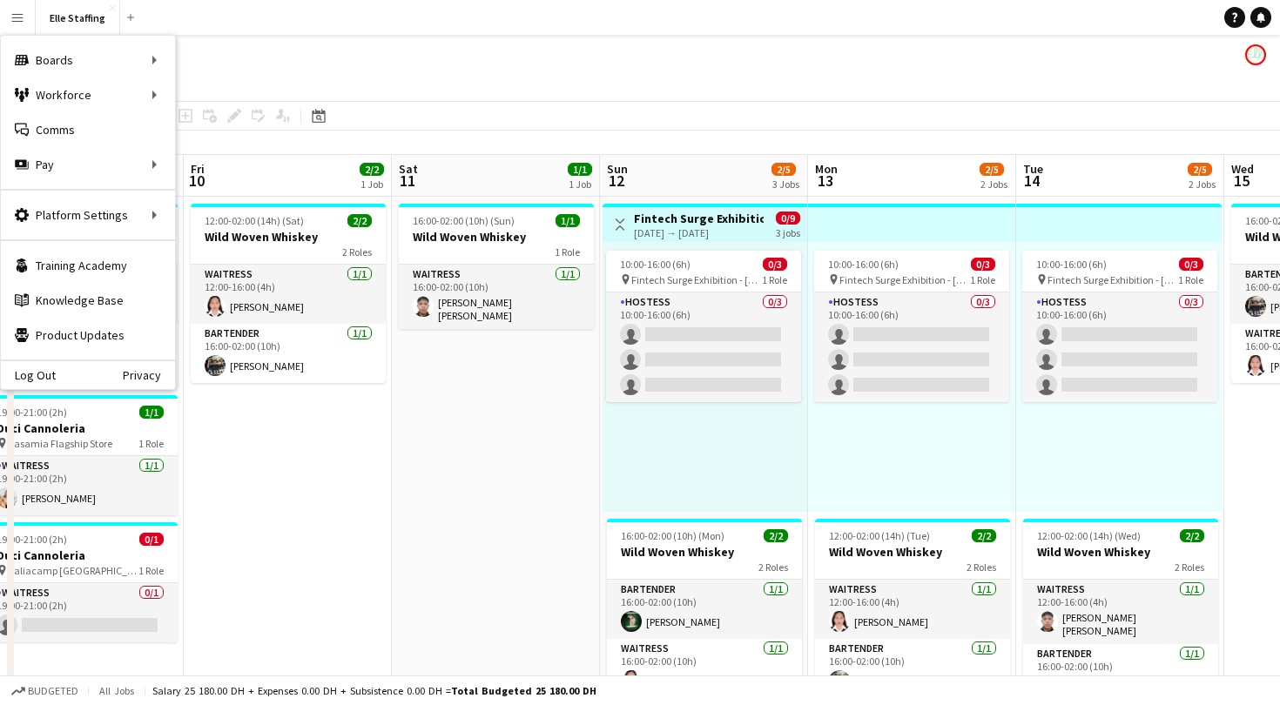
click at [782, 59] on div "Elle Staffing" at bounding box center [640, 51] width 1280 height 33
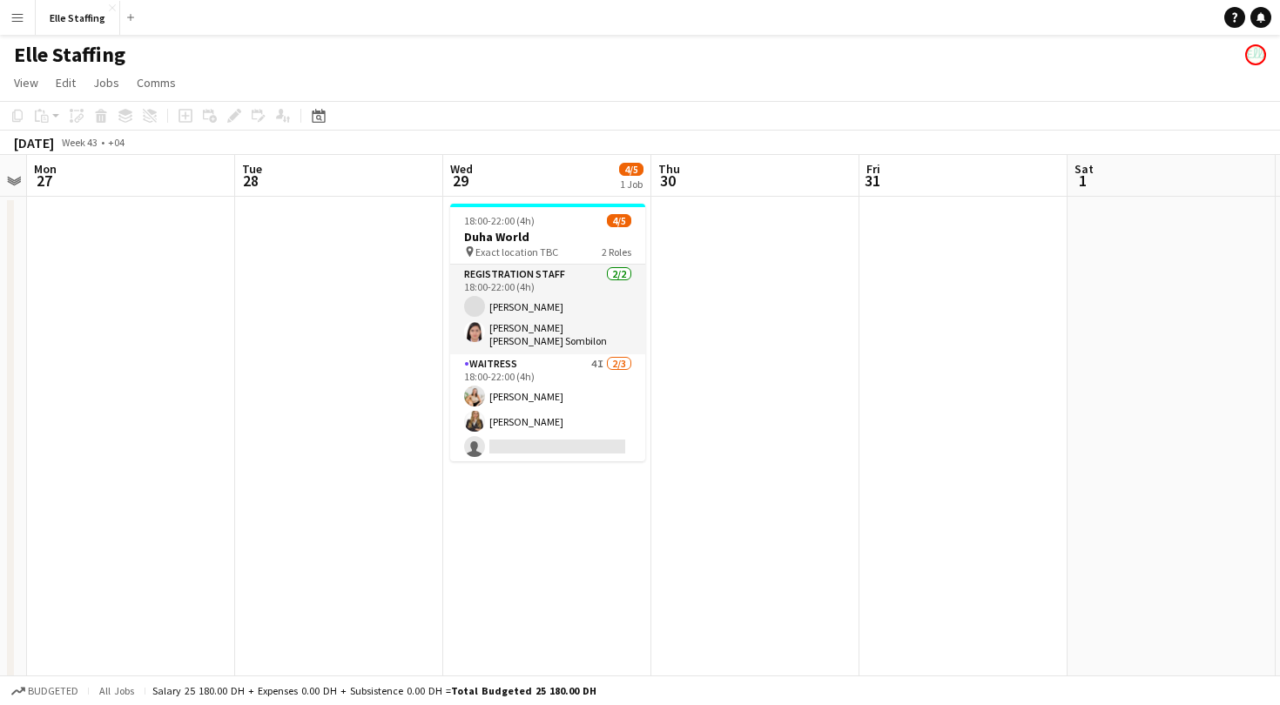
scroll to position [0, 596]
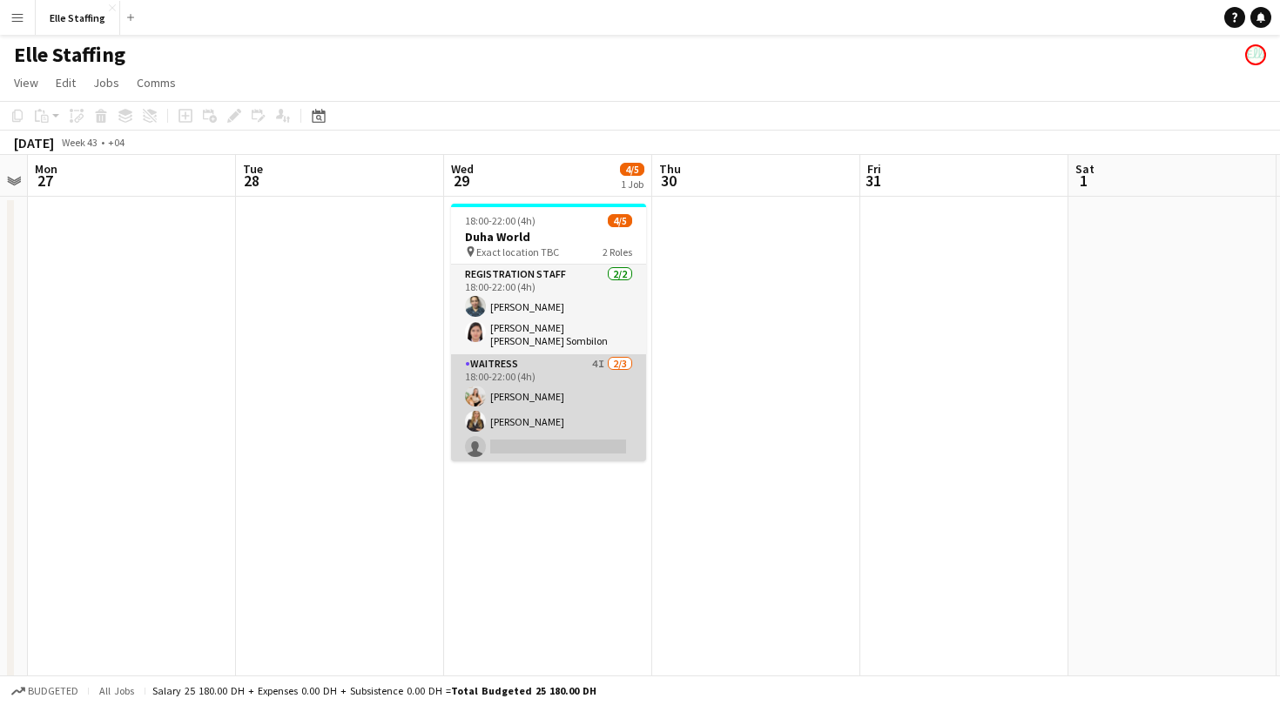
click at [521, 398] on app-card-role "Waitress 4I [DATE] 18:00-22:00 (4h) [PERSON_NAME] [PERSON_NAME] single-neutral-…" at bounding box center [548, 409] width 195 height 110
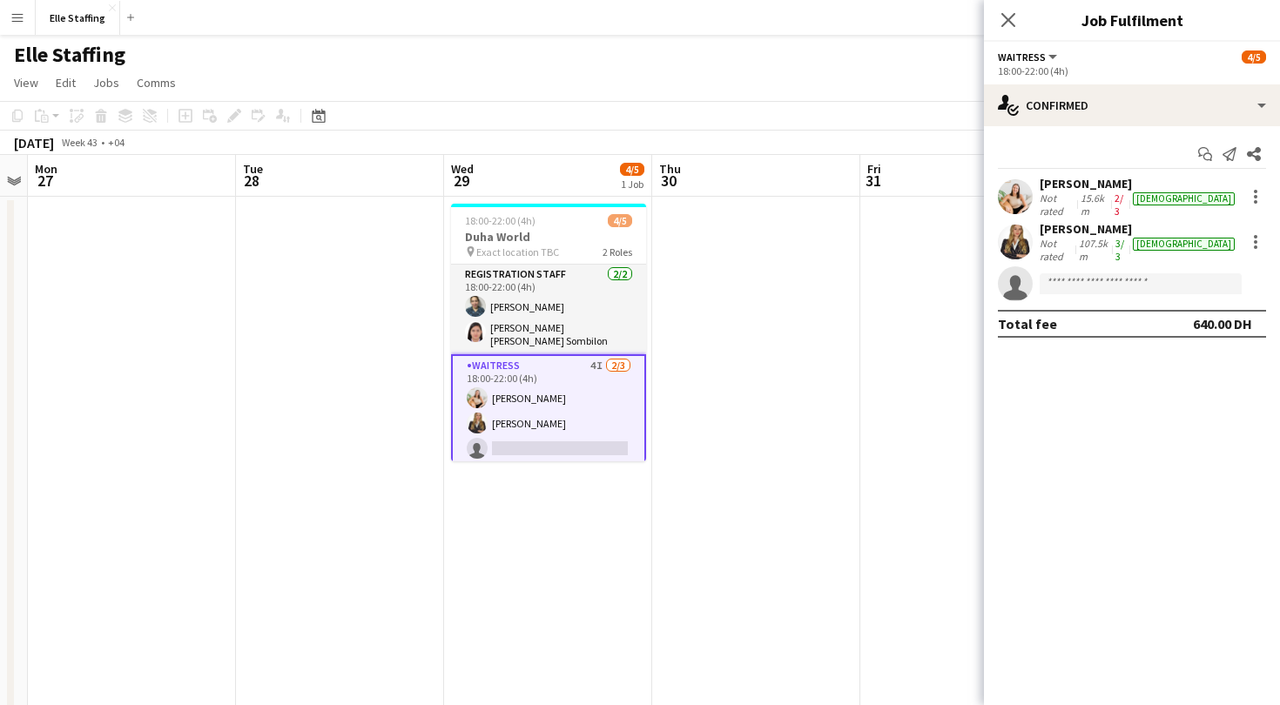
click at [5, 13] on button "Menu" at bounding box center [17, 17] width 35 height 35
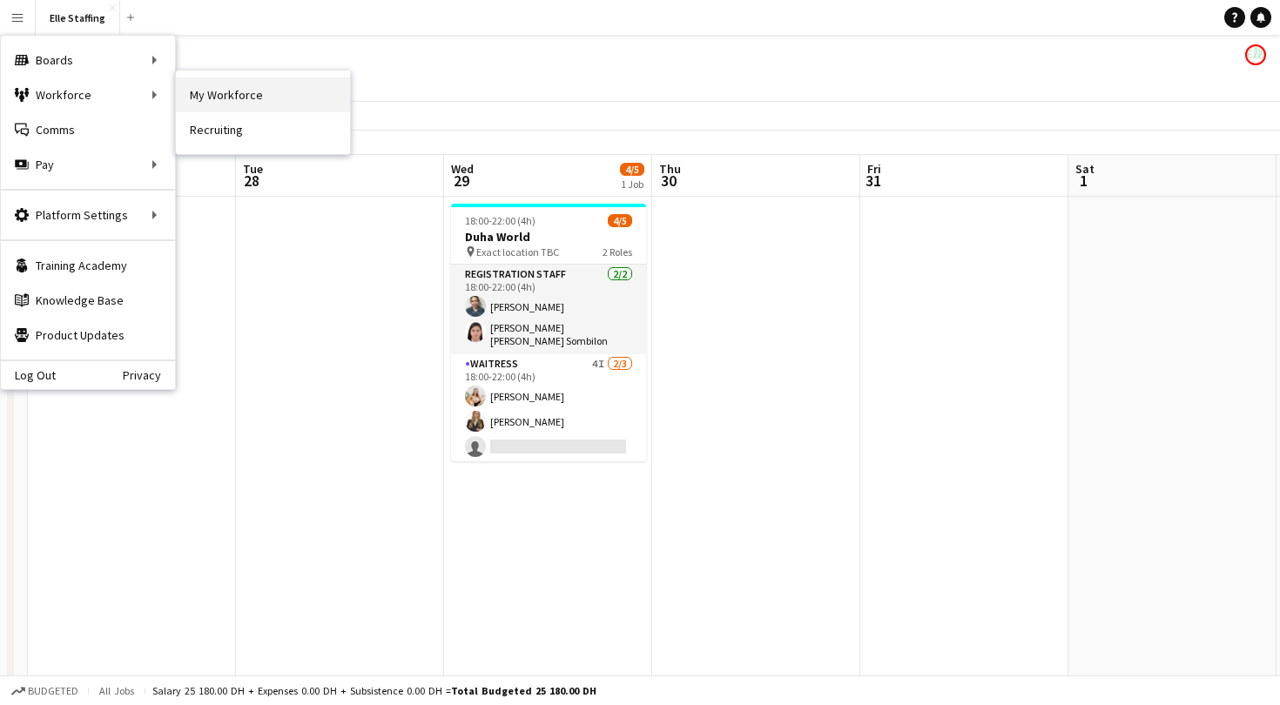
click at [232, 89] on link "My Workforce" at bounding box center [263, 94] width 174 height 35
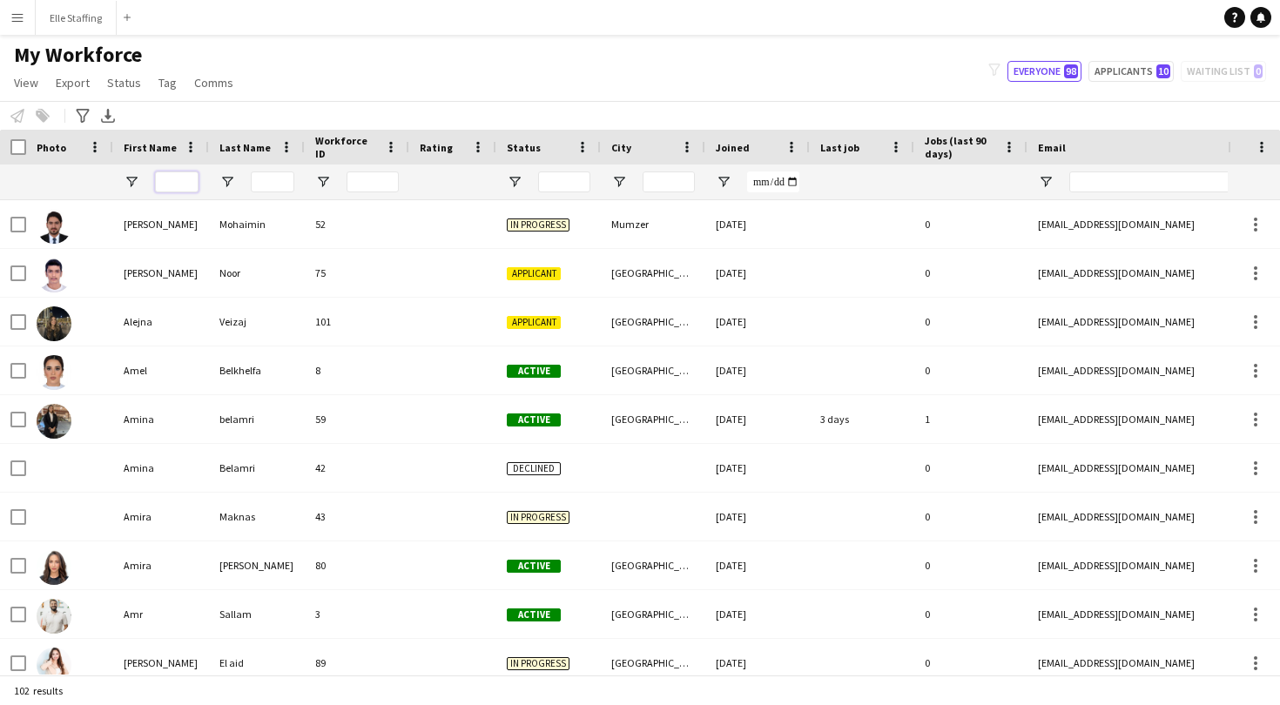
click at [172, 179] on input "First Name Filter Input" at bounding box center [177, 182] width 44 height 21
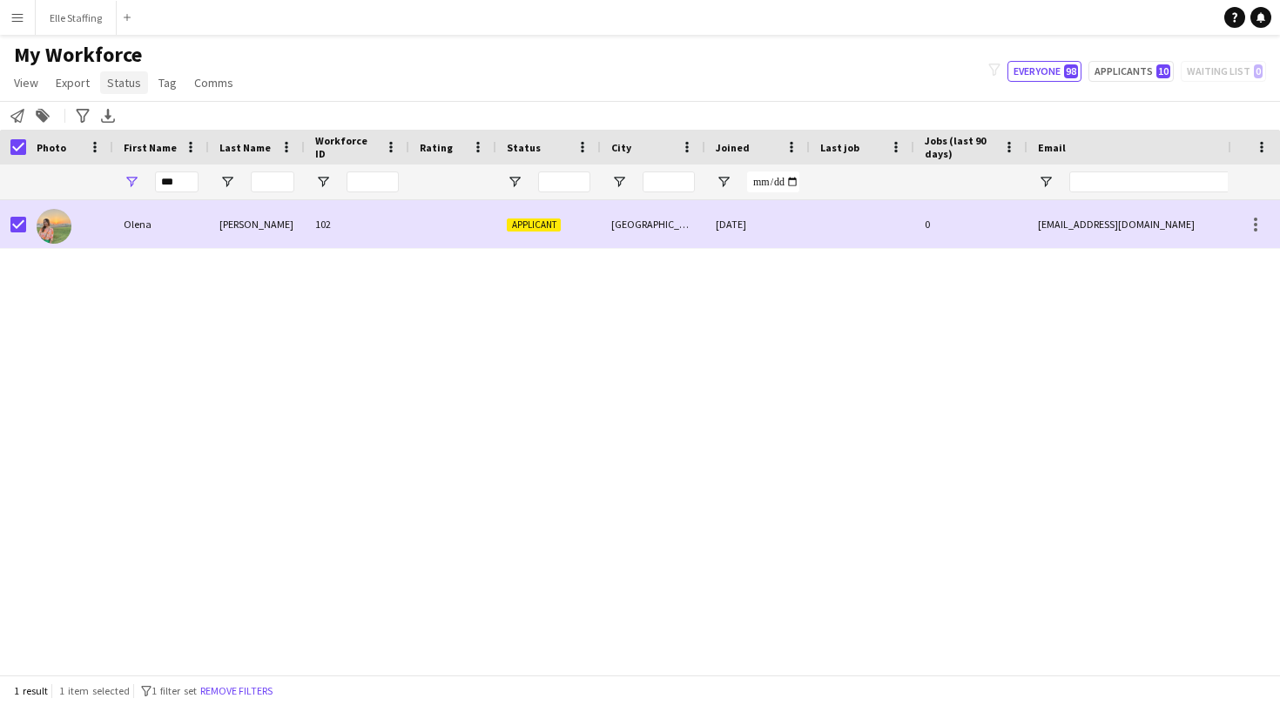
click at [117, 91] on link "Status" at bounding box center [124, 82] width 48 height 23
click at [163, 83] on span "Tag" at bounding box center [167, 83] width 18 height 16
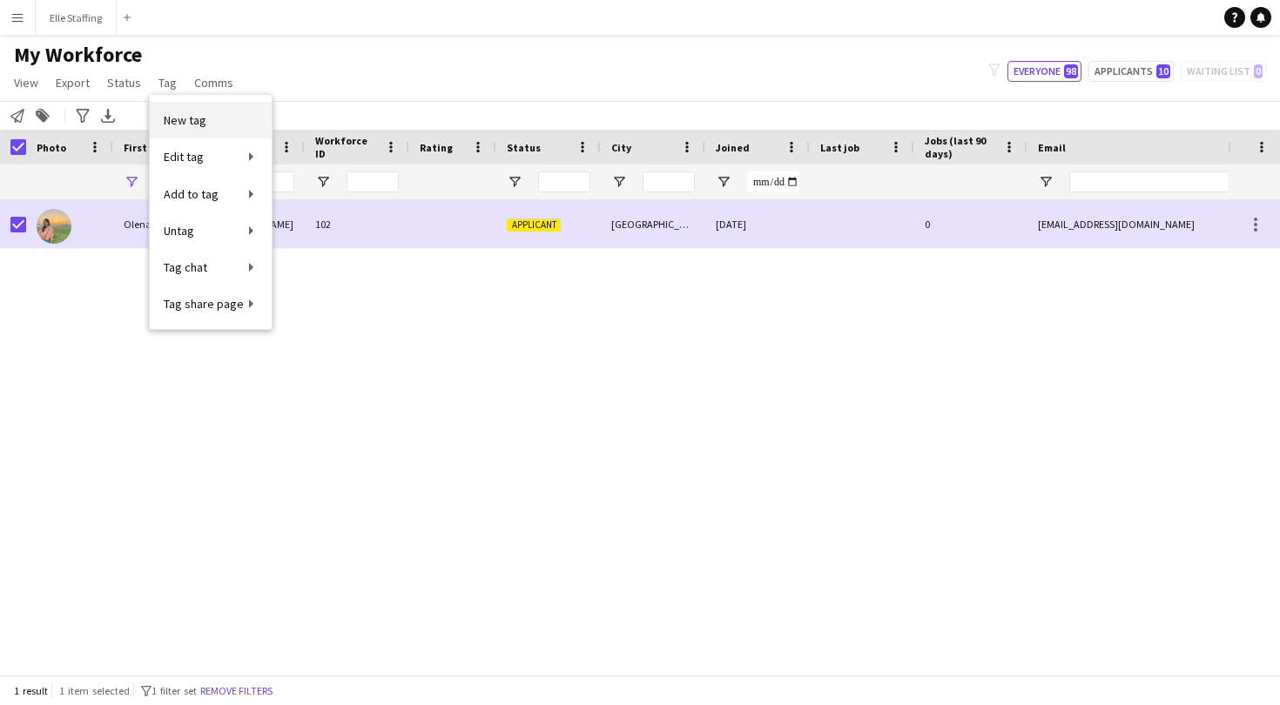
click at [174, 116] on span "New tag" at bounding box center [185, 120] width 43 height 16
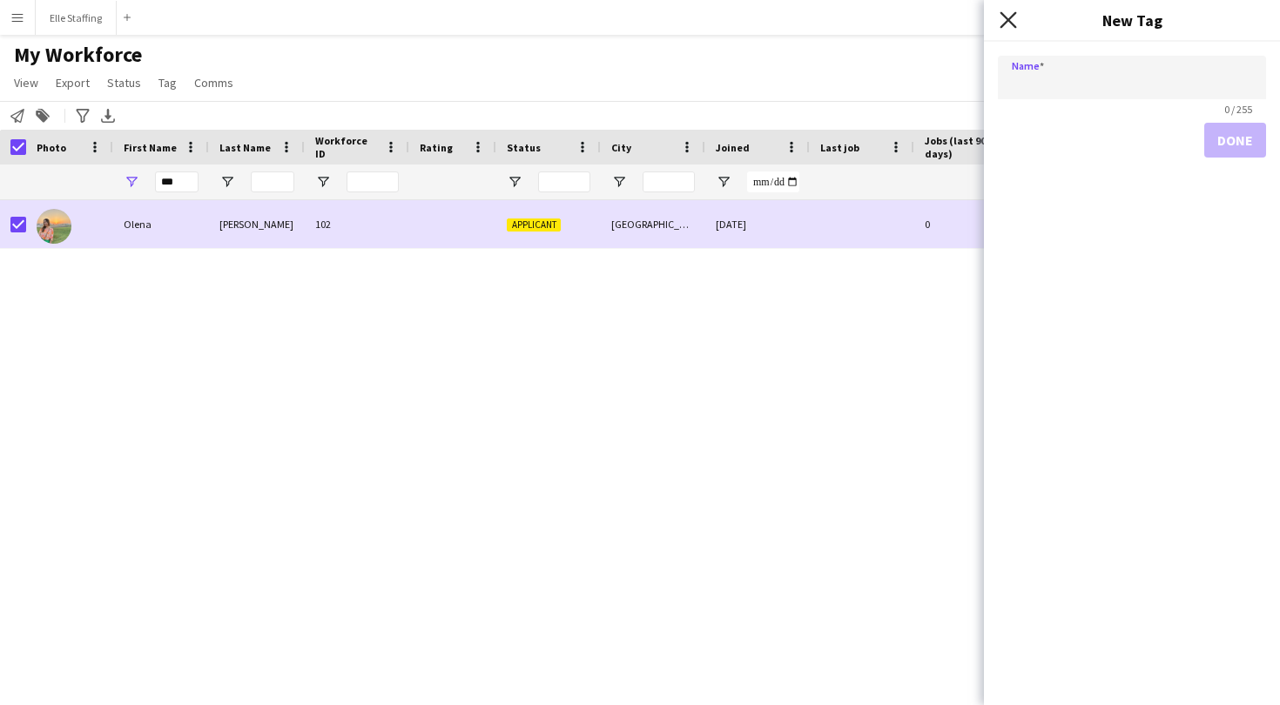
click at [1010, 18] on icon at bounding box center [1008, 19] width 17 height 17
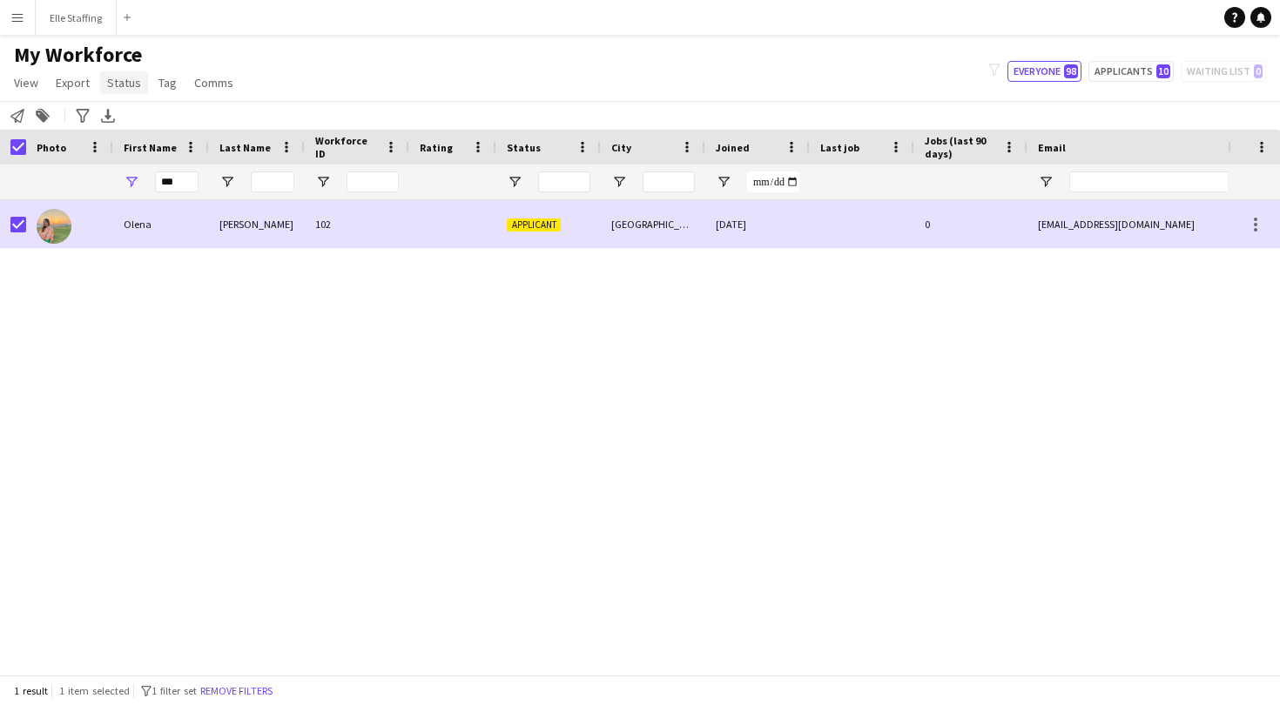
click at [123, 86] on span "Status" at bounding box center [124, 83] width 34 height 16
click at [141, 120] on link "Edit" at bounding box center [161, 120] width 122 height 37
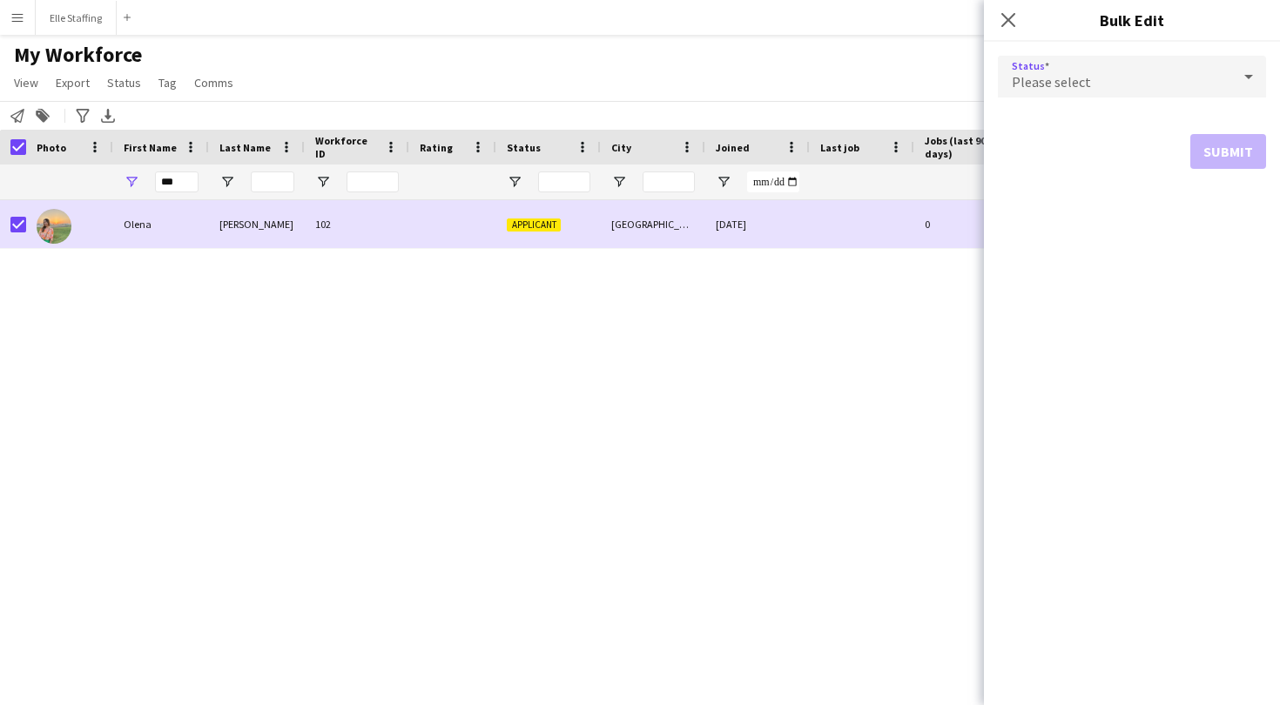
click at [1087, 70] on div "Please select" at bounding box center [1114, 77] width 233 height 42
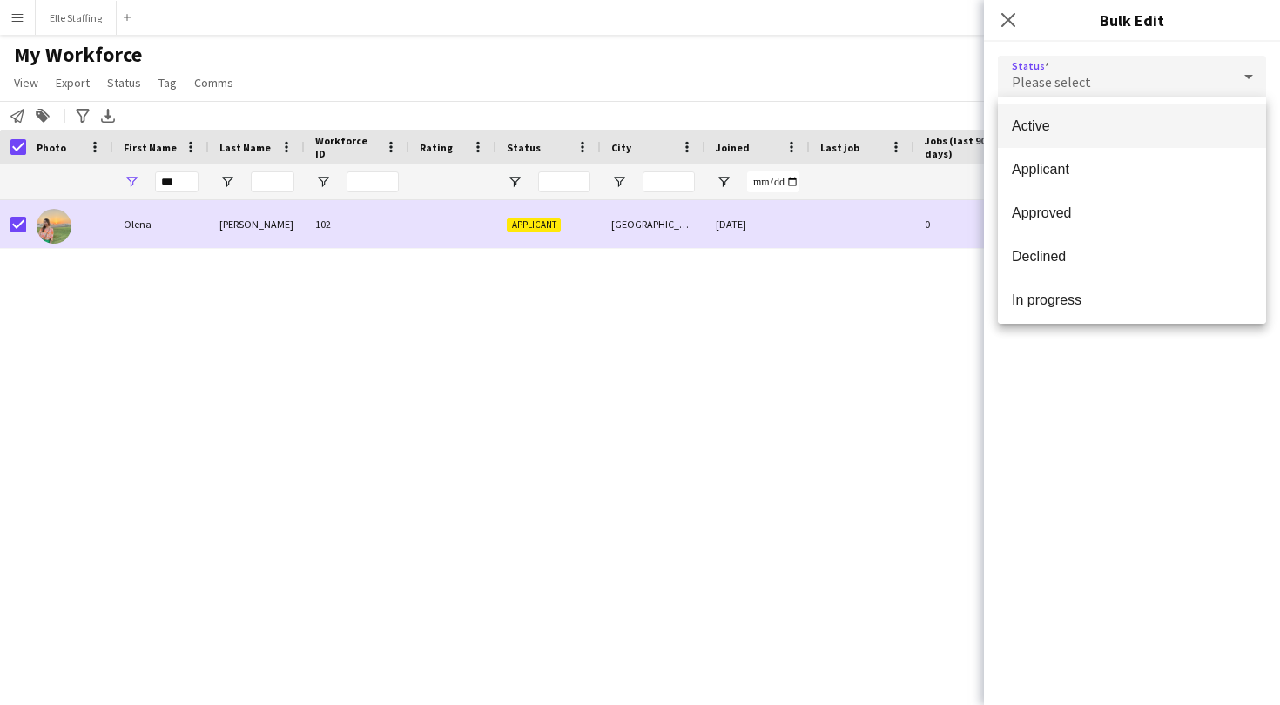
click at [1069, 118] on span "Active" at bounding box center [1132, 126] width 240 height 17
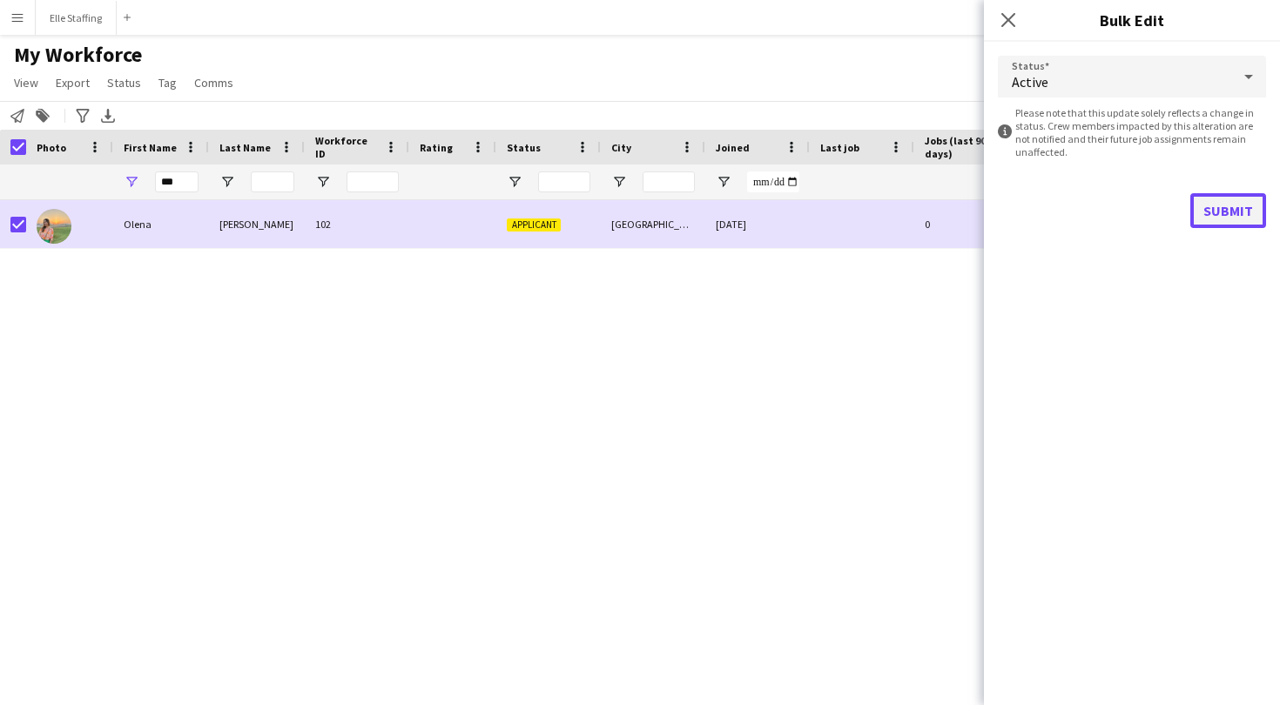
click at [1225, 206] on button "Submit" at bounding box center [1228, 210] width 76 height 35
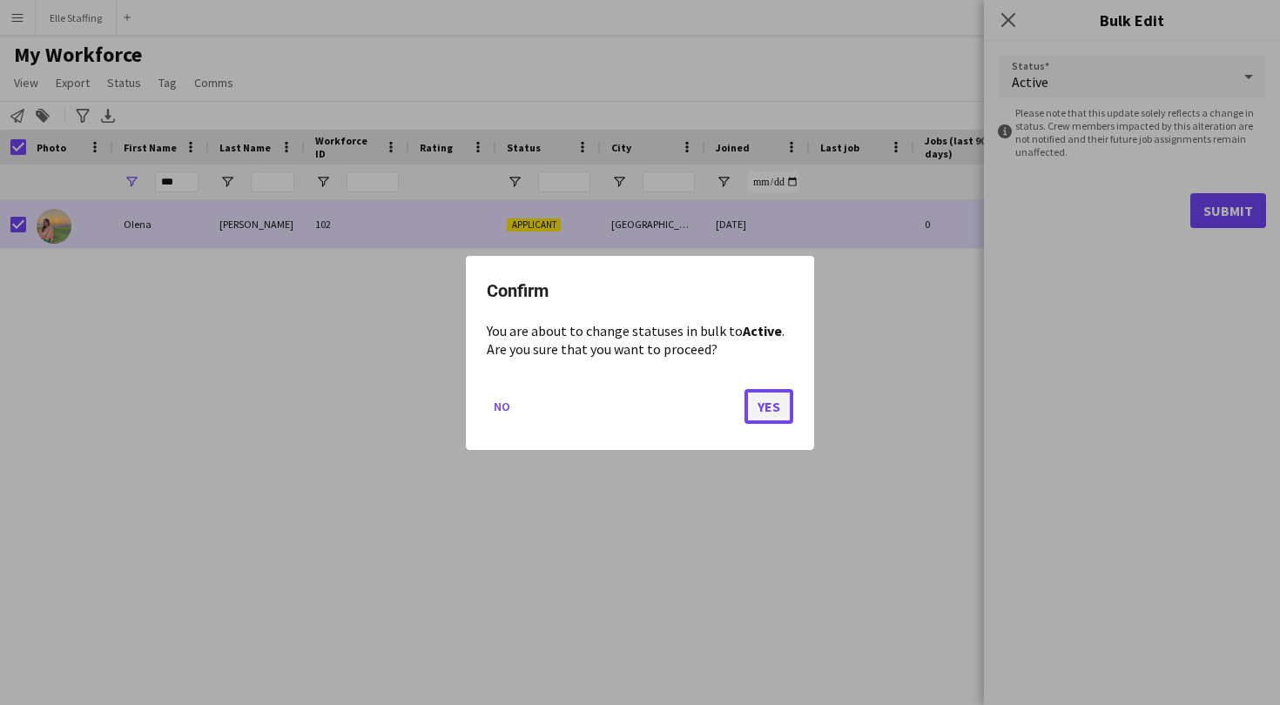
click at [763, 407] on button "Yes" at bounding box center [769, 405] width 49 height 35
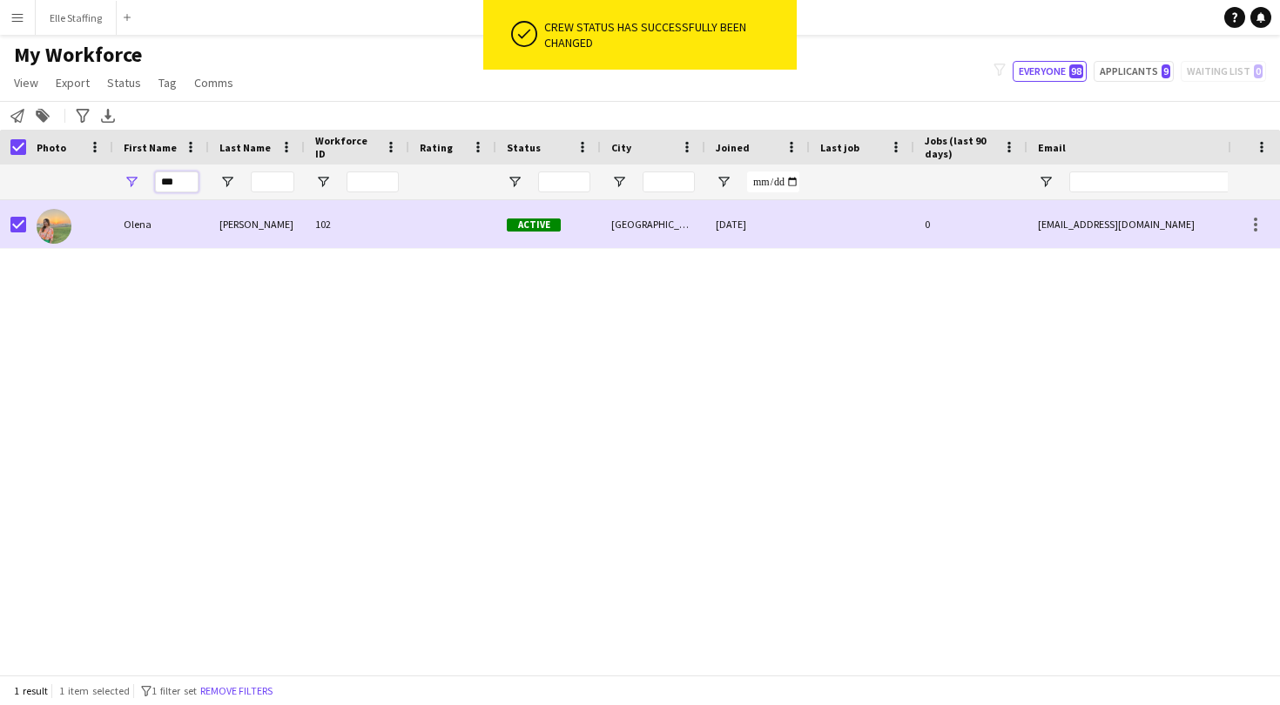
click at [181, 180] on input "***" at bounding box center [177, 182] width 44 height 21
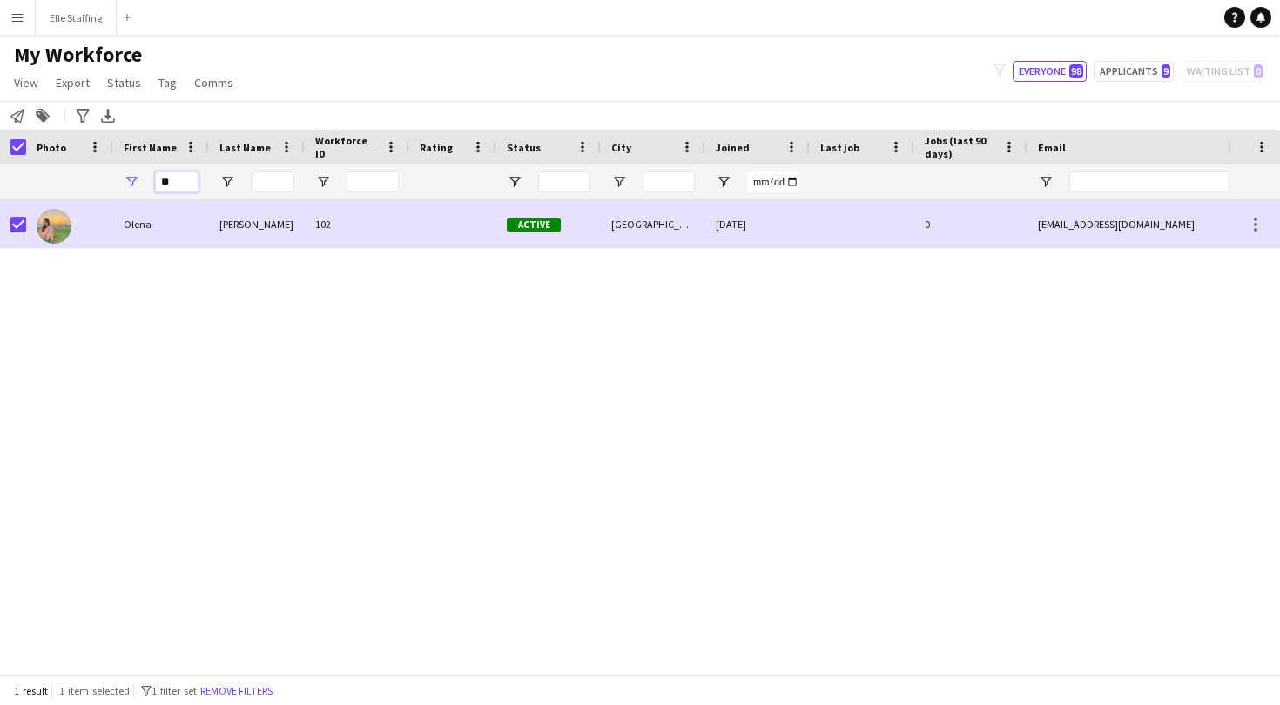
type input "*"
click at [186, 179] on input "******" at bounding box center [177, 182] width 44 height 21
type input "*"
click at [189, 182] on input "*****" at bounding box center [177, 182] width 44 height 21
type input "*"
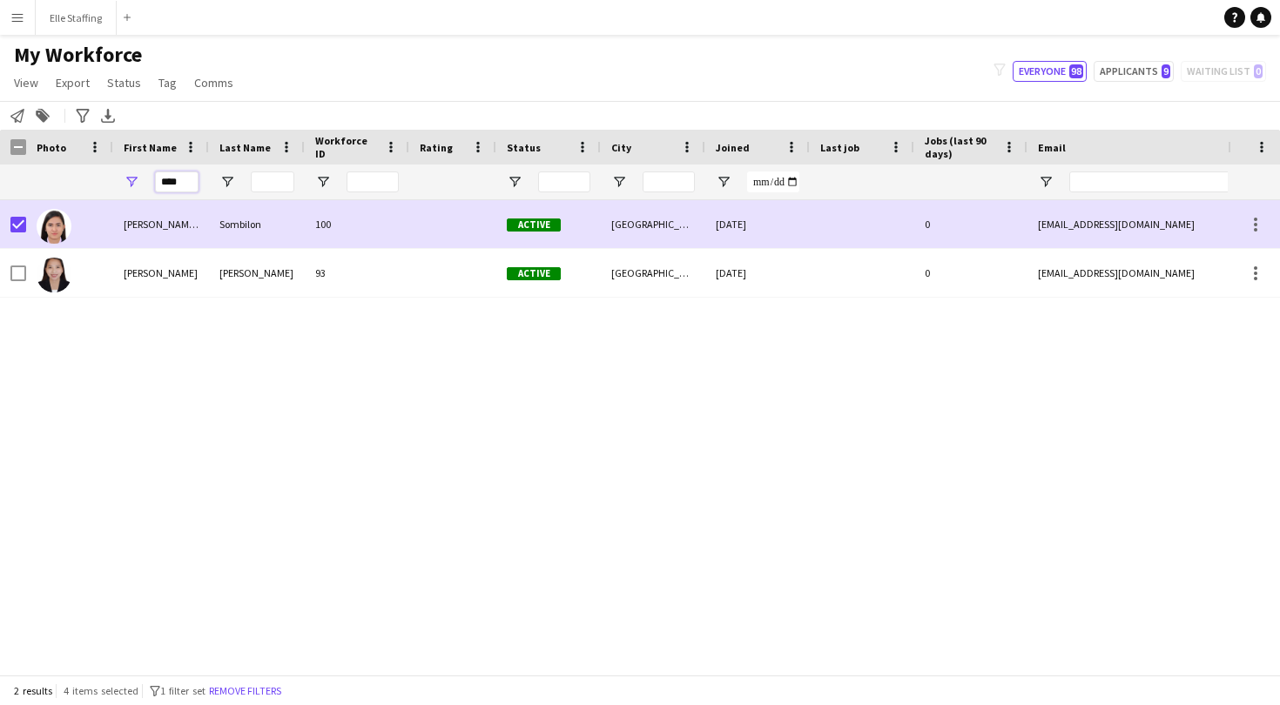
click at [189, 182] on input "****" at bounding box center [177, 182] width 44 height 21
type input "*"
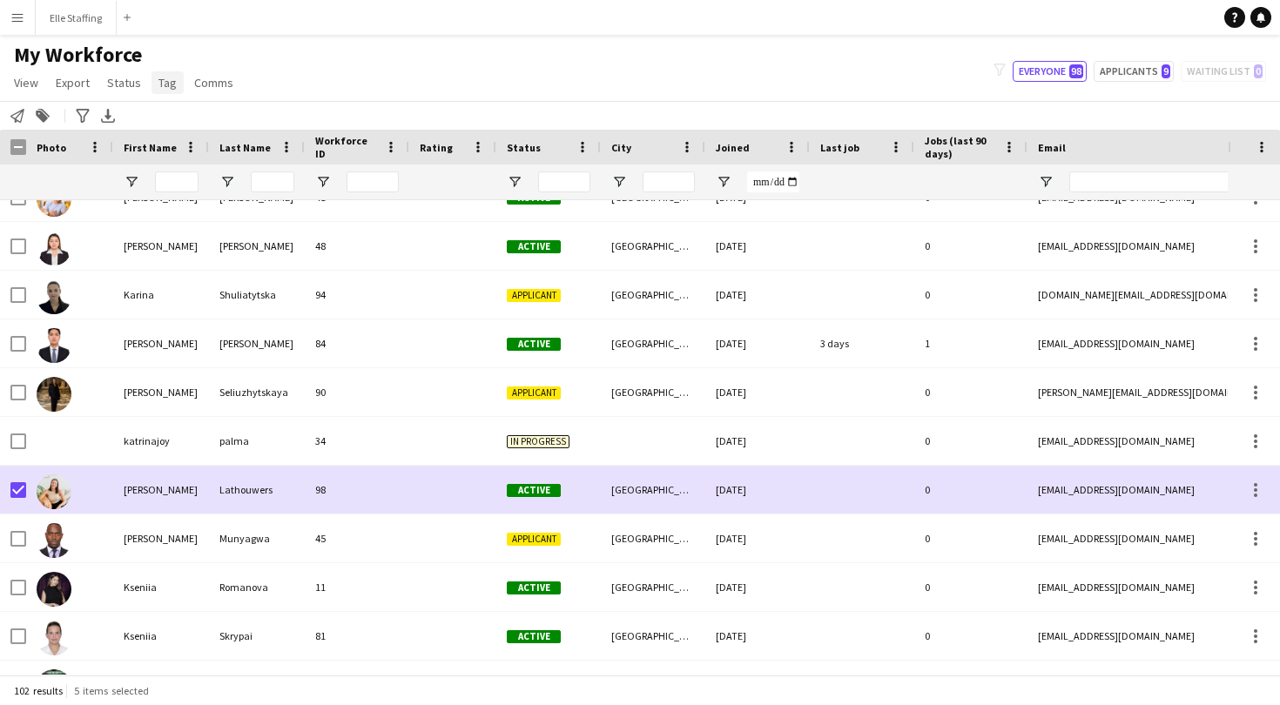
click at [165, 87] on span "Tag" at bounding box center [167, 83] width 18 height 16
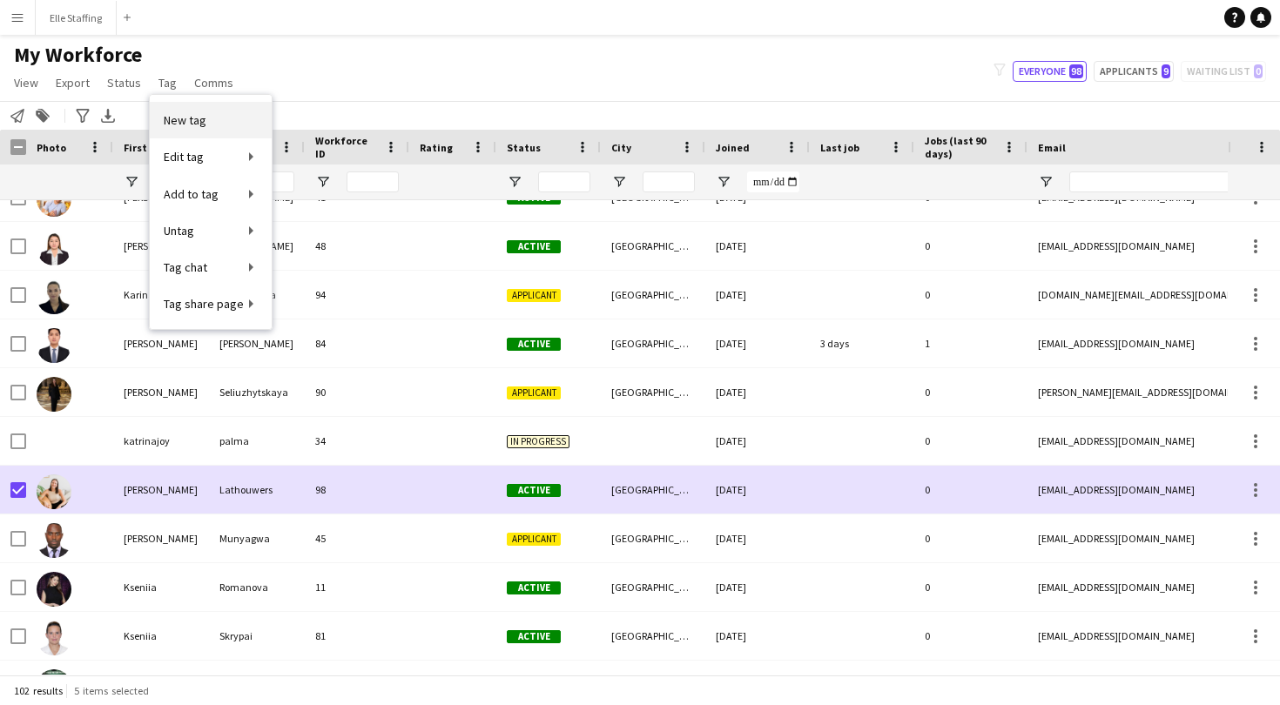
click at [185, 124] on span "New tag" at bounding box center [185, 120] width 43 height 16
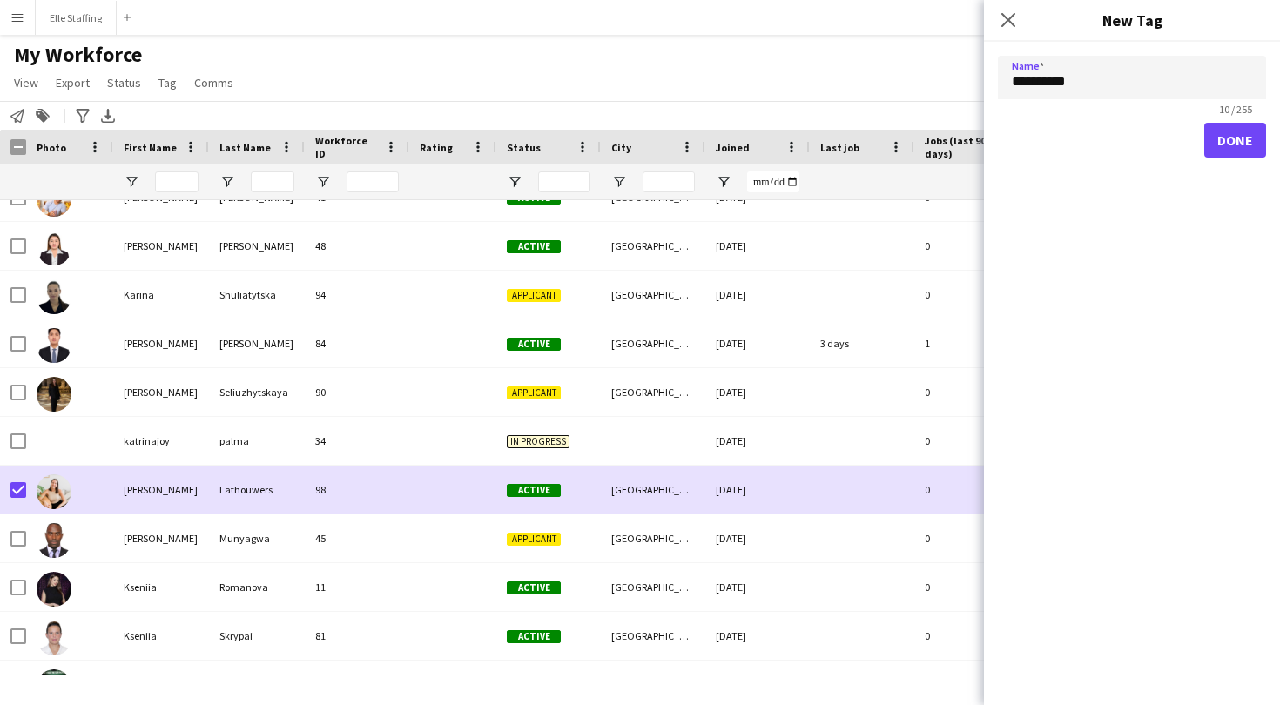
type input "**********"
click at [1238, 144] on button "Done" at bounding box center [1235, 140] width 62 height 35
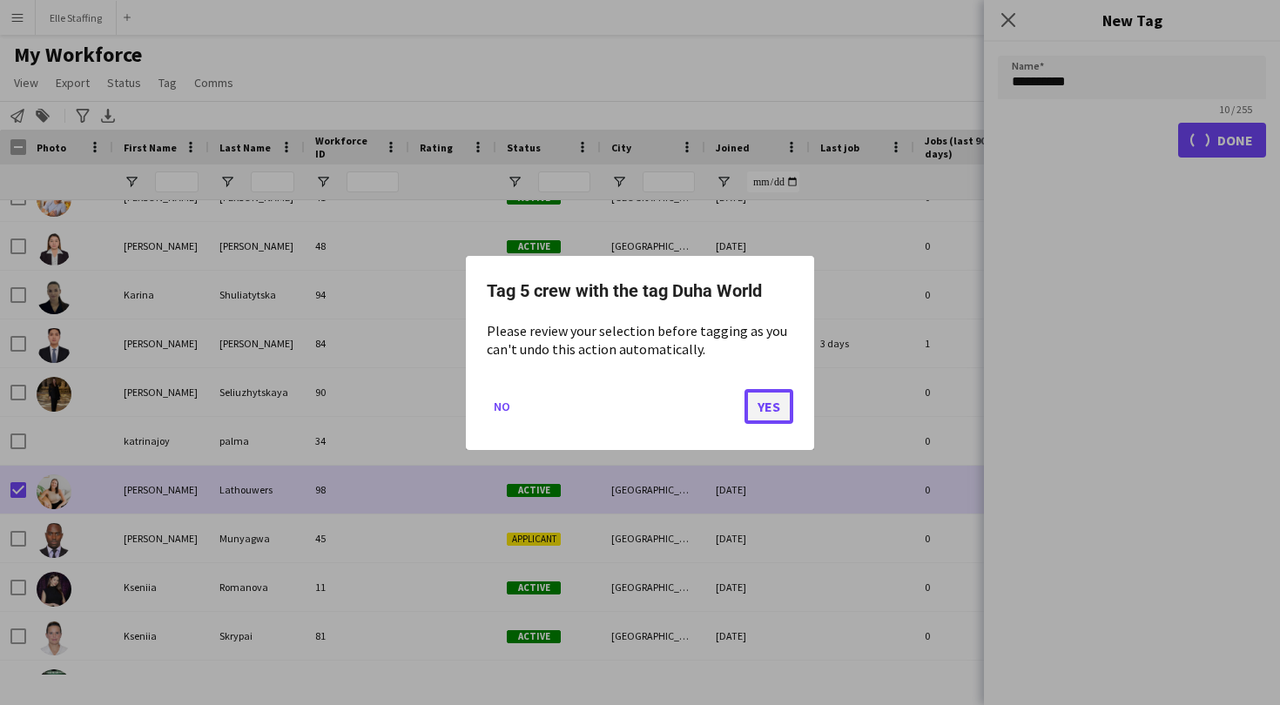
click at [765, 410] on button "Yes" at bounding box center [769, 405] width 49 height 35
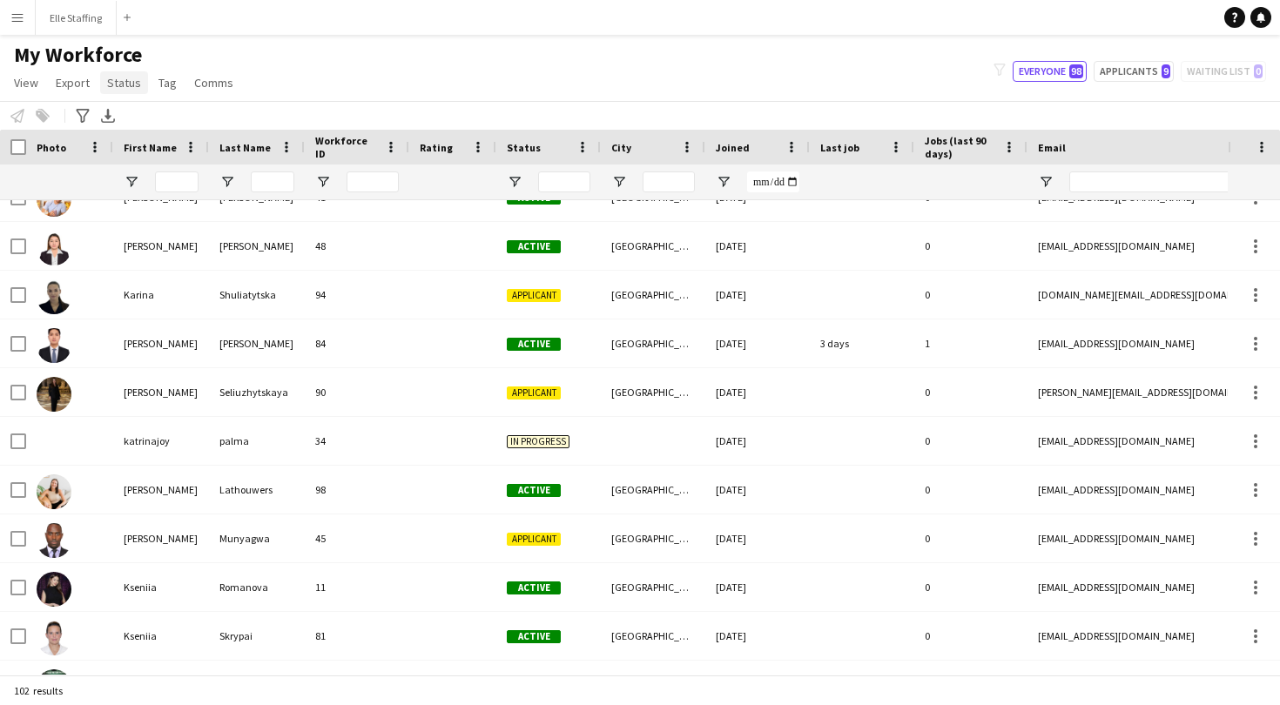
click at [122, 80] on span "Status" at bounding box center [124, 83] width 34 height 16
click at [158, 80] on span "Tag" at bounding box center [167, 83] width 18 height 16
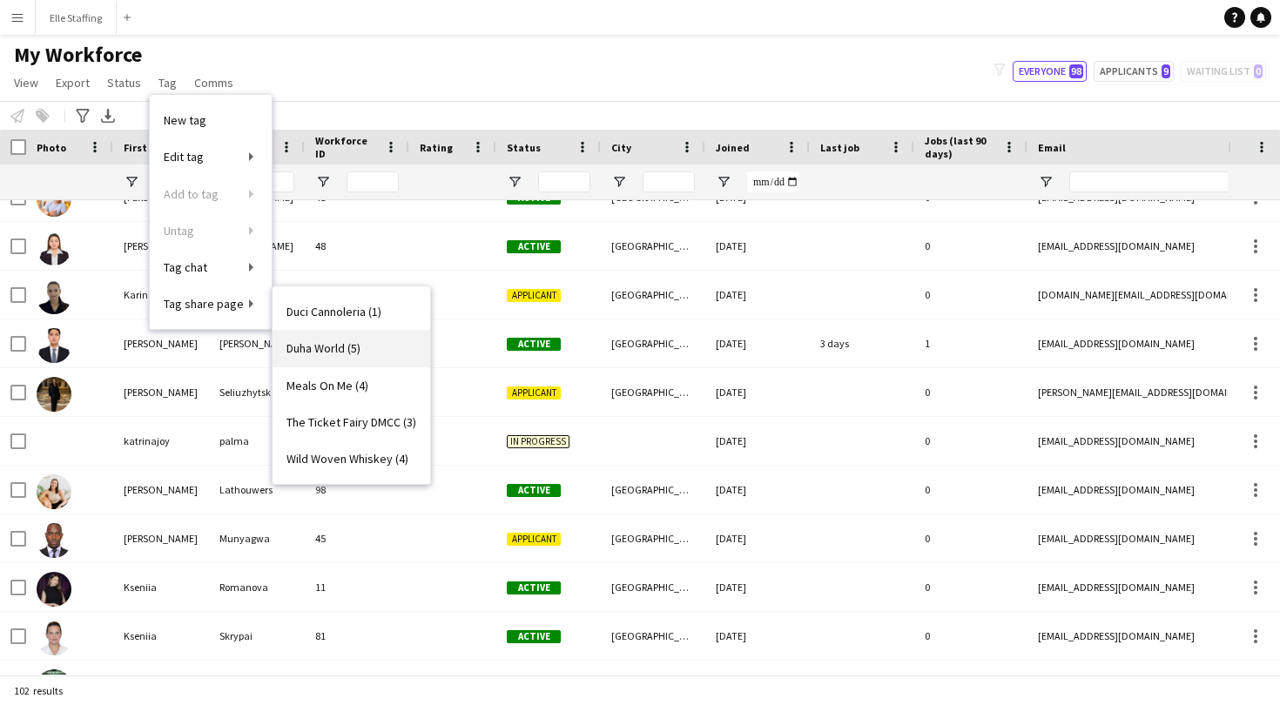
click at [342, 347] on span "Duha World (5)" at bounding box center [323, 348] width 74 height 16
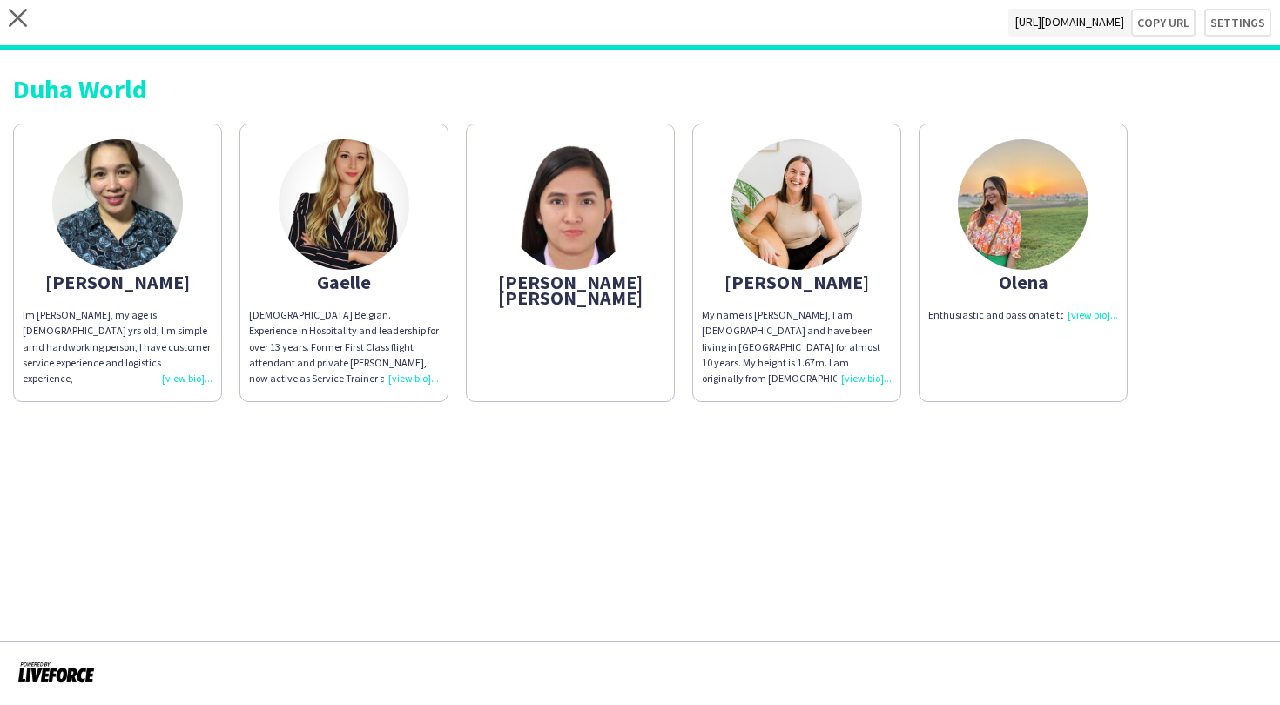
click at [414, 379] on div "[DEMOGRAPHIC_DATA] Belgian. Experience in Hospitality and leadership for over 1…" at bounding box center [344, 346] width 190 height 79
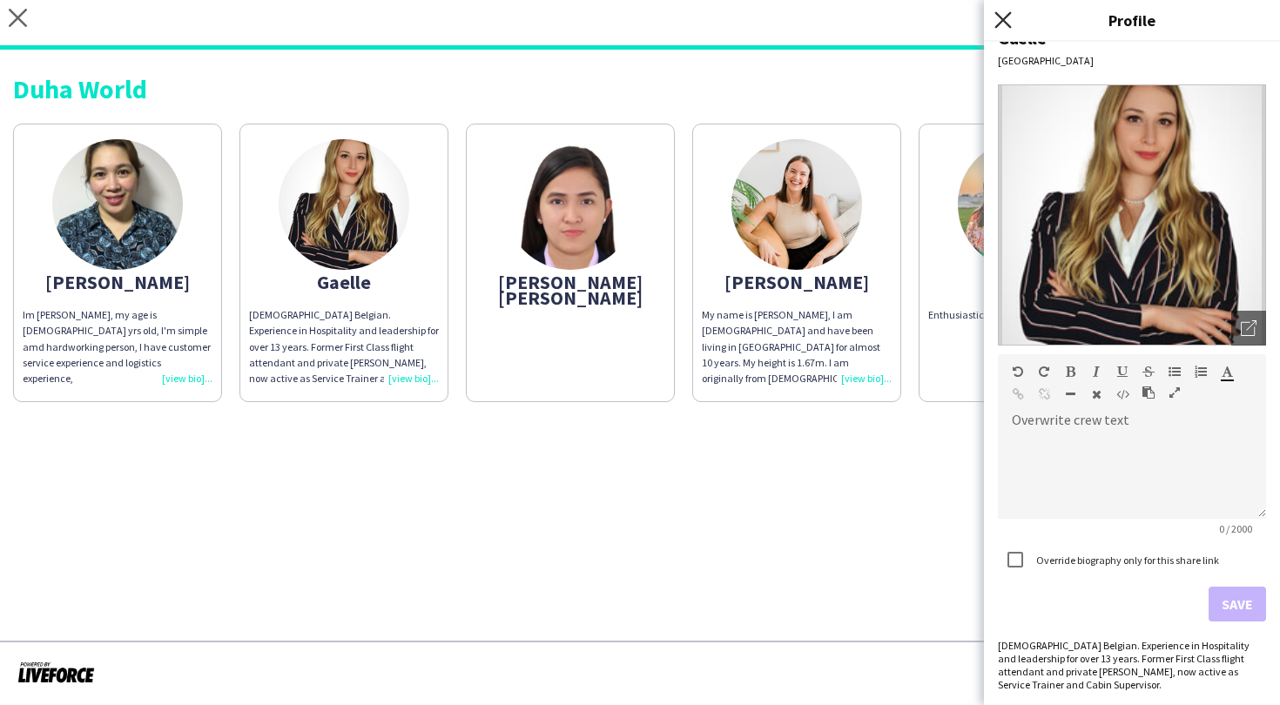
click at [1005, 17] on icon at bounding box center [1002, 19] width 17 height 17
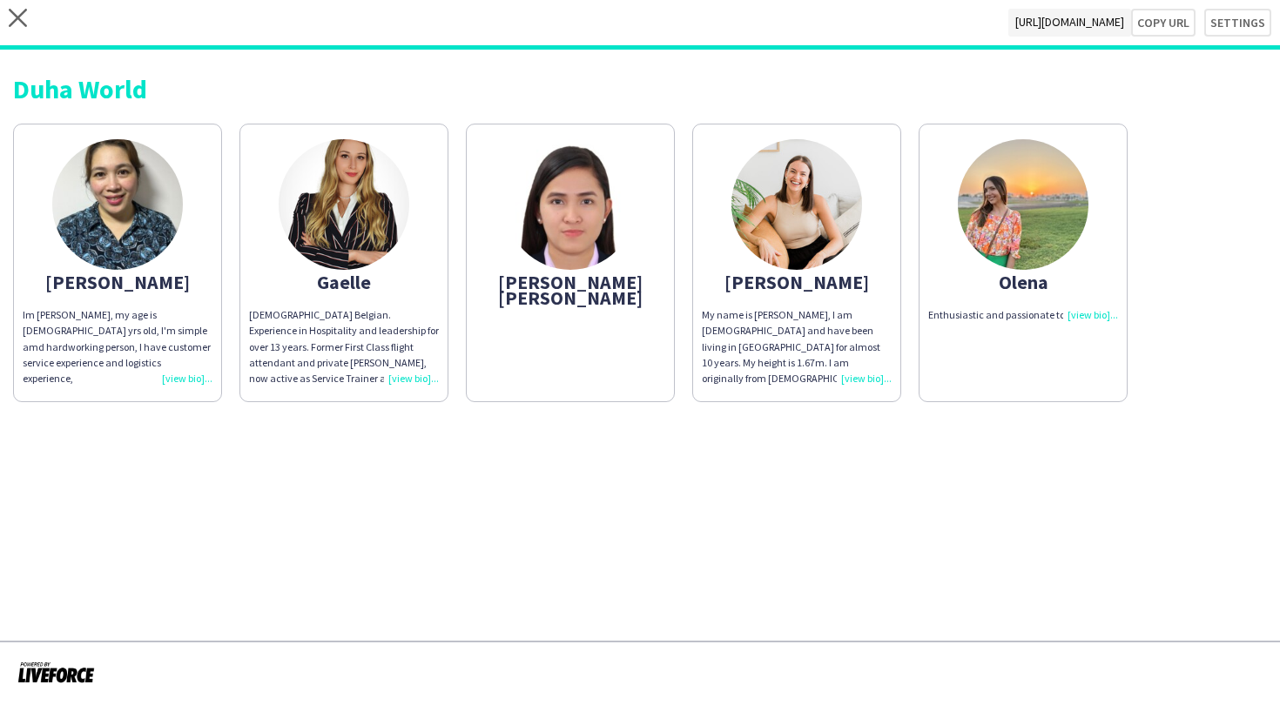
click at [1041, 206] on img at bounding box center [1023, 204] width 131 height 131
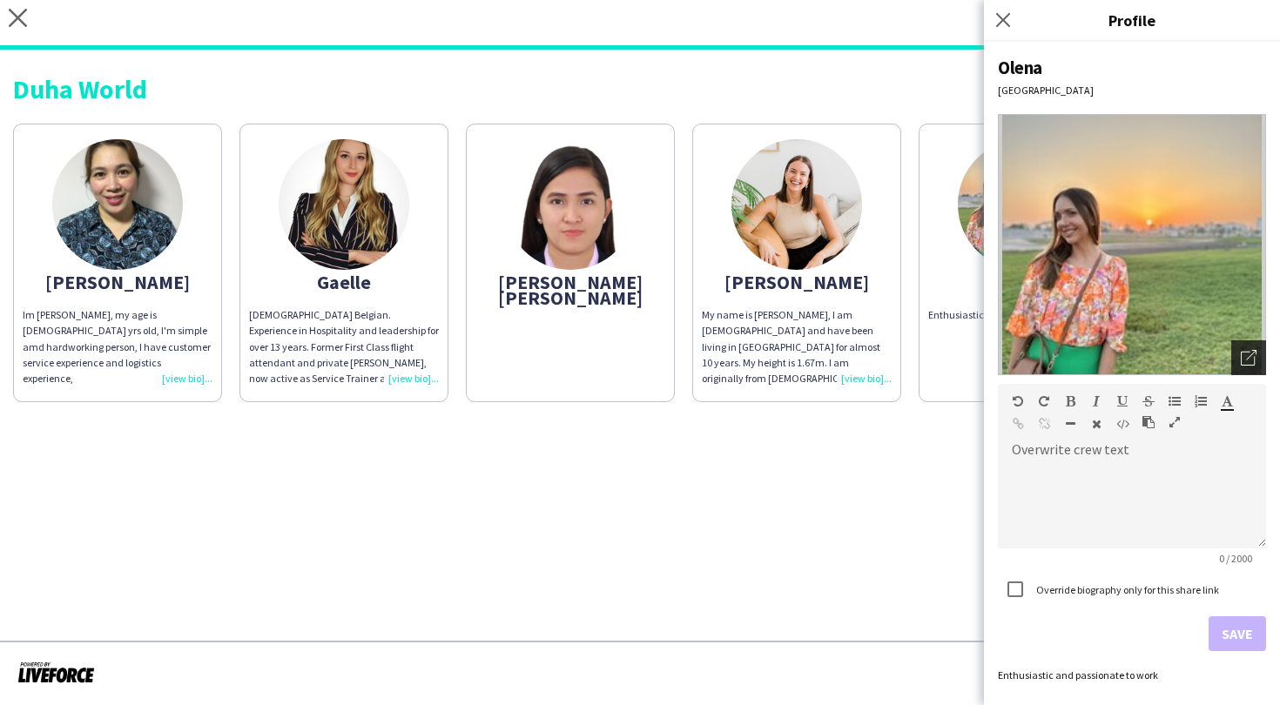
click at [1256, 355] on icon "Open photos pop-in" at bounding box center [1249, 358] width 16 height 16
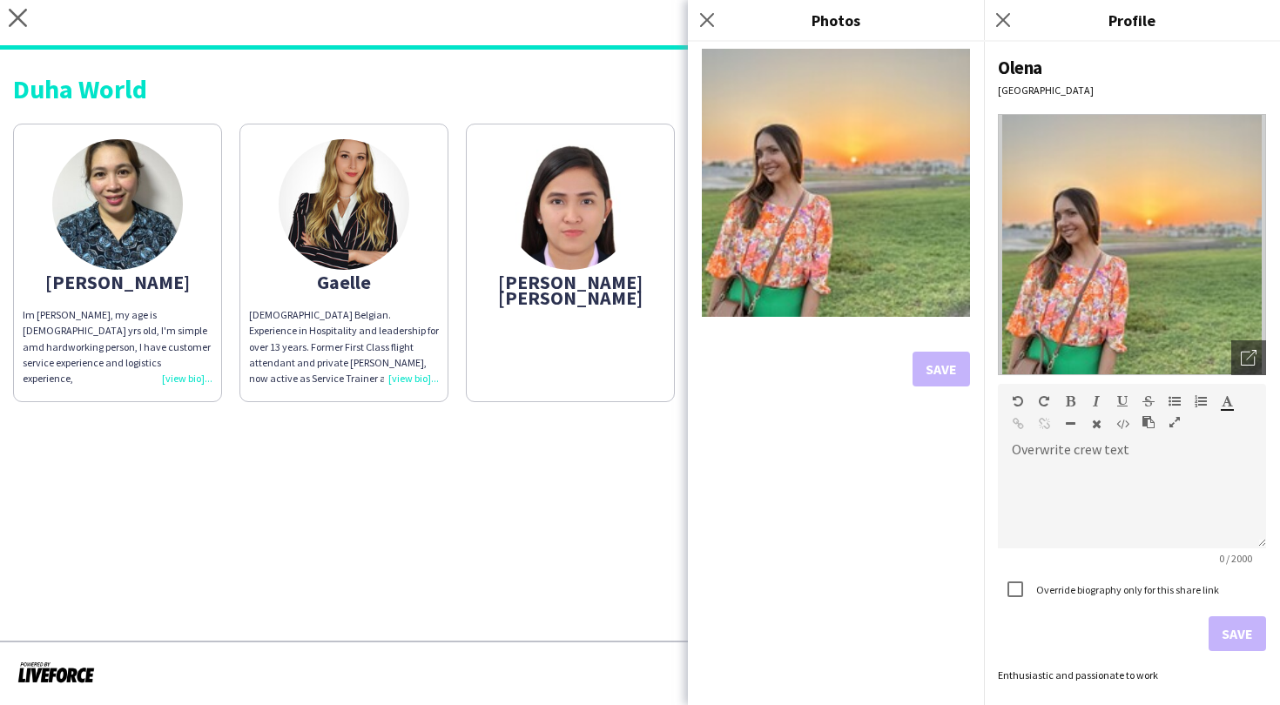
click at [838, 218] on img at bounding box center [836, 183] width 268 height 268
click at [712, 29] on app-icon "Close pop-in" at bounding box center [707, 20] width 25 height 25
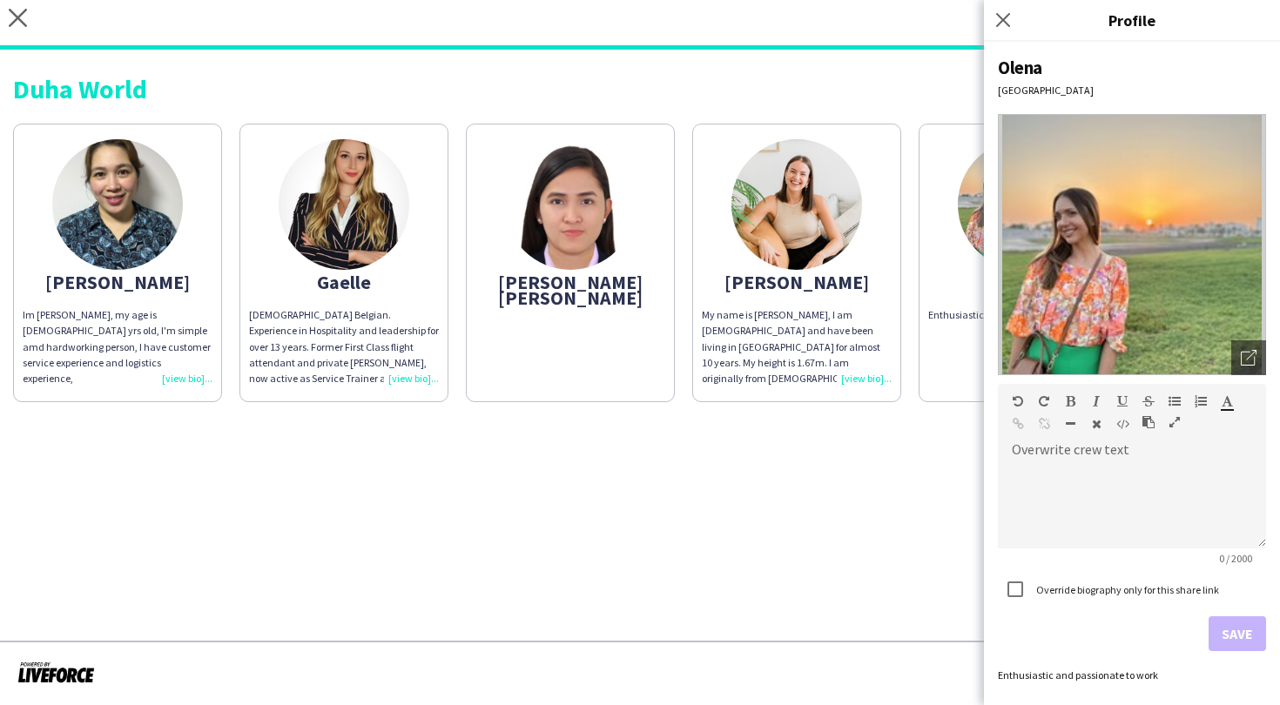
click at [720, 530] on app-share-pages "close [URL][DOMAIN_NAME] Copy url Settings Duha World [PERSON_NAME] Im [PERSON_…" at bounding box center [640, 352] width 1280 height 705
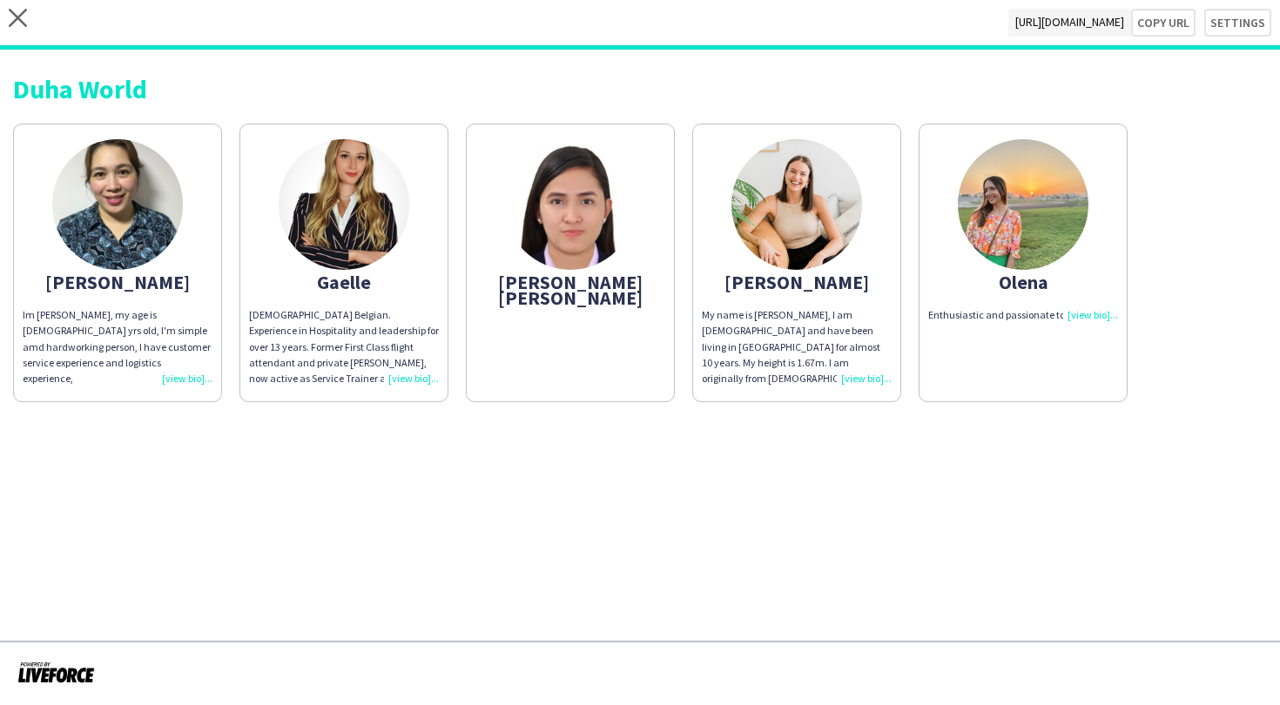
click at [1083, 315] on div "Enthusiastic and passionate to work" at bounding box center [1023, 315] width 190 height 16
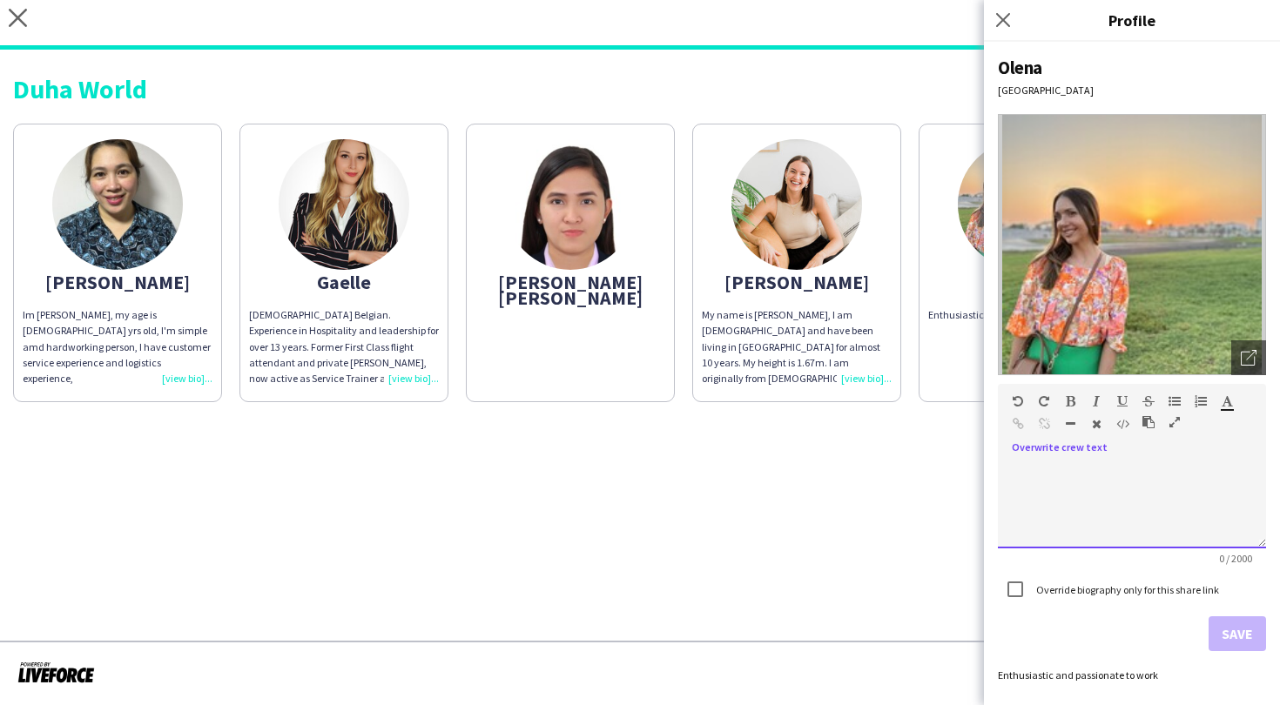
click at [1059, 469] on div at bounding box center [1132, 505] width 268 height 87
paste div
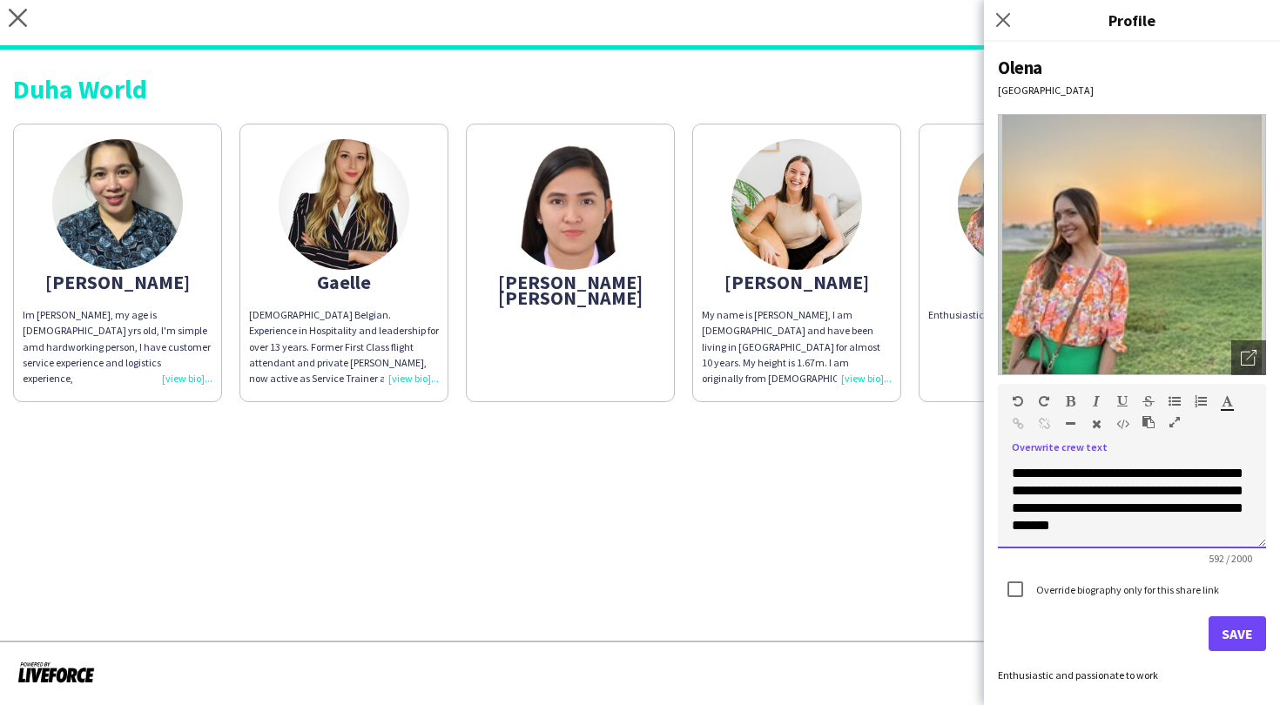
scroll to position [194, 0]
click at [1244, 632] on button "Save" at bounding box center [1237, 634] width 57 height 35
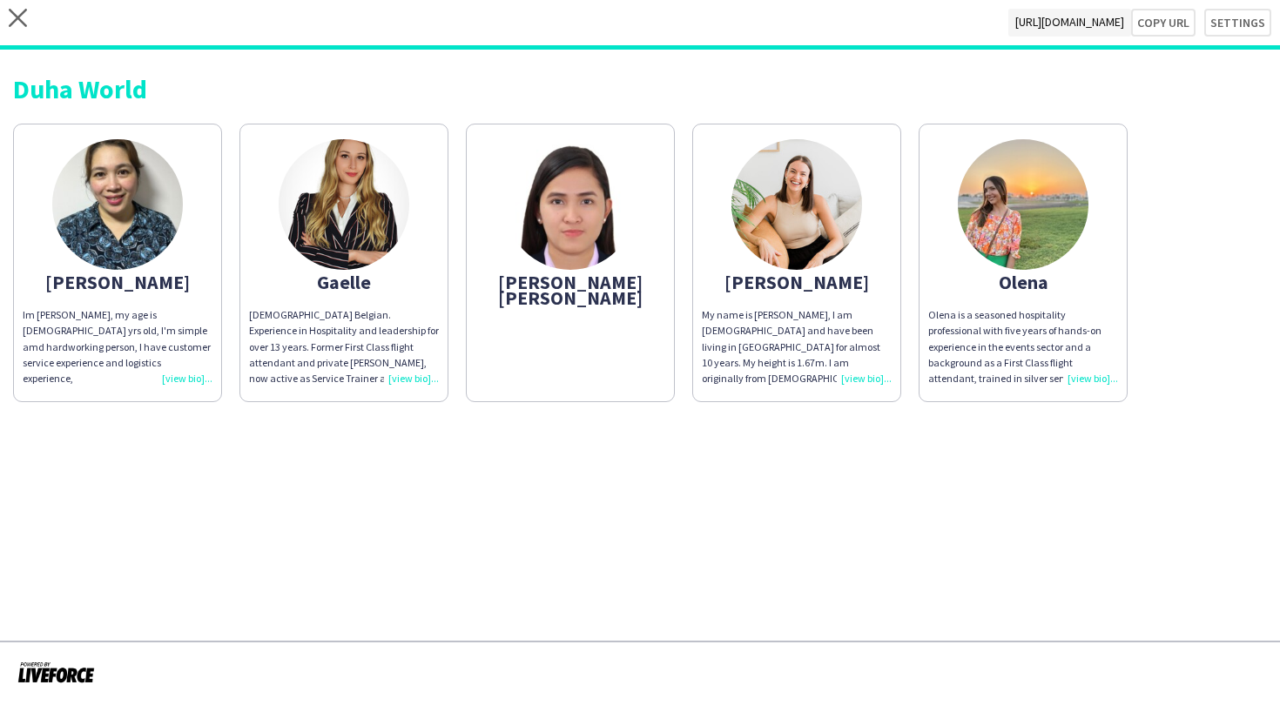
click at [187, 367] on div "Im [PERSON_NAME], my age is [DEMOGRAPHIC_DATA] yrs old, I'm simple amd hardwork…" at bounding box center [118, 346] width 190 height 79
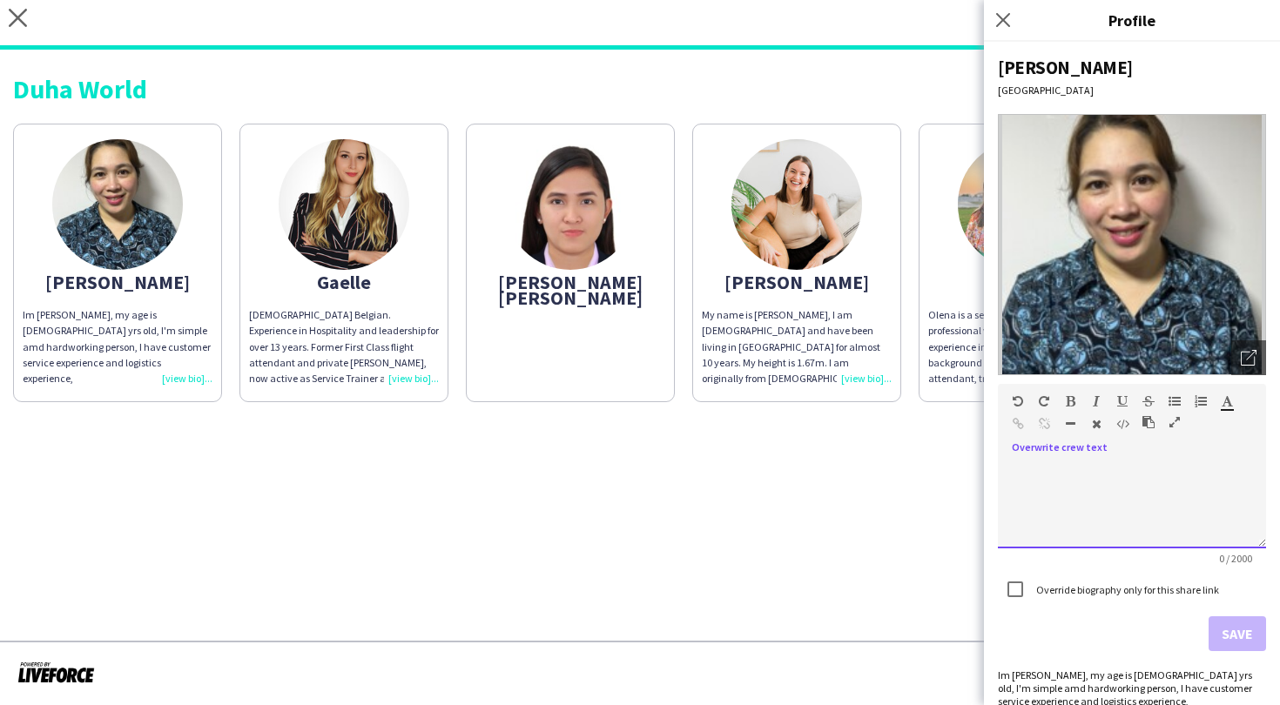
click at [1079, 480] on div at bounding box center [1132, 505] width 268 height 87
paste div
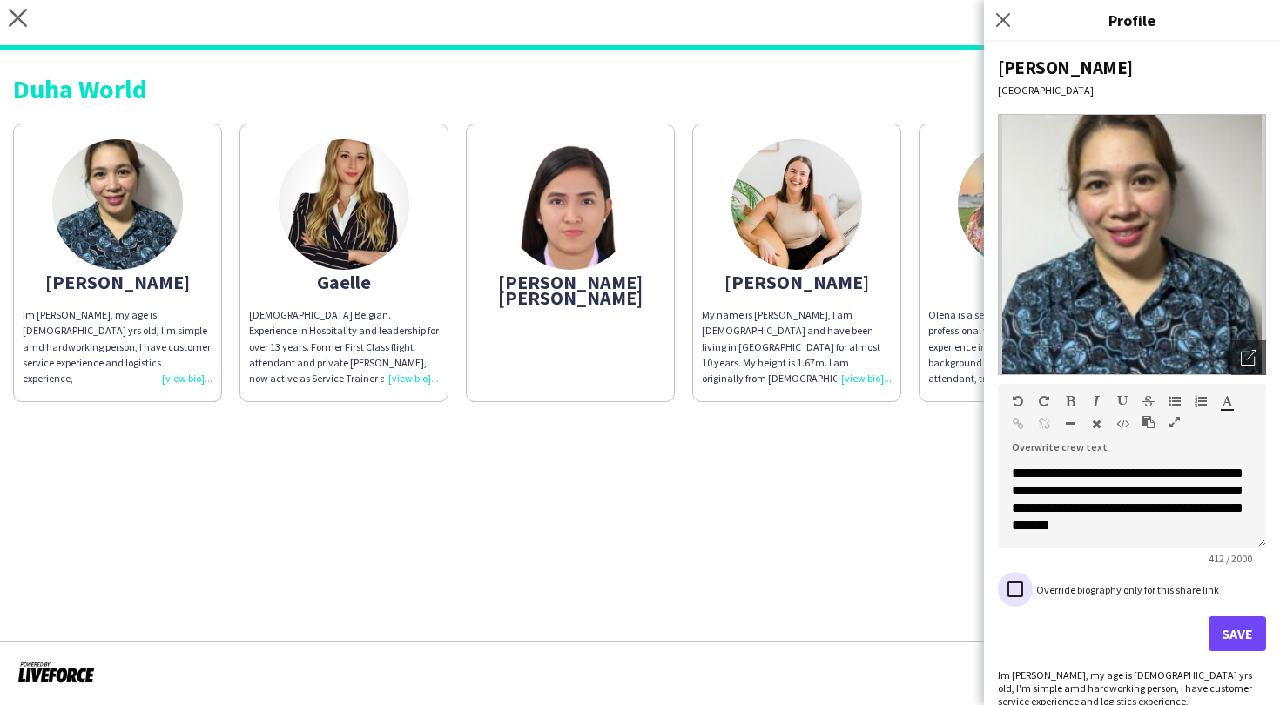
scroll to position [123, 0]
click at [1244, 637] on button "Save" at bounding box center [1237, 634] width 57 height 35
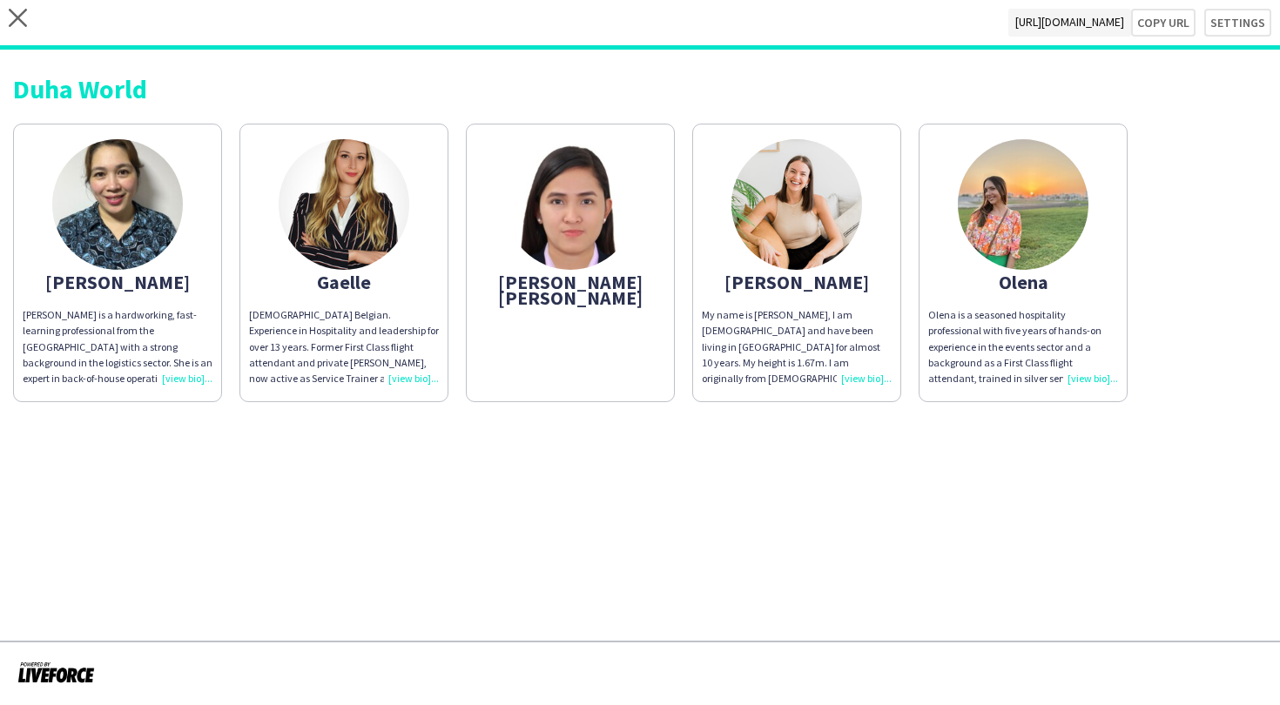
click at [596, 313] on app-share-pages-crew-card "[PERSON_NAME] [PERSON_NAME]" at bounding box center [570, 263] width 209 height 279
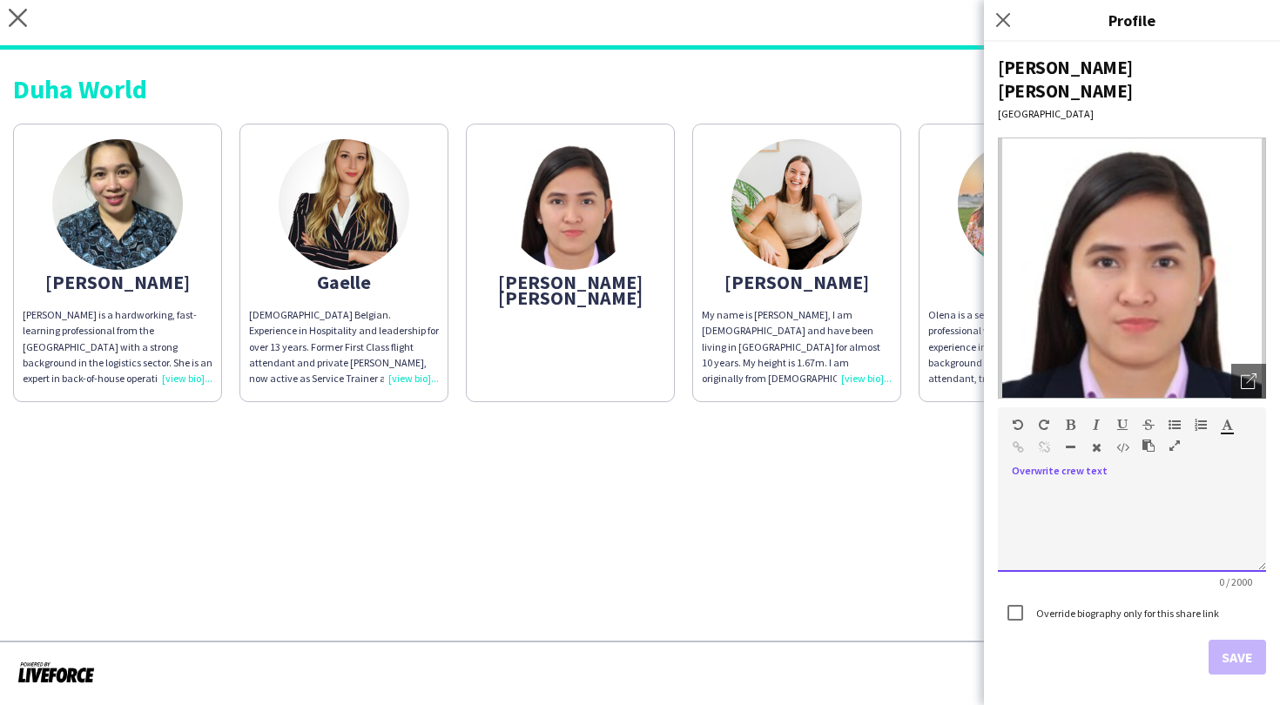
click at [1086, 485] on div at bounding box center [1132, 528] width 268 height 87
paste div
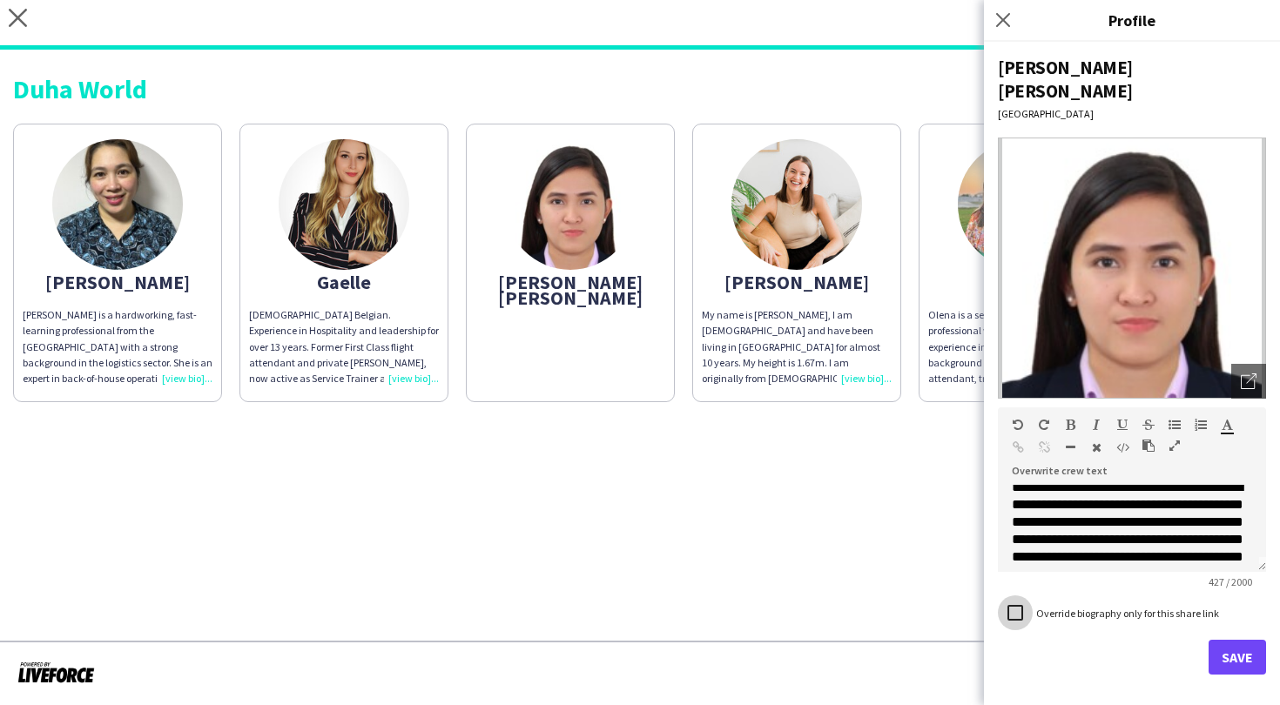
scroll to position [0, 0]
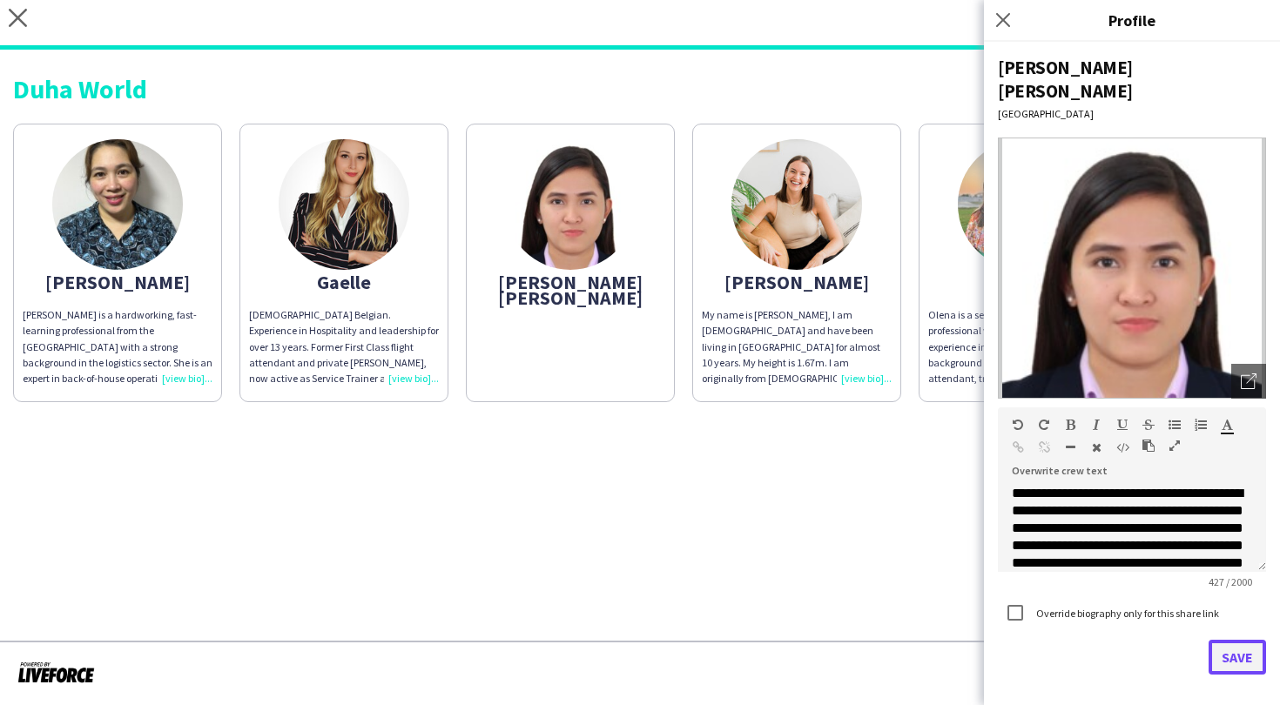
click at [1242, 640] on button "Save" at bounding box center [1237, 657] width 57 height 35
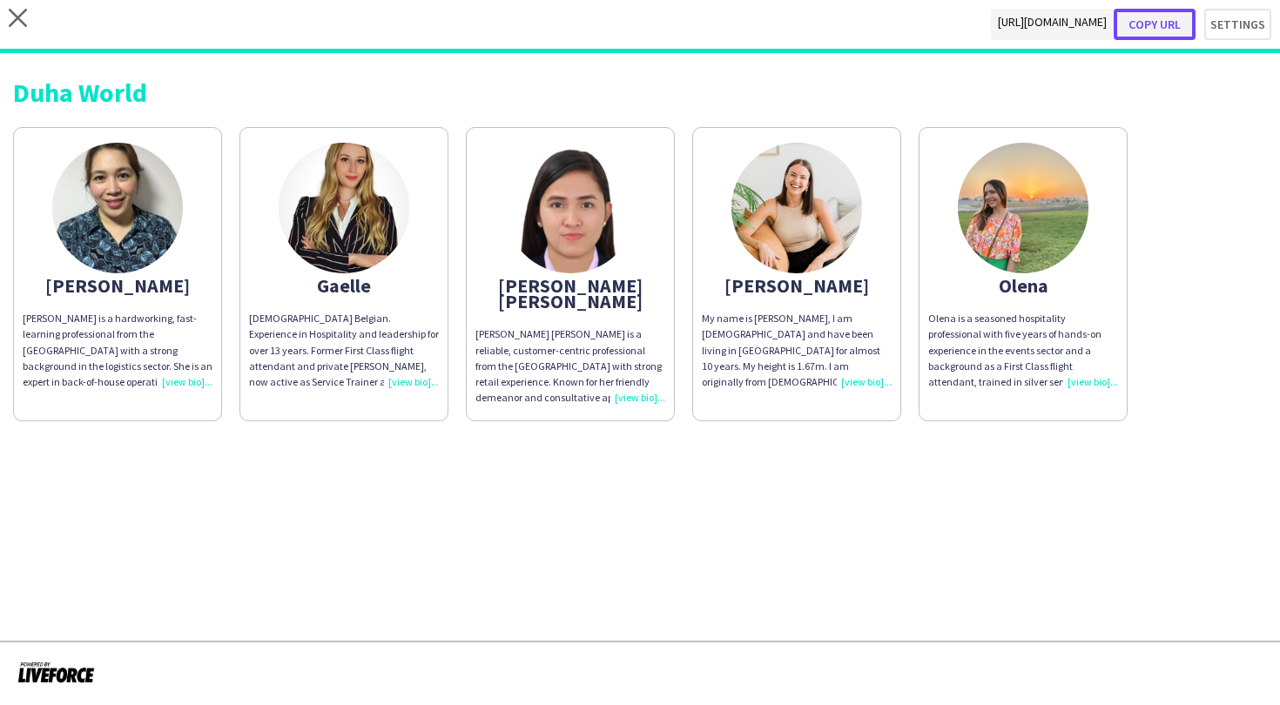
click at [1163, 20] on button "Copy url" at bounding box center [1155, 24] width 82 height 31
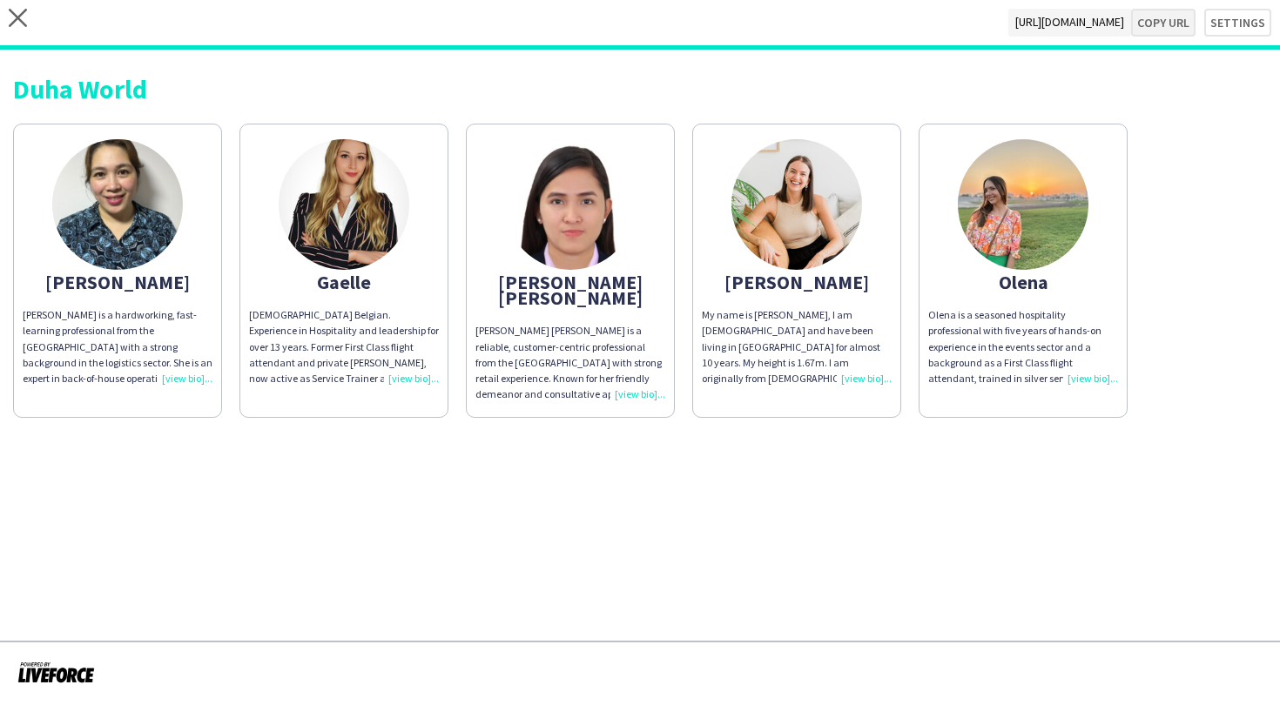
type textarea "**********"
click at [16, 20] on icon at bounding box center [18, 18] width 18 height 18
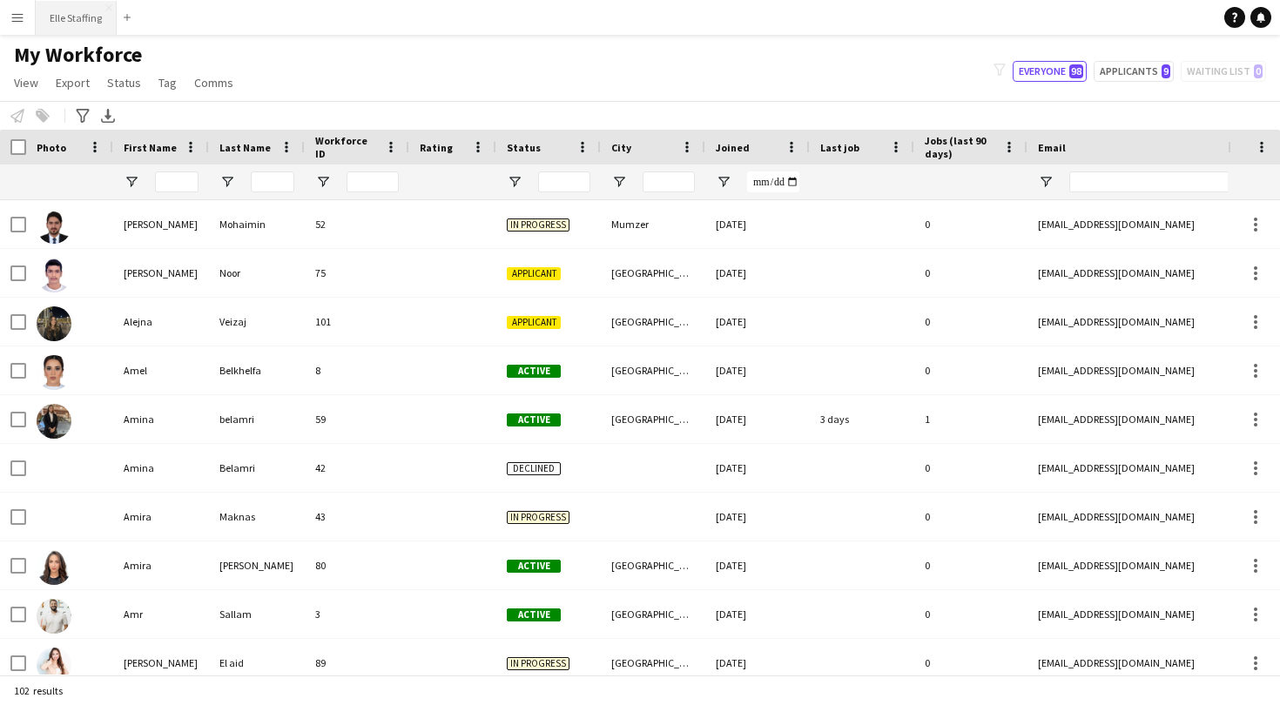
click at [83, 31] on button "Elle Staffing Close" at bounding box center [76, 18] width 81 height 34
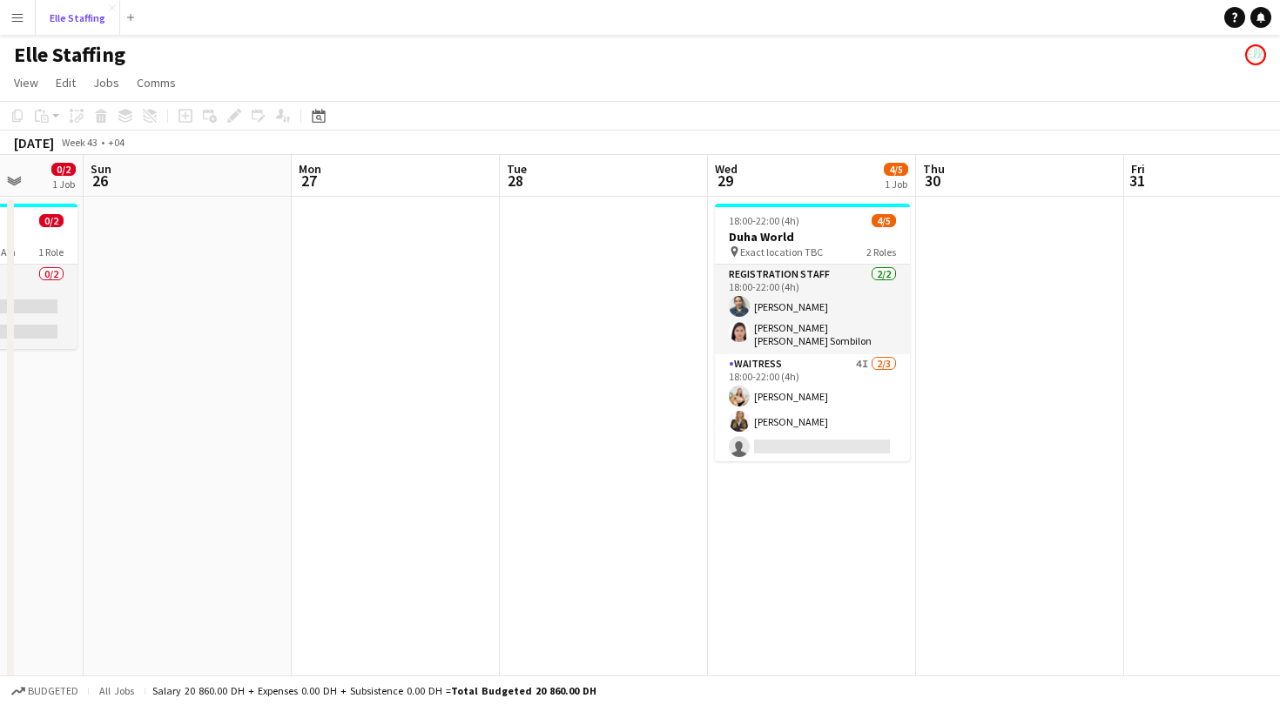
scroll to position [0, 755]
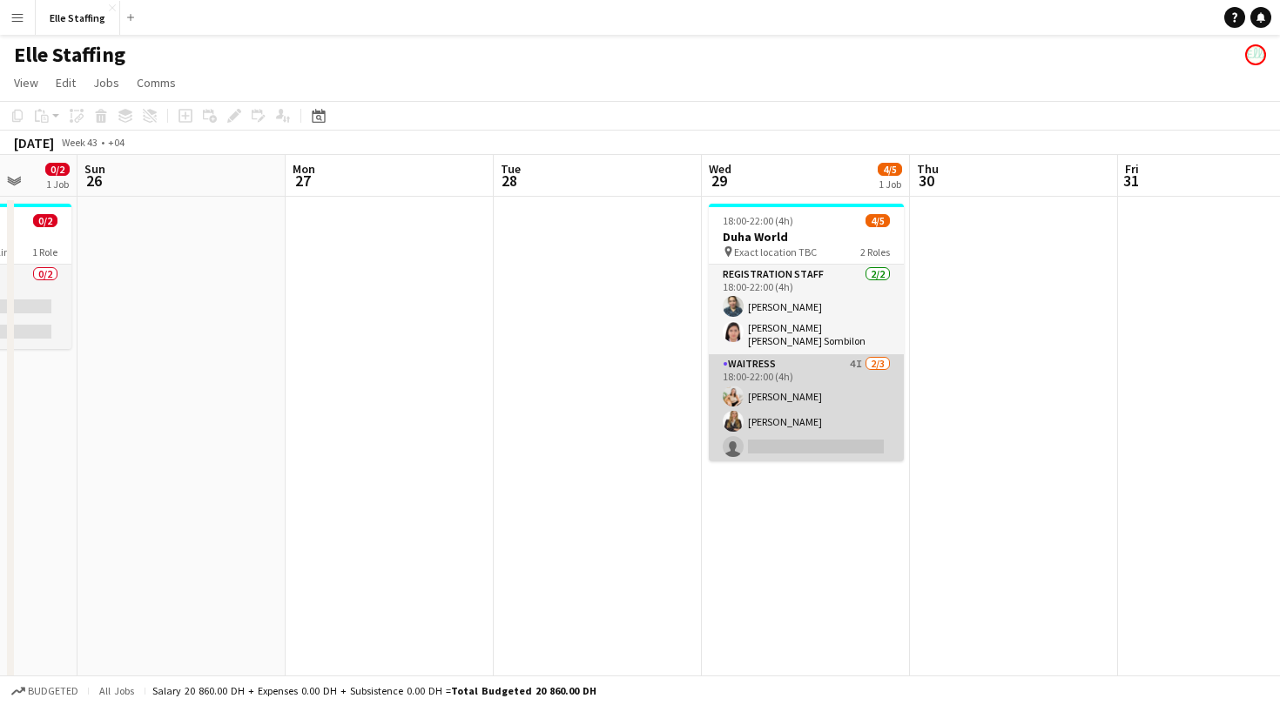
click at [803, 441] on app-card-role "Waitress 4I [DATE] 18:00-22:00 (4h) [PERSON_NAME] [PERSON_NAME] single-neutral-…" at bounding box center [806, 409] width 195 height 110
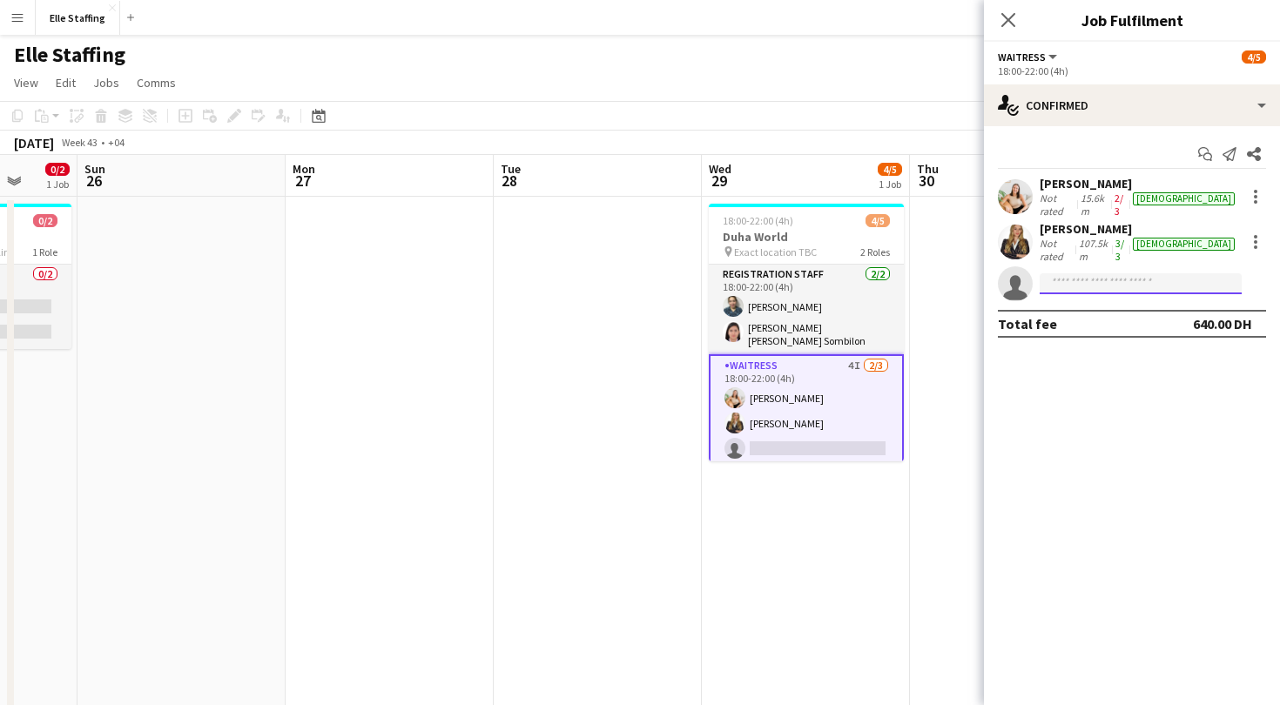
click at [1068, 273] on input at bounding box center [1141, 283] width 202 height 21
type input "*****"
click at [1094, 298] on span "[PERSON_NAME]" at bounding box center [1104, 294] width 100 height 15
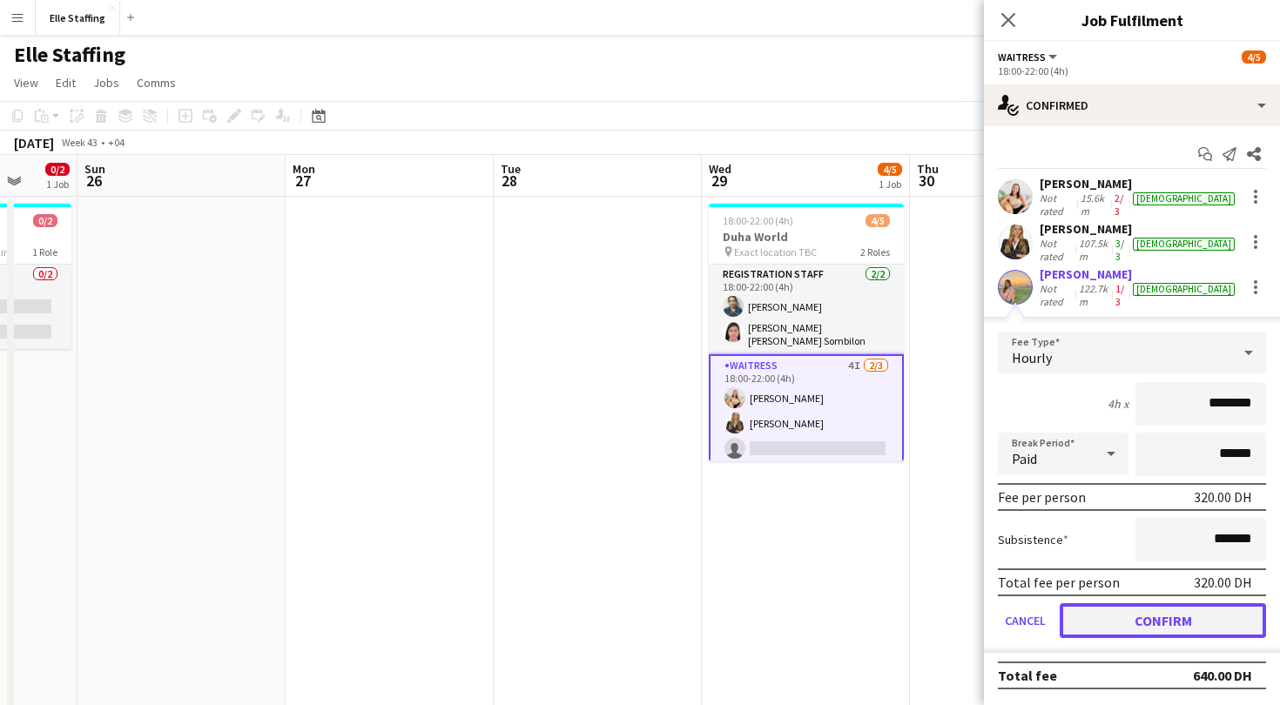
click at [1161, 603] on button "Confirm" at bounding box center [1163, 620] width 206 height 35
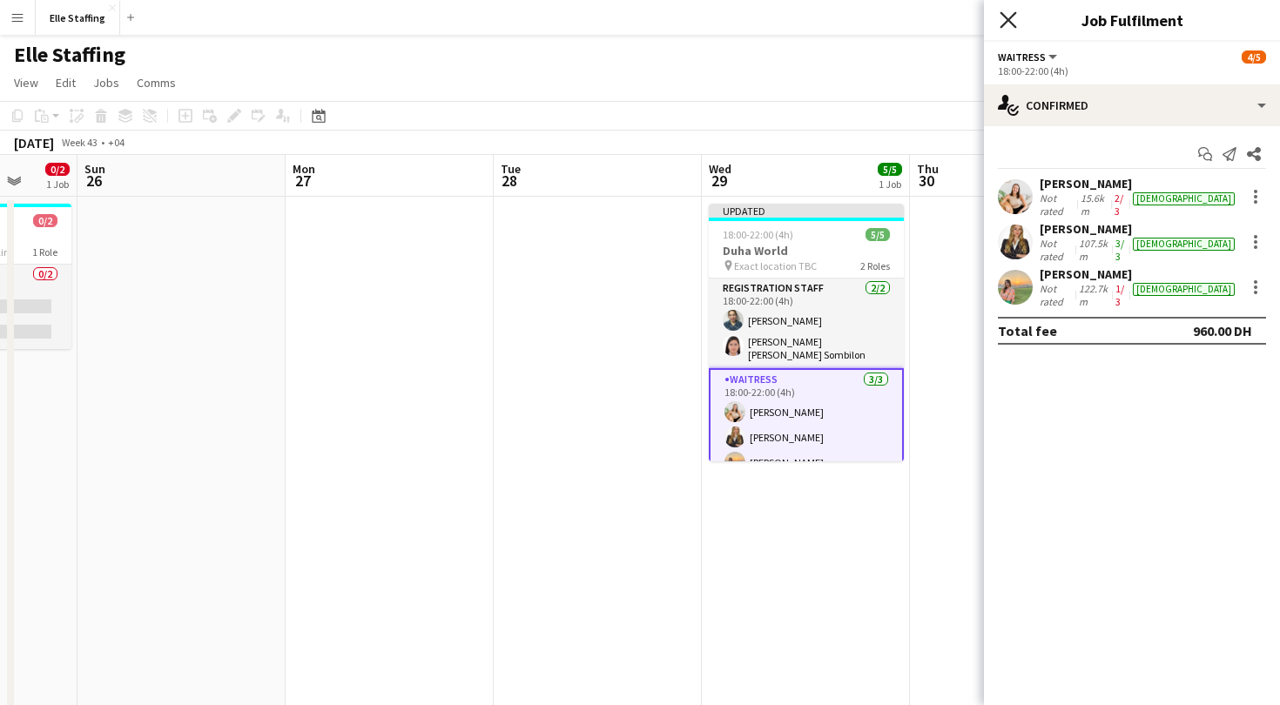
click at [1014, 22] on icon "Close pop-in" at bounding box center [1008, 19] width 17 height 17
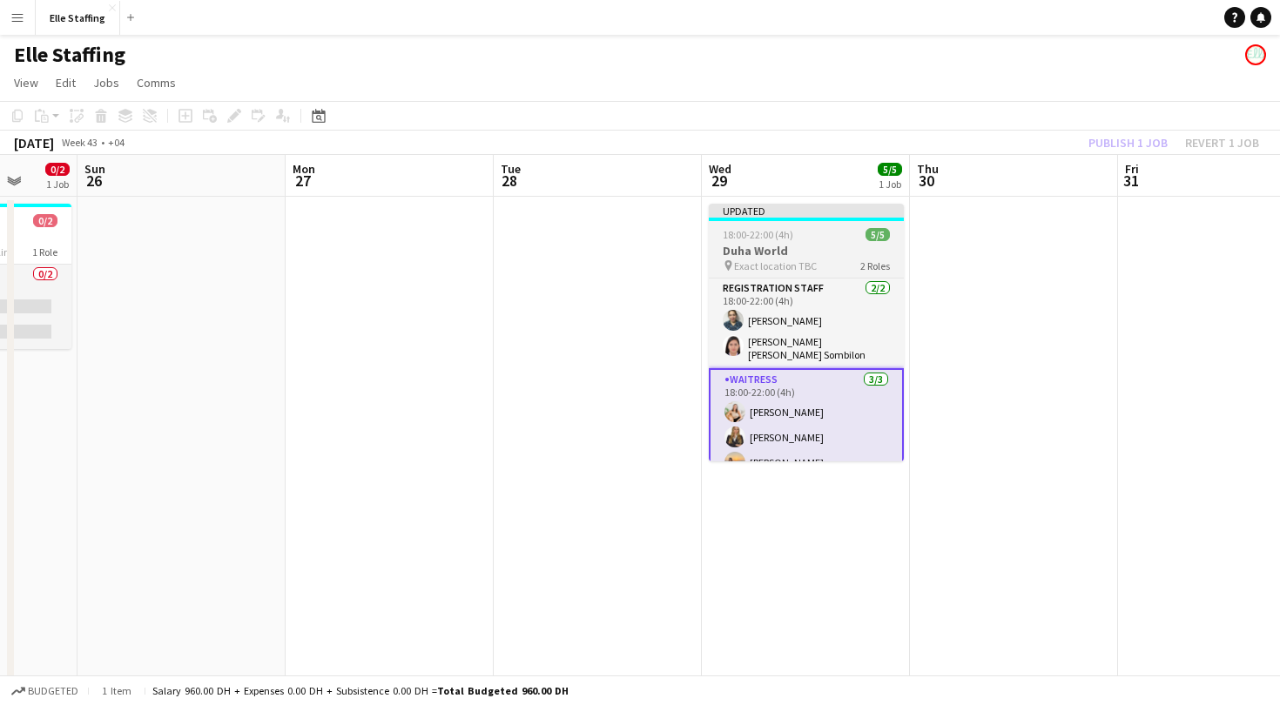
click at [805, 222] on app-job-card "Updated 18:00-22:00 (4h) 5/5 Duha World pin Exact location TBC 2 Roles Registra…" at bounding box center [806, 333] width 195 height 258
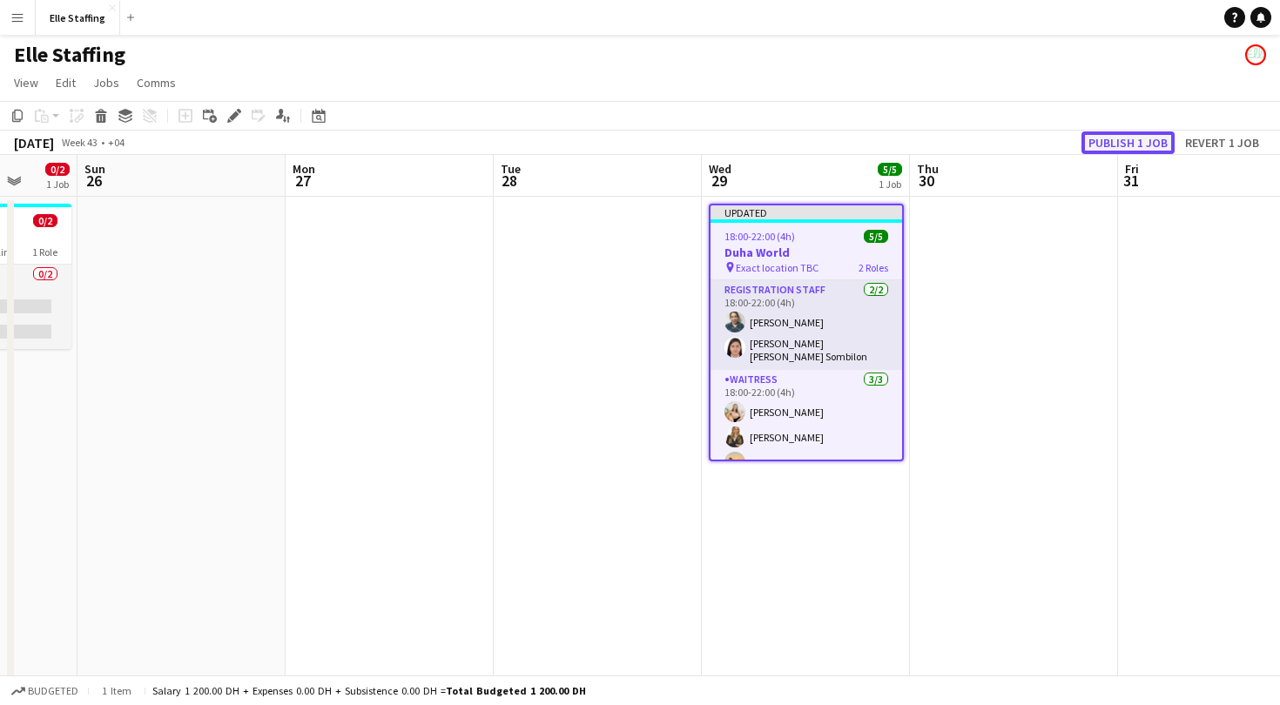
click at [1115, 138] on button "Publish 1 job" at bounding box center [1127, 142] width 93 height 23
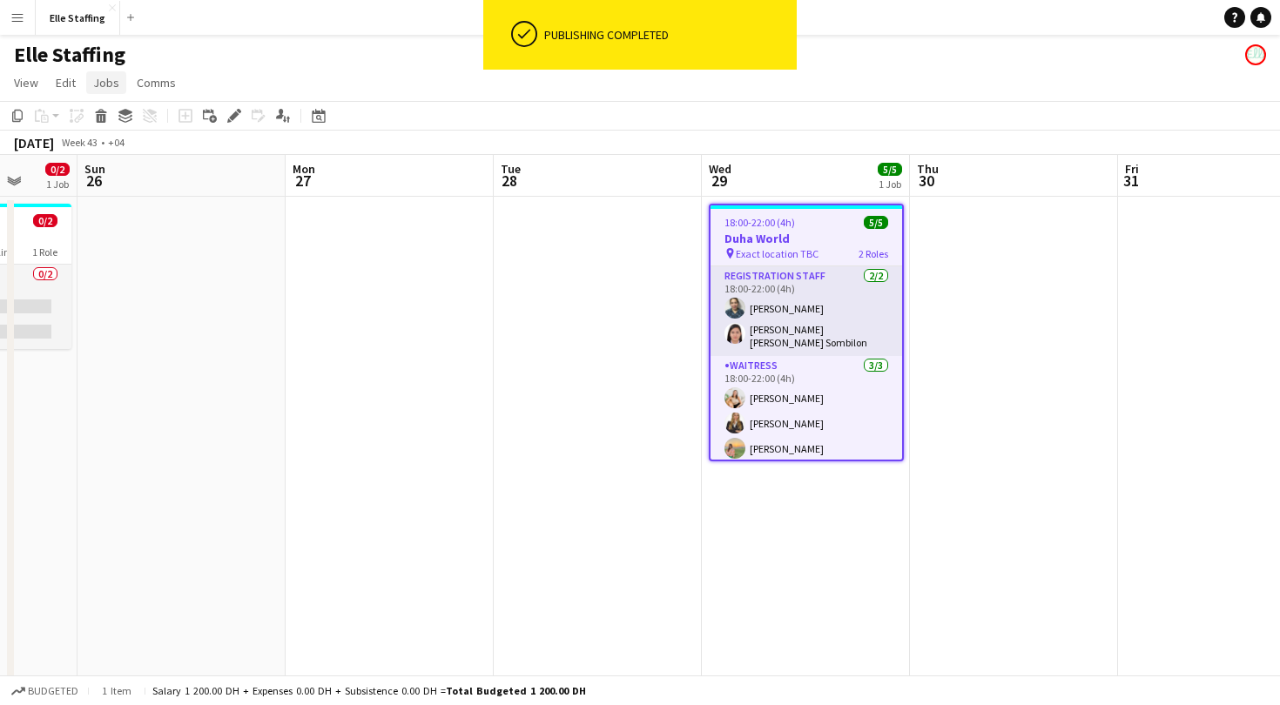
click at [106, 77] on span "Jobs" at bounding box center [106, 83] width 26 height 16
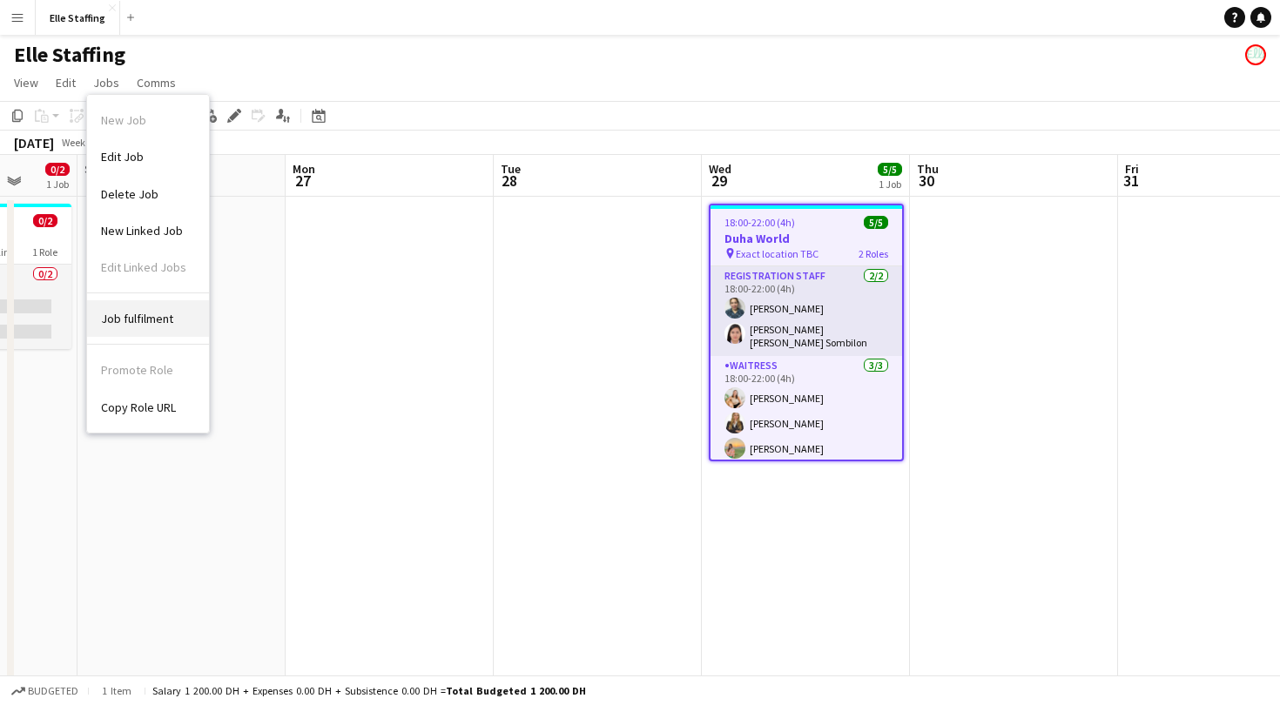
click at [158, 313] on span "Job fulfilment" at bounding box center [137, 319] width 72 height 16
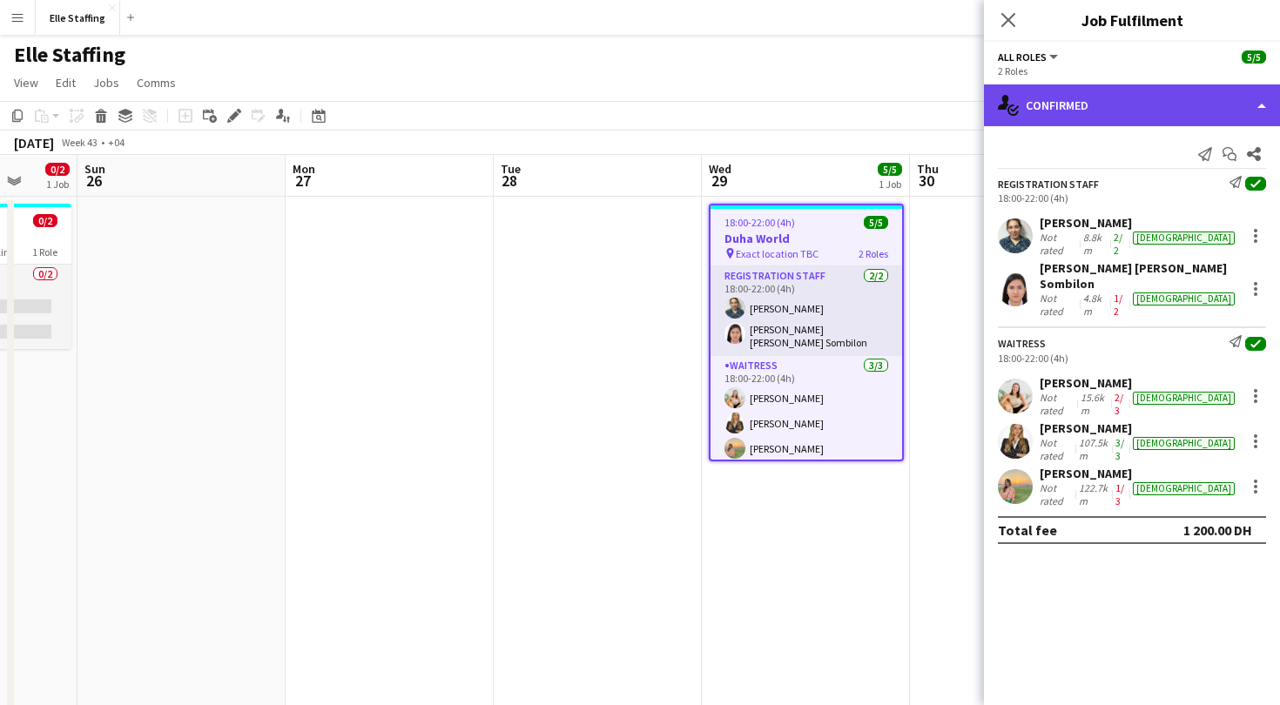
click at [1103, 112] on div "single-neutral-actions-check-2 Confirmed" at bounding box center [1132, 105] width 296 height 42
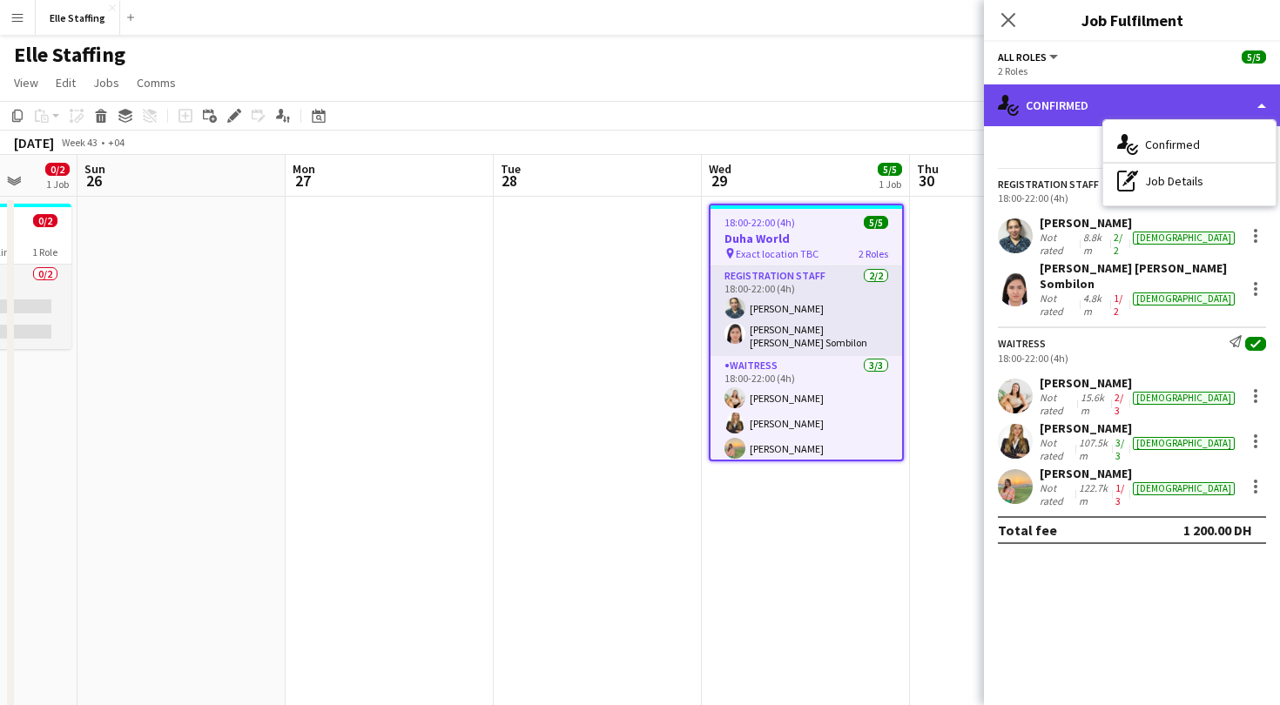
click at [1086, 101] on div "single-neutral-actions-check-2 Confirmed" at bounding box center [1132, 105] width 296 height 42
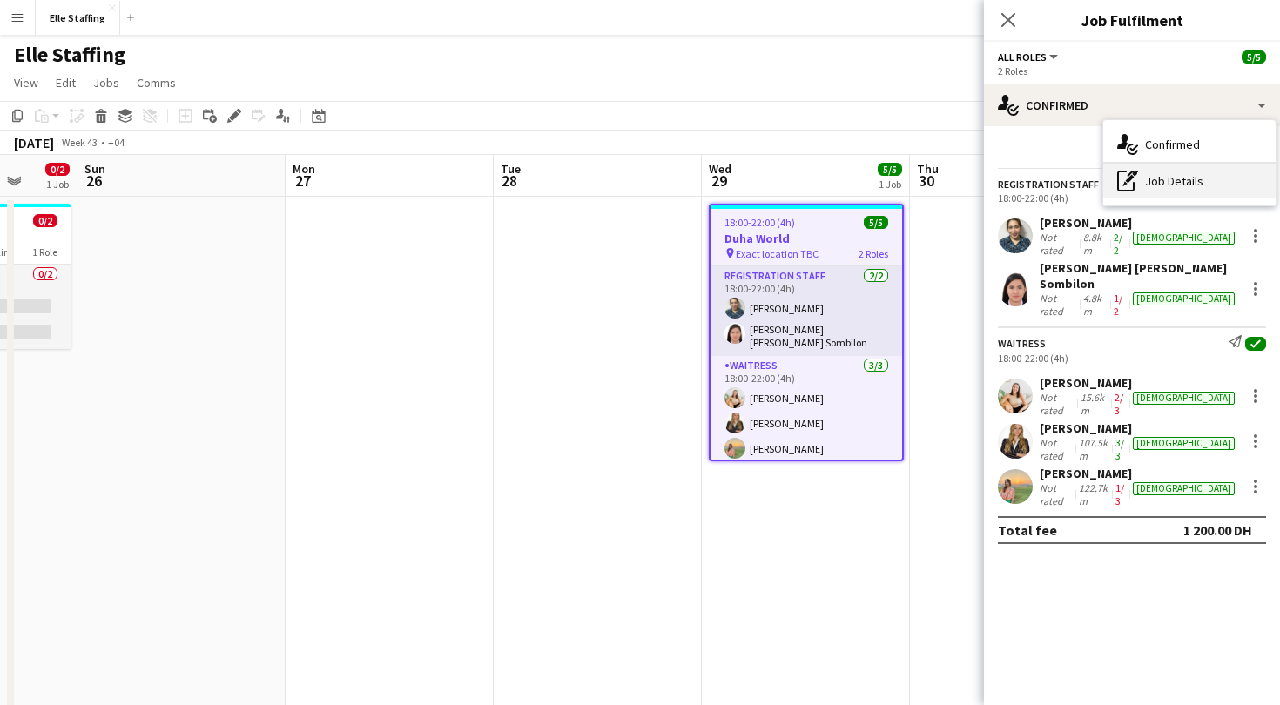
click at [1156, 189] on div "pen-write Job Details" at bounding box center [1189, 181] width 172 height 35
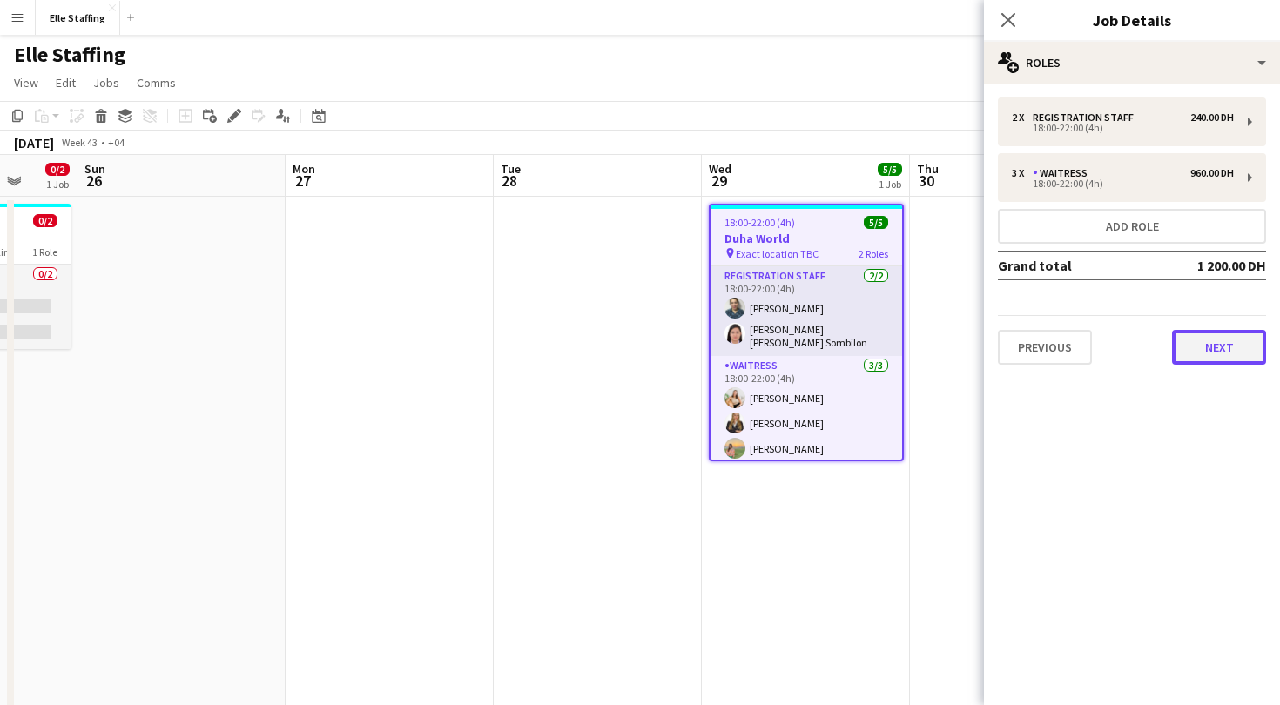
click at [1214, 358] on button "Next" at bounding box center [1219, 347] width 94 height 35
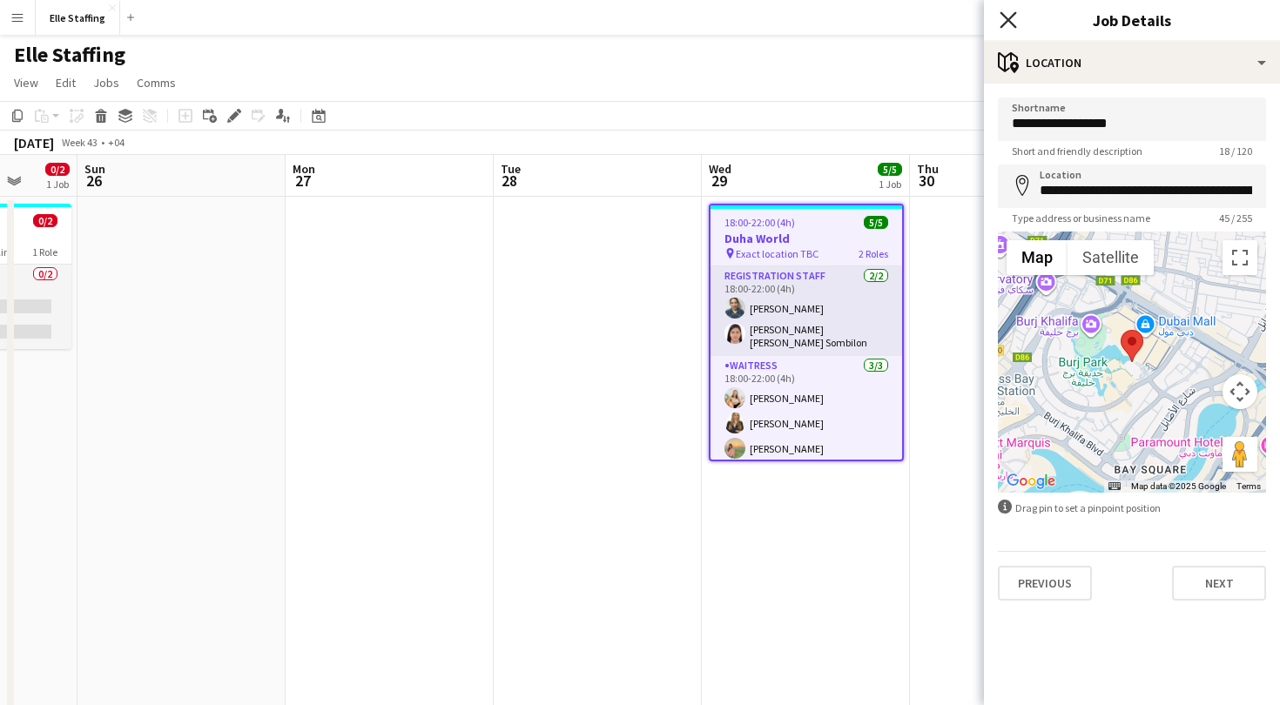
click at [1004, 14] on icon "Close pop-in" at bounding box center [1008, 19] width 17 height 17
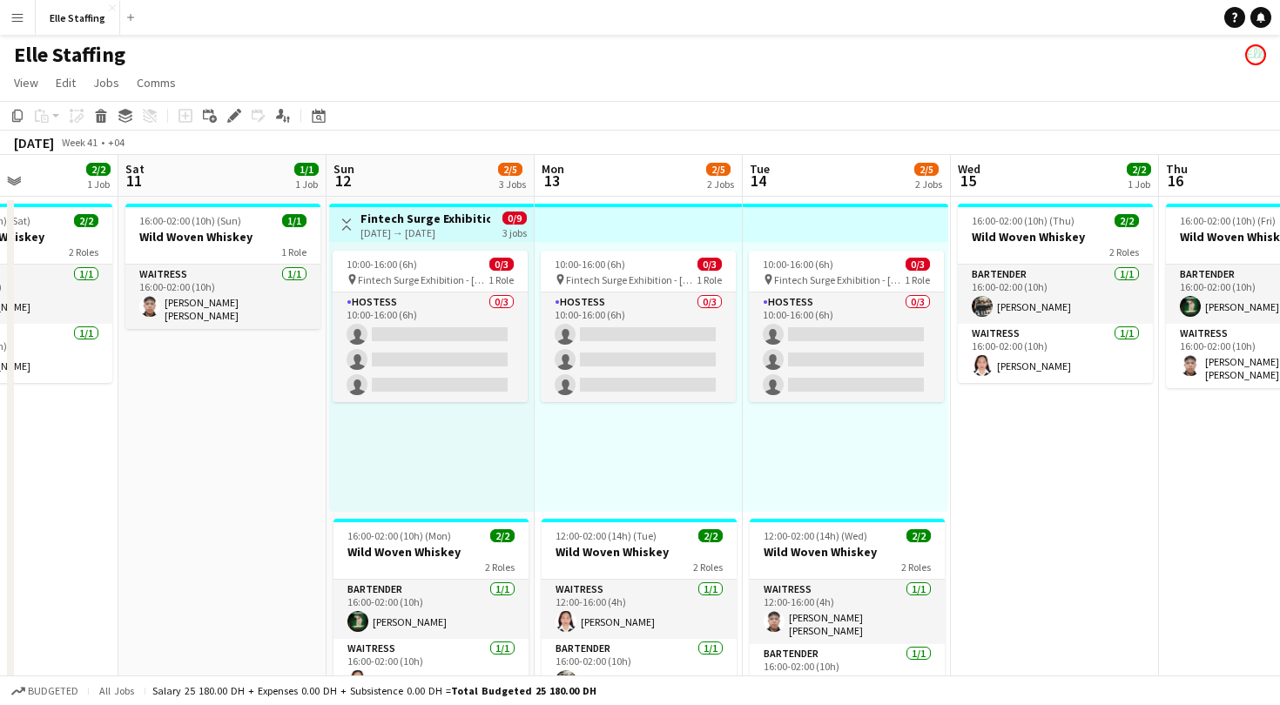
scroll to position [0, 501]
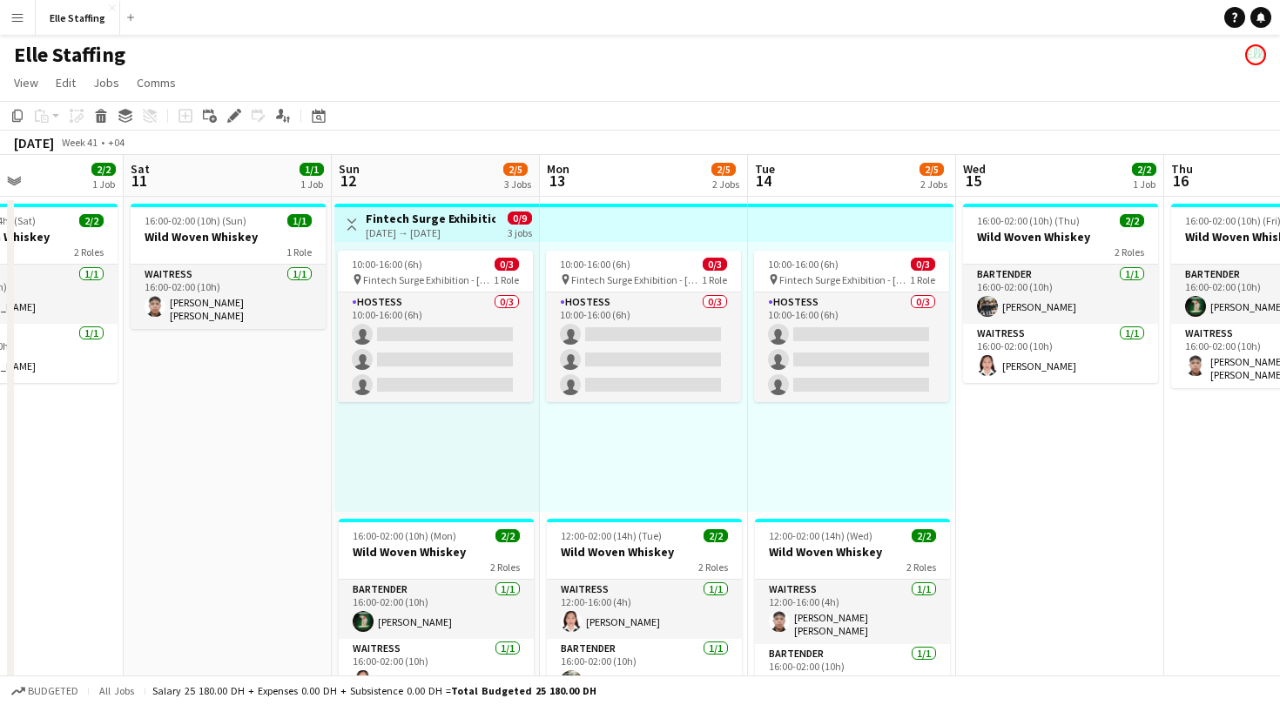
click at [450, 213] on h3 "Fintech Surge Exhibition" at bounding box center [431, 219] width 130 height 16
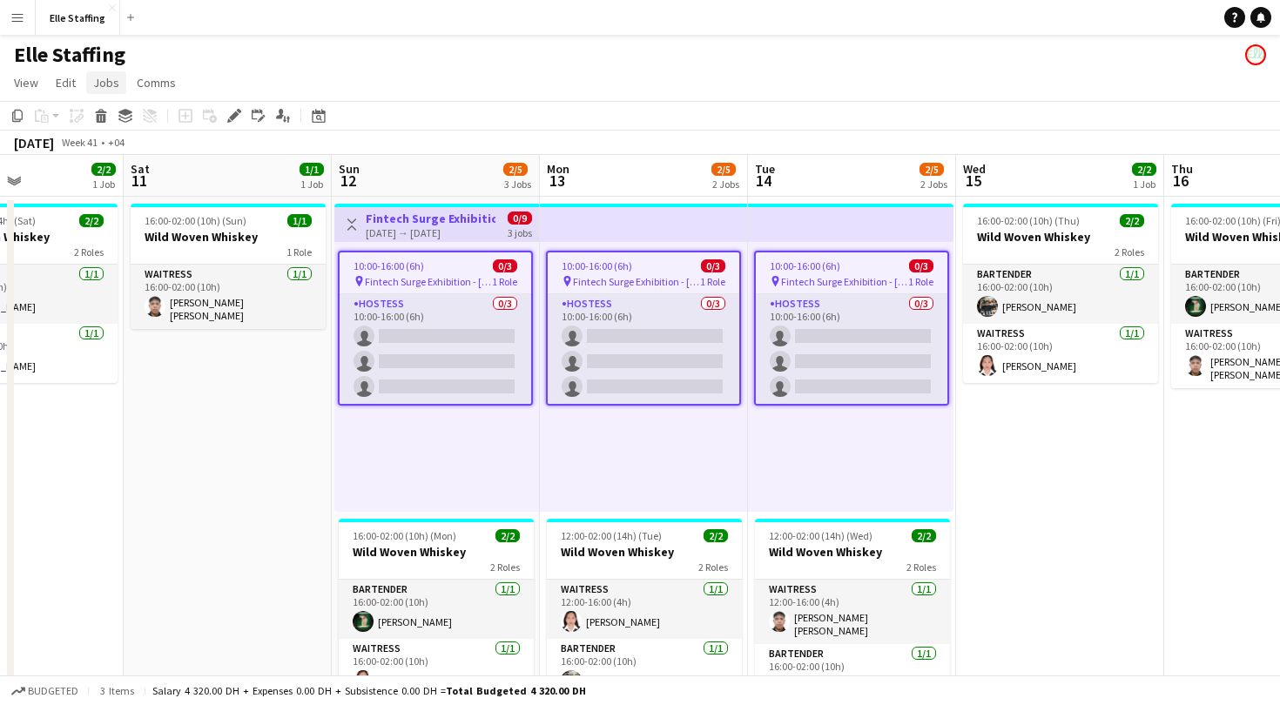
click at [118, 83] on link "Jobs" at bounding box center [106, 82] width 40 height 23
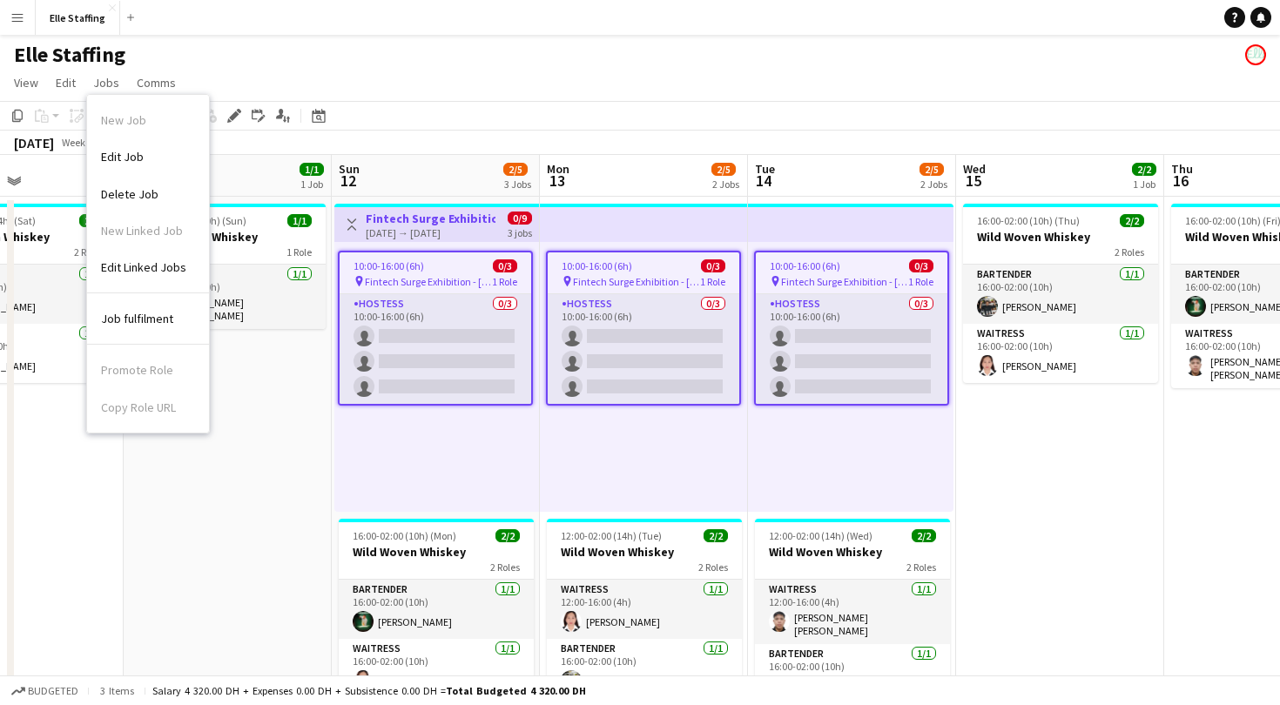
click at [147, 364] on div "Promote Role Copy Role URL" at bounding box center [148, 385] width 122 height 80
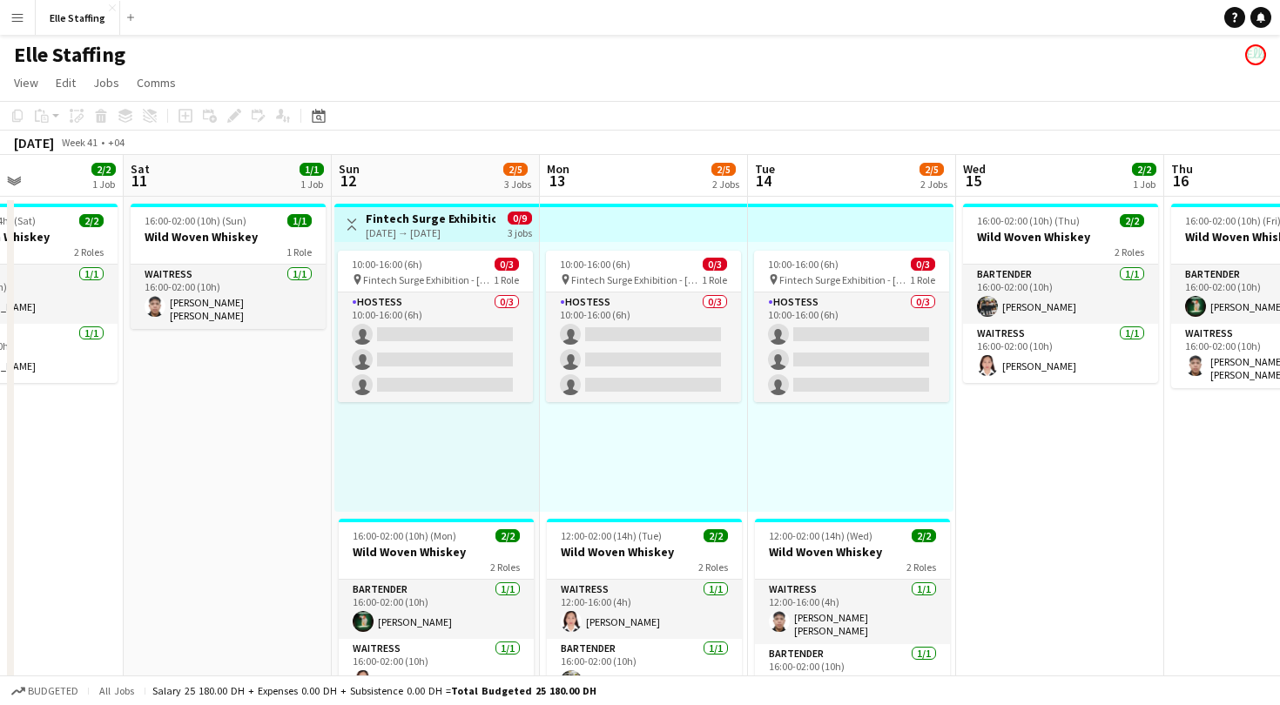
click at [406, 219] on h3 "Fintech Surge Exhibition" at bounding box center [431, 219] width 130 height 16
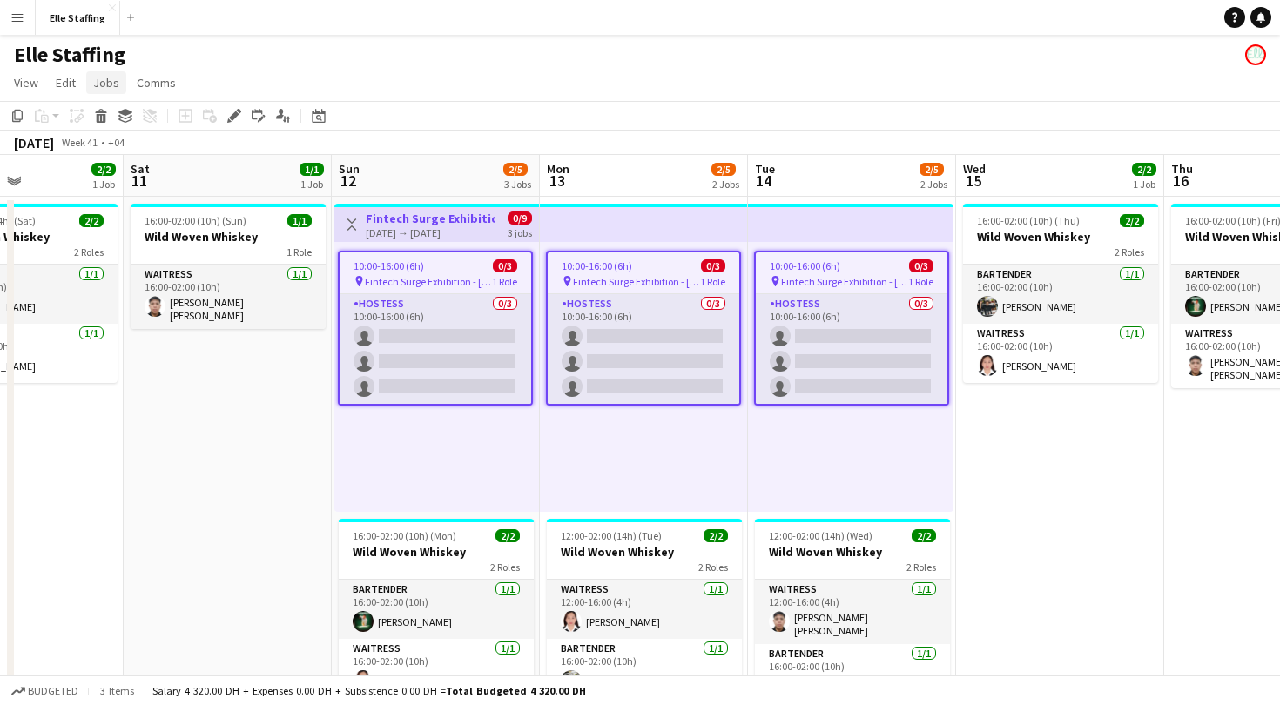
click at [109, 86] on span "Jobs" at bounding box center [106, 83] width 26 height 16
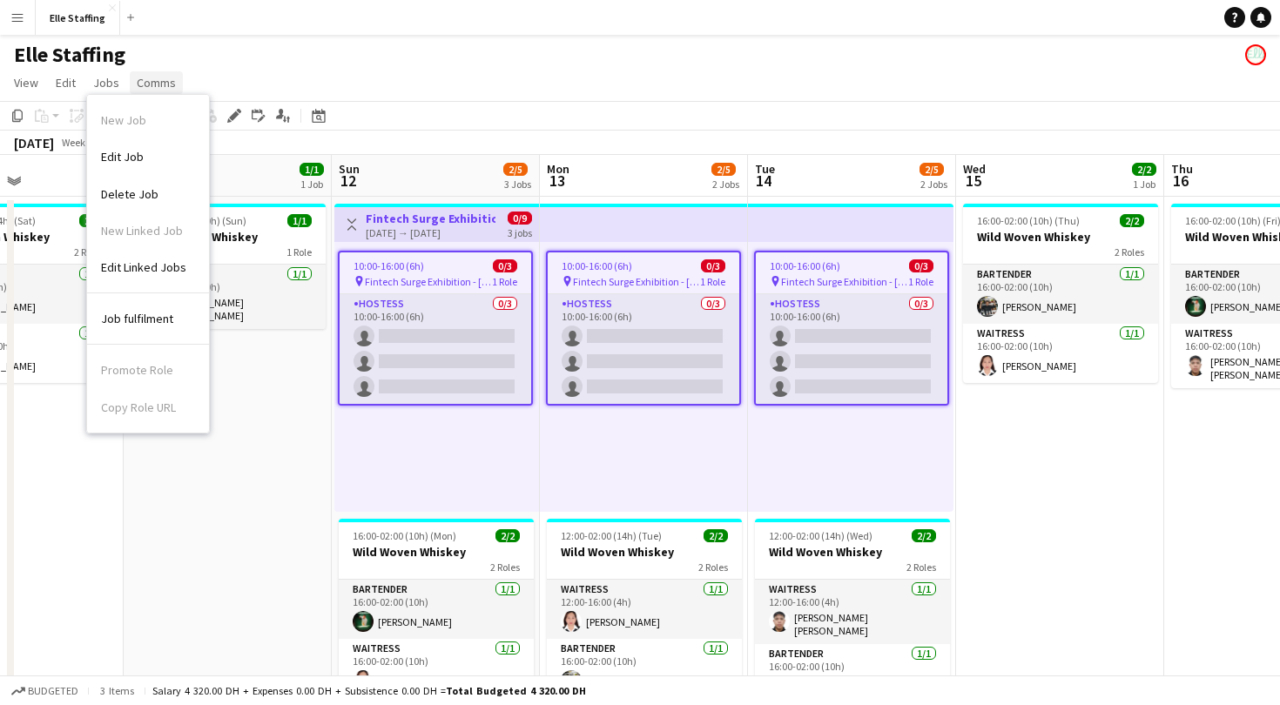
click at [156, 83] on span "Comms" at bounding box center [156, 83] width 39 height 16
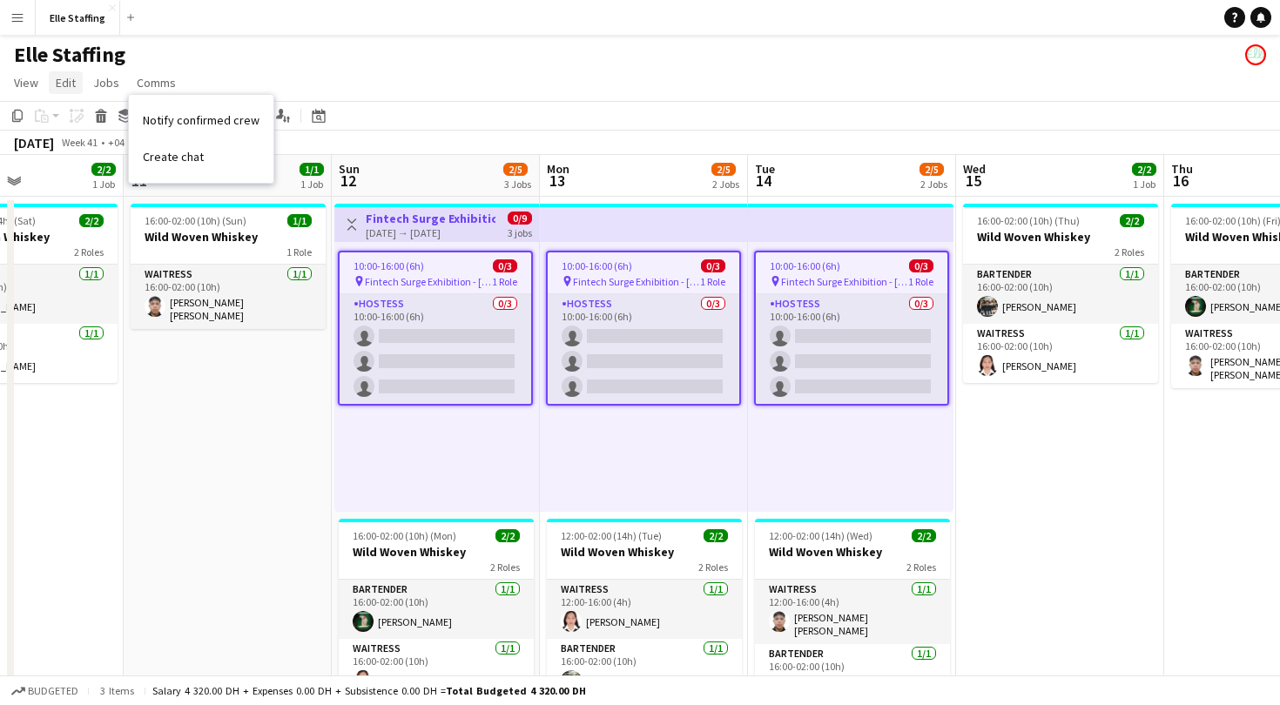
click at [67, 83] on span "Edit" at bounding box center [66, 83] width 20 height 16
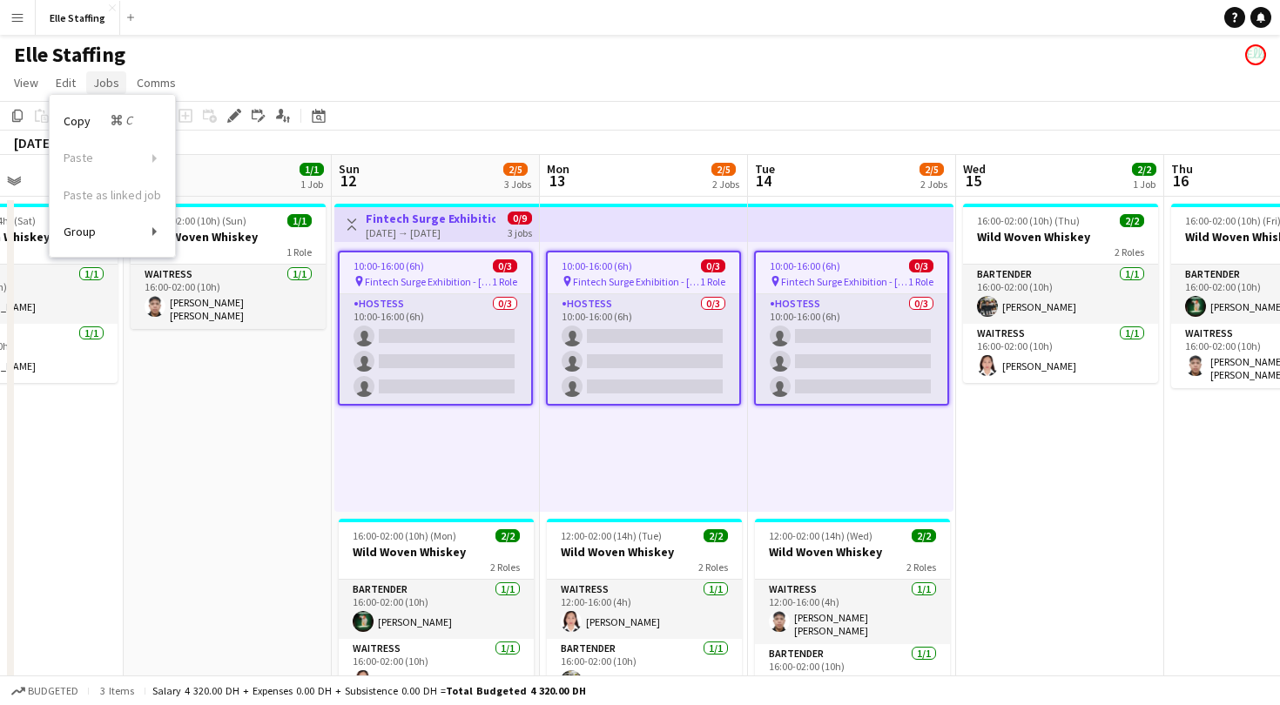
click at [113, 83] on span "Jobs" at bounding box center [106, 83] width 26 height 16
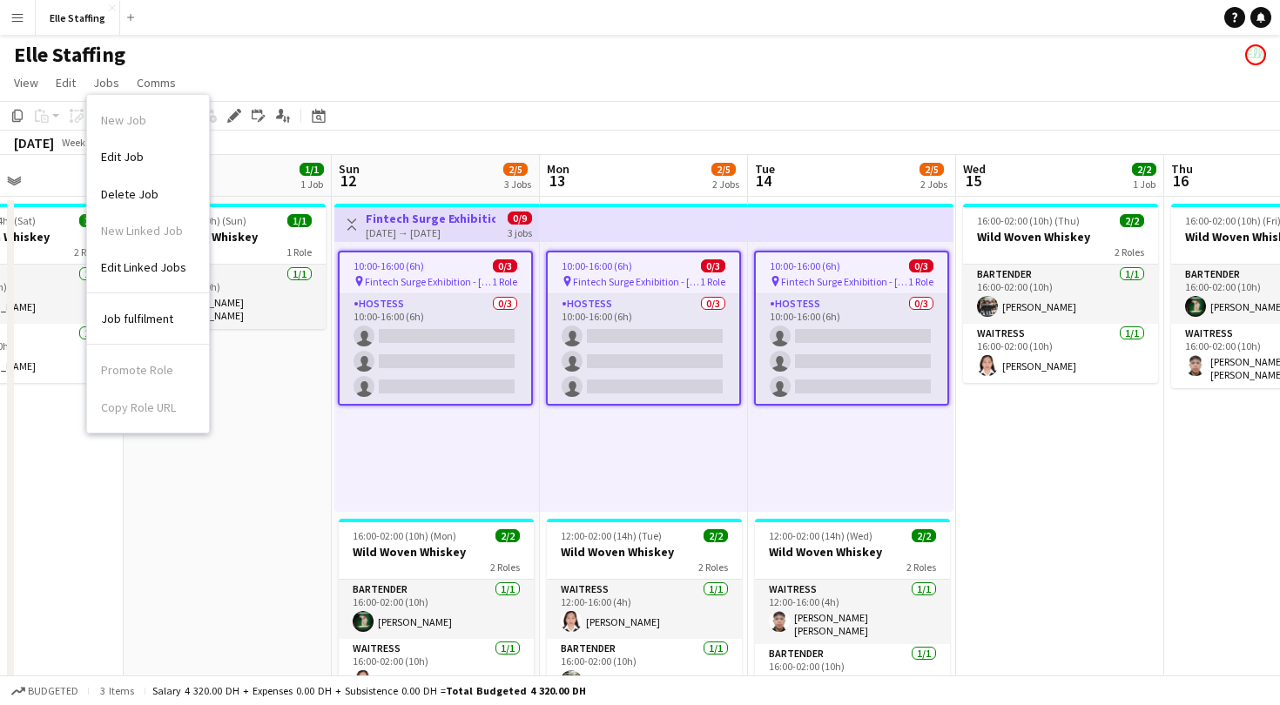
click at [477, 68] on app-page-menu "View Day view expanded Day view collapsed Month view Date picker Jump to [DATE]…" at bounding box center [640, 84] width 1280 height 33
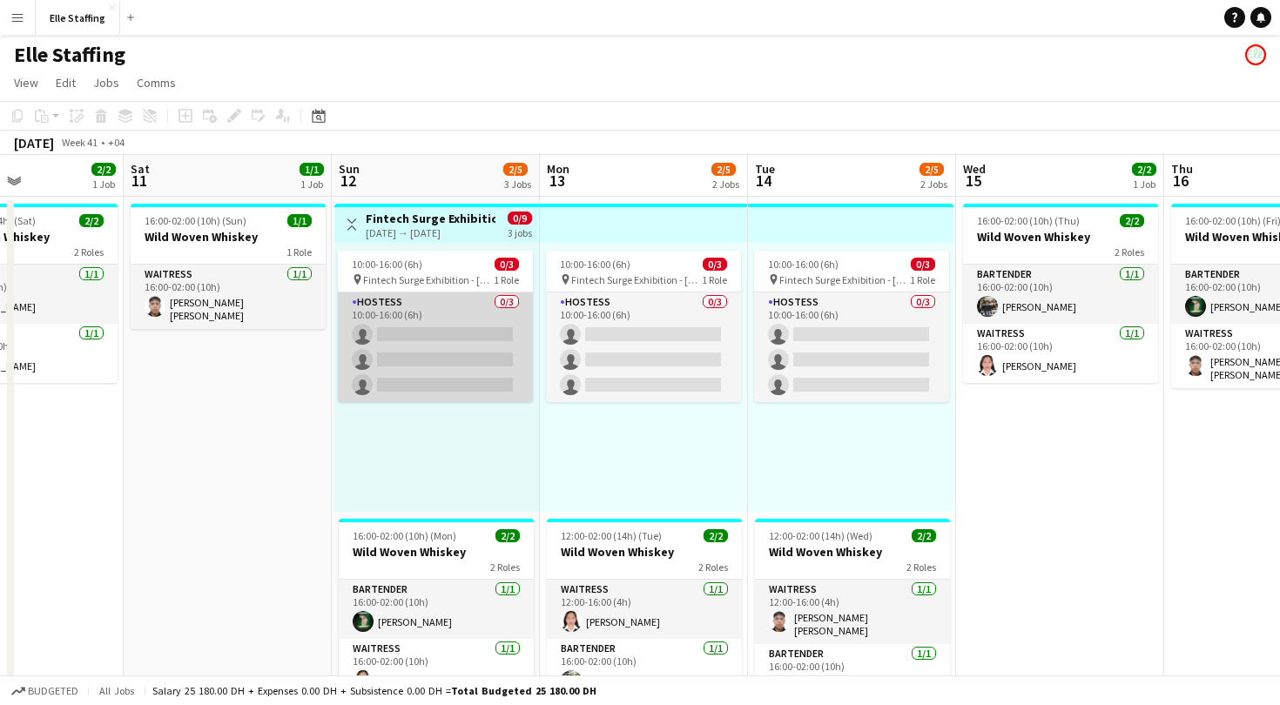
click at [420, 332] on app-card-role "Hostess 0/3 10:00-16:00 (6h) single-neutral-actions single-neutral-actions sing…" at bounding box center [435, 348] width 195 height 110
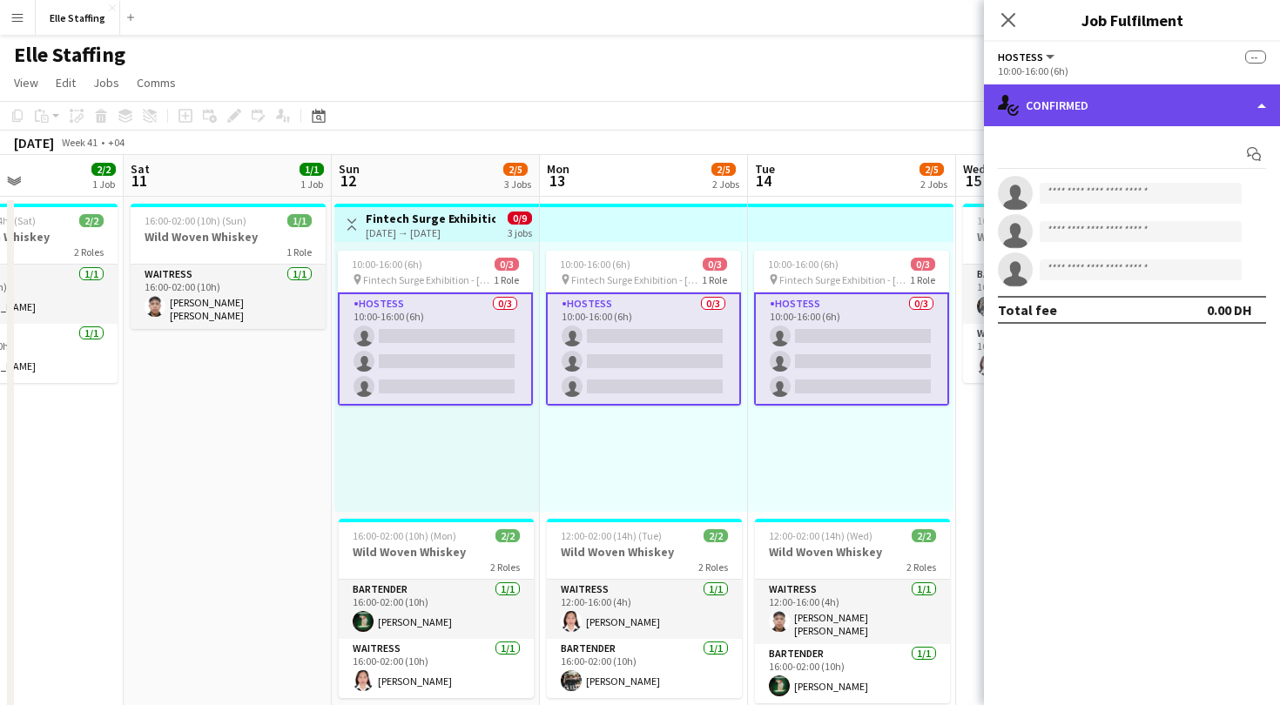
click at [1081, 97] on div "single-neutral-actions-check-2 Confirmed" at bounding box center [1132, 105] width 296 height 42
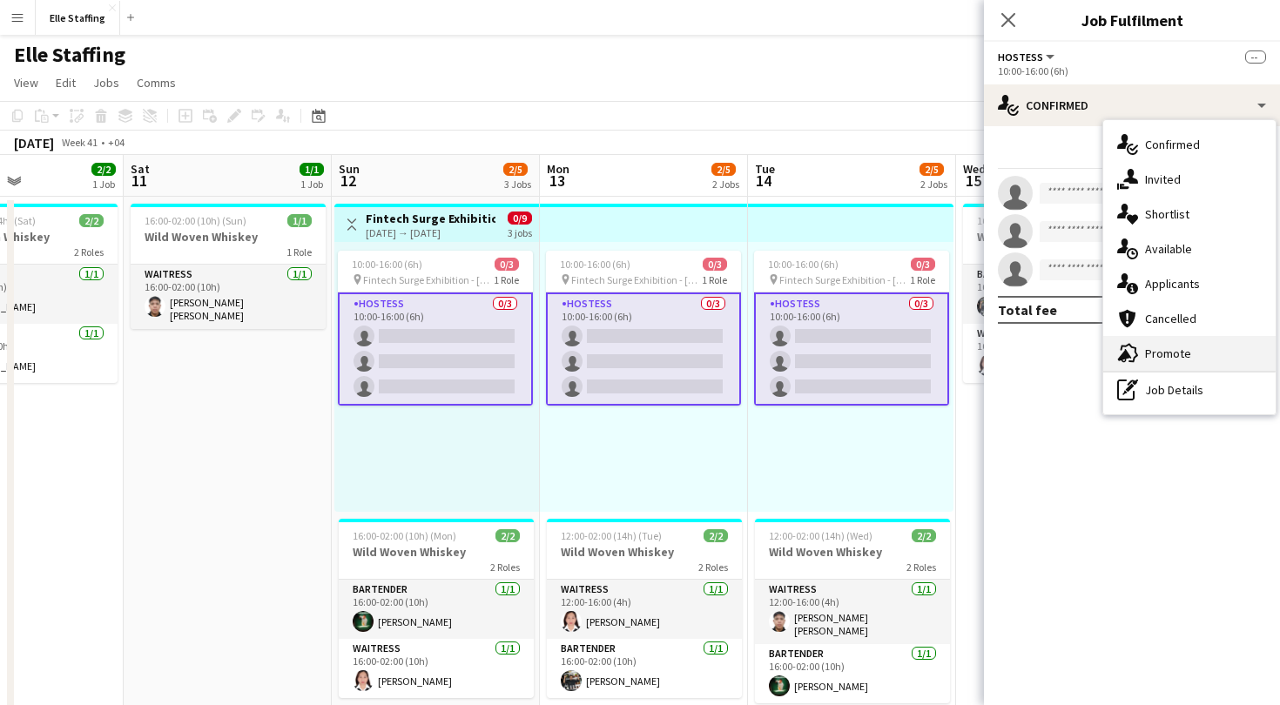
click at [1180, 353] on span "Promote" at bounding box center [1168, 354] width 46 height 16
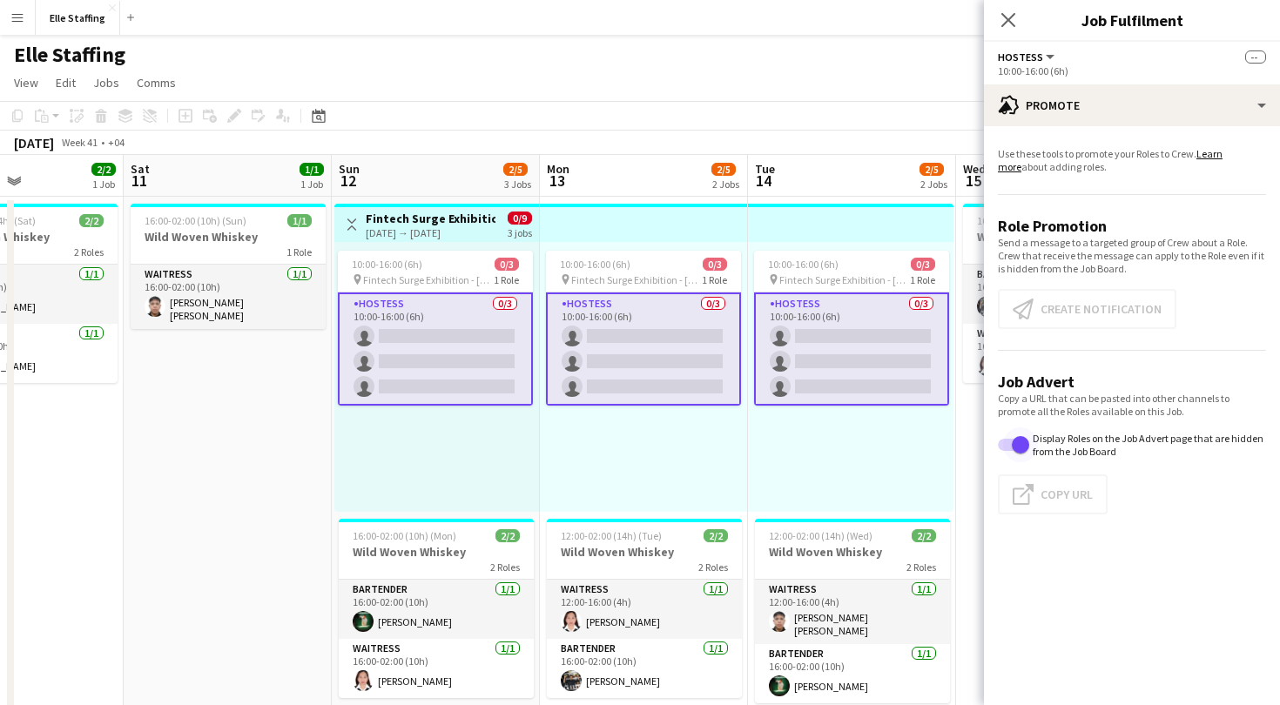
click at [1006, 451] on span "button" at bounding box center [1020, 445] width 35 height 35
click at [1028, 446] on span "button" at bounding box center [1013, 445] width 31 height 12
click at [1106, 313] on app-promote-tab "Use these tools to promote your Roles to Crew. Learn more about adding roles. R…" at bounding box center [1132, 334] width 296 height 388
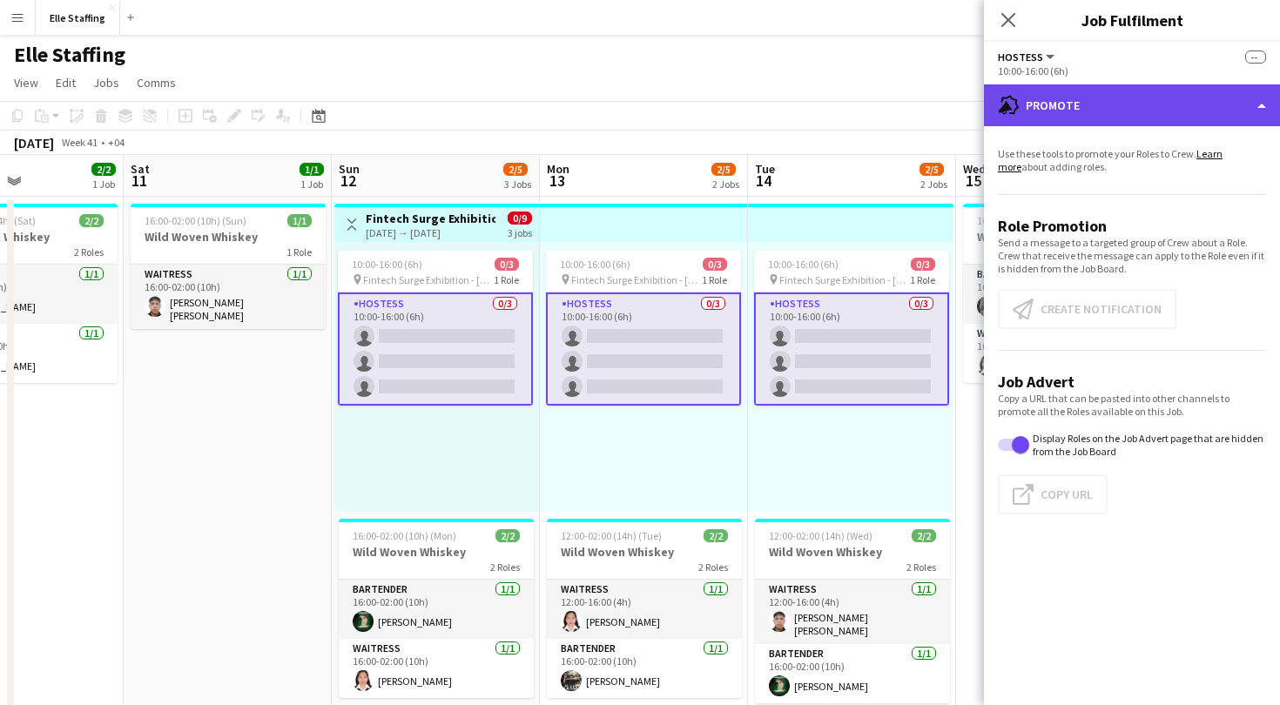
click at [1259, 98] on div "advertising-megaphone Promote" at bounding box center [1132, 105] width 296 height 42
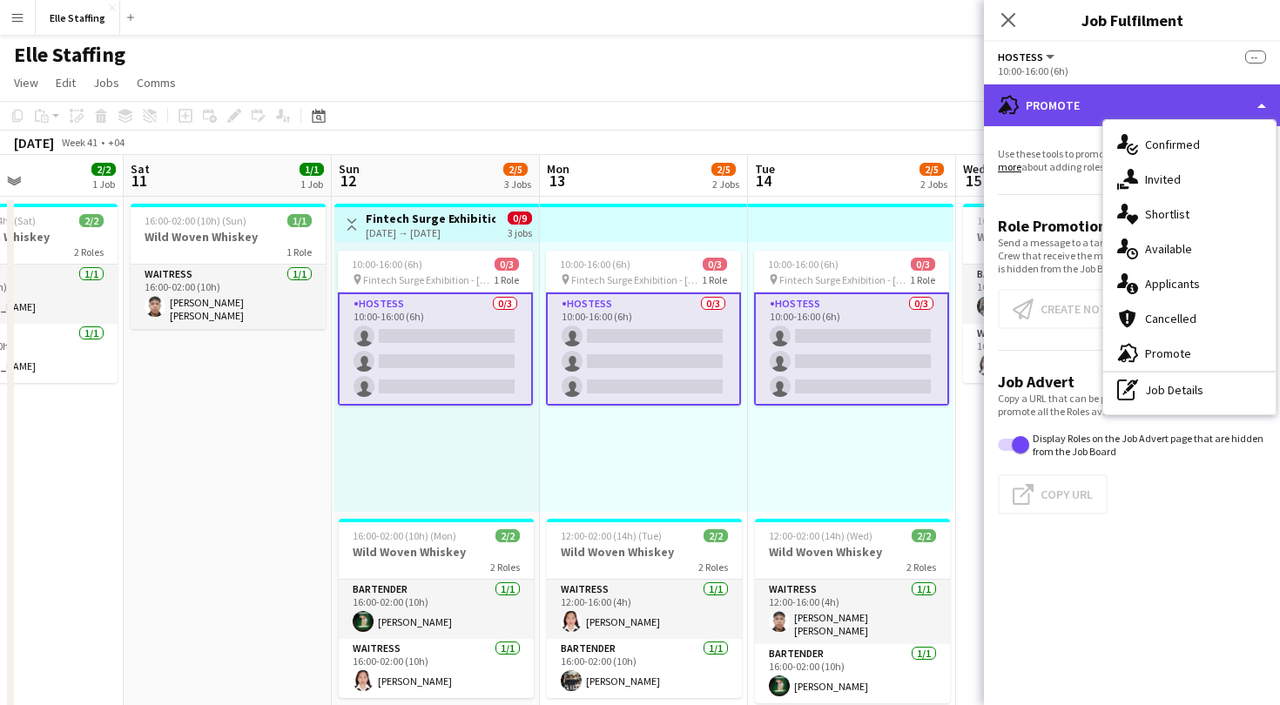
click at [1259, 98] on div "advertising-megaphone Promote" at bounding box center [1132, 105] width 296 height 42
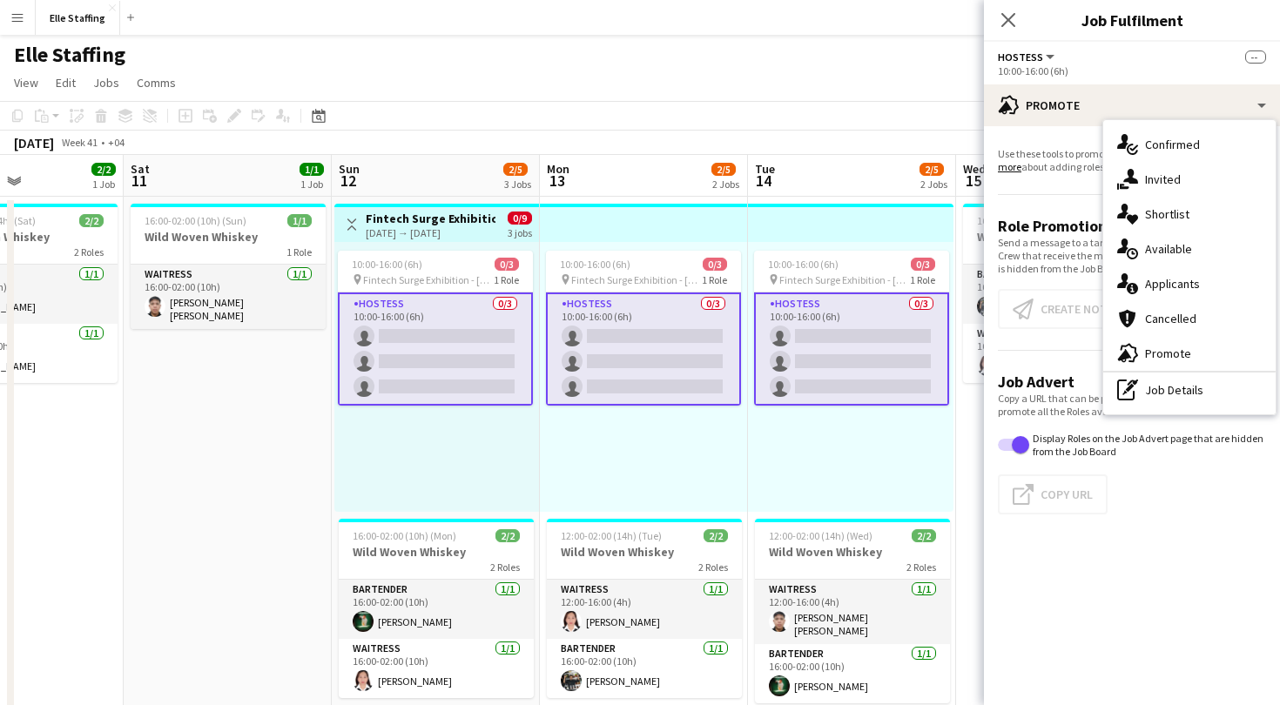
click at [1055, 200] on app-promote-tab "Use these tools to promote your Roles to Crew. Learn more about adding roles. R…" at bounding box center [1132, 334] width 296 height 388
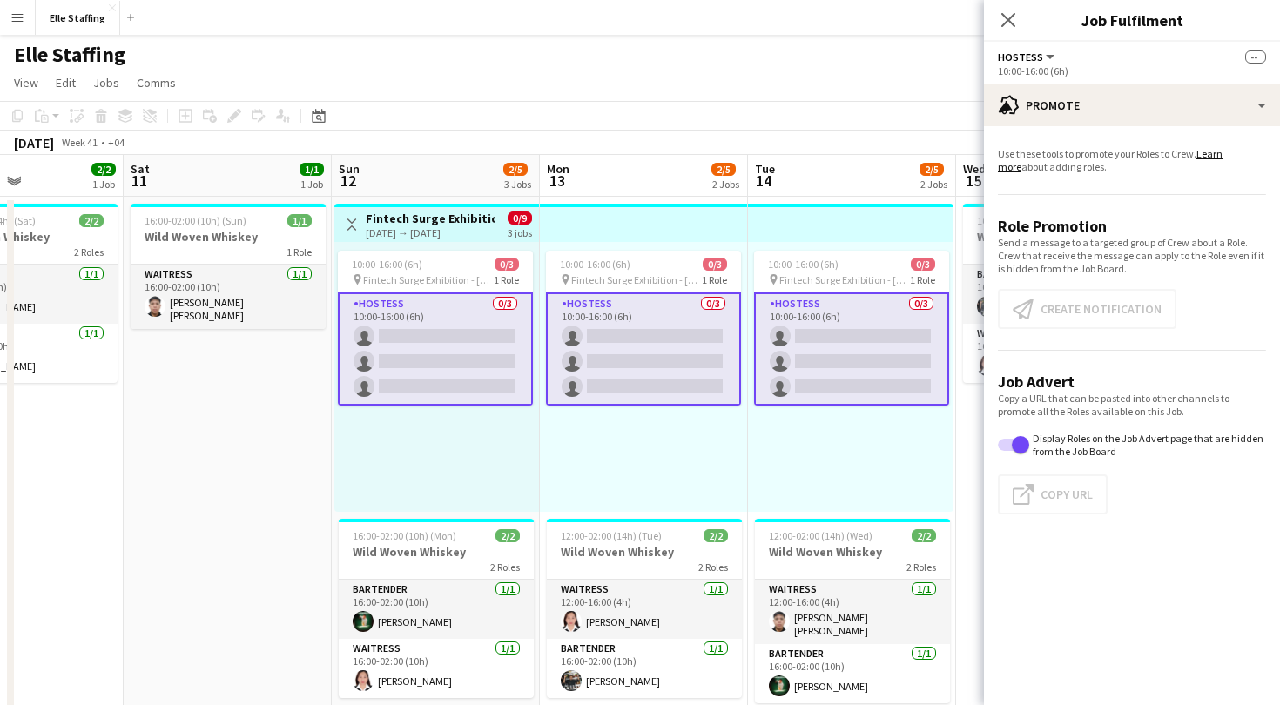
click at [1256, 57] on span "--" at bounding box center [1255, 57] width 21 height 13
click at [1010, 21] on icon at bounding box center [1008, 19] width 17 height 17
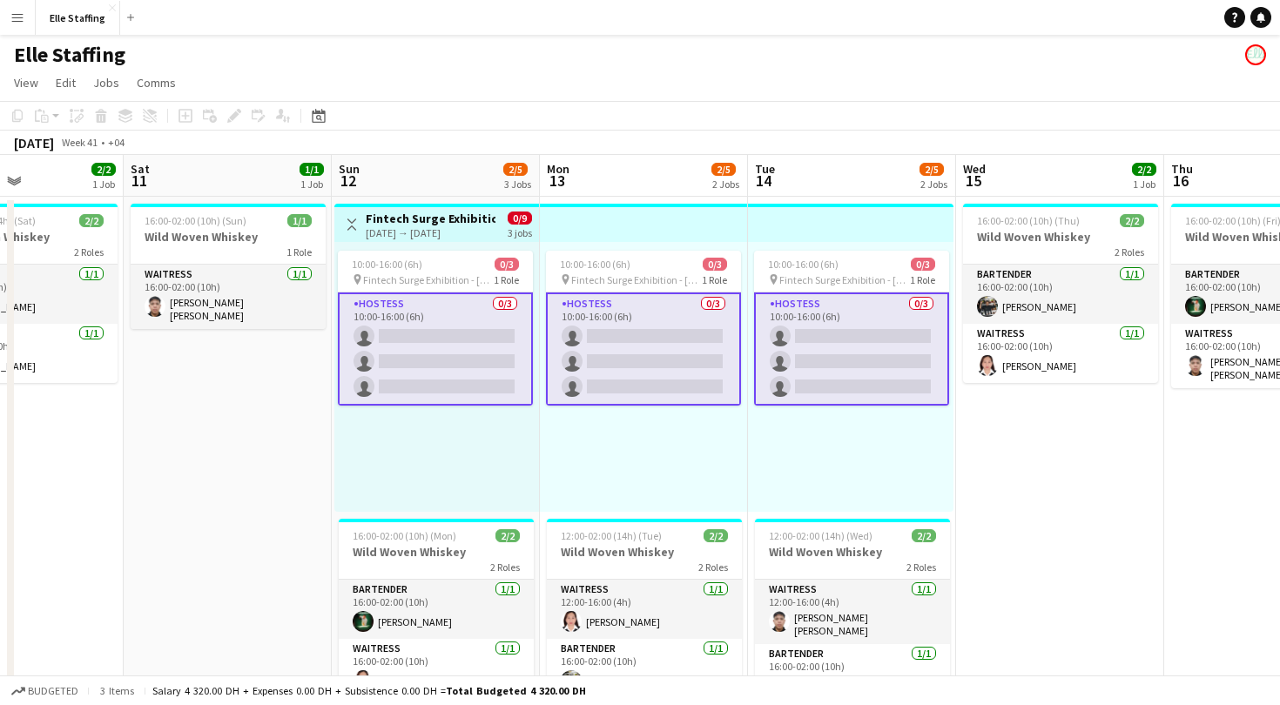
click at [680, 64] on div "Elle Staffing" at bounding box center [640, 51] width 1280 height 33
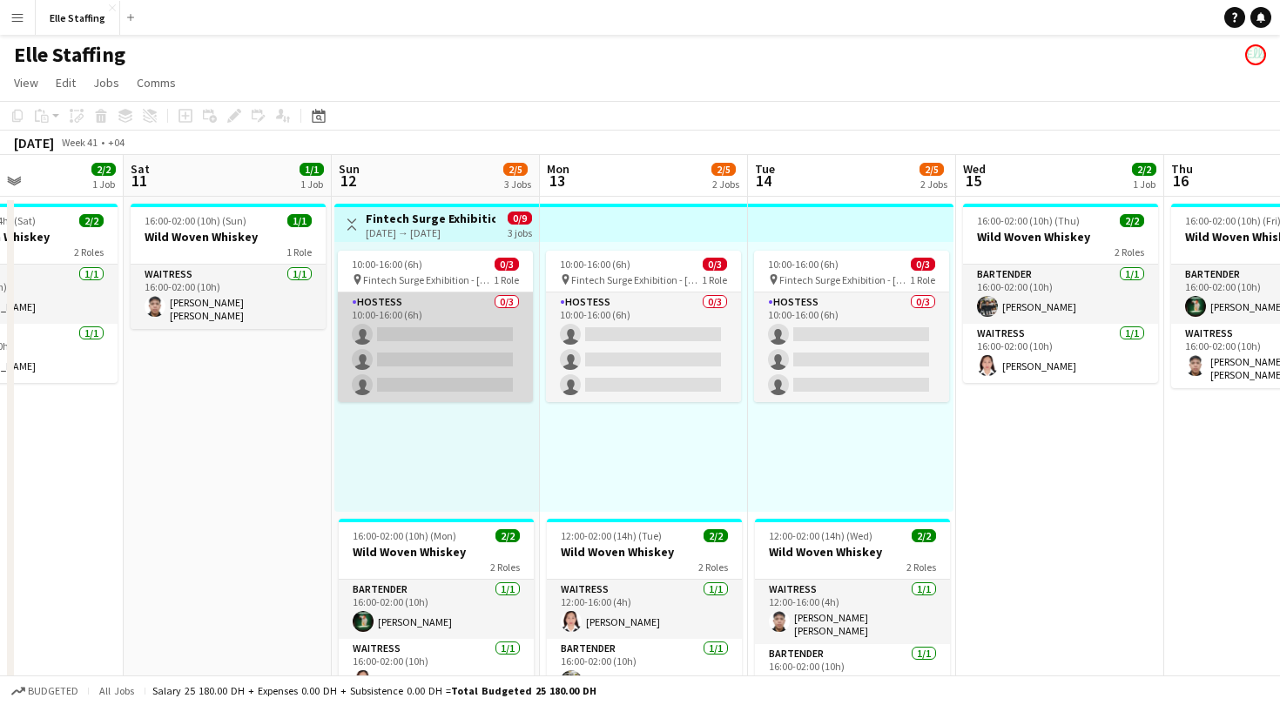
click at [443, 320] on app-card-role "Hostess 0/3 10:00-16:00 (6h) single-neutral-actions single-neutral-actions sing…" at bounding box center [435, 348] width 195 height 110
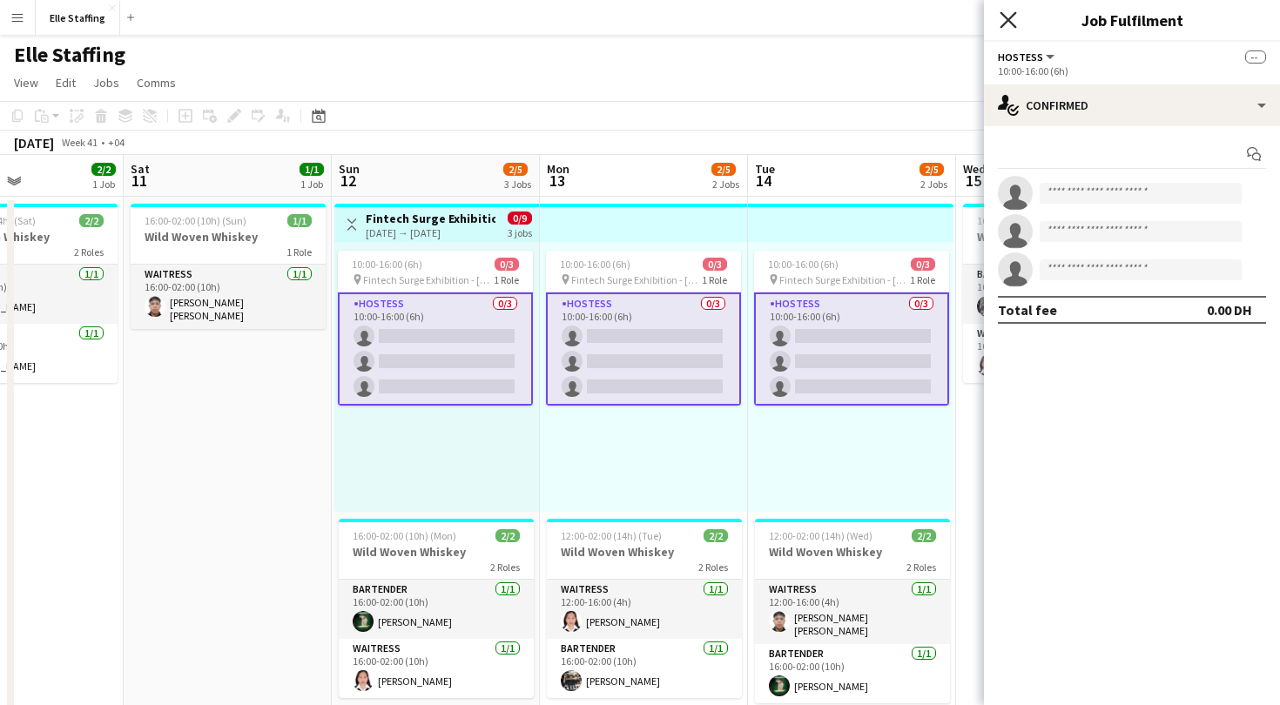
click at [1013, 26] on icon at bounding box center [1008, 19] width 17 height 17
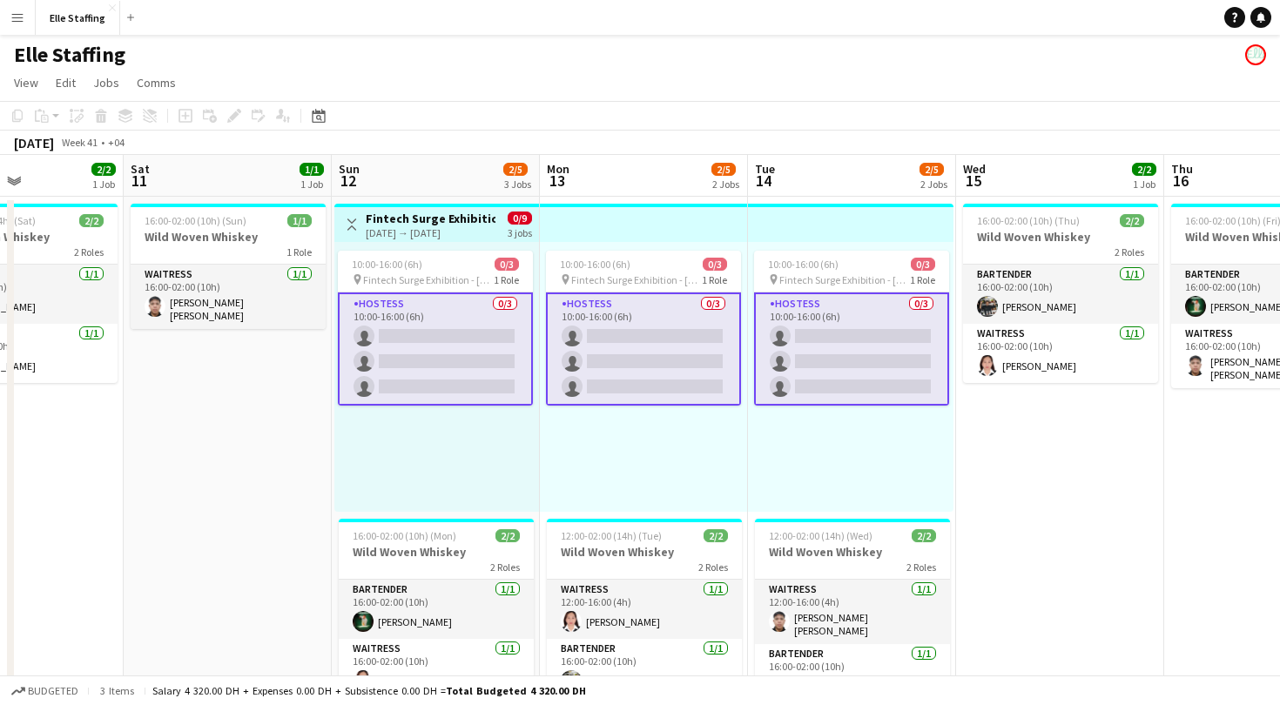
click at [406, 74] on app-page-menu "View Day view expanded Day view collapsed Month view Date picker Jump to [DATE]…" at bounding box center [640, 84] width 1280 height 33
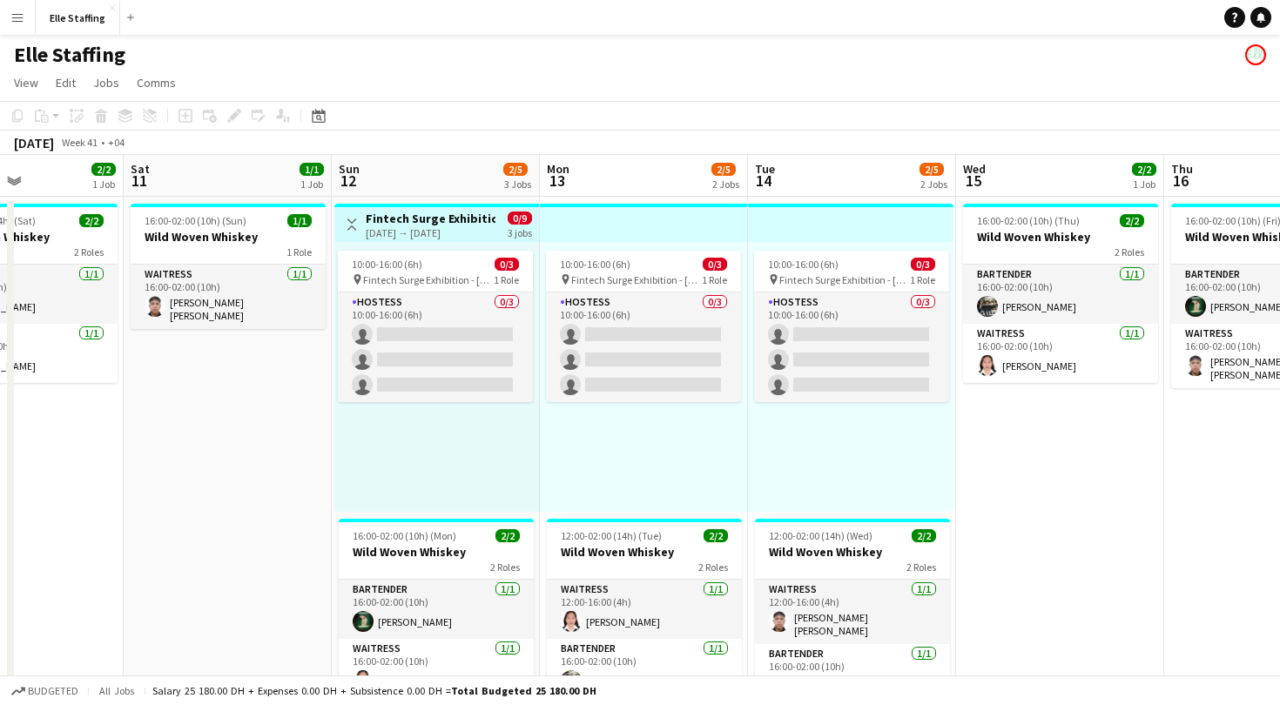
click at [424, 231] on div "[DATE] → [DATE]" at bounding box center [431, 232] width 130 height 13
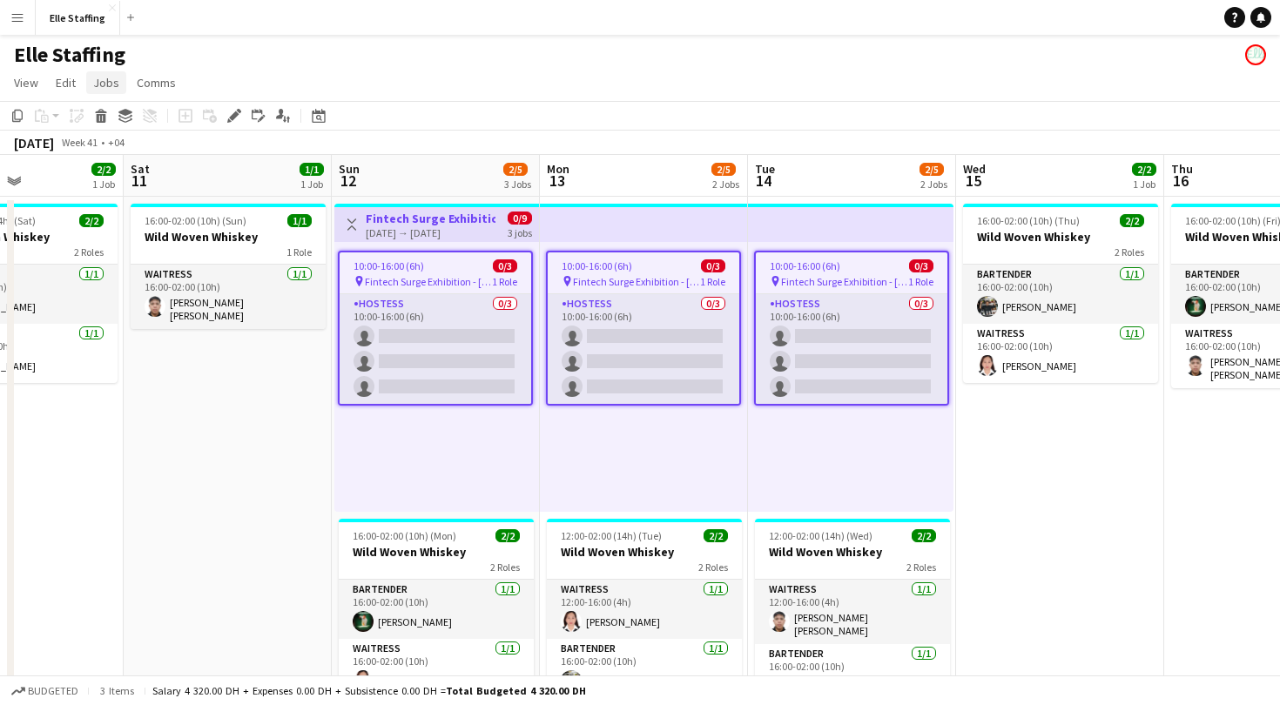
click at [91, 86] on link "Jobs" at bounding box center [106, 82] width 40 height 23
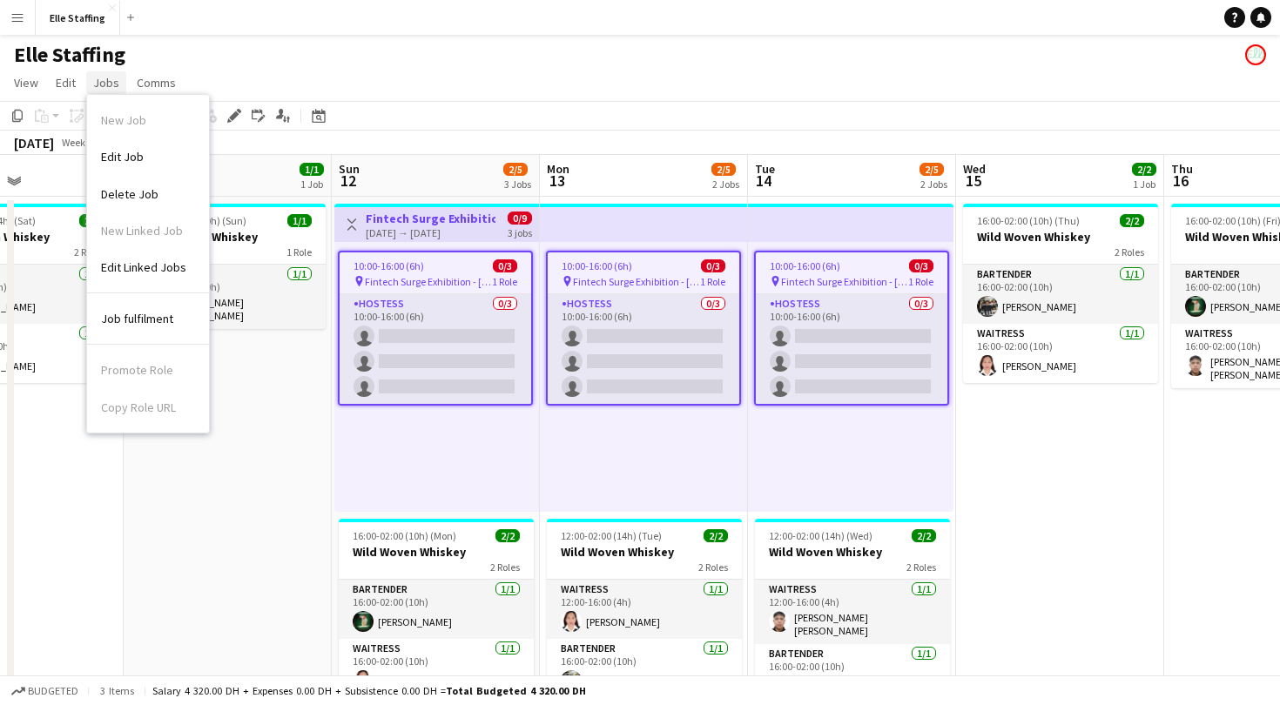
click at [91, 86] on link "Jobs" at bounding box center [106, 82] width 40 height 23
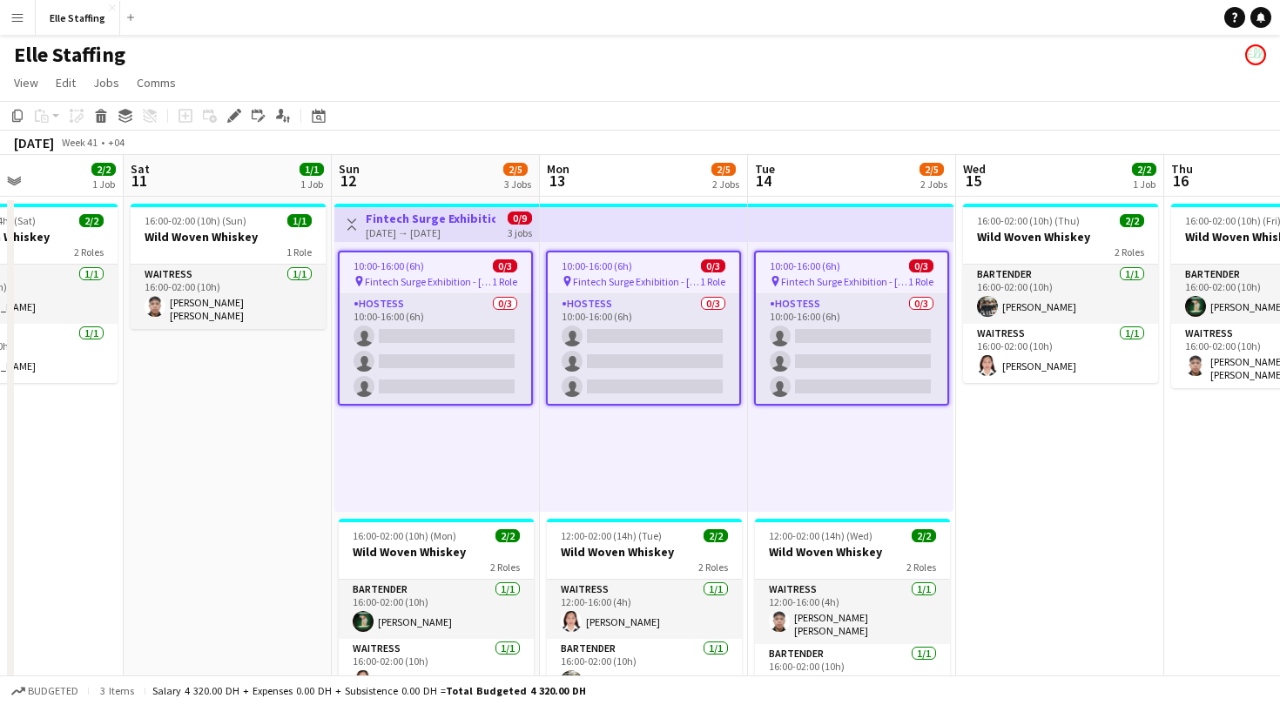
click at [242, 54] on div "Elle Staffing" at bounding box center [640, 51] width 1280 height 33
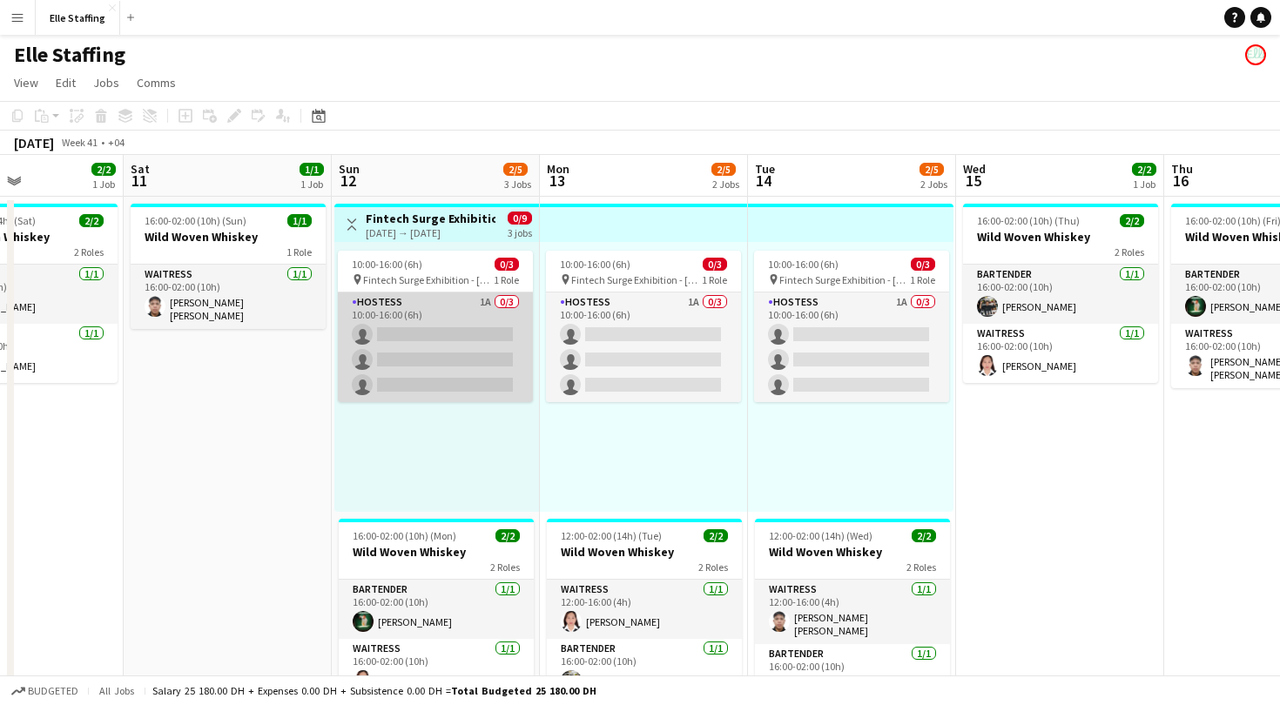
click at [464, 300] on app-card-role "Hostess 1A 0/3 10:00-16:00 (6h) single-neutral-actions single-neutral-actions s…" at bounding box center [435, 348] width 195 height 110
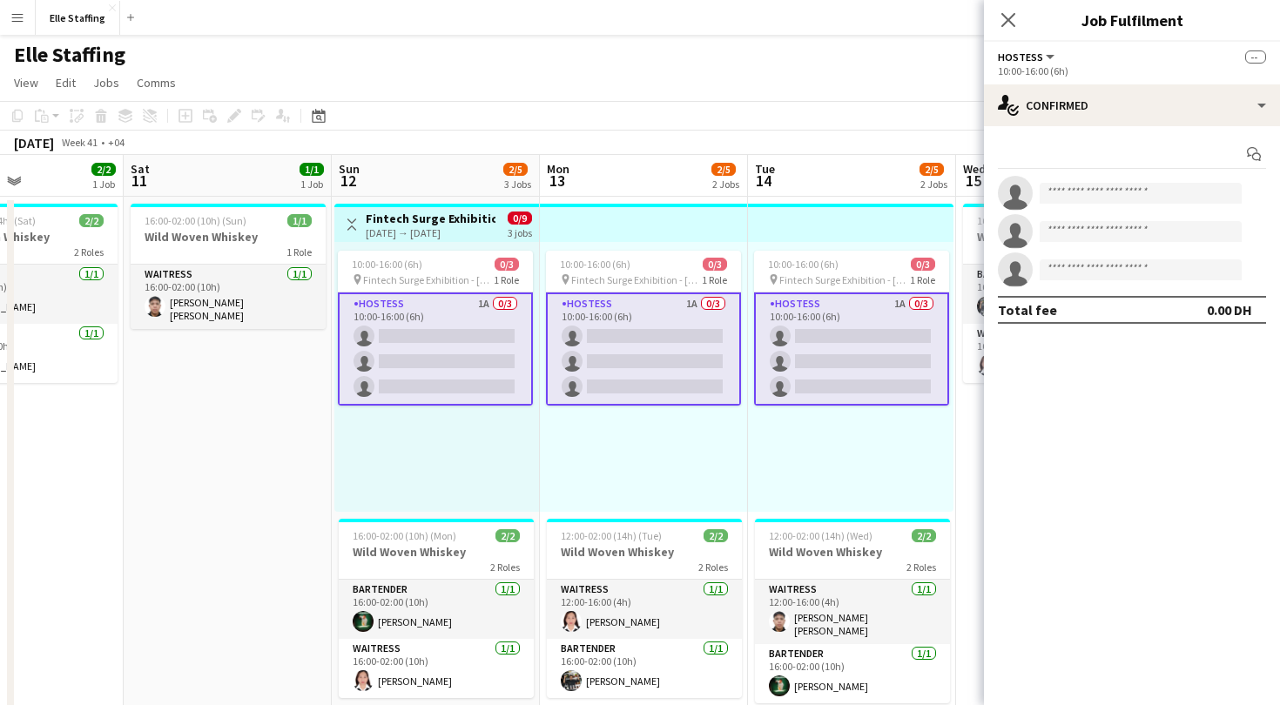
click at [1041, 55] on button "Hostess" at bounding box center [1027, 57] width 59 height 13
click at [1041, 82] on li "All roles" at bounding box center [1056, 87] width 87 height 16
click at [1033, 61] on span "All roles" at bounding box center [1022, 57] width 49 height 13
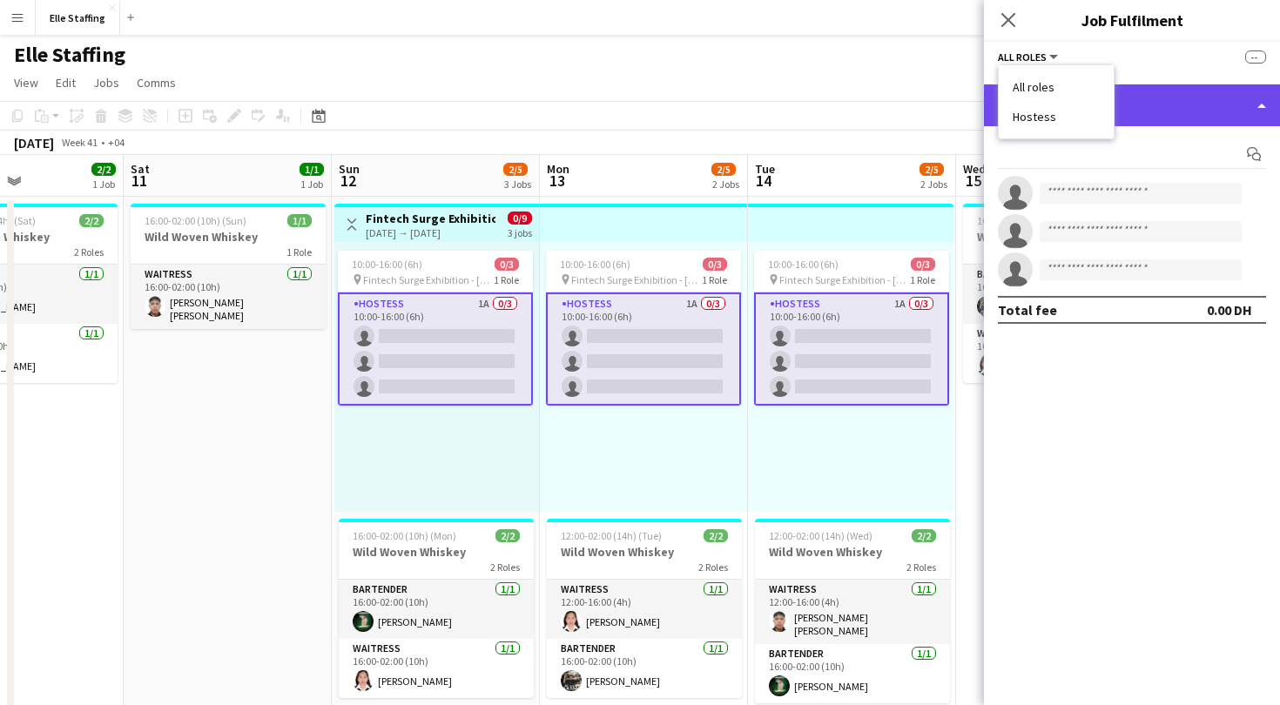
click at [1192, 101] on div "single-neutral-actions-check-2 Confirmed" at bounding box center [1132, 105] width 296 height 42
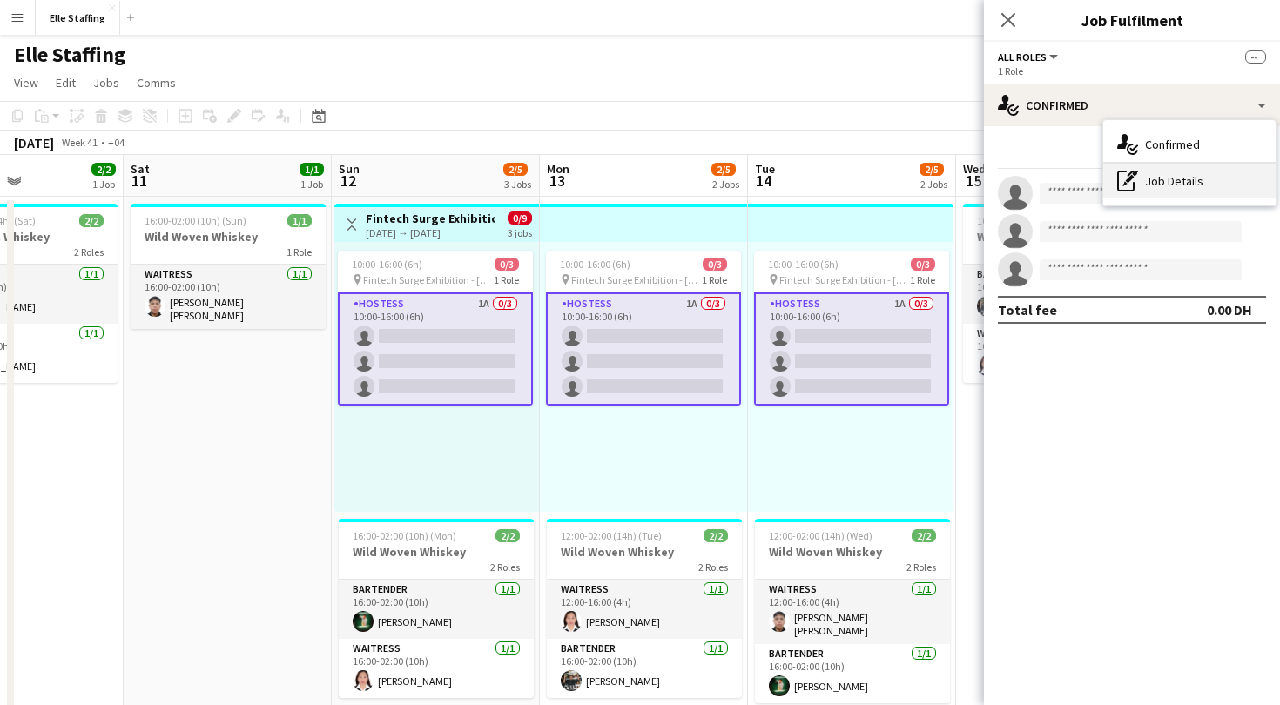
click at [1185, 175] on div "pen-write Job Details" at bounding box center [1189, 181] width 172 height 35
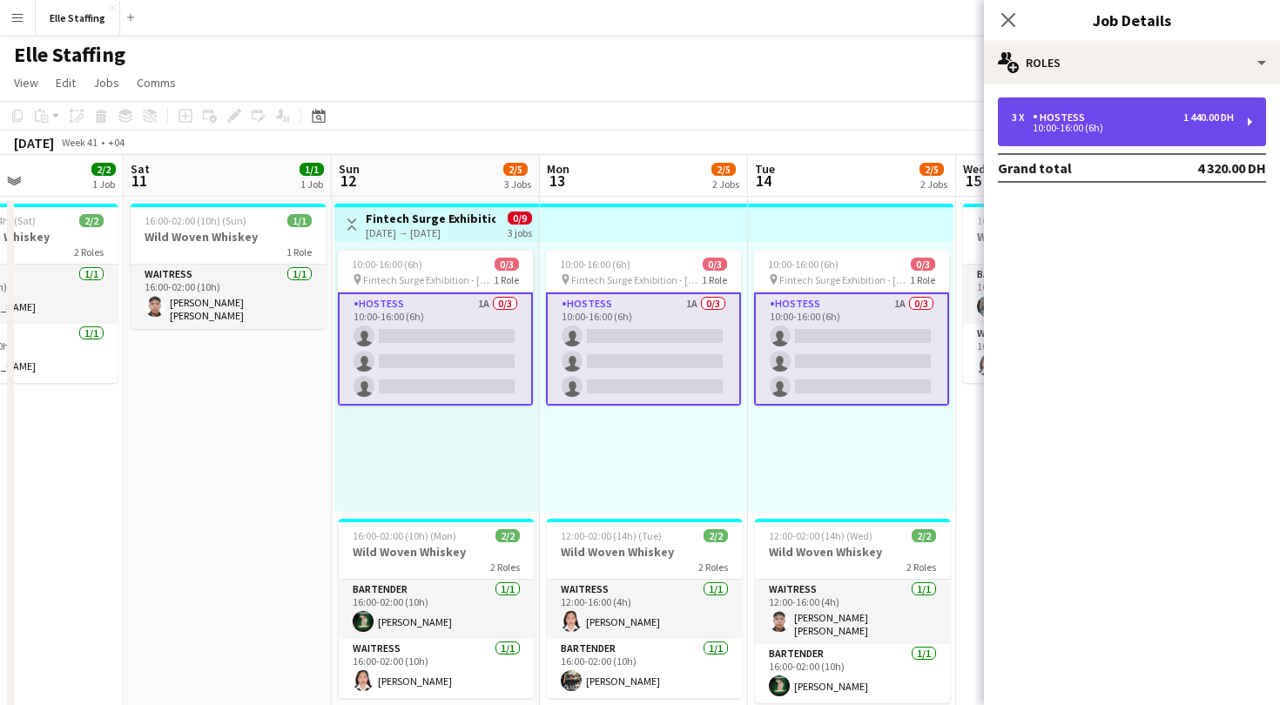
click at [1162, 118] on div "3 x Hostess 1 440.00 DH" at bounding box center [1123, 117] width 222 height 12
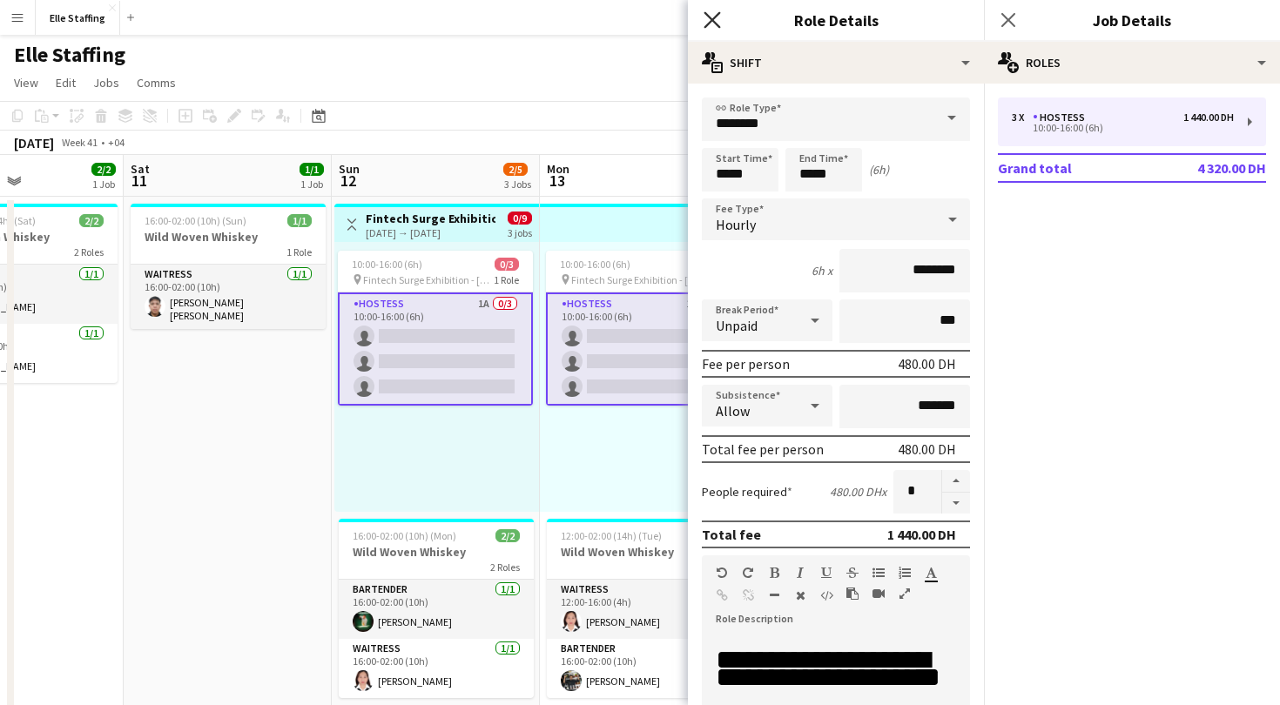
click at [716, 17] on icon "Close pop-in" at bounding box center [712, 19] width 17 height 17
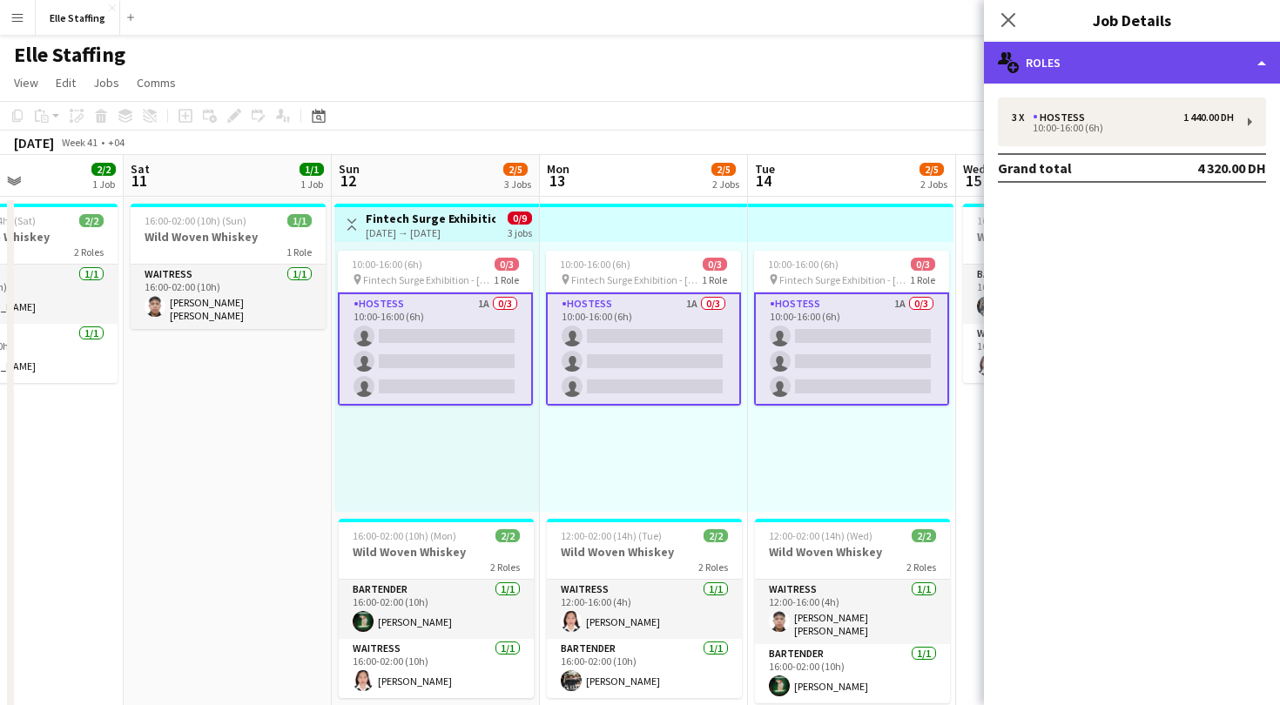
click at [1068, 69] on div "multiple-users-add Roles" at bounding box center [1132, 63] width 296 height 42
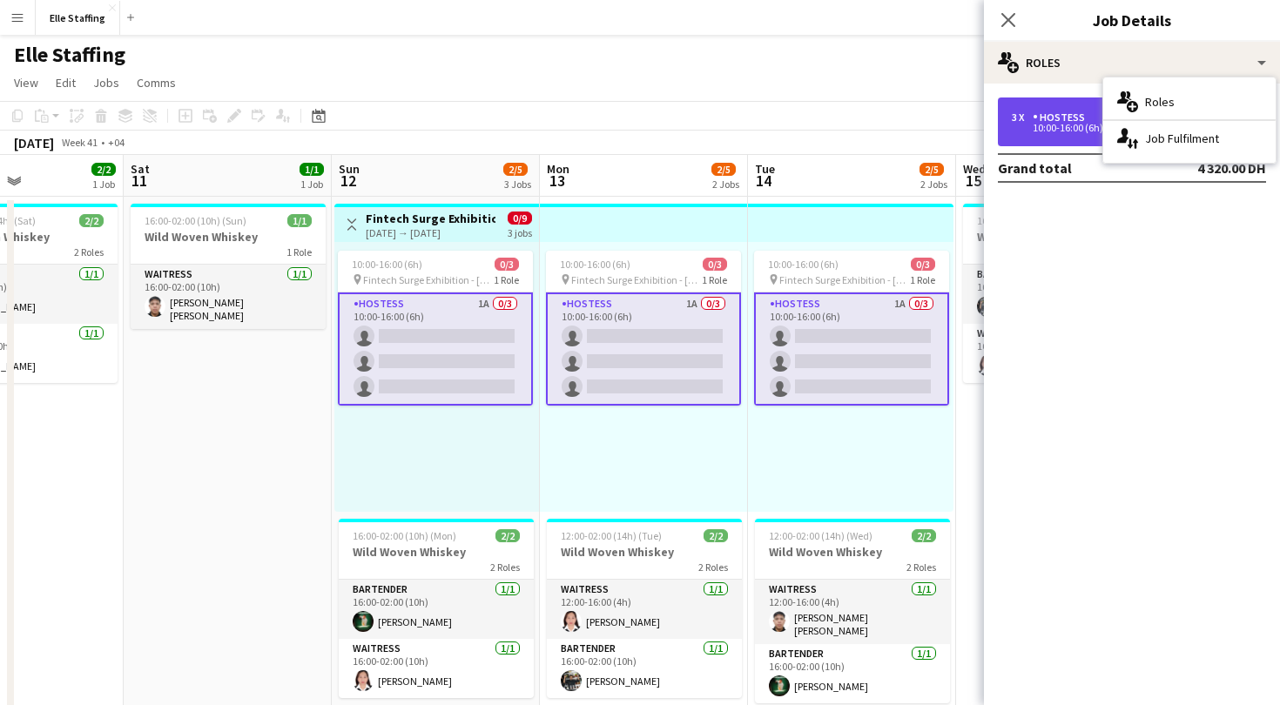
click at [1045, 134] on div "3 x Hostess 1 440.00 DH 10:00-16:00 (6h)" at bounding box center [1132, 122] width 268 height 49
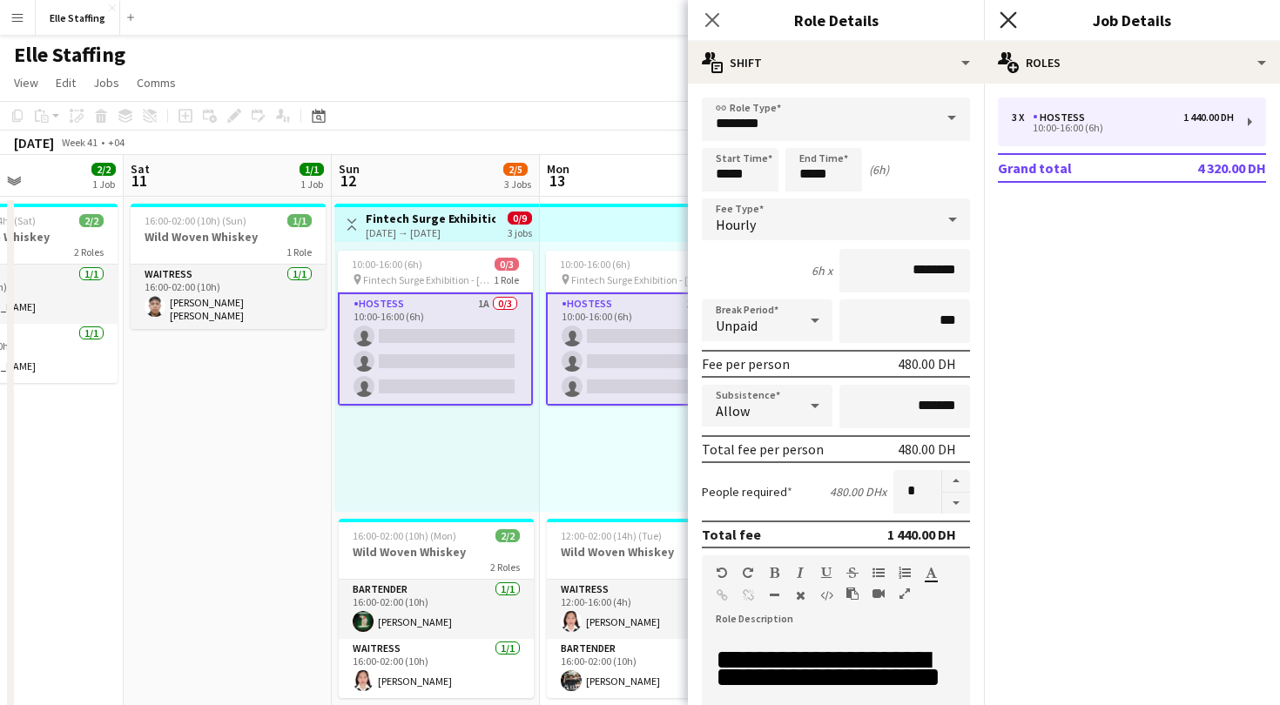
click at [1002, 25] on icon at bounding box center [1008, 19] width 17 height 17
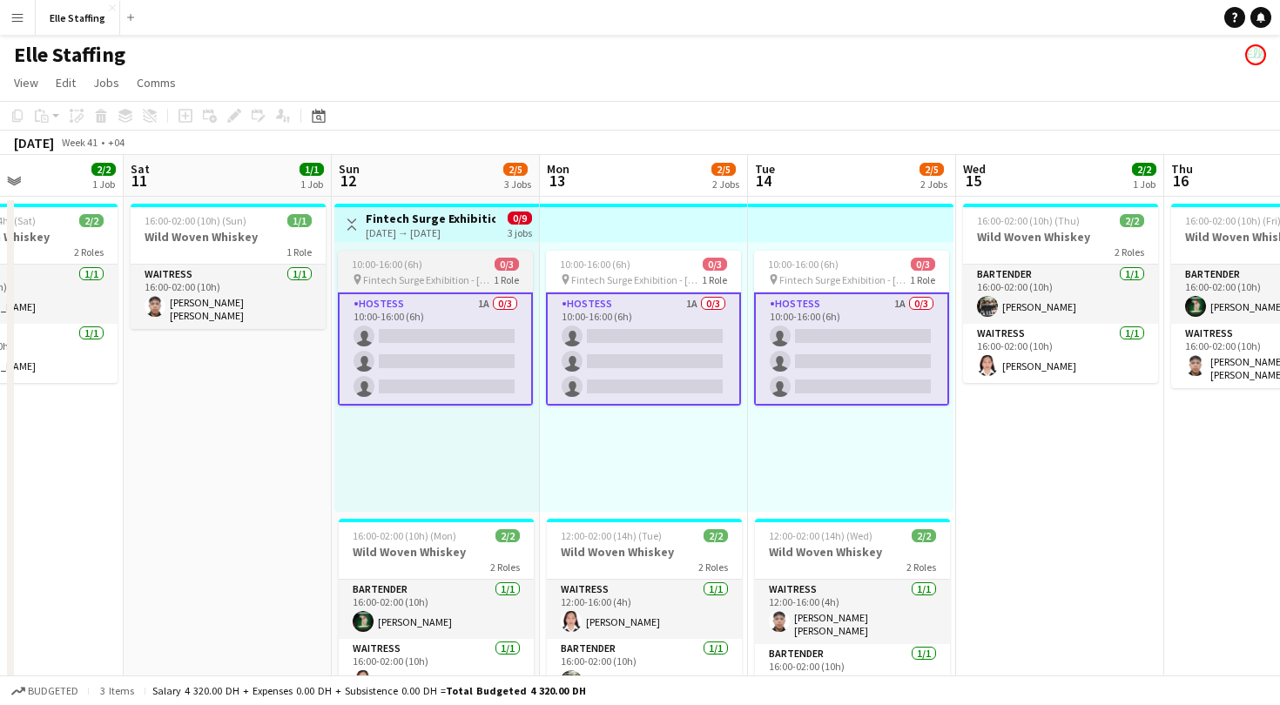
click at [478, 278] on span "Fintech Surge Exhibition - [PERSON_NAME]" at bounding box center [428, 279] width 131 height 13
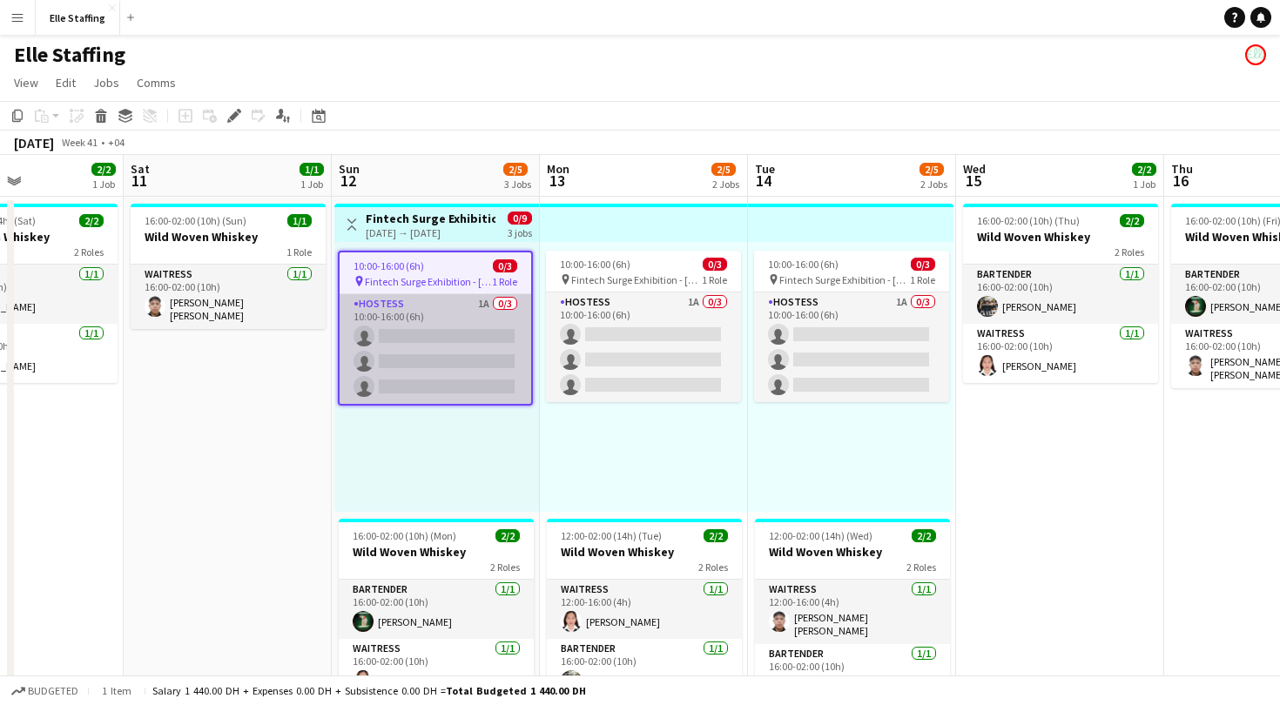
click at [479, 306] on app-card-role "Hostess 1A 0/3 10:00-16:00 (6h) single-neutral-actions single-neutral-actions s…" at bounding box center [436, 349] width 192 height 110
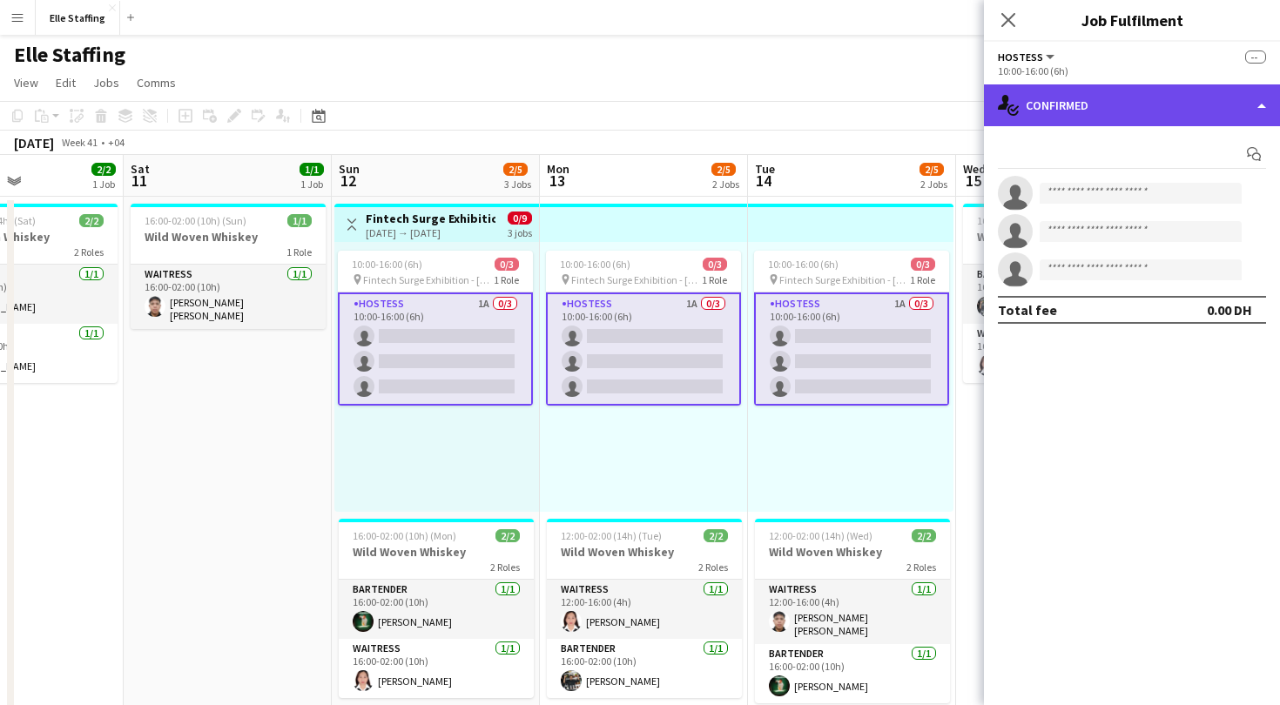
click at [1135, 111] on div "single-neutral-actions-check-2 Confirmed" at bounding box center [1132, 105] width 296 height 42
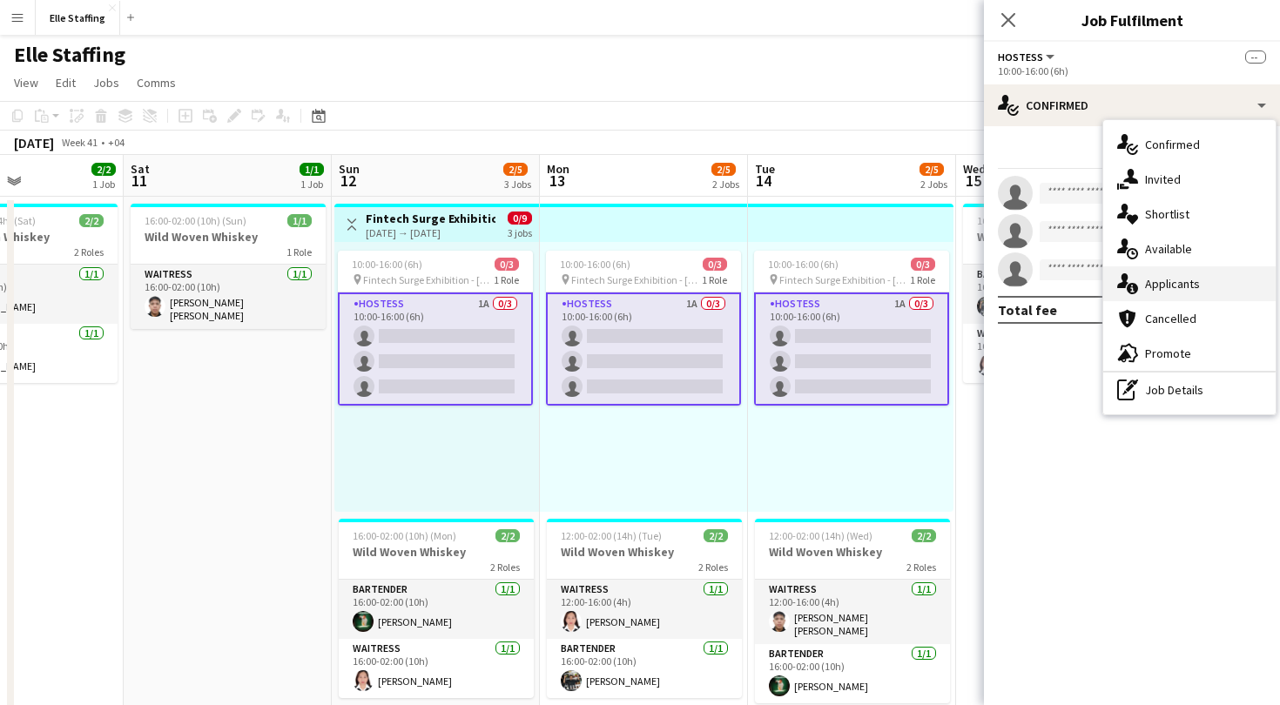
click at [1178, 280] on span "Applicants" at bounding box center [1172, 284] width 55 height 16
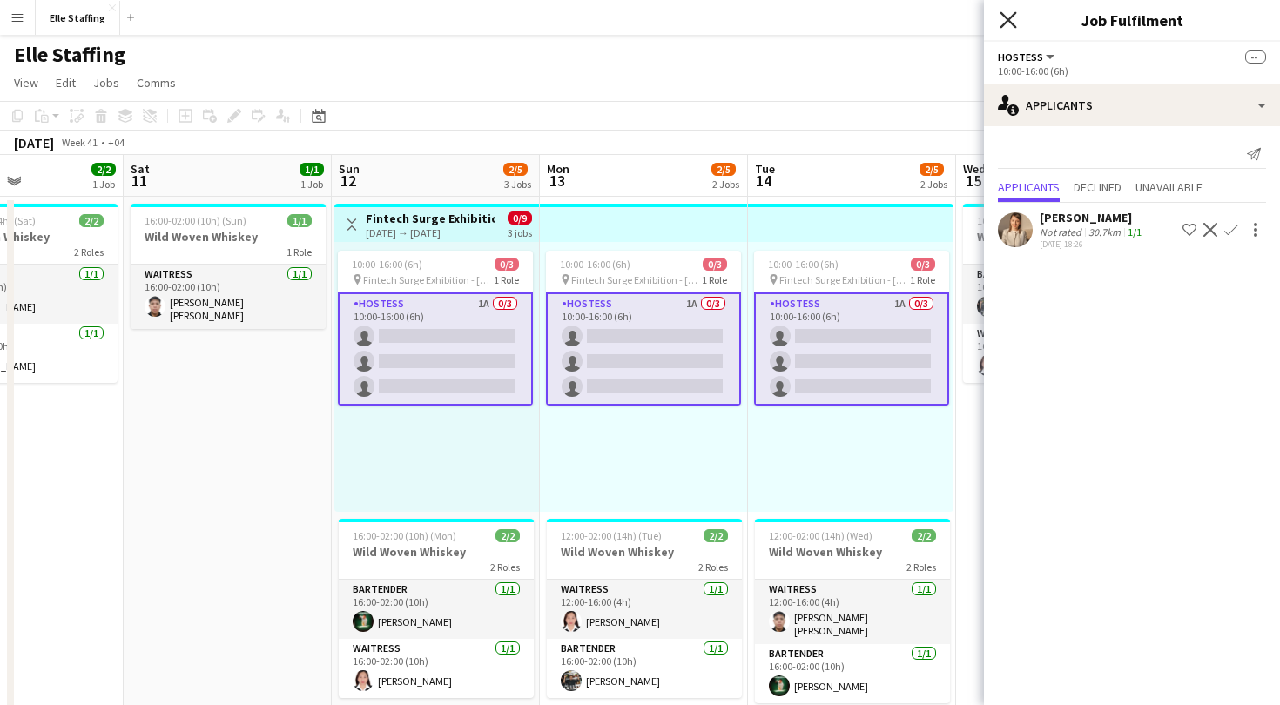
click at [1014, 25] on icon at bounding box center [1008, 19] width 17 height 17
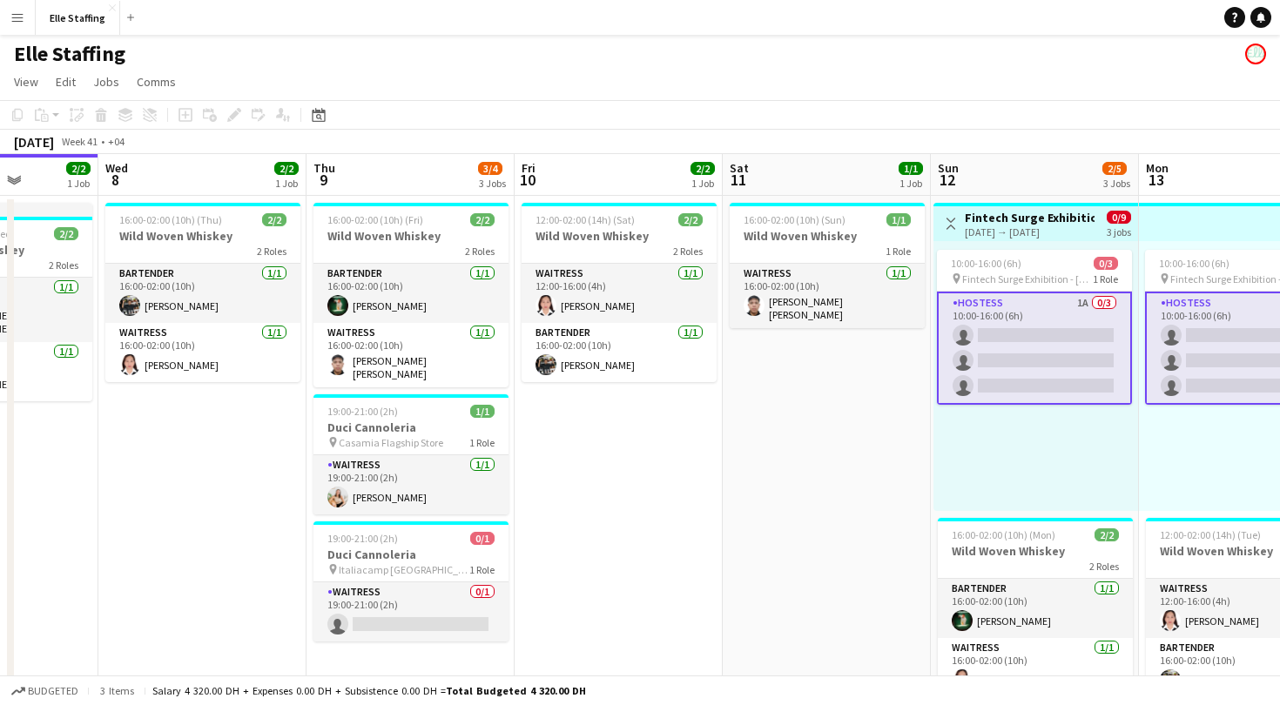
scroll to position [0, 525]
click at [18, 13] on app-icon "Menu" at bounding box center [17, 17] width 14 height 14
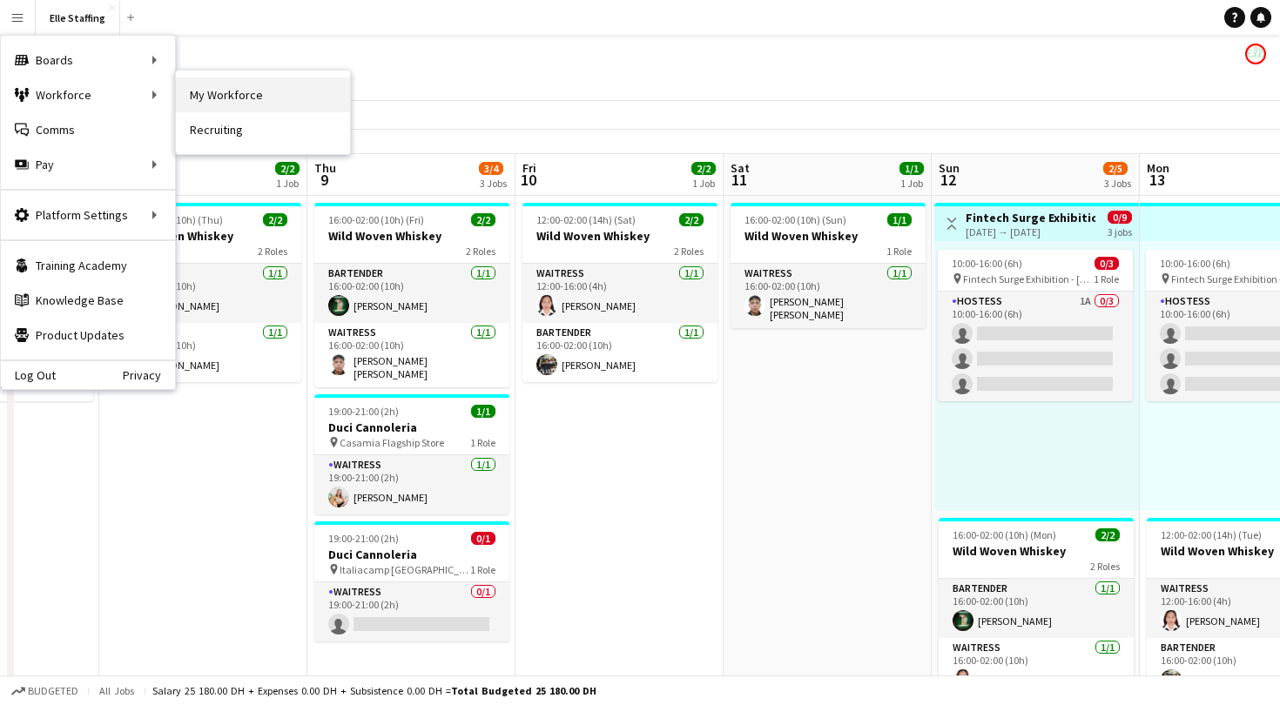
click at [246, 95] on link "My Workforce" at bounding box center [263, 94] width 174 height 35
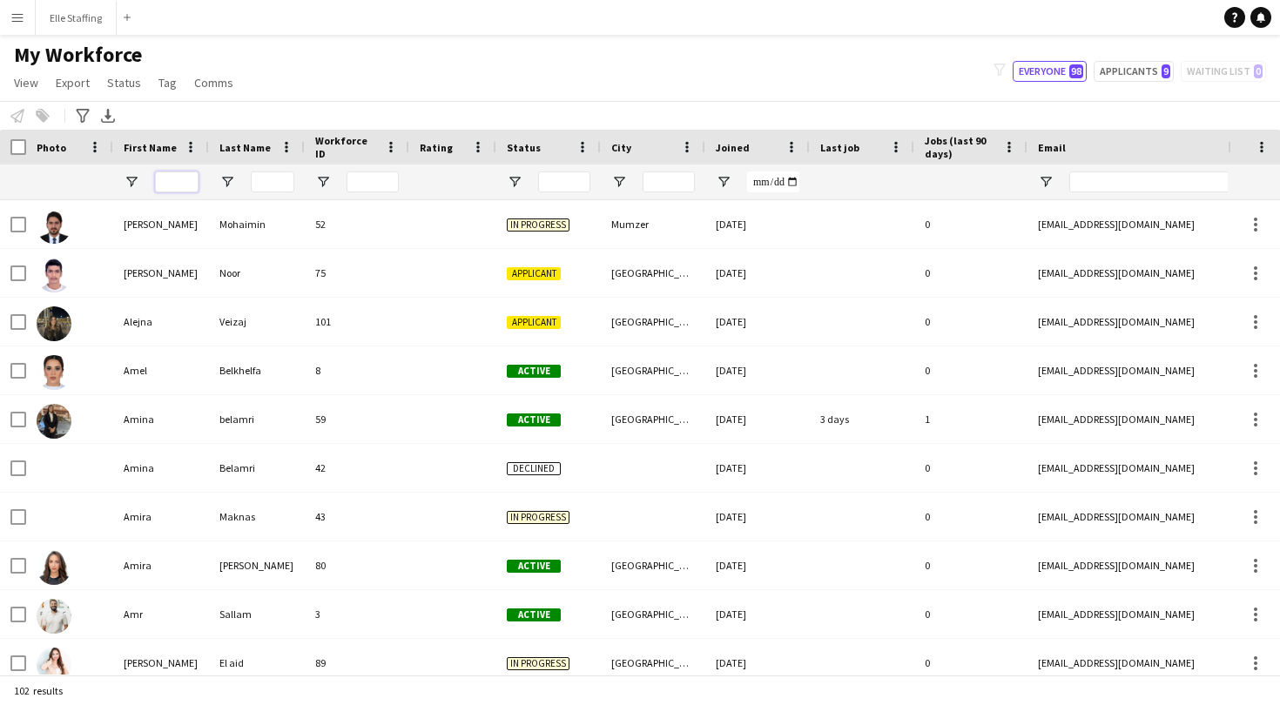
click at [168, 185] on input "First Name Filter Input" at bounding box center [177, 182] width 44 height 21
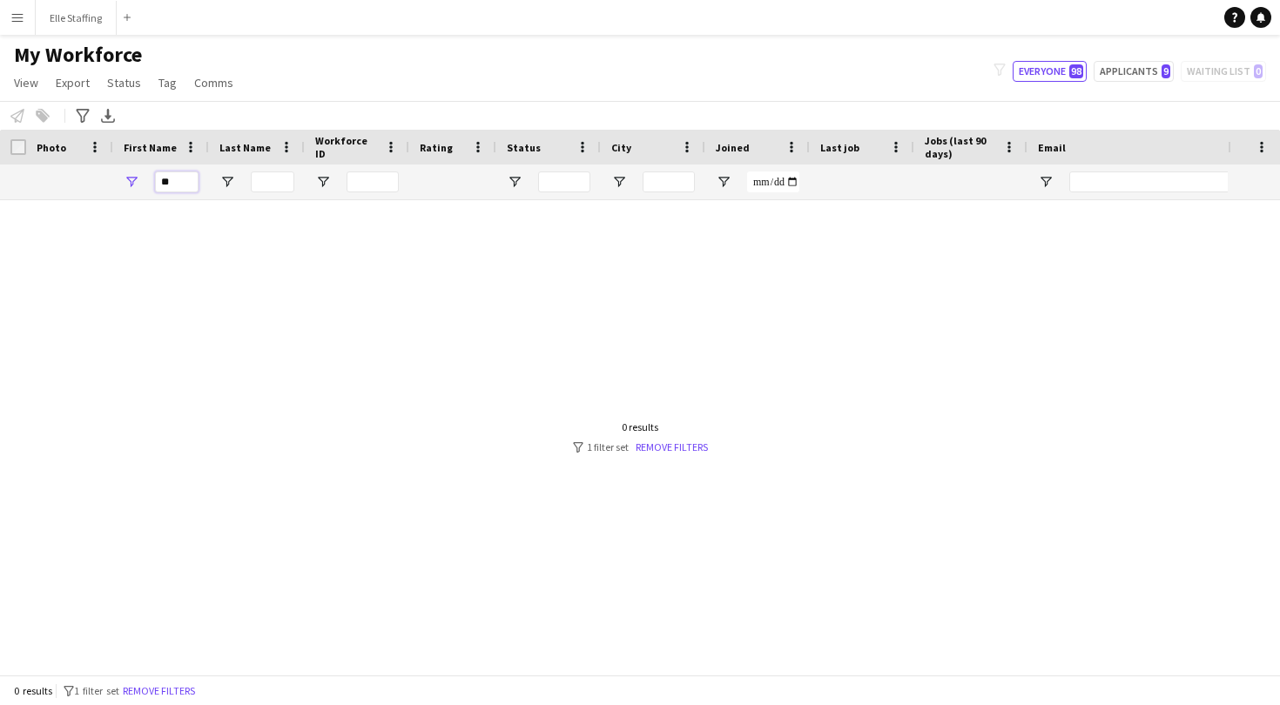
type input "*"
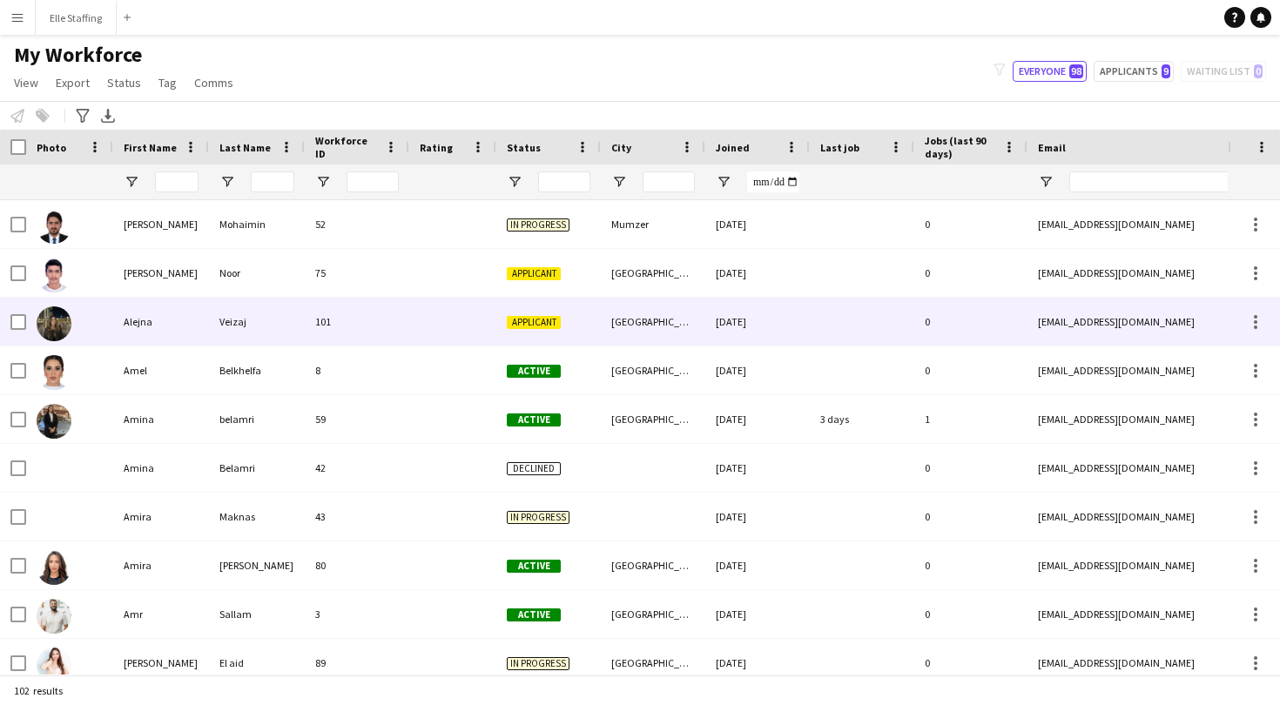
click at [152, 328] on div "Alejna" at bounding box center [161, 322] width 96 height 48
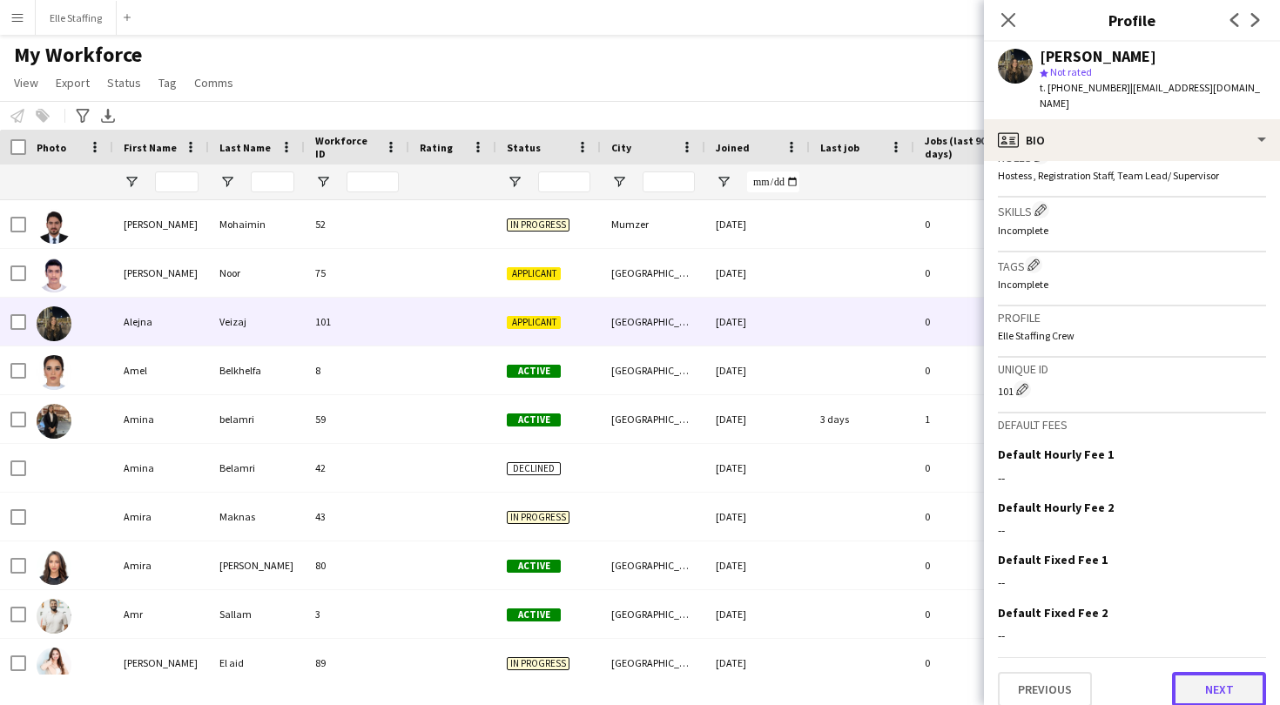
click at [1209, 672] on button "Next" at bounding box center [1219, 689] width 94 height 35
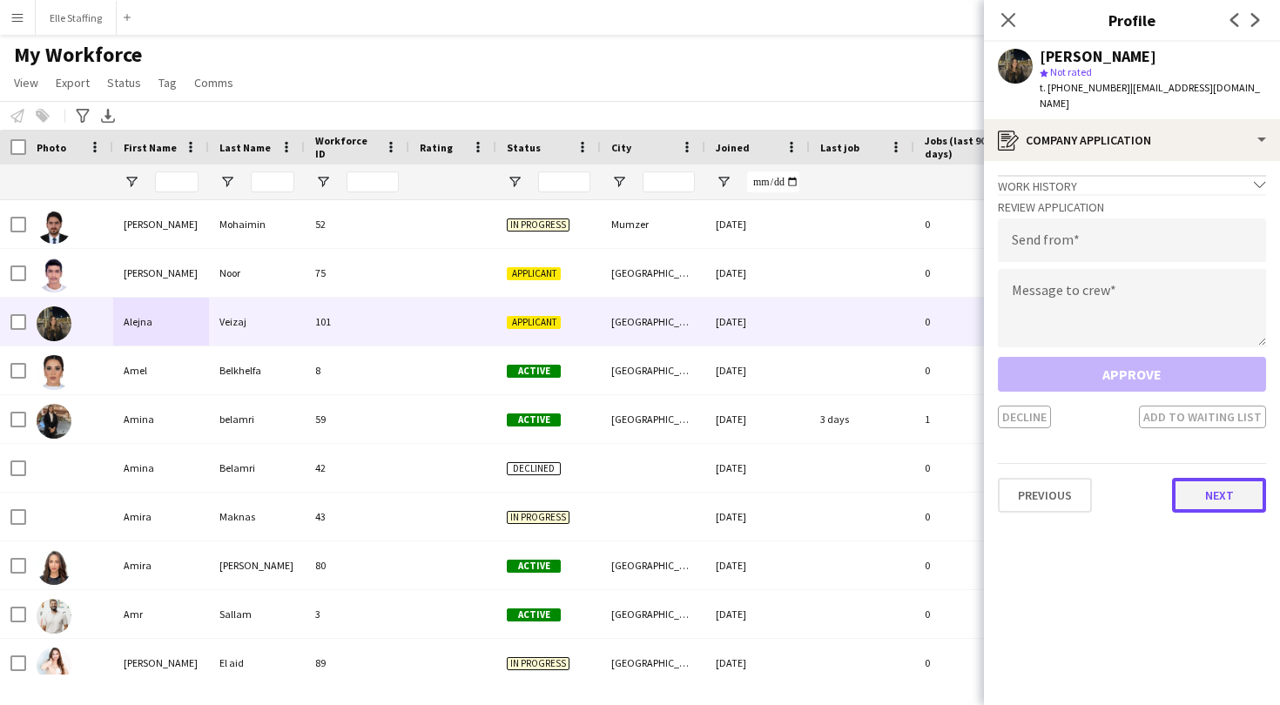
click at [1229, 478] on button "Next" at bounding box center [1219, 495] width 94 height 35
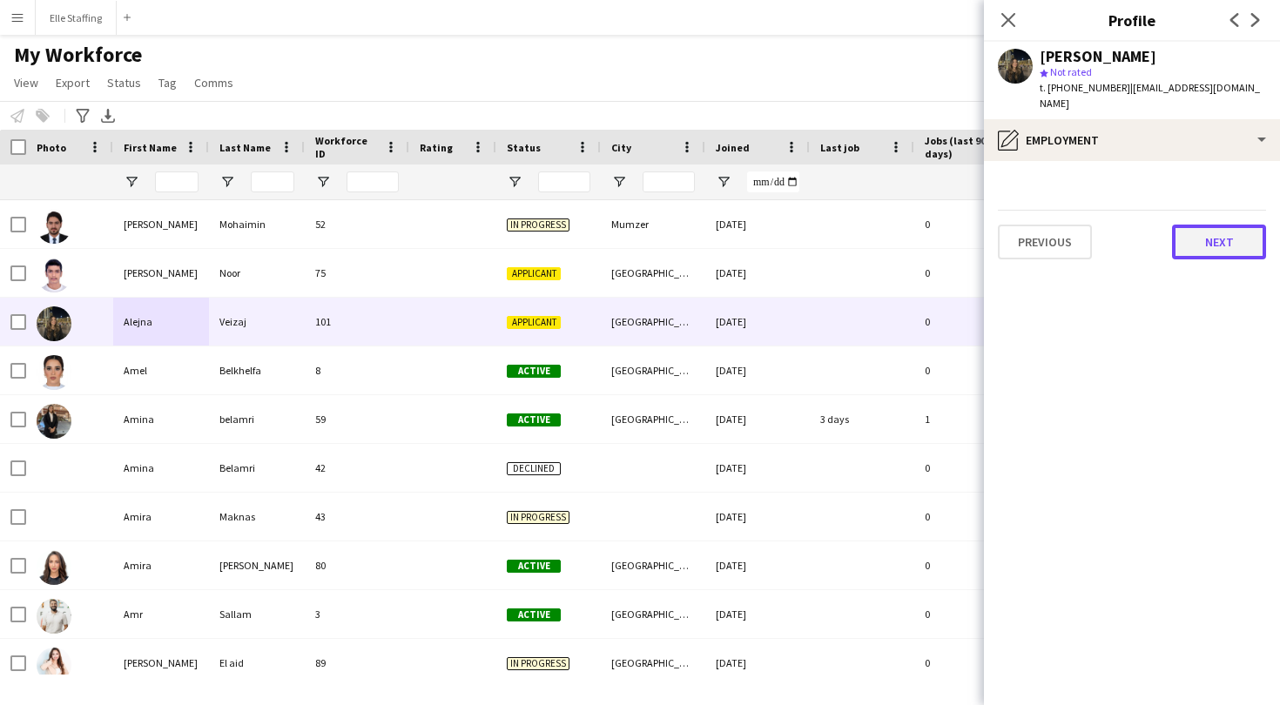
click at [1234, 225] on button "Next" at bounding box center [1219, 242] width 94 height 35
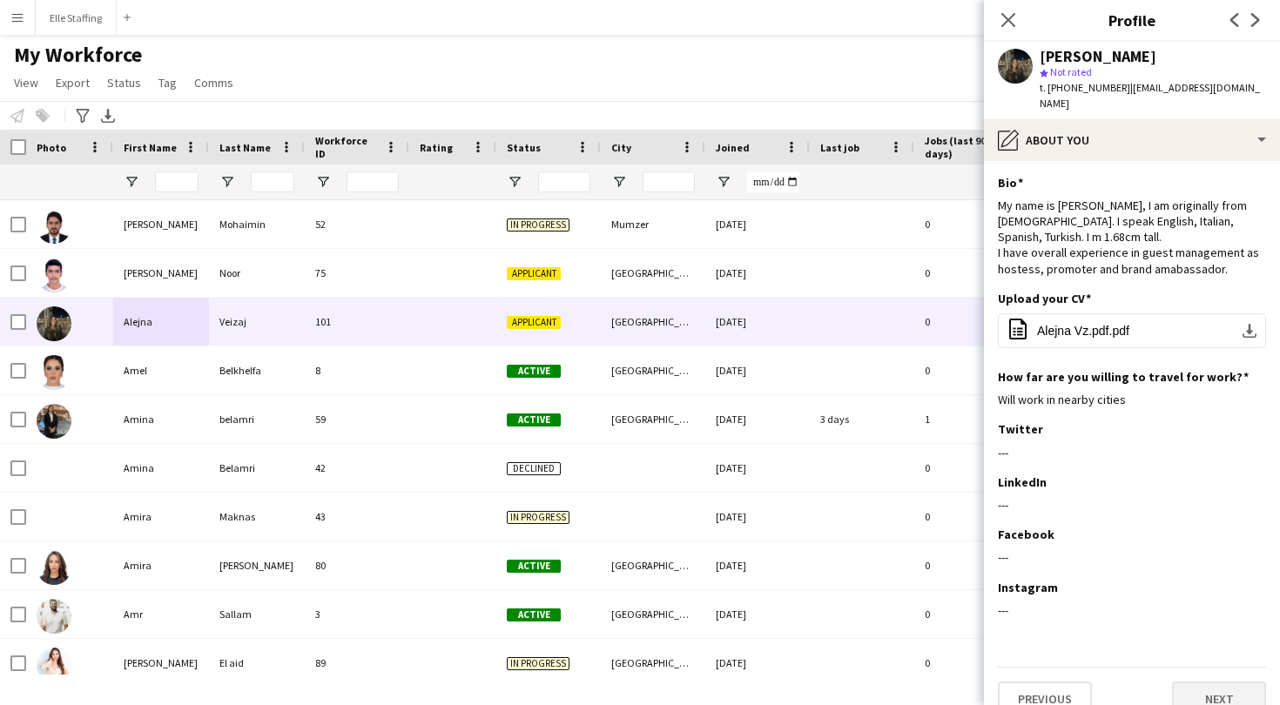
click at [1216, 682] on button "Next" at bounding box center [1219, 699] width 94 height 35
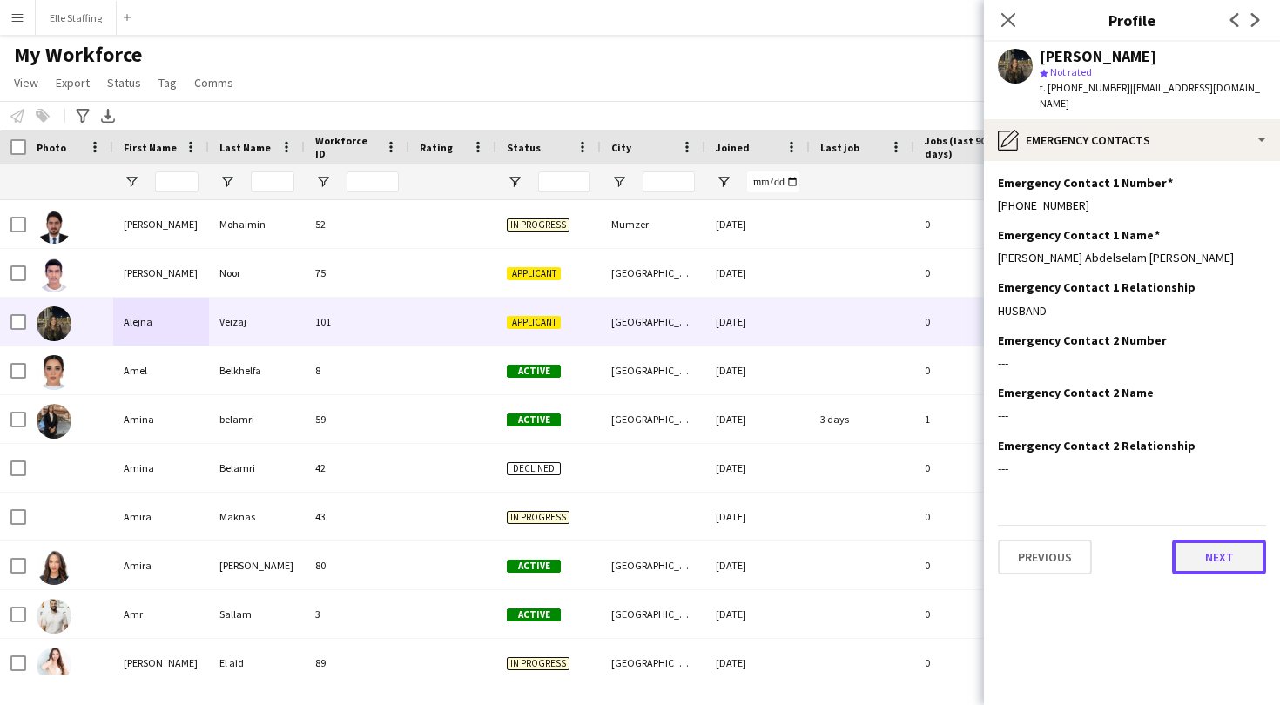
click at [1211, 546] on button "Next" at bounding box center [1219, 557] width 94 height 35
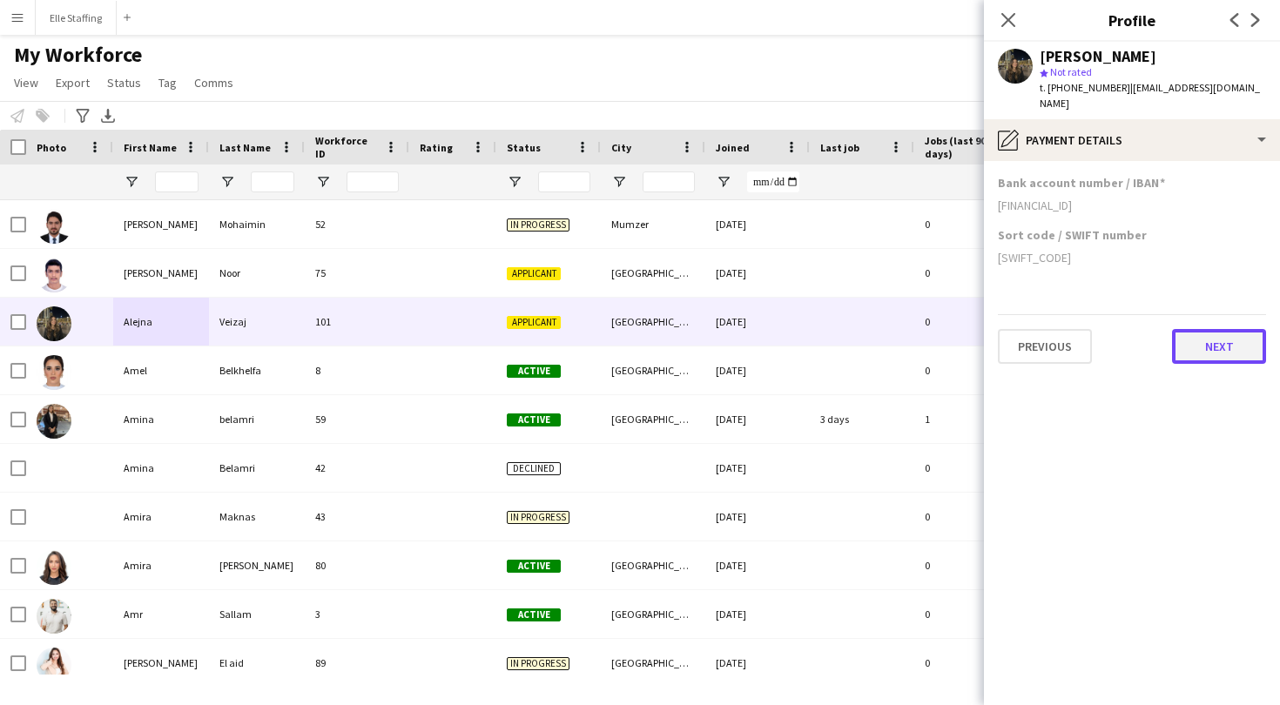
click at [1248, 333] on button "Next" at bounding box center [1219, 346] width 94 height 35
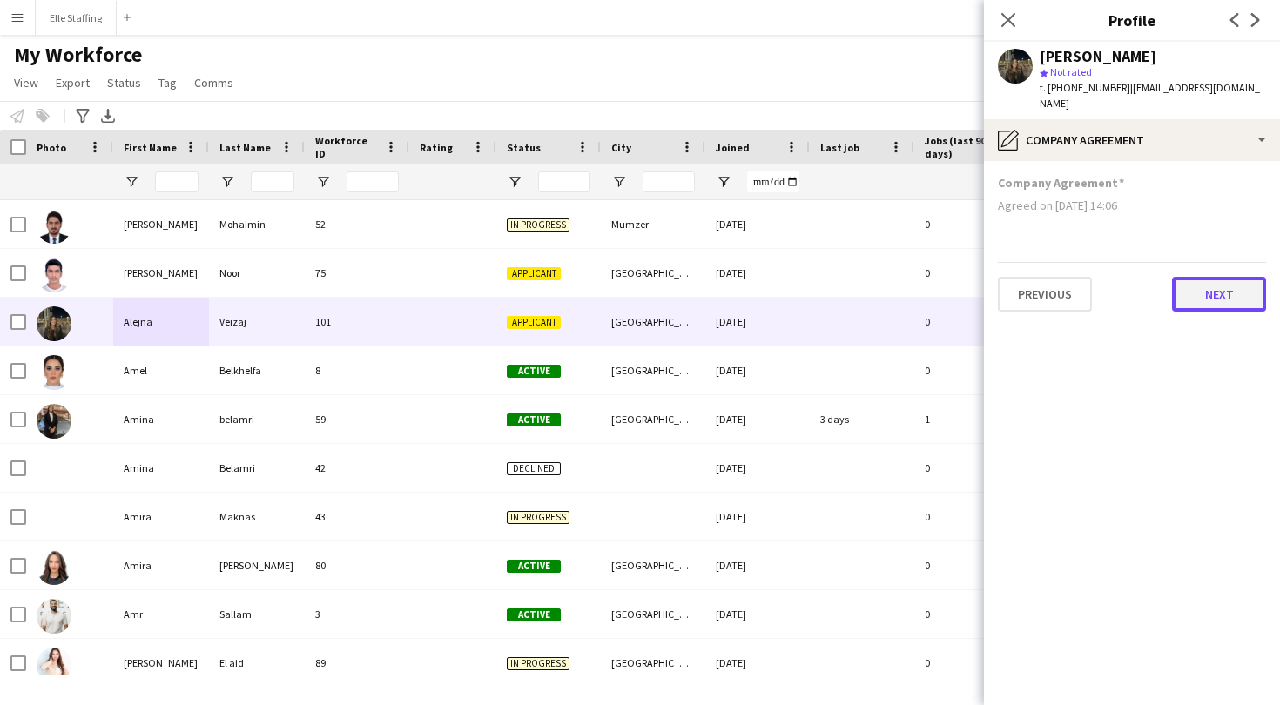
click at [1229, 287] on button "Next" at bounding box center [1219, 294] width 94 height 35
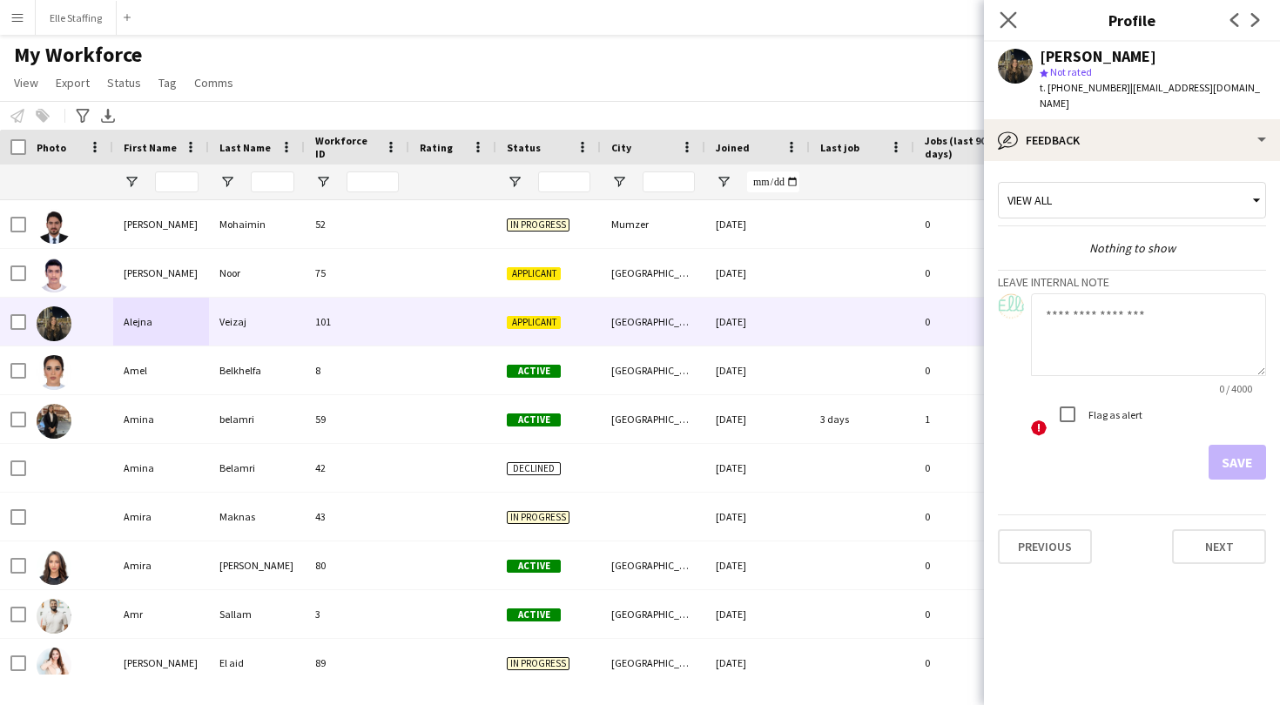
click at [997, 17] on app-icon "Close pop-in" at bounding box center [1008, 20] width 25 height 25
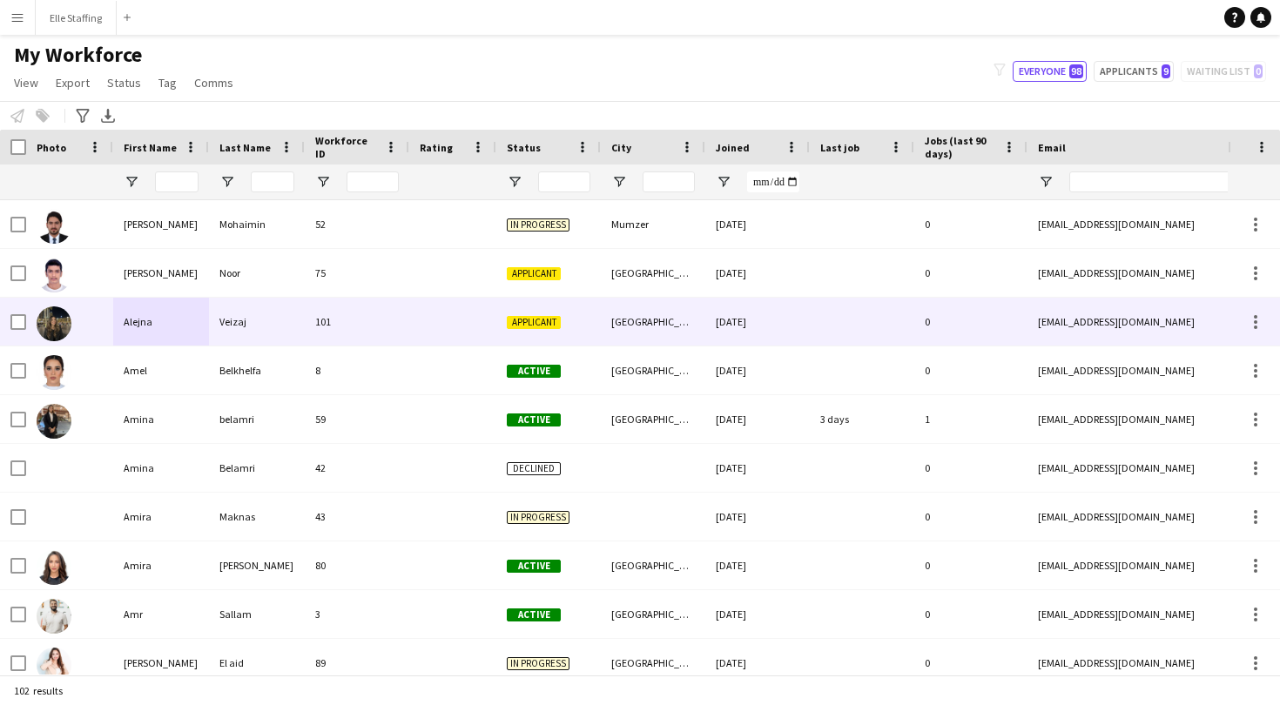
click at [9, 326] on div at bounding box center [13, 322] width 26 height 48
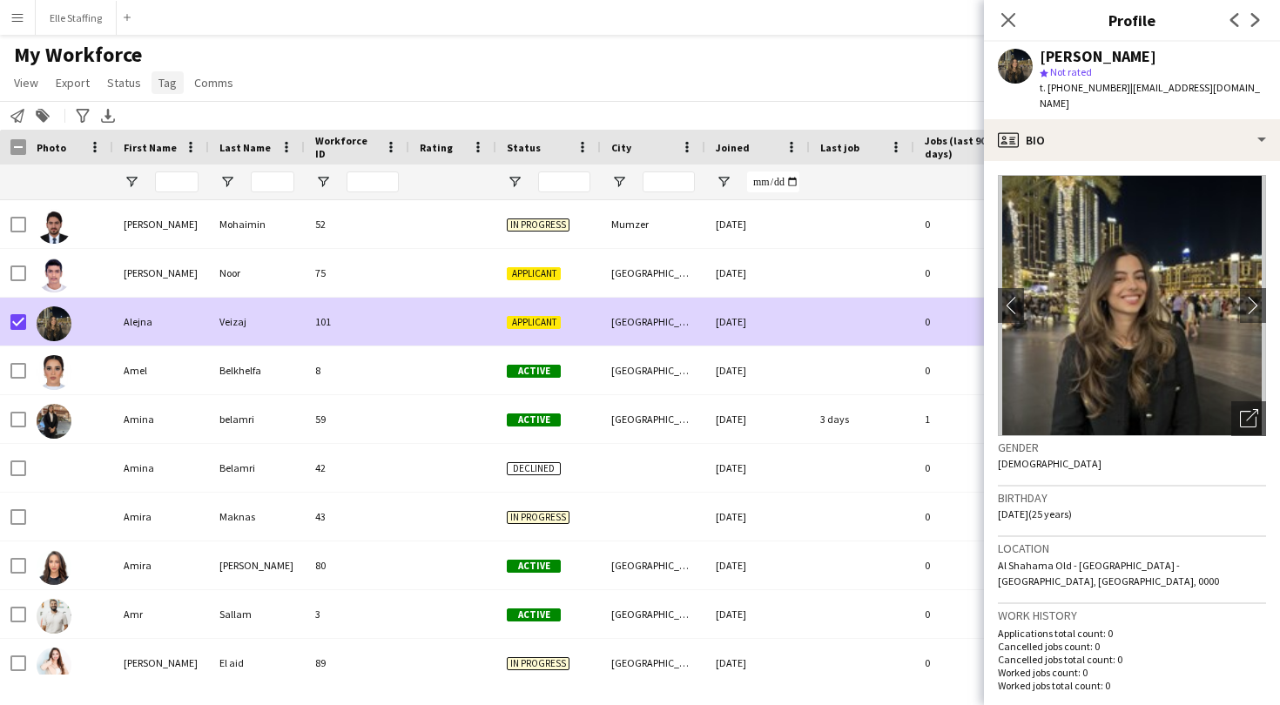
click at [163, 87] on span "Tag" at bounding box center [167, 83] width 18 height 16
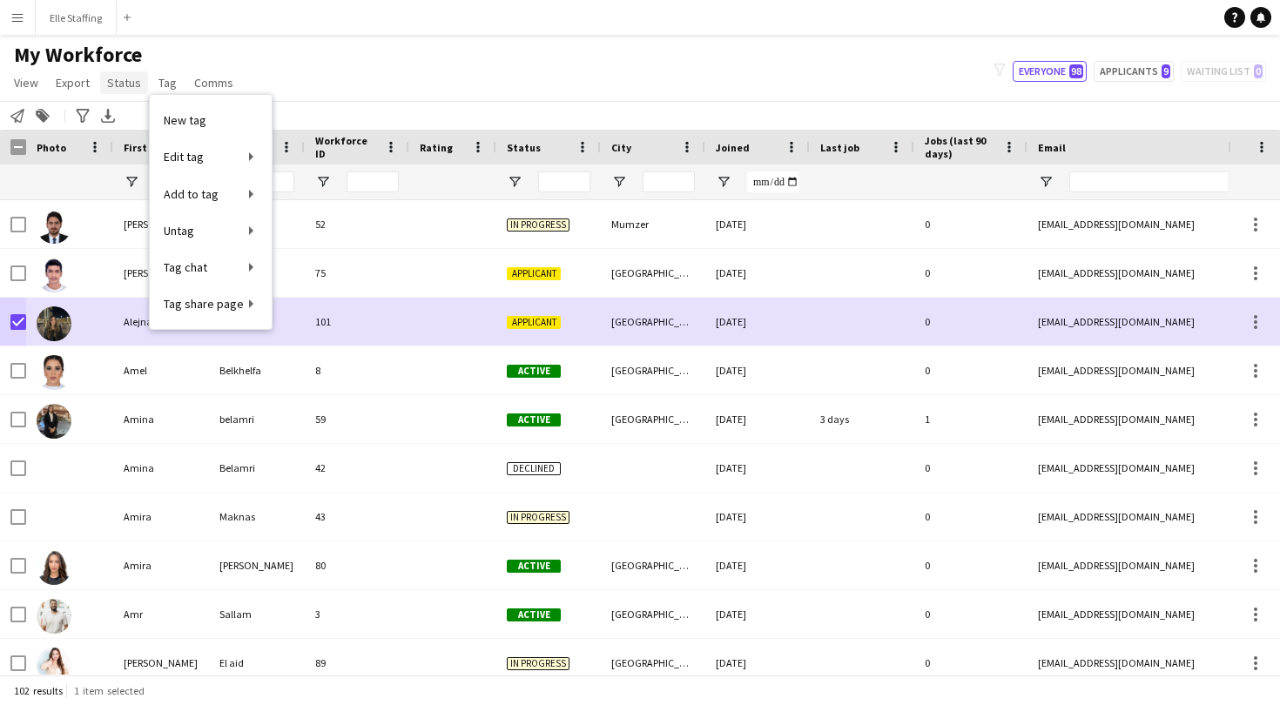
click at [125, 84] on span "Status" at bounding box center [124, 83] width 34 height 16
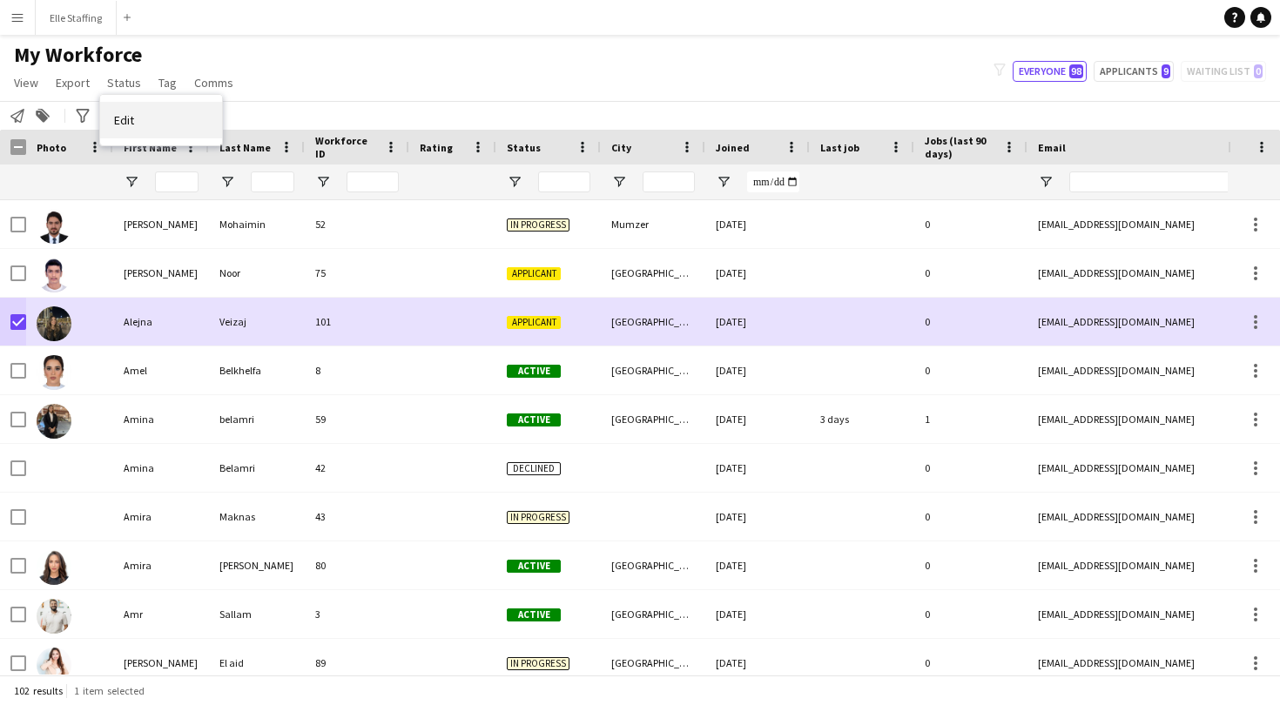
click at [159, 112] on link "Edit" at bounding box center [161, 120] width 122 height 37
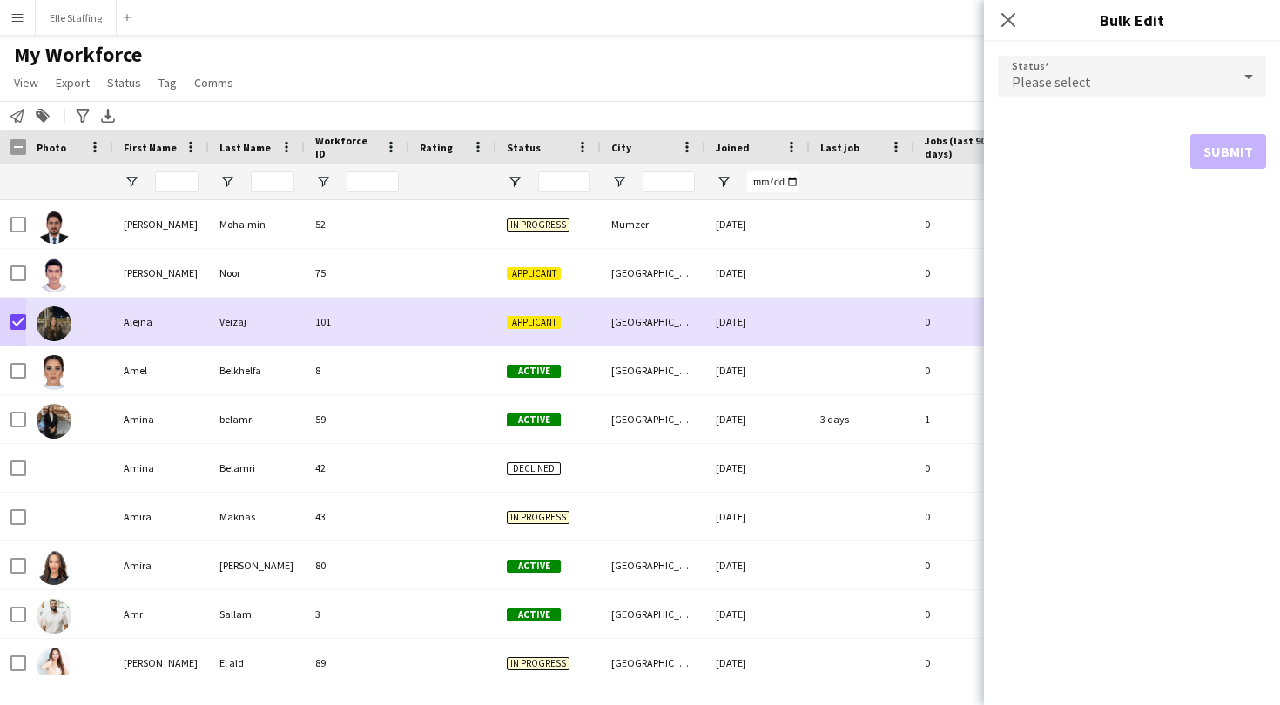
click at [1102, 76] on div "Please select" at bounding box center [1114, 77] width 233 height 42
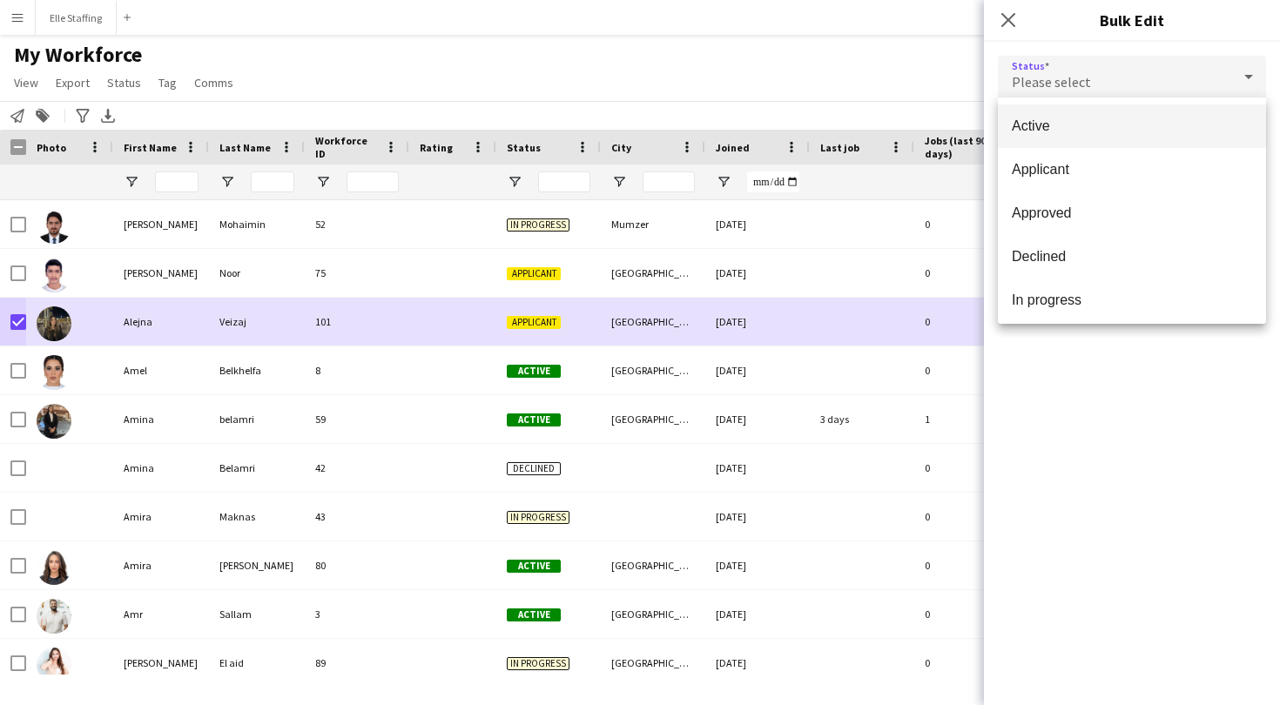
click at [1065, 124] on span "Active" at bounding box center [1132, 126] width 240 height 17
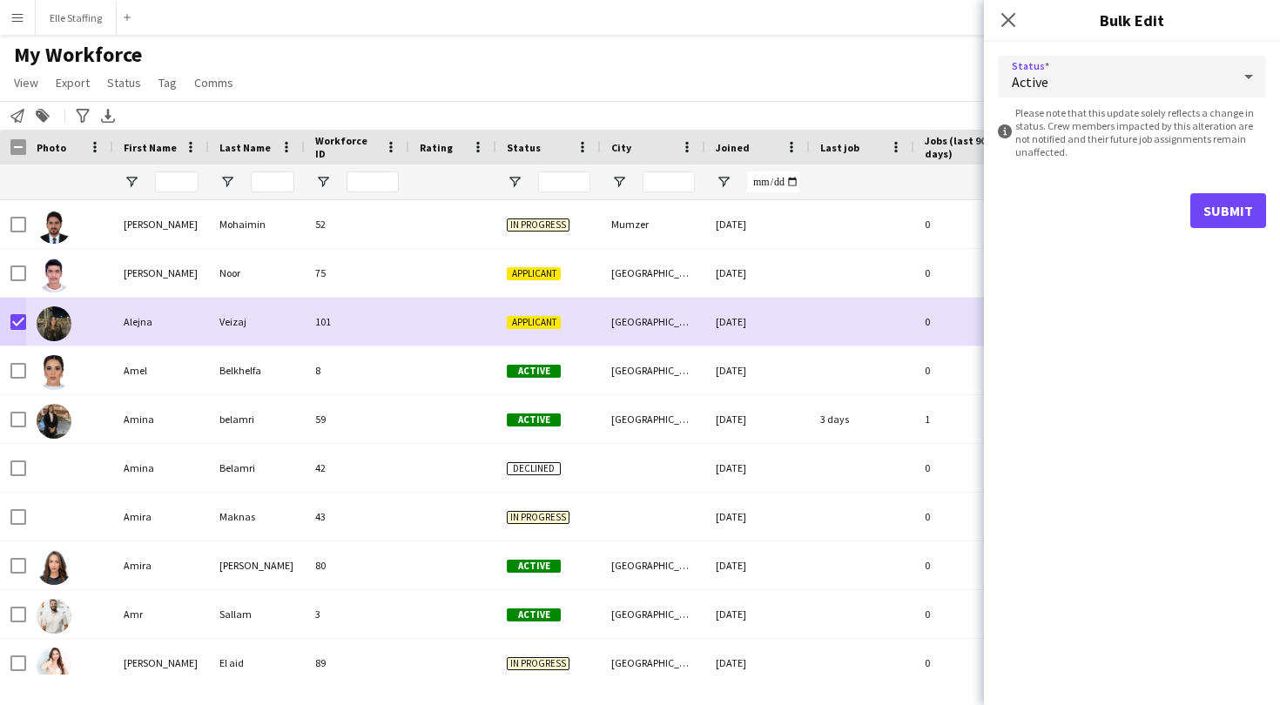
click at [1251, 217] on button "Submit" at bounding box center [1228, 210] width 76 height 35
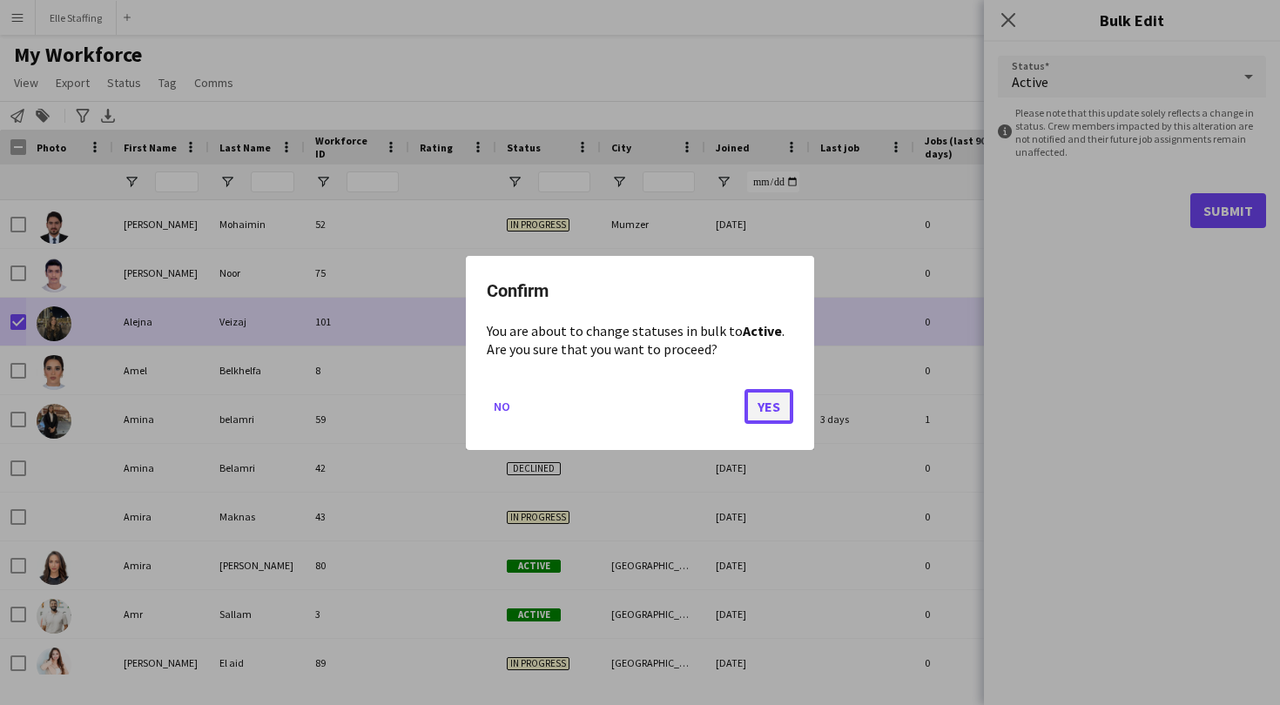
click at [785, 397] on button "Yes" at bounding box center [769, 405] width 49 height 35
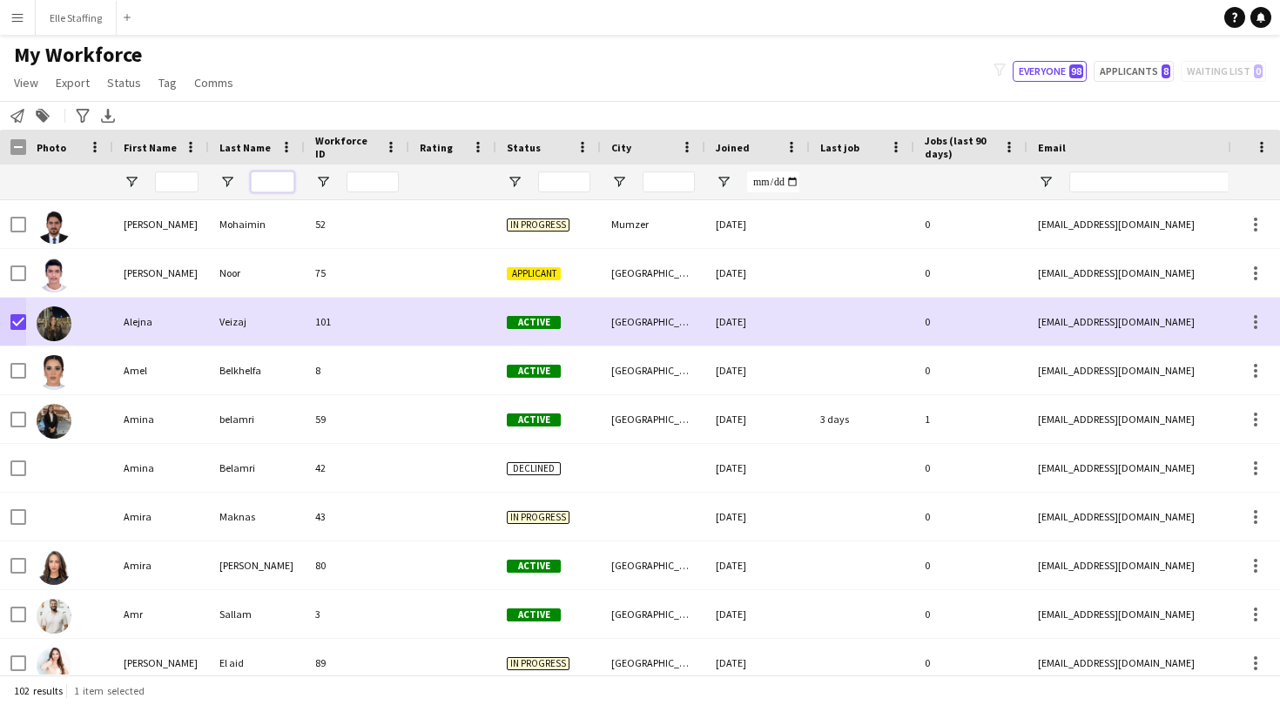
click at [270, 185] on input "Last Name Filter Input" at bounding box center [273, 182] width 44 height 21
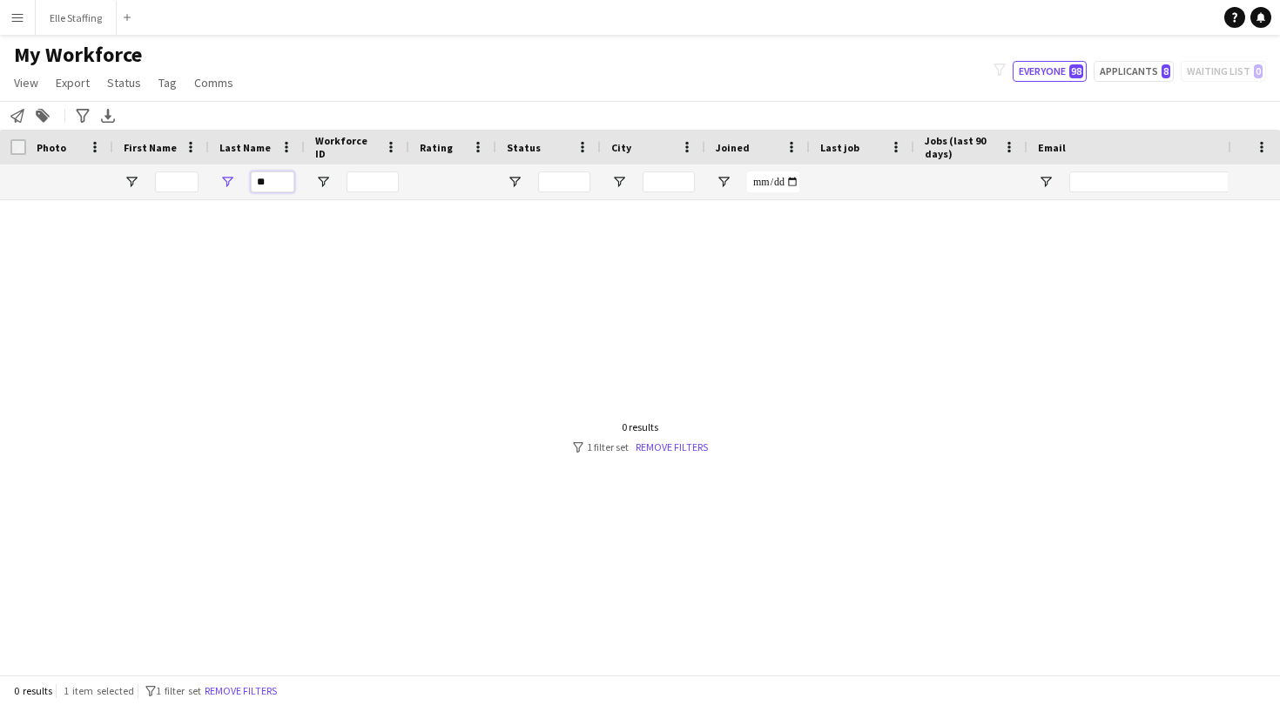
type input "*"
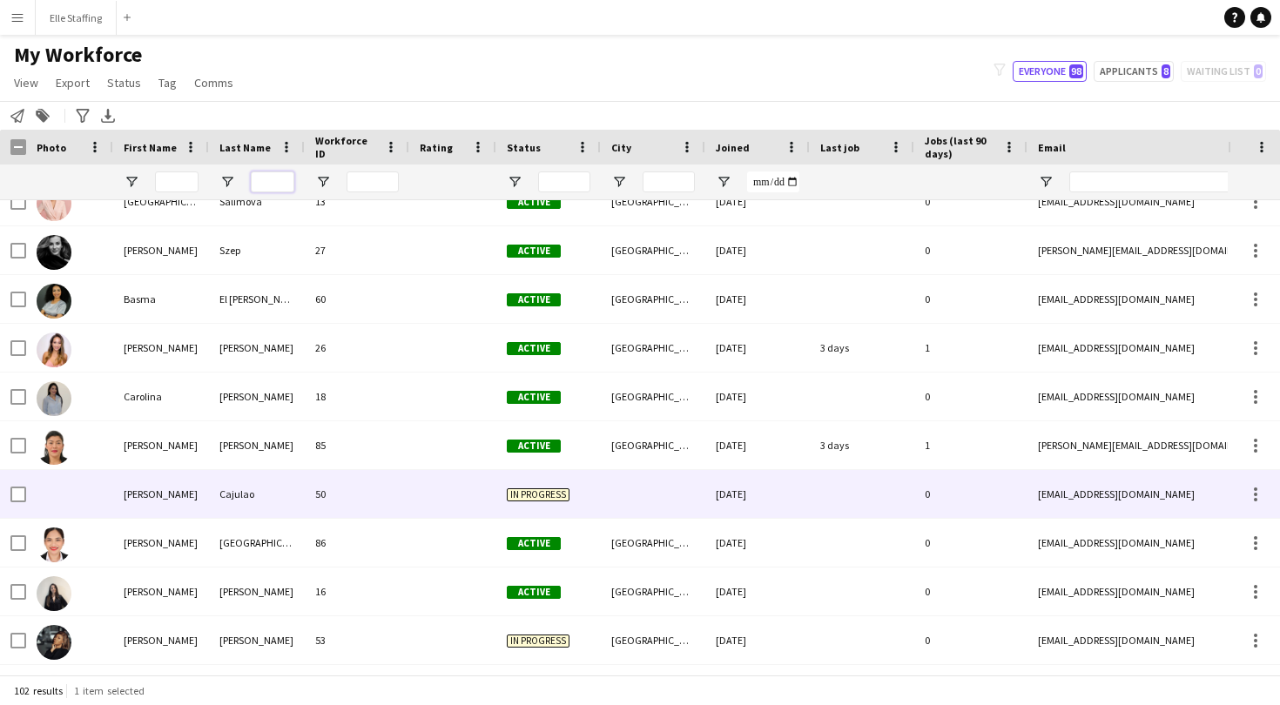
scroll to position [746, 0]
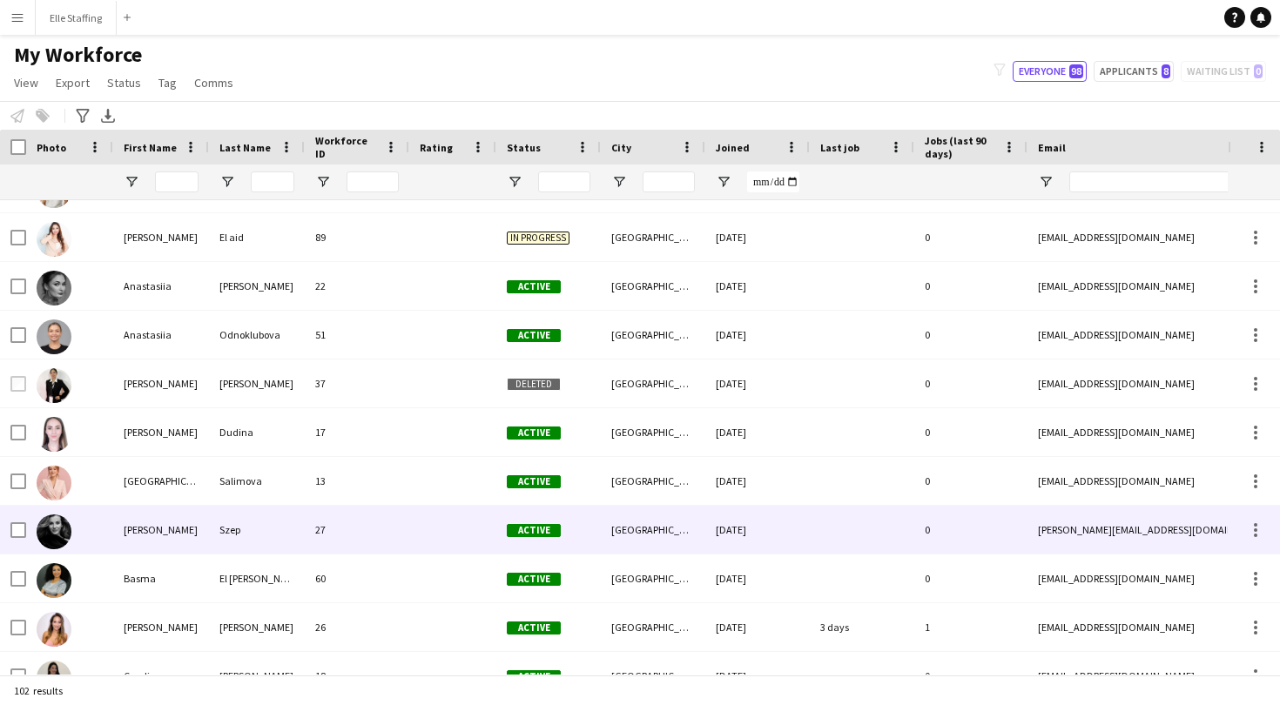
scroll to position [428, 0]
